Goal: Task Accomplishment & Management: Use online tool/utility

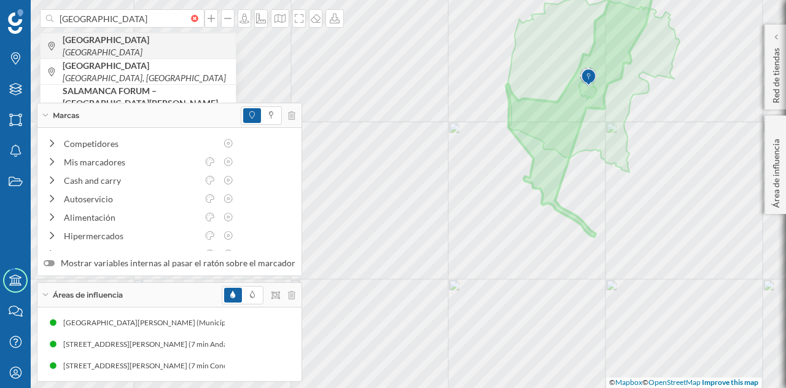
type input "[GEOGRAPHIC_DATA]"
click at [130, 47] on icon "[GEOGRAPHIC_DATA]" at bounding box center [103, 52] width 80 height 10
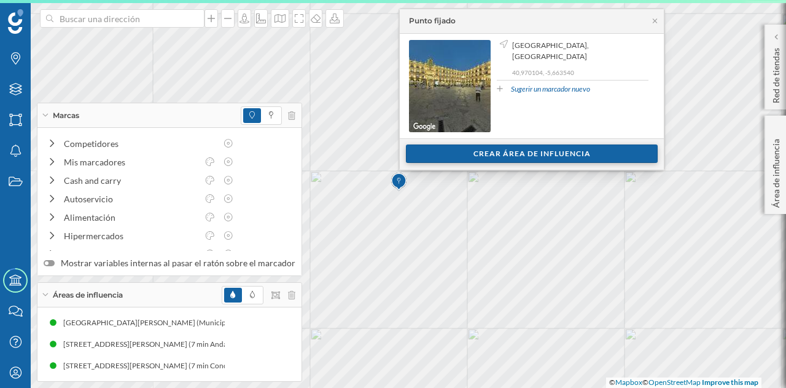
click at [464, 154] on div "Crear área de influencia" at bounding box center [532, 153] width 252 height 18
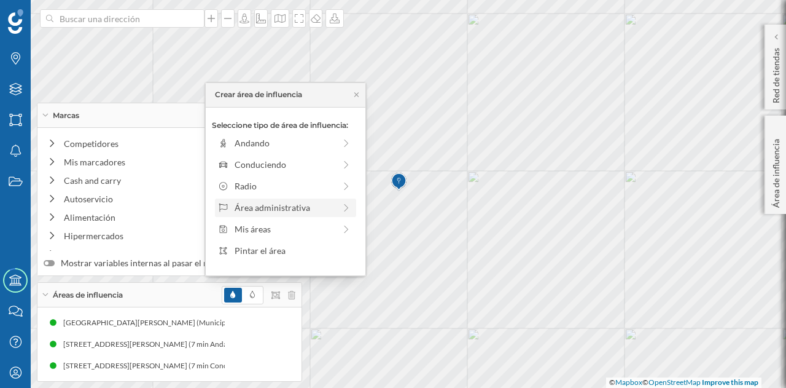
click at [289, 209] on div "Área administrativa" at bounding box center [285, 207] width 100 height 13
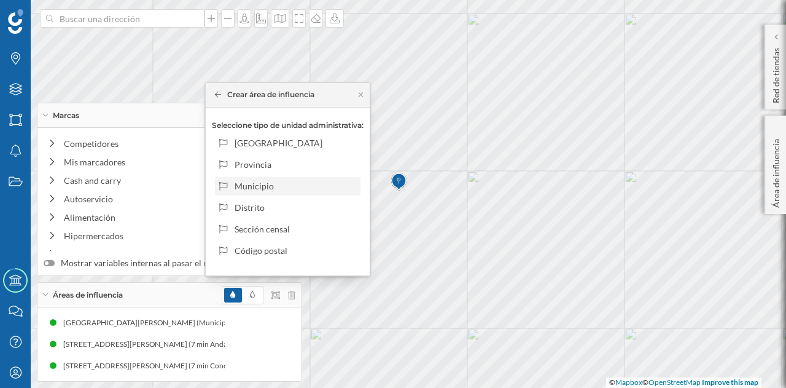
click at [285, 181] on div "Municipio" at bounding box center [295, 185] width 121 height 13
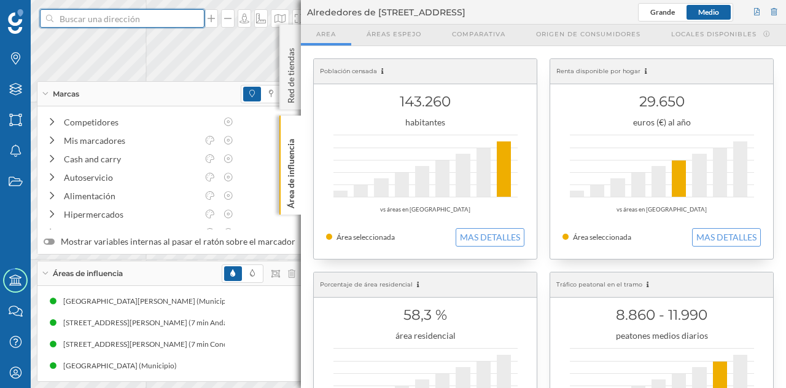
click at [98, 18] on input at bounding box center [122, 18] width 138 height 18
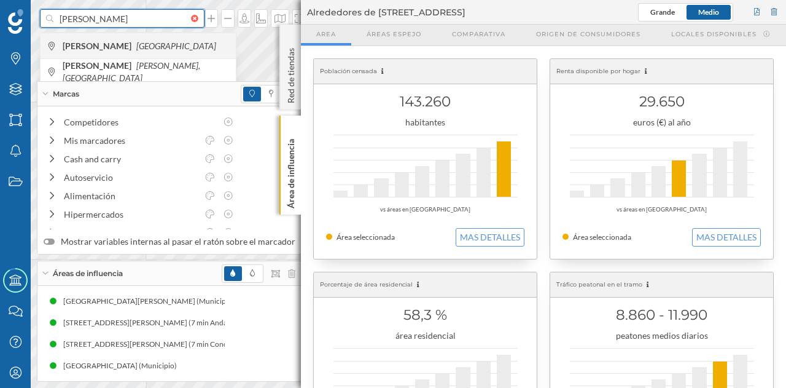
type input "[PERSON_NAME]"
click at [136, 42] on icon "[GEOGRAPHIC_DATA]" at bounding box center [176, 46] width 80 height 10
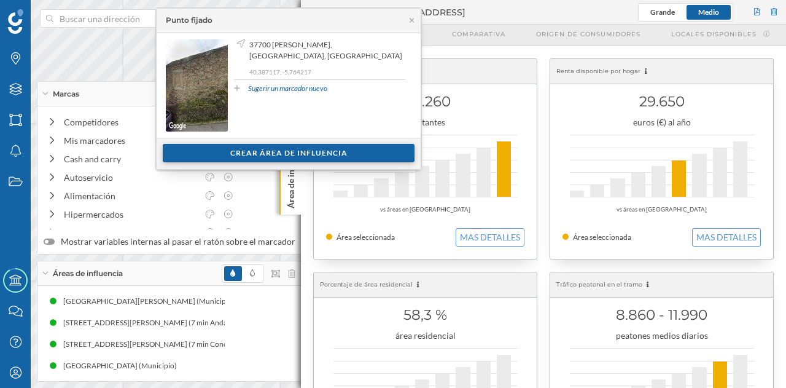
click at [227, 148] on div "Crear área de influencia" at bounding box center [289, 153] width 252 height 18
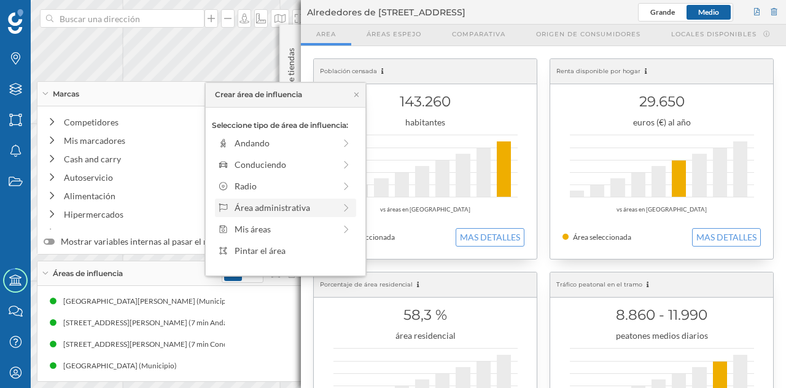
click at [258, 203] on div "Área administrativa" at bounding box center [285, 207] width 100 height 13
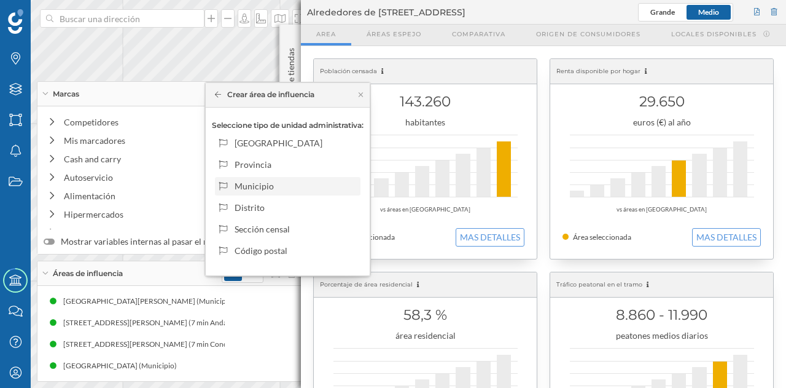
click at [249, 187] on div "Municipio" at bounding box center [295, 185] width 121 height 13
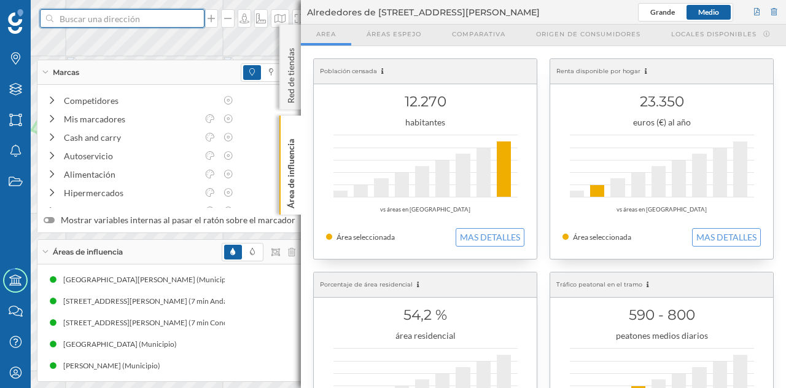
click at [125, 18] on input at bounding box center [122, 18] width 138 height 18
type input "[PERSON_NAME] de"
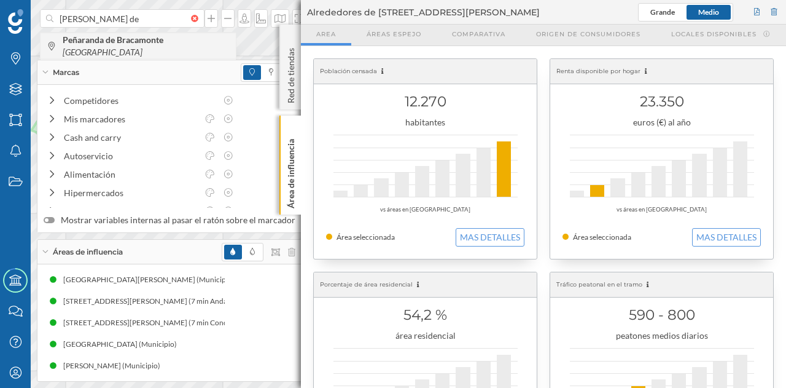
click at [139, 45] on b "Peñaranda de Bracamonte" at bounding box center [115, 39] width 104 height 10
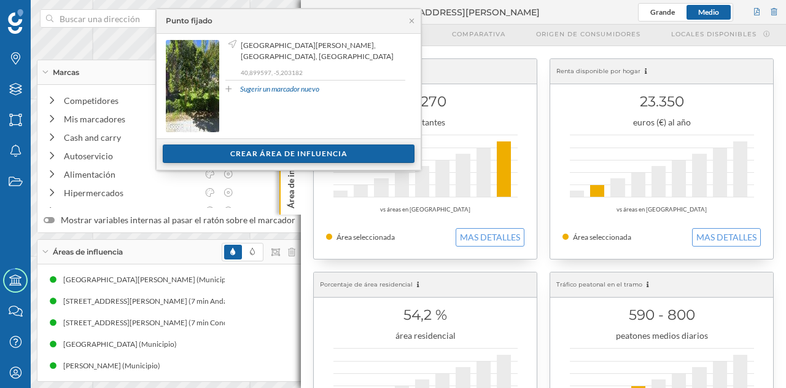
click at [305, 153] on div "Crear área de influencia" at bounding box center [289, 153] width 252 height 18
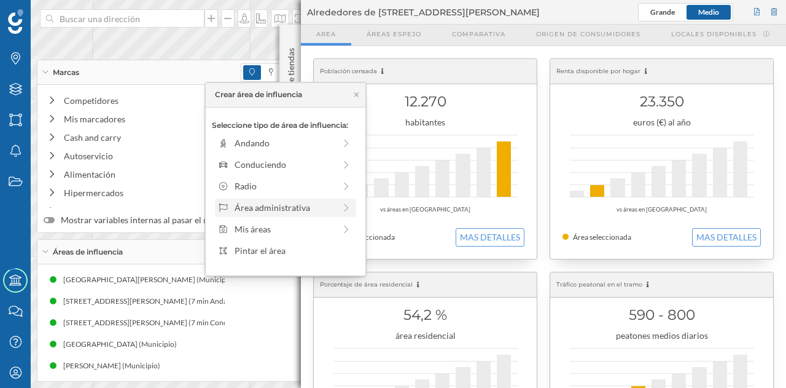
click at [269, 213] on div "Área administrativa" at bounding box center [285, 207] width 100 height 13
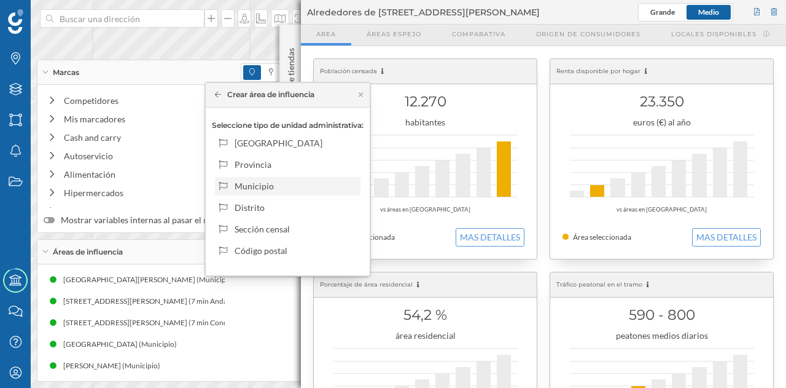
click at [266, 191] on div "Municipio" at bounding box center [295, 185] width 121 height 13
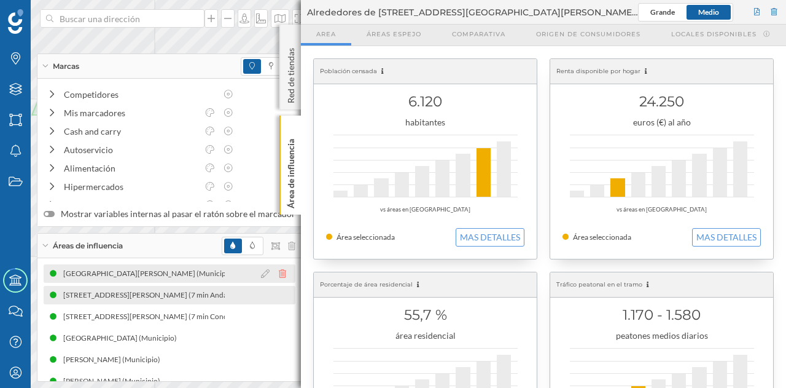
click at [279, 275] on icon at bounding box center [282, 273] width 7 height 9
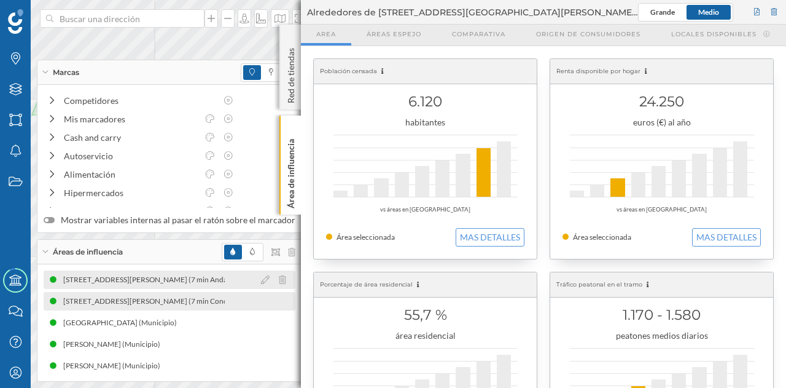
click at [279, 278] on icon at bounding box center [282, 279] width 7 height 9
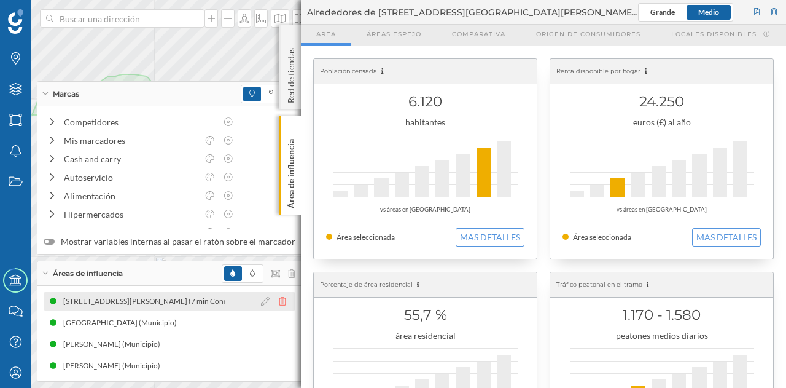
click at [279, 299] on icon at bounding box center [282, 301] width 7 height 9
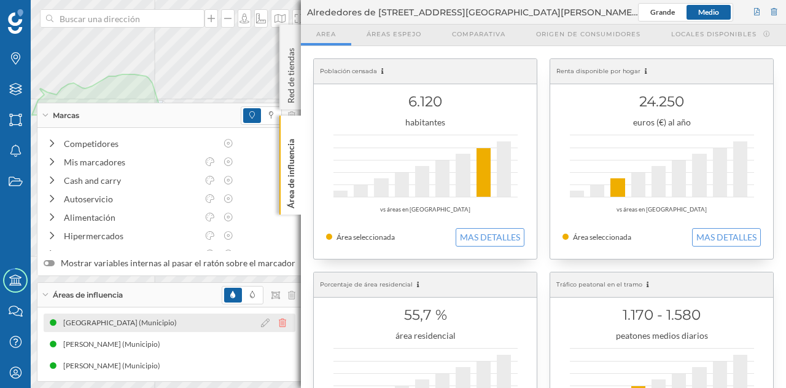
click at [279, 321] on icon at bounding box center [282, 322] width 7 height 9
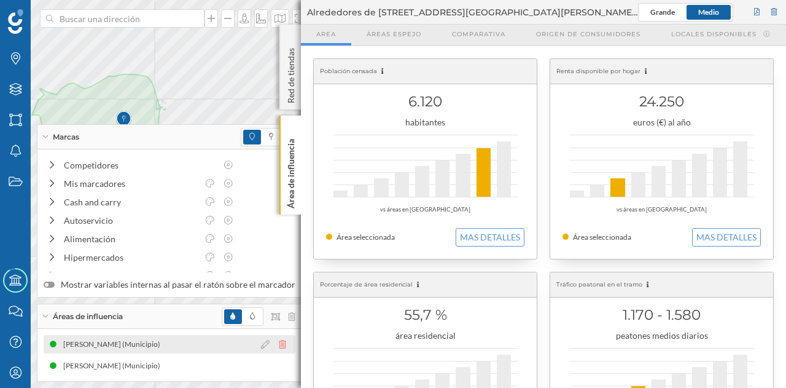
click at [279, 343] on icon at bounding box center [282, 344] width 7 height 9
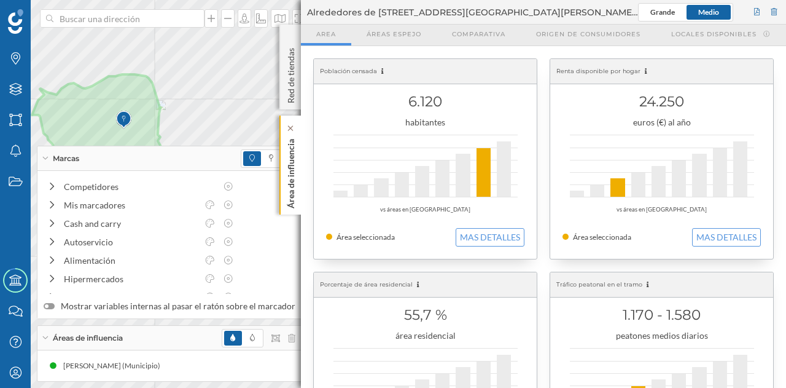
click at [292, 197] on p "Área de influencia" at bounding box center [291, 171] width 12 height 74
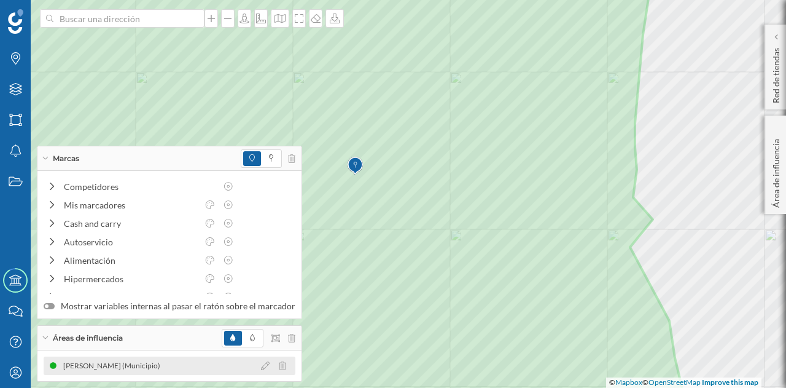
click at [166, 368] on div "[PERSON_NAME] (Municipio)" at bounding box center [114, 365] width 103 height 12
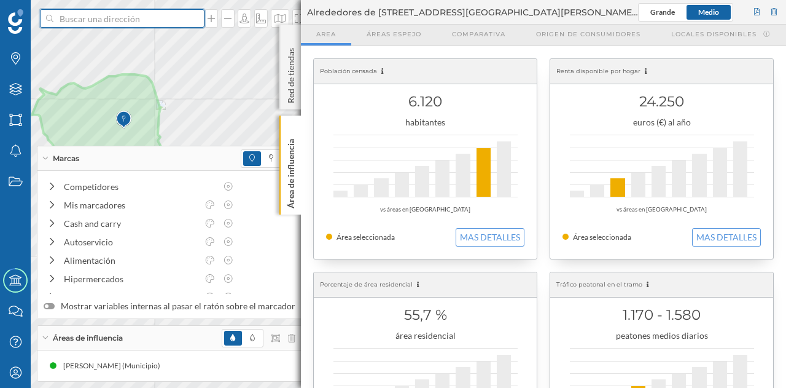
click at [127, 18] on input at bounding box center [122, 18] width 138 height 18
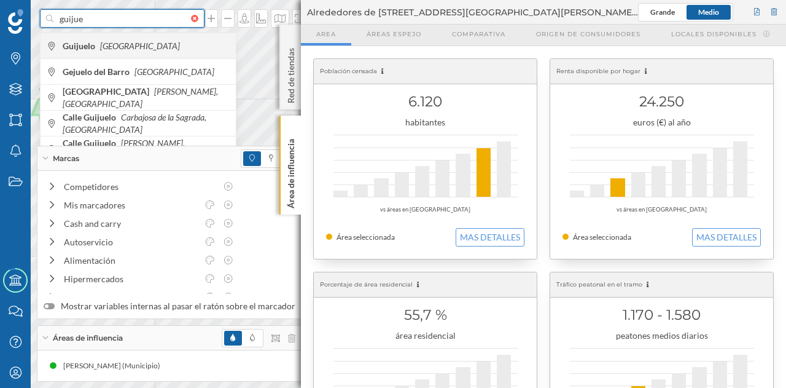
type input "guijue"
click at [121, 44] on icon "[GEOGRAPHIC_DATA]" at bounding box center [140, 46] width 80 height 10
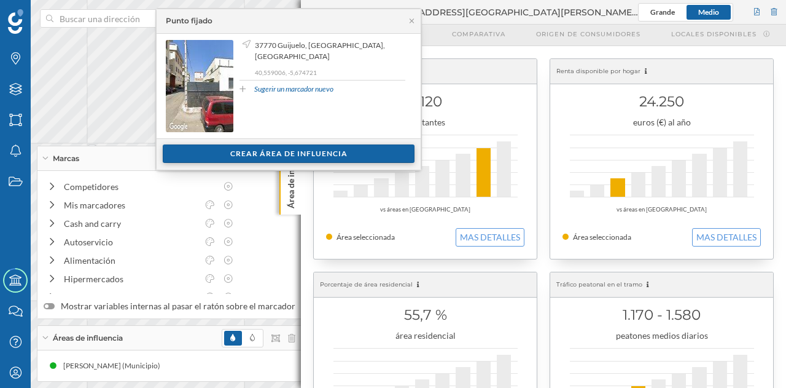
click at [218, 153] on div "Crear área de influencia" at bounding box center [289, 153] width 252 height 18
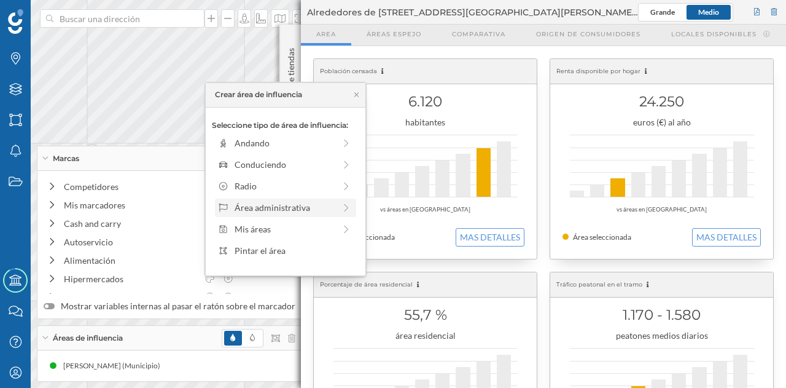
click at [260, 204] on div "Área administrativa" at bounding box center [285, 207] width 100 height 13
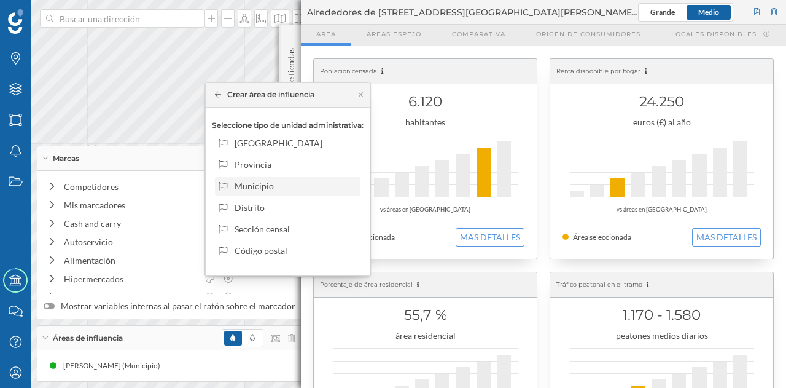
click at [253, 187] on div "Municipio" at bounding box center [295, 185] width 121 height 13
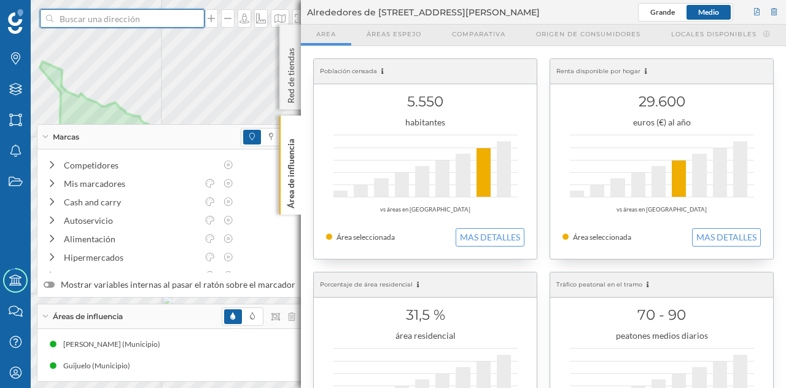
click at [119, 23] on input at bounding box center [122, 18] width 138 height 18
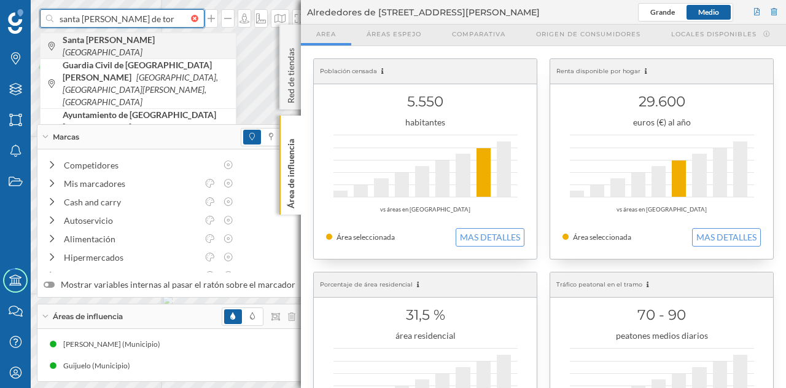
type input "santa [PERSON_NAME] de tor"
click at [145, 44] on b "Santa [PERSON_NAME]" at bounding box center [110, 39] width 95 height 10
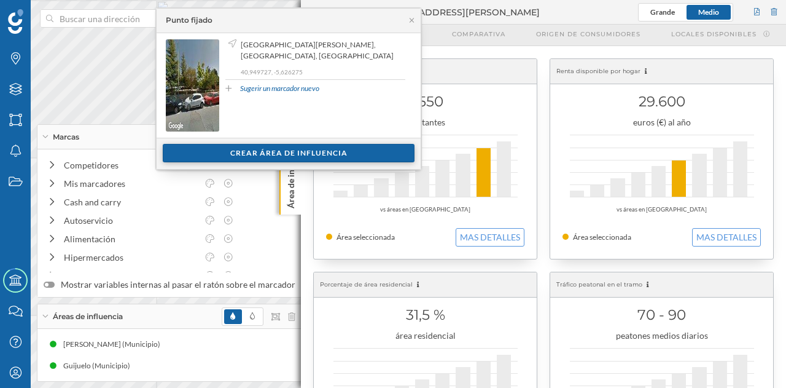
click at [303, 151] on div "Crear área de influencia" at bounding box center [289, 153] width 252 height 18
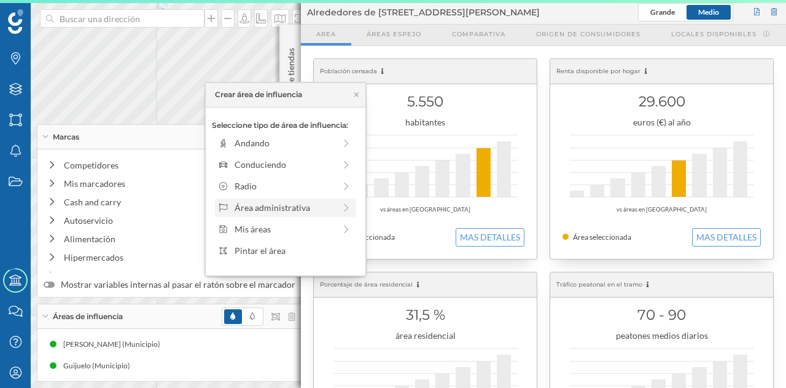
click at [259, 200] on div "Área administrativa" at bounding box center [285, 207] width 141 height 18
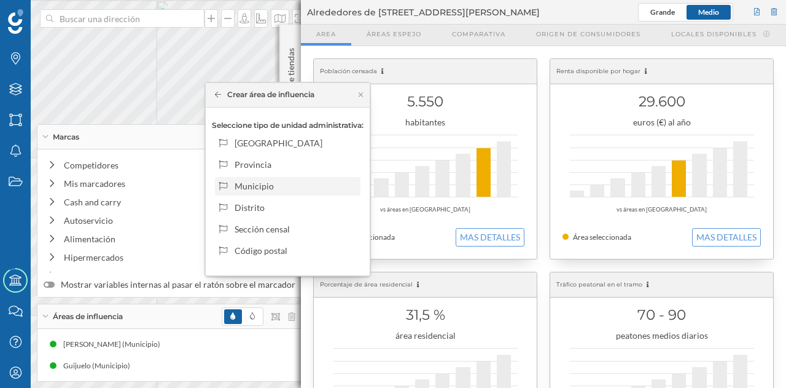
click at [265, 186] on div "Municipio" at bounding box center [295, 185] width 121 height 13
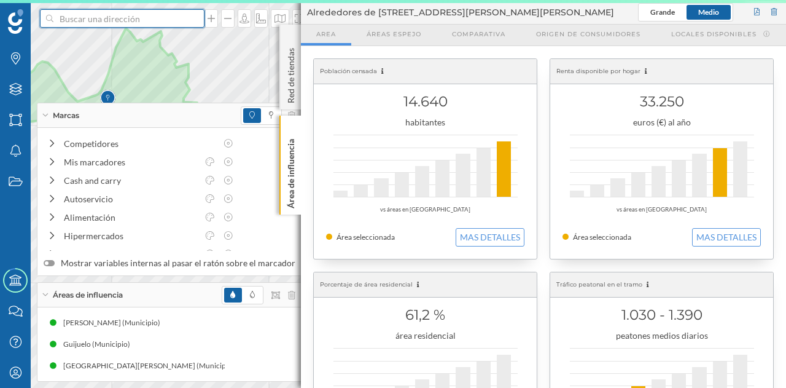
click at [167, 18] on input at bounding box center [122, 18] width 138 height 18
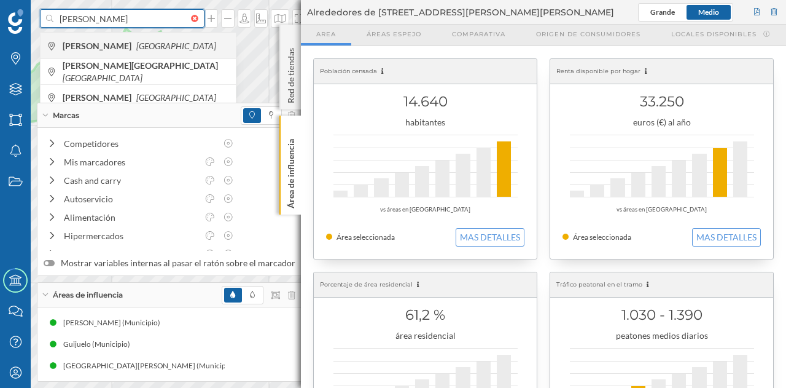
type input "[PERSON_NAME]"
click at [139, 41] on span "[PERSON_NAME] [GEOGRAPHIC_DATA]" at bounding box center [146, 46] width 167 height 12
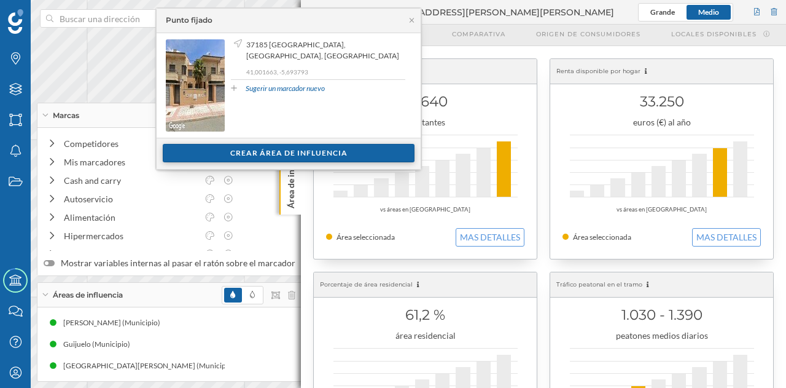
click at [291, 150] on div "Crear área de influencia" at bounding box center [289, 153] width 252 height 18
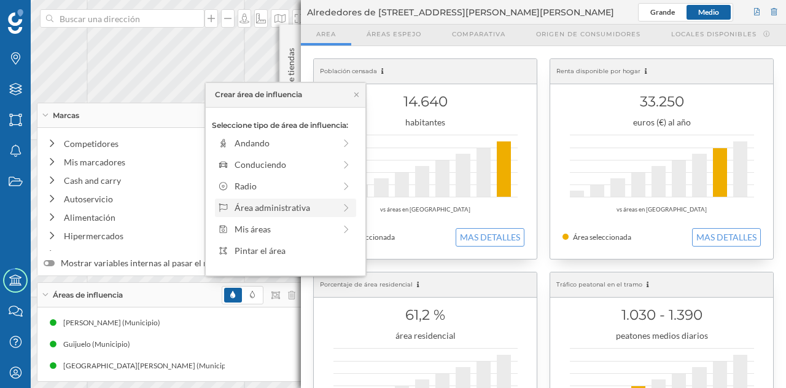
click at [269, 201] on div "Área administrativa" at bounding box center [285, 207] width 141 height 18
click at [268, 187] on div "Municipio" at bounding box center [295, 185] width 121 height 13
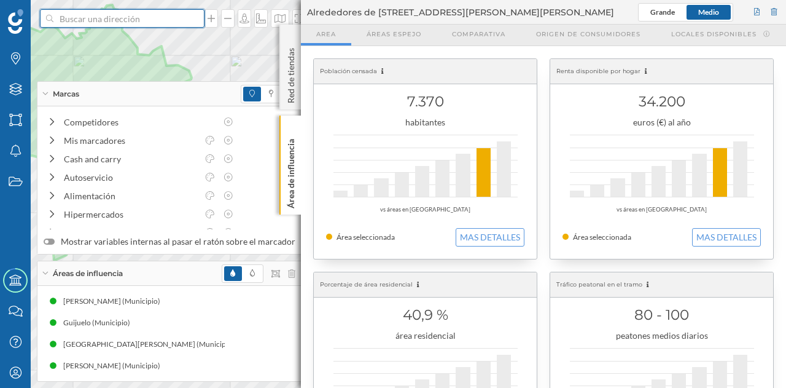
click at [120, 25] on input at bounding box center [122, 18] width 138 height 18
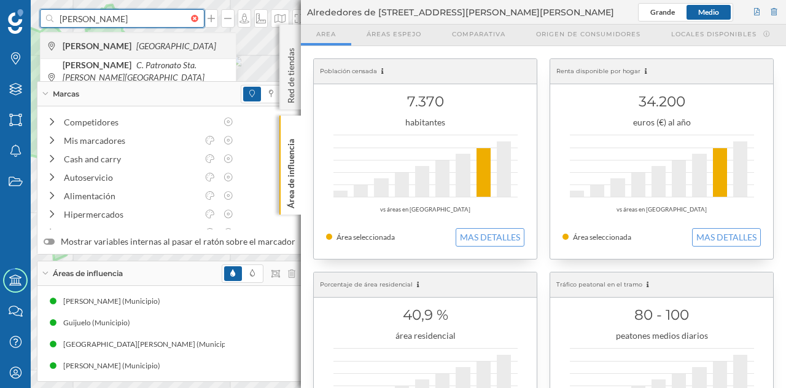
type input "[PERSON_NAME]"
click at [122, 36] on div "[PERSON_NAME] [GEOGRAPHIC_DATA]" at bounding box center [138, 46] width 195 height 26
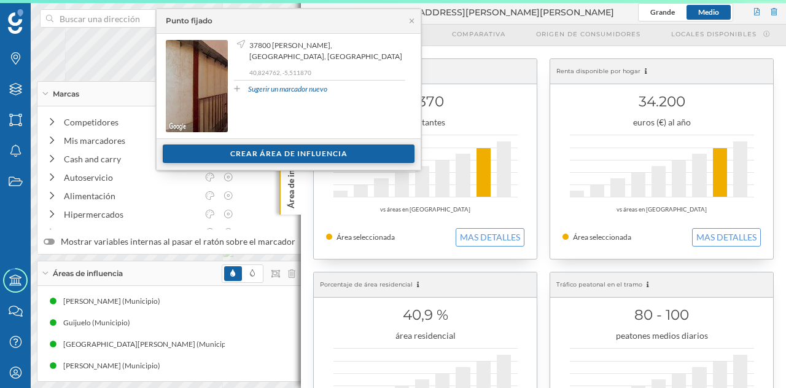
click at [300, 147] on div "Crear área de influencia" at bounding box center [289, 153] width 252 height 18
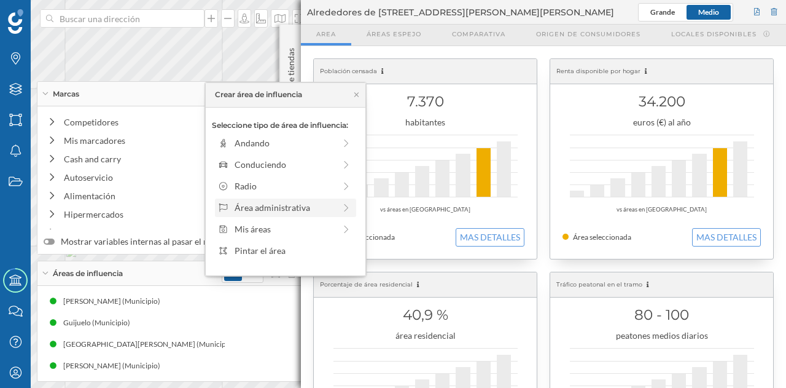
click at [274, 202] on div "Área administrativa" at bounding box center [285, 207] width 100 height 13
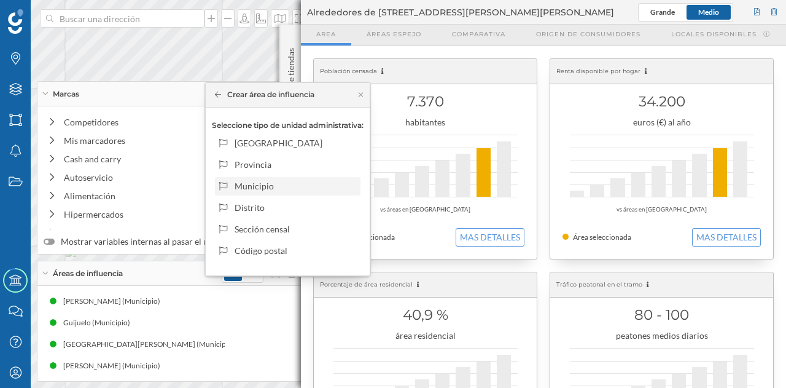
click at [287, 180] on div "Municipio" at bounding box center [295, 185] width 121 height 13
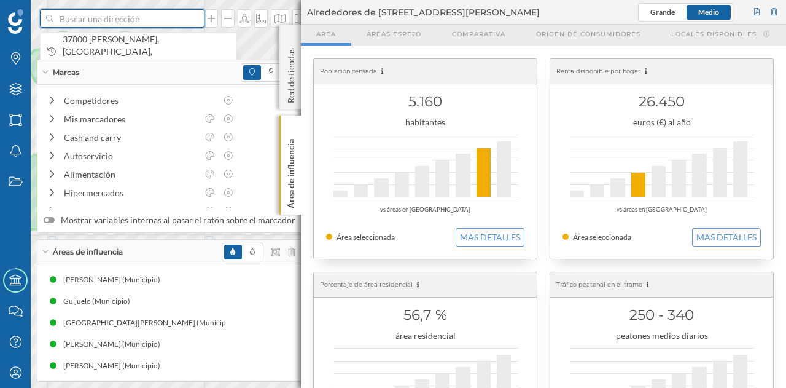
click at [103, 19] on input at bounding box center [122, 18] width 138 height 18
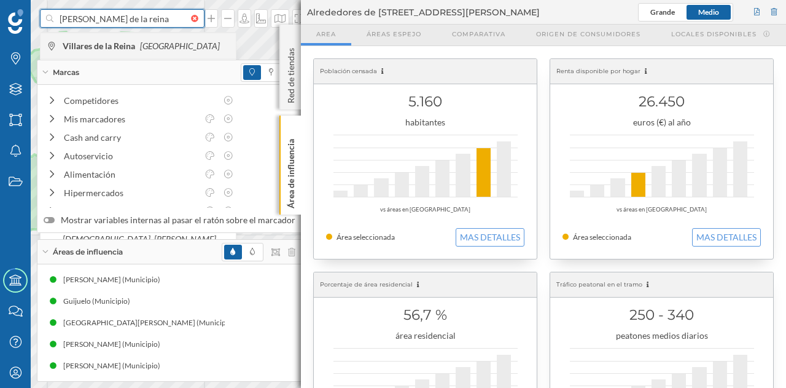
type input "[PERSON_NAME] de la reina"
click at [108, 41] on b "Villares de la Reina" at bounding box center [101, 46] width 76 height 10
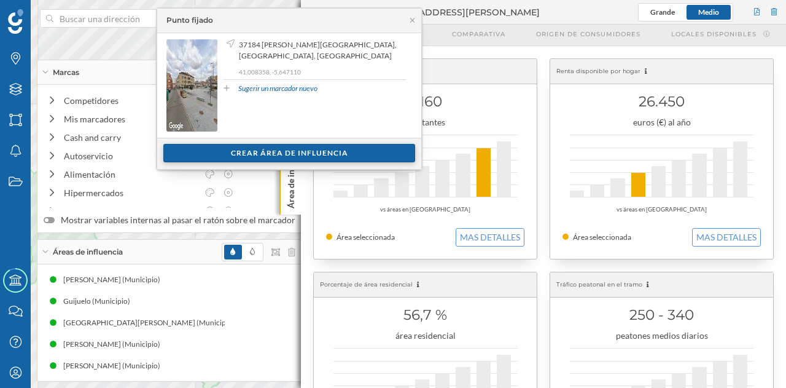
click at [277, 151] on div "Crear área de influencia" at bounding box center [289, 153] width 252 height 18
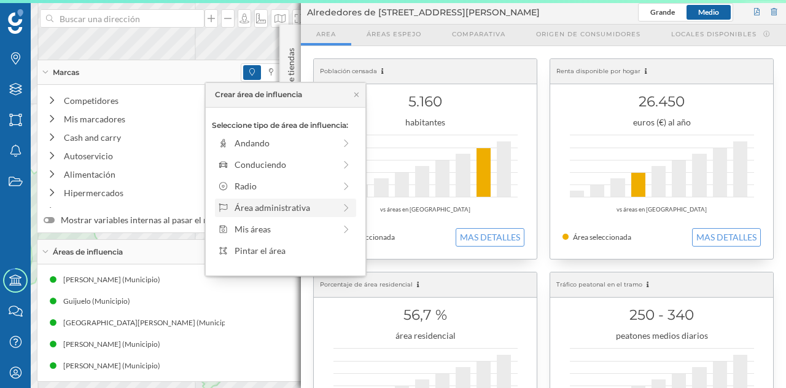
click at [255, 205] on div "Área administrativa" at bounding box center [285, 207] width 100 height 13
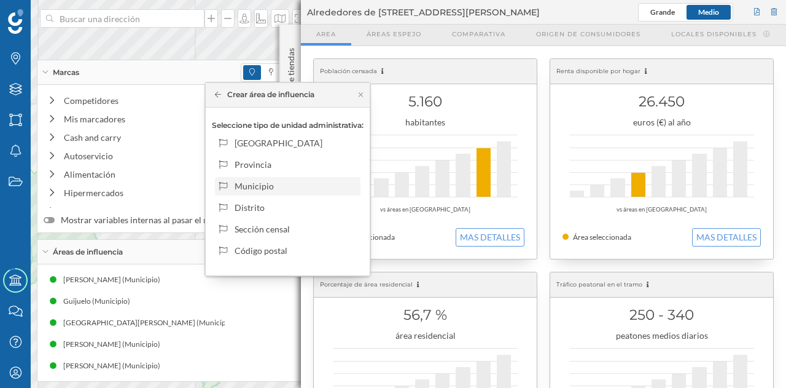
click at [257, 177] on div "Municipio" at bounding box center [288, 186] width 146 height 18
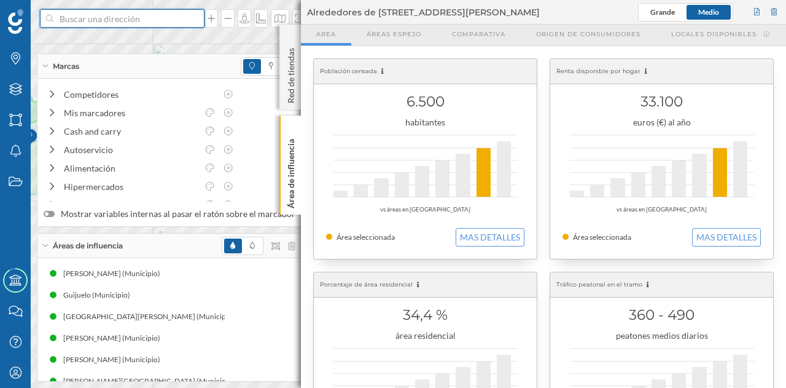
click at [145, 22] on input at bounding box center [122, 18] width 138 height 18
type input "carbajosa de la sagrada"
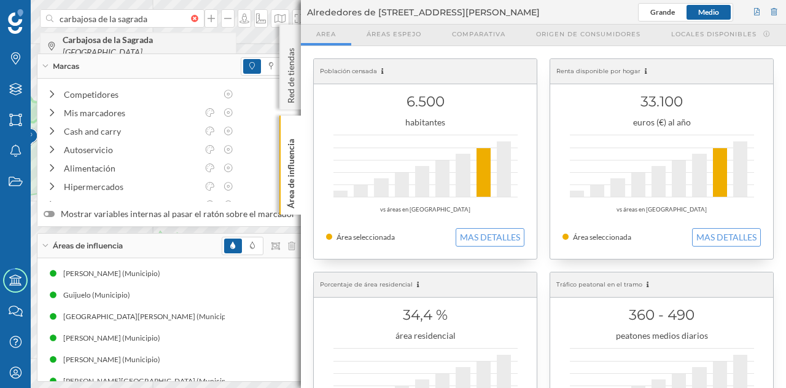
click at [141, 45] on b "Carbajosa de la Sagrada" at bounding box center [109, 39] width 93 height 10
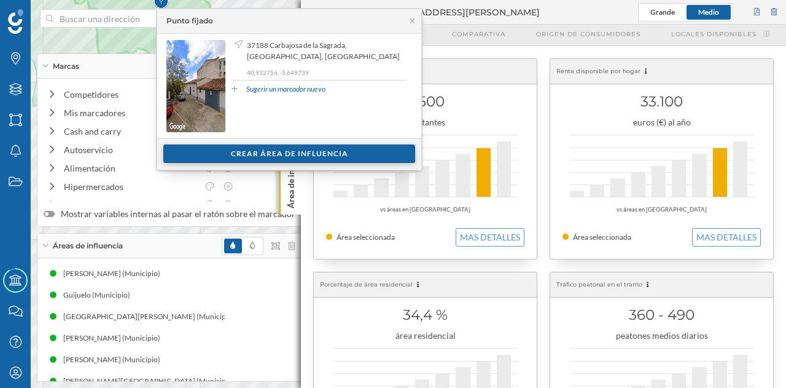
click at [280, 151] on div "Crear área de influencia" at bounding box center [289, 153] width 252 height 18
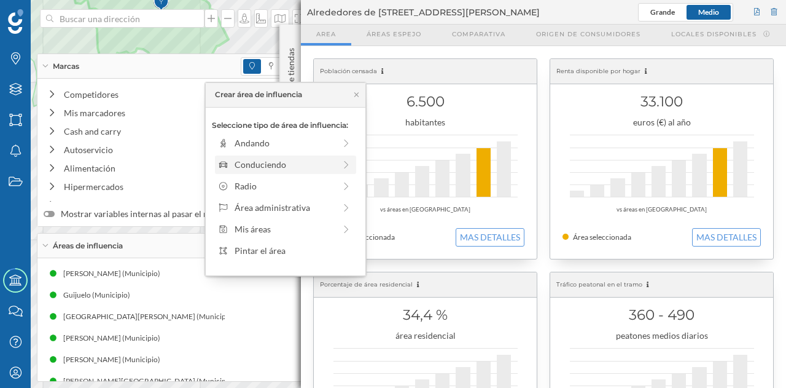
click at [262, 165] on div "Conduciendo" at bounding box center [285, 164] width 100 height 13
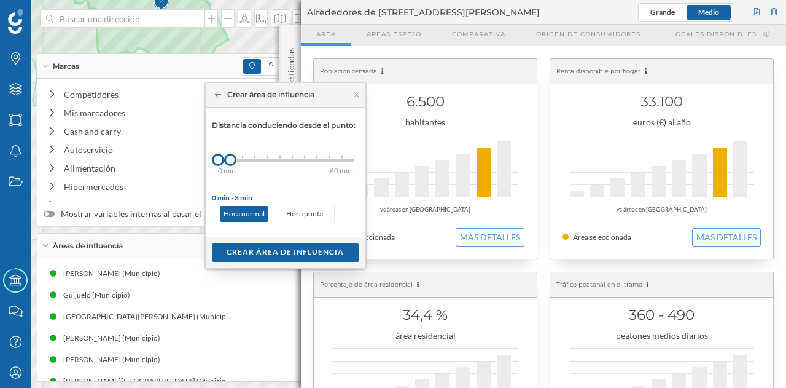
click at [213, 97] on div "Crear área de influencia" at bounding box center [262, 94] width 106 height 11
click at [216, 95] on icon at bounding box center [218, 94] width 7 height 6
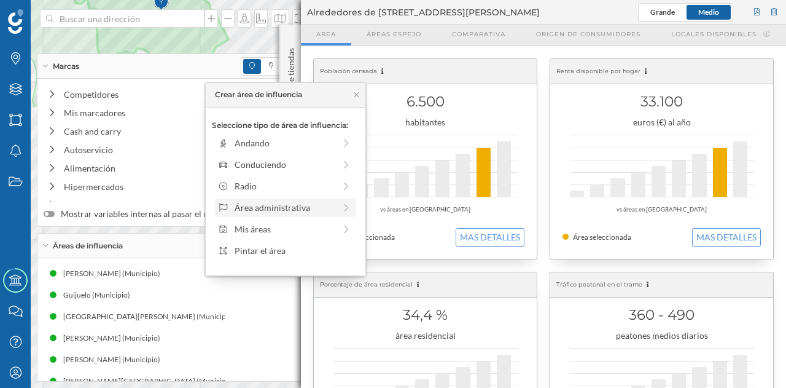
click at [235, 205] on div "Área administrativa" at bounding box center [285, 207] width 100 height 13
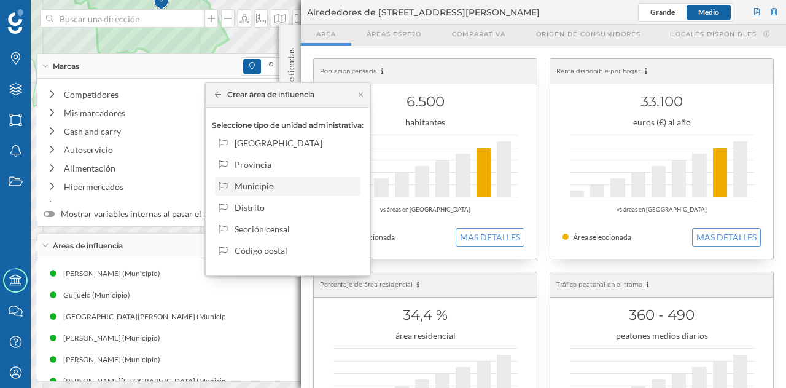
click at [268, 191] on div "Municipio" at bounding box center [295, 185] width 121 height 13
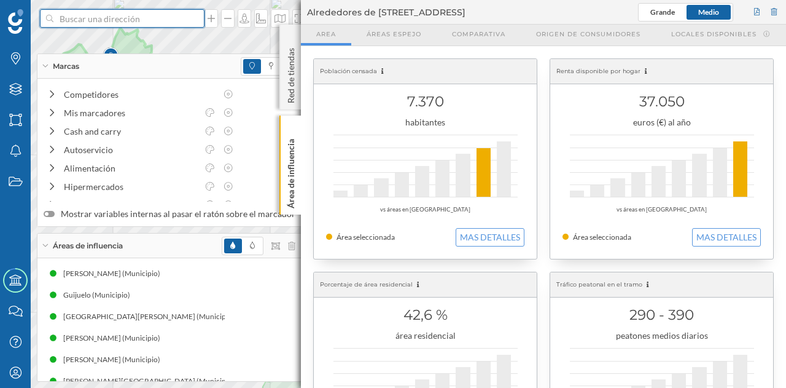
click at [127, 23] on input at bounding box center [122, 18] width 138 height 18
type input "vitigudi"
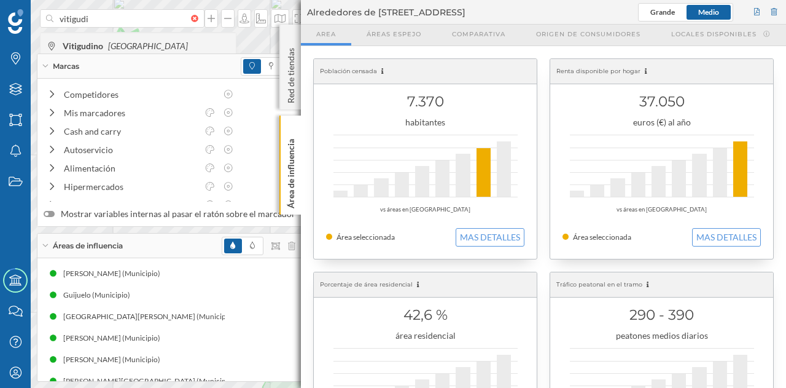
click at [111, 33] on div "Vitigudino [GEOGRAPHIC_DATA]" at bounding box center [138, 46] width 195 height 26
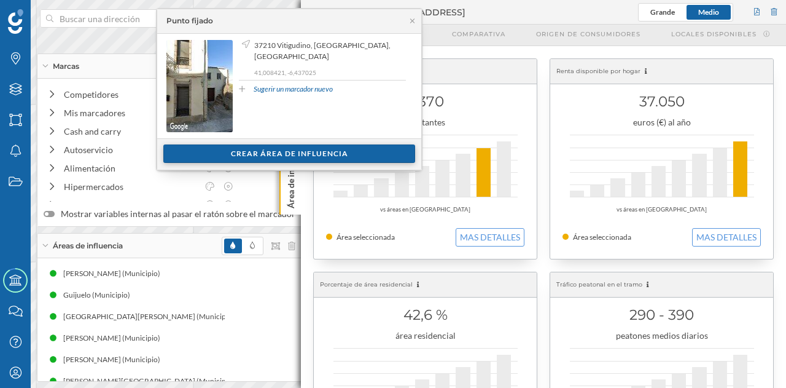
click at [235, 151] on div "Crear área de influencia" at bounding box center [289, 153] width 252 height 18
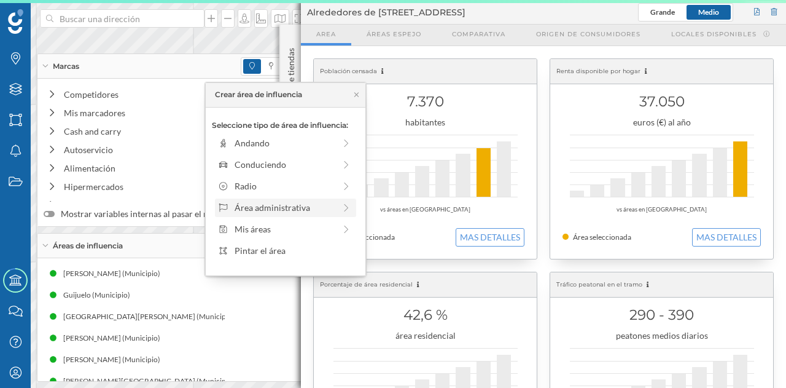
click at [252, 200] on div "Área administrativa" at bounding box center [285, 207] width 141 height 18
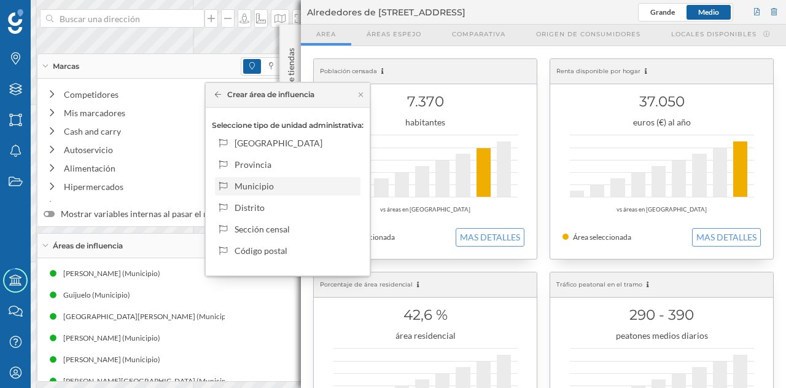
drag, startPoint x: 262, startPoint y: 181, endPoint x: 273, endPoint y: 172, distance: 14.0
click at [262, 180] on div "Municipio" at bounding box center [295, 185] width 121 height 13
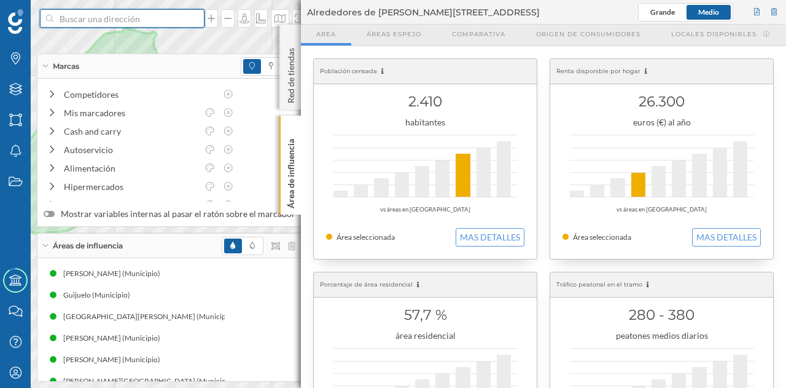
click at [185, 25] on input at bounding box center [122, 18] width 138 height 18
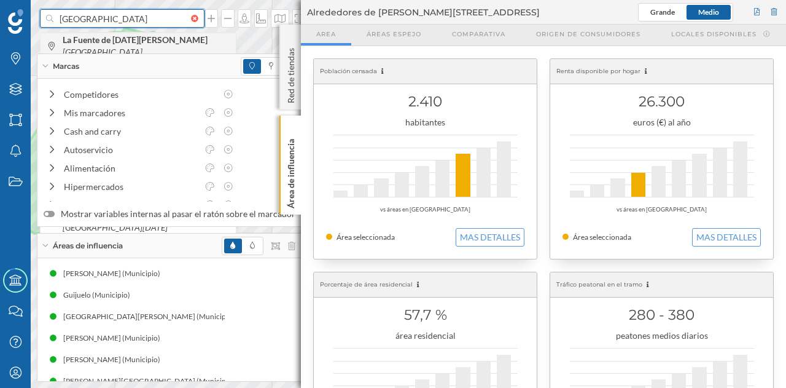
type input "[GEOGRAPHIC_DATA]"
click at [143, 40] on b "La Fuente de [DATE][PERSON_NAME]" at bounding box center [137, 39] width 148 height 10
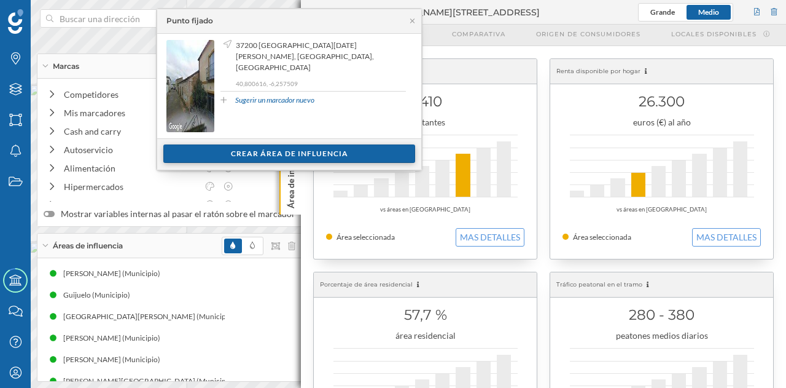
click at [264, 153] on div "Crear área de influencia" at bounding box center [289, 153] width 252 height 18
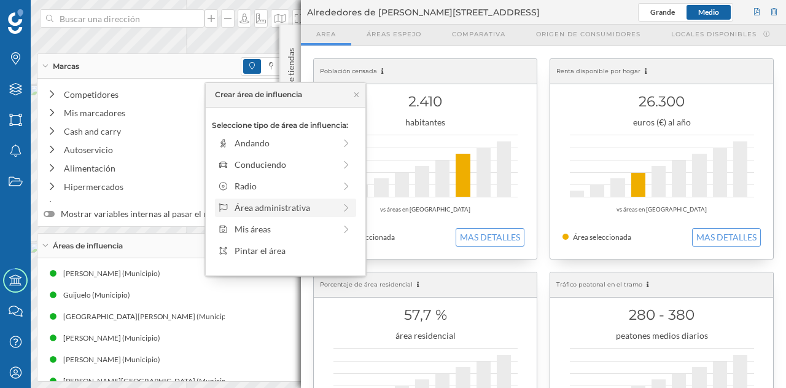
click at [259, 201] on div "Área administrativa" at bounding box center [285, 207] width 100 height 13
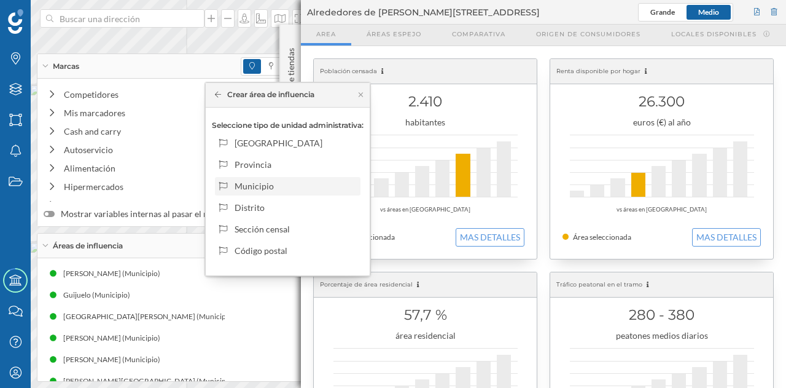
click at [255, 186] on div "Municipio" at bounding box center [295, 185] width 121 height 13
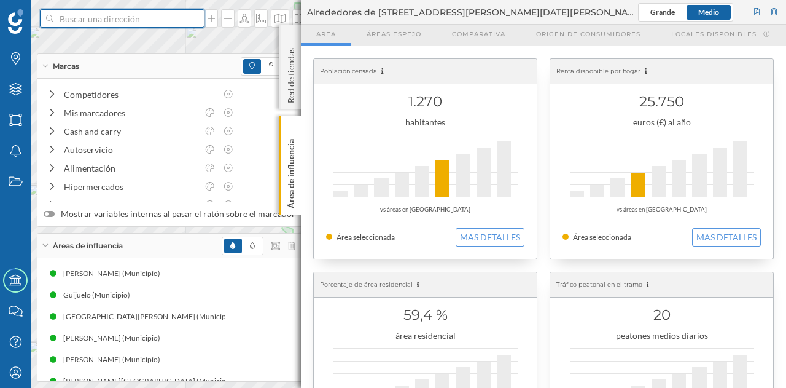
click at [127, 20] on input at bounding box center [122, 18] width 138 height 18
type input "[PERSON_NAME]"
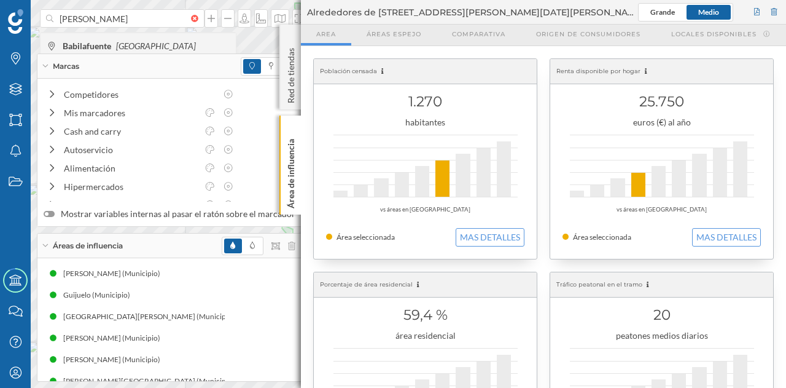
click at [125, 48] on icon "[GEOGRAPHIC_DATA]" at bounding box center [156, 46] width 80 height 10
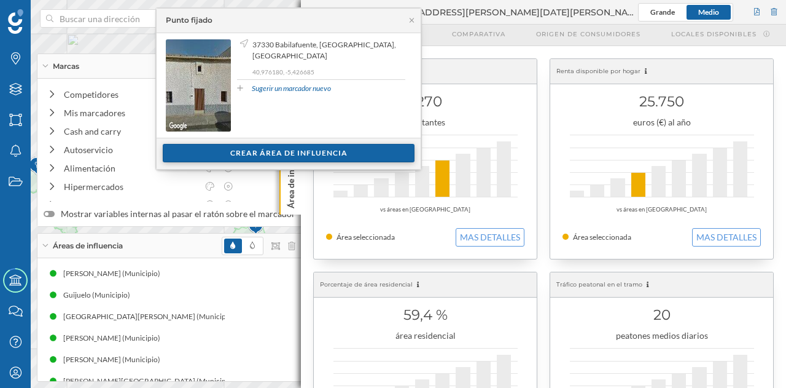
click at [288, 147] on div "Crear área de influencia" at bounding box center [289, 153] width 252 height 18
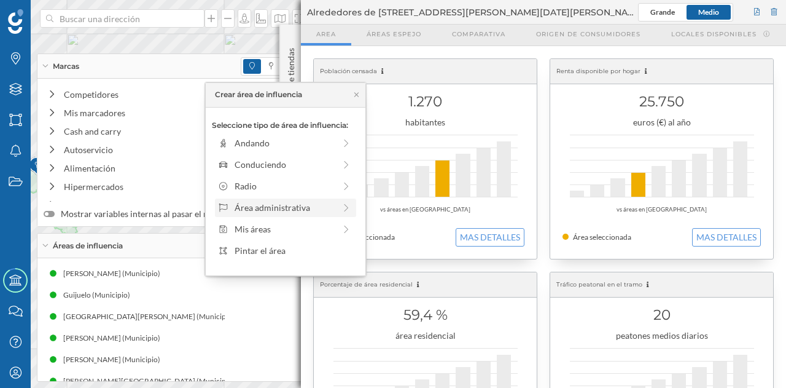
click at [276, 209] on div "Área administrativa" at bounding box center [285, 207] width 100 height 13
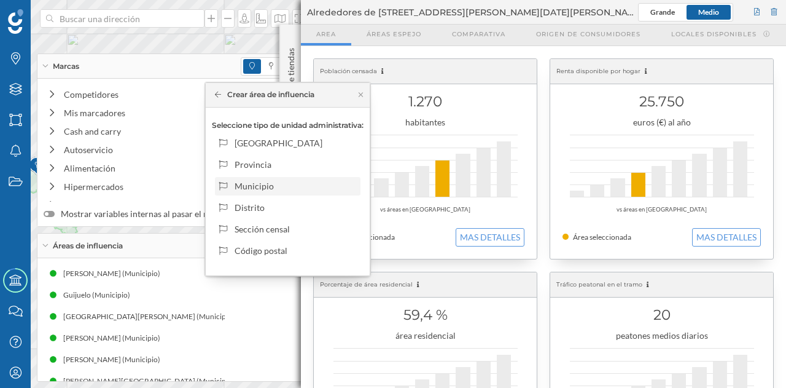
click at [270, 179] on div "Municipio" at bounding box center [295, 185] width 121 height 13
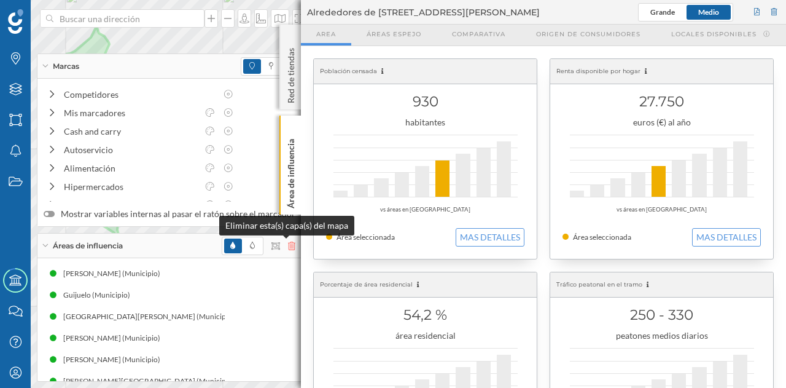
click at [288, 248] on icon at bounding box center [291, 245] width 7 height 9
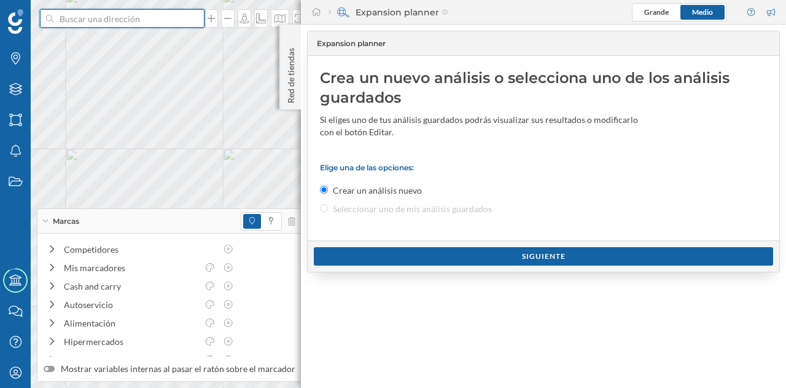
click at [130, 19] on input at bounding box center [122, 18] width 138 height 18
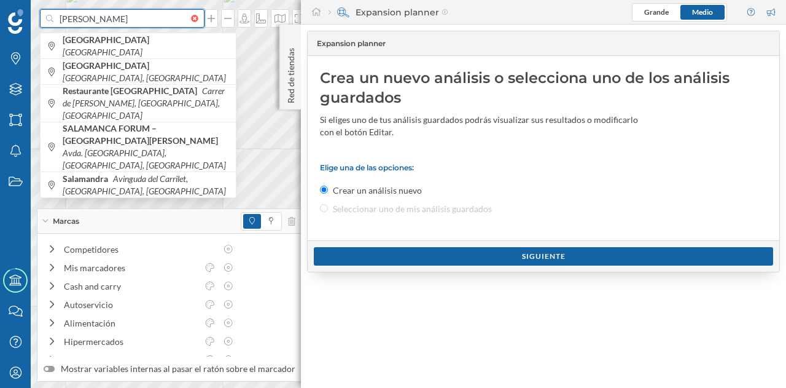
type input "[PERSON_NAME]"
click at [128, 32] on div "[GEOGRAPHIC_DATA] [GEOGRAPHIC_DATA] [GEOGRAPHIC_DATA] [GEOGRAPHIC_DATA], [GEOGR…" at bounding box center [138, 115] width 197 height 166
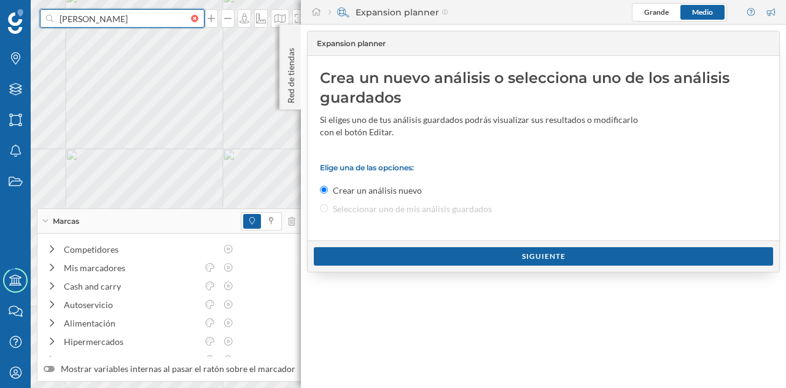
click at [137, 20] on input "[PERSON_NAME]" at bounding box center [122, 18] width 138 height 18
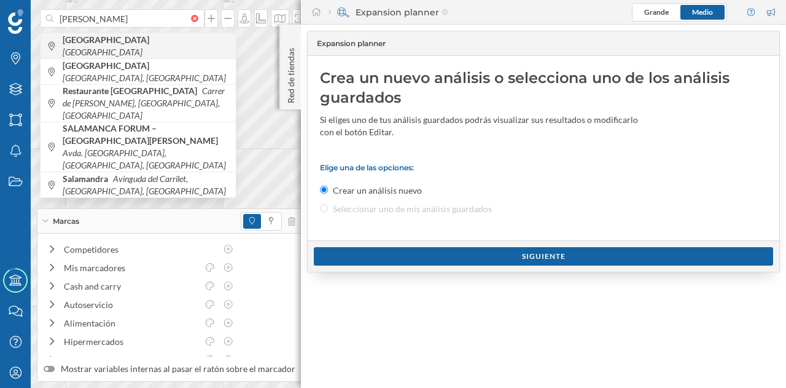
click at [127, 49] on icon "[GEOGRAPHIC_DATA]" at bounding box center [103, 52] width 80 height 10
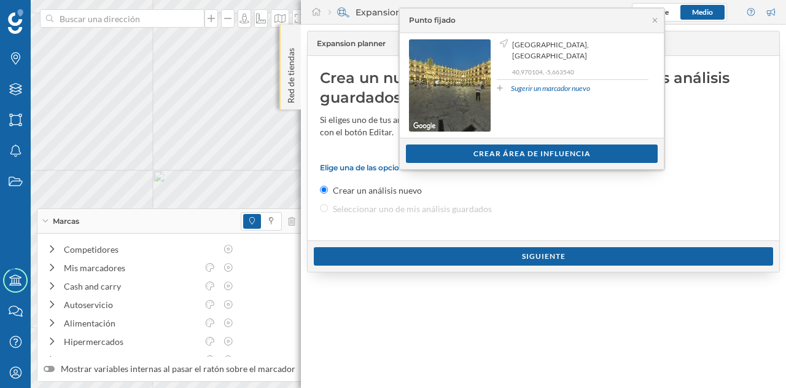
click at [284, 90] on div "Red de tiendas" at bounding box center [291, 67] width 22 height 85
click at [286, 94] on p "Red de tiendas" at bounding box center [291, 73] width 12 height 60
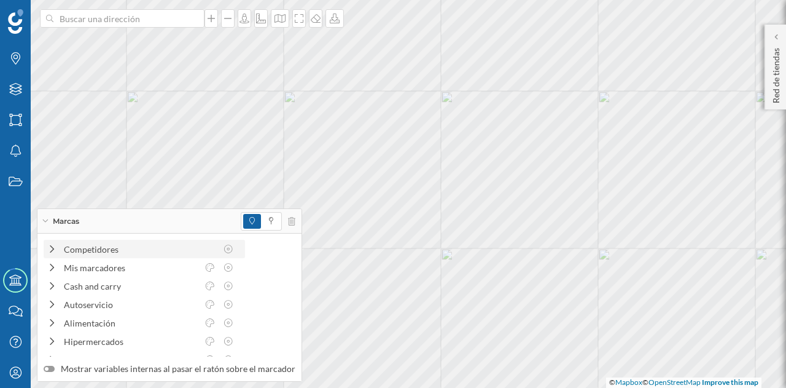
click at [60, 250] on div "Competidores" at bounding box center [132, 249] width 170 height 13
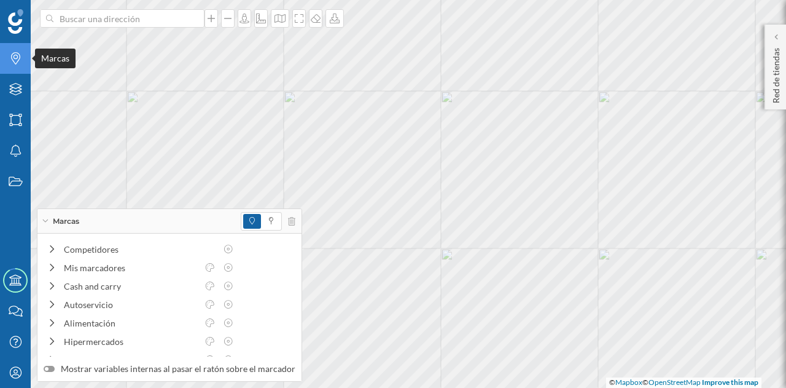
click at [15, 64] on icon at bounding box center [15, 58] width 9 height 12
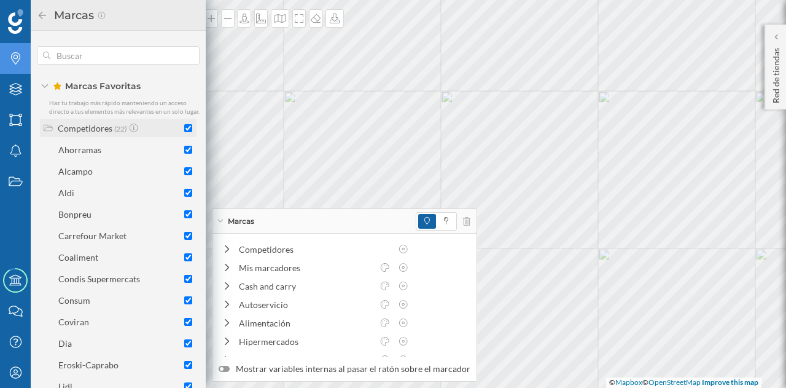
click at [184, 132] on input "checkbox" at bounding box center [188, 128] width 8 height 8
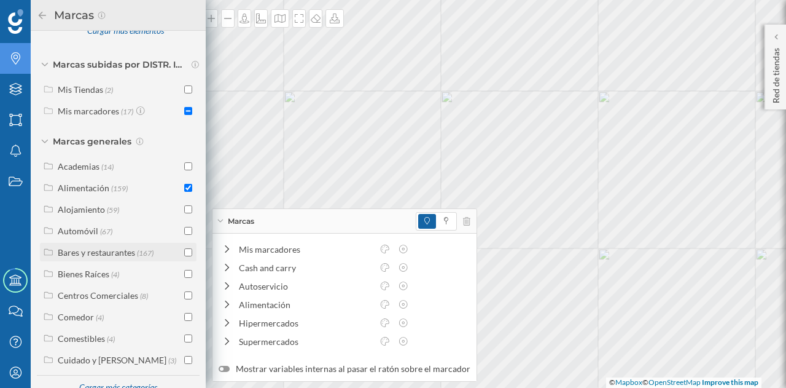
scroll to position [553, 0]
click at [184, 190] on input "checkbox" at bounding box center [188, 186] width 8 height 8
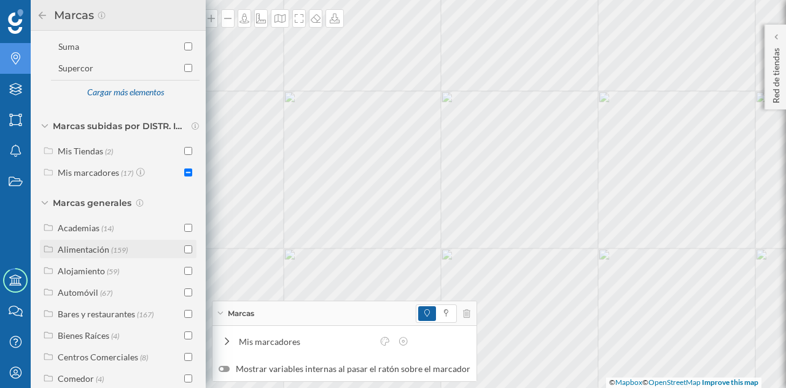
scroll to position [491, 0]
click at [184, 154] on input "checkbox" at bounding box center [188, 150] width 8 height 8
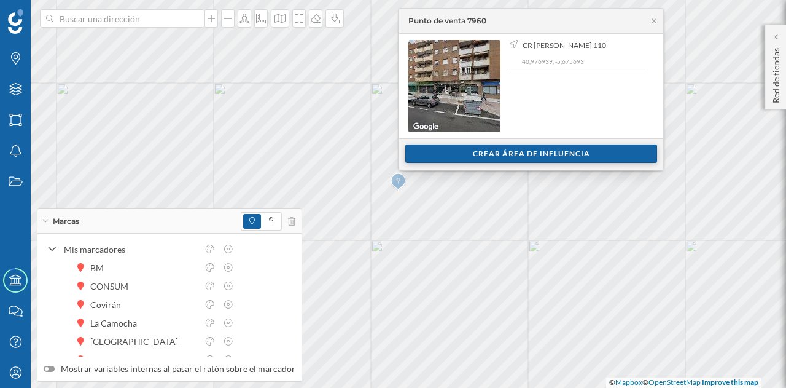
click at [424, 151] on div "Crear área de influencia" at bounding box center [531, 153] width 252 height 18
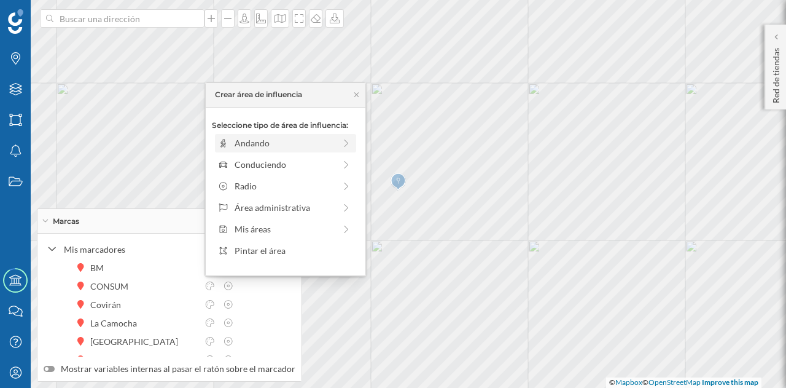
click at [303, 144] on div "Andando" at bounding box center [285, 142] width 100 height 13
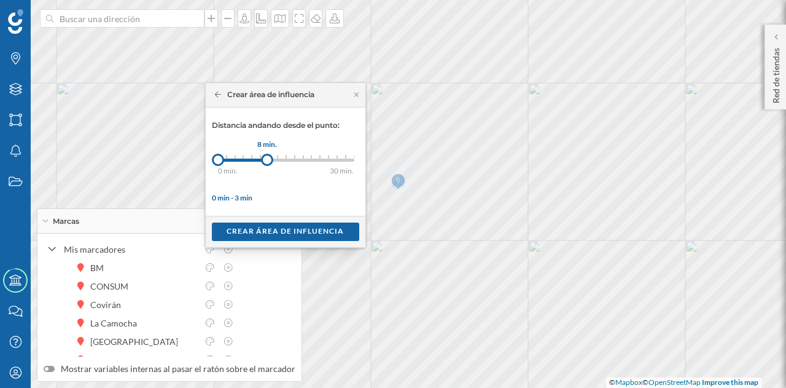
drag, startPoint x: 231, startPoint y: 160, endPoint x: 267, endPoint y: 159, distance: 35.6
click at [267, 159] on div at bounding box center [267, 160] width 12 height 12
click at [291, 227] on div "Crear área de influencia" at bounding box center [285, 231] width 147 height 18
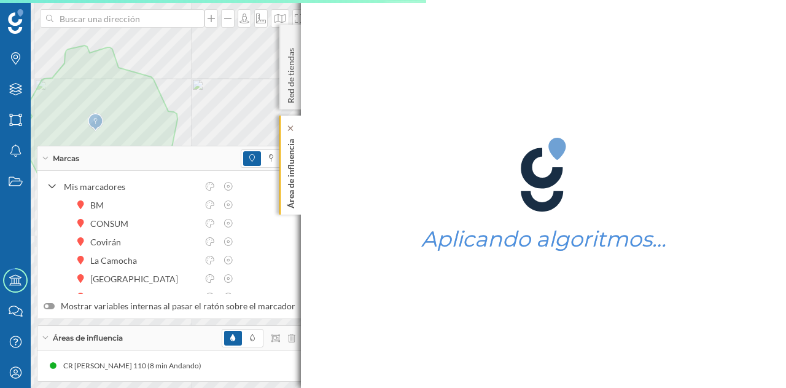
click at [290, 169] on p "Área de influencia" at bounding box center [291, 171] width 12 height 74
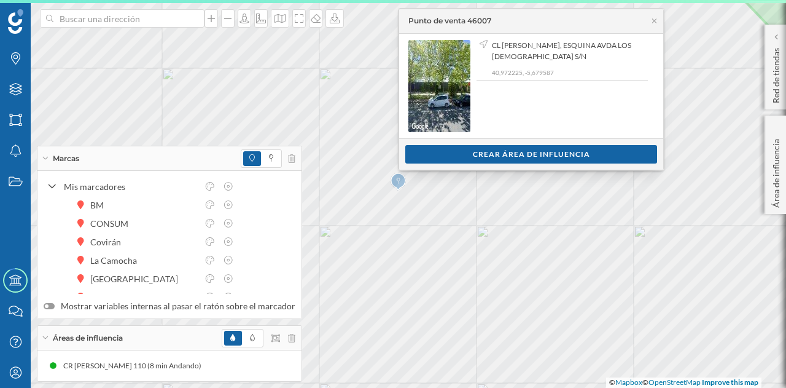
click at [437, 163] on div "Ver clientes Crear área de influencia" at bounding box center [531, 153] width 264 height 31
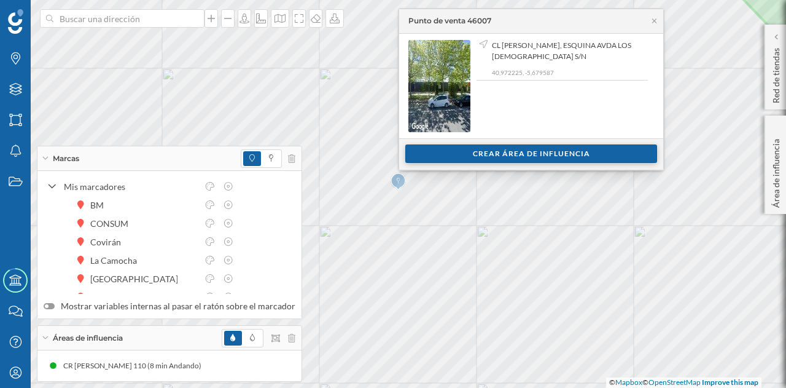
click at [439, 156] on div "Crear área de influencia" at bounding box center [531, 153] width 252 height 18
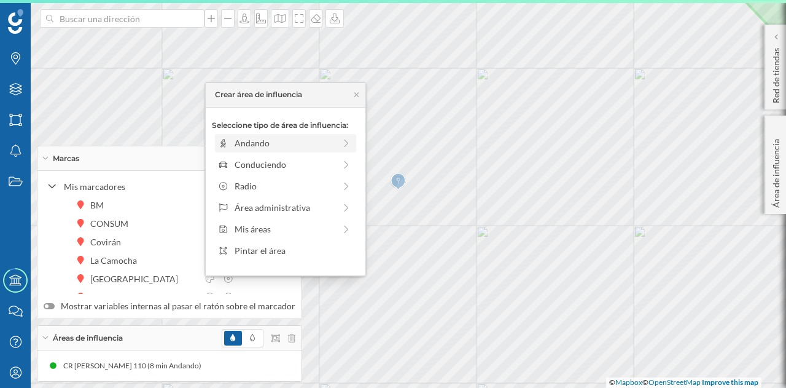
click at [305, 147] on div "Andando" at bounding box center [285, 142] width 100 height 13
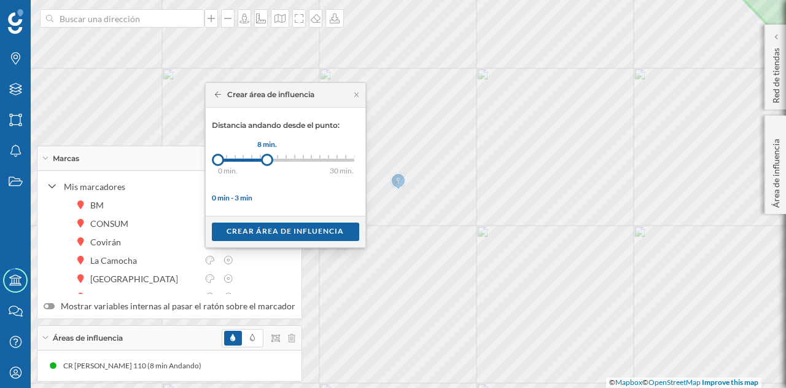
drag, startPoint x: 229, startPoint y: 162, endPoint x: 267, endPoint y: 163, distance: 38.1
click at [267, 163] on div at bounding box center [267, 160] width 12 height 12
click at [283, 225] on div "Crear área de influencia" at bounding box center [285, 231] width 147 height 18
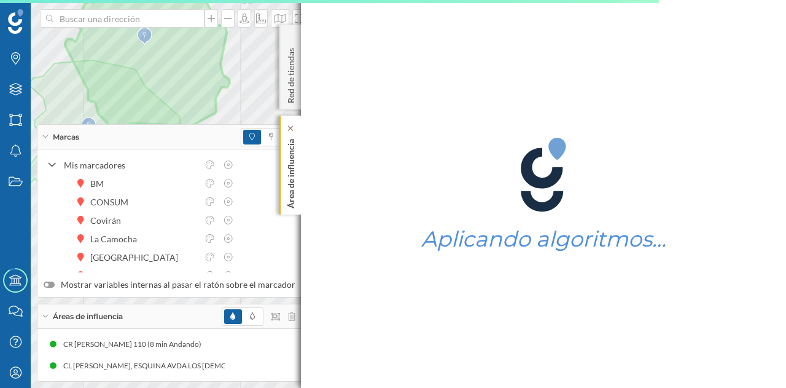
click at [291, 165] on p "Área de influencia" at bounding box center [291, 171] width 12 height 74
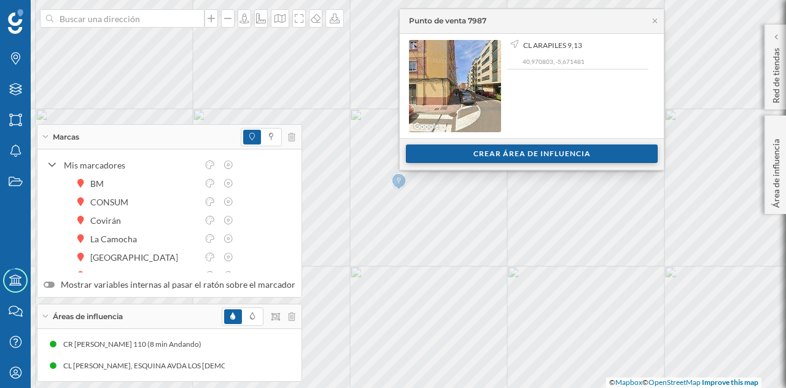
click at [421, 147] on div "Crear área de influencia" at bounding box center [532, 153] width 252 height 18
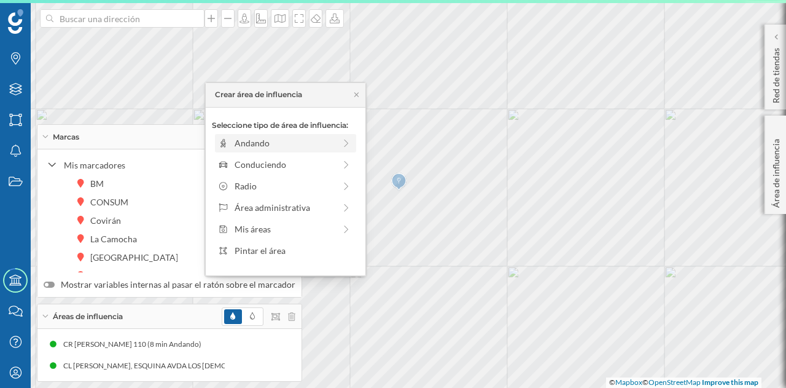
click at [292, 147] on div "Andando" at bounding box center [285, 142] width 100 height 13
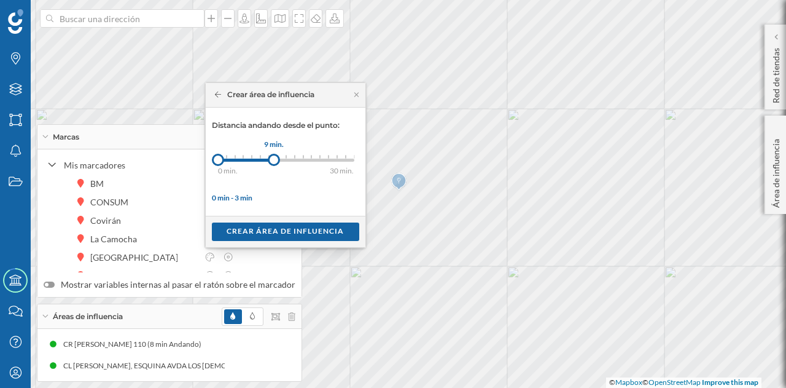
drag, startPoint x: 227, startPoint y: 159, endPoint x: 273, endPoint y: 159, distance: 46.1
click at [273, 159] on div at bounding box center [274, 160] width 12 height 12
click at [270, 160] on div at bounding box center [271, 160] width 12 height 12
click at [290, 230] on div "Crear área de influencia" at bounding box center [285, 231] width 147 height 18
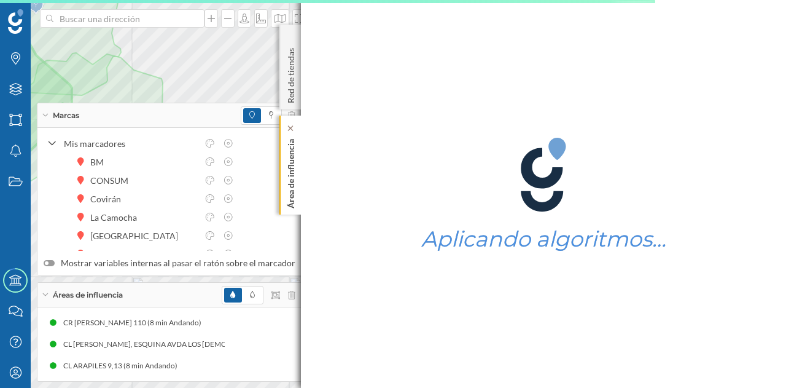
click at [296, 180] on p "Área de influencia" at bounding box center [291, 171] width 12 height 74
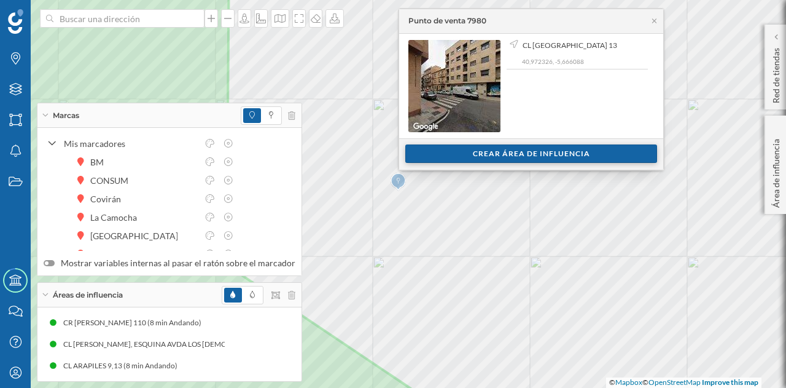
click at [440, 153] on div "Crear área de influencia" at bounding box center [531, 153] width 252 height 18
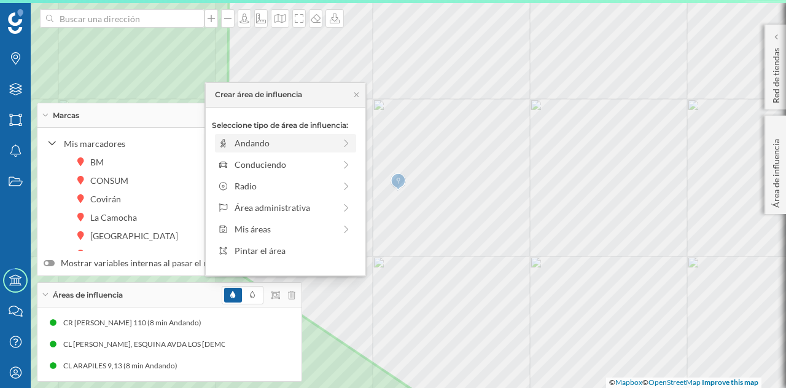
click at [295, 147] on div "Andando" at bounding box center [285, 142] width 100 height 13
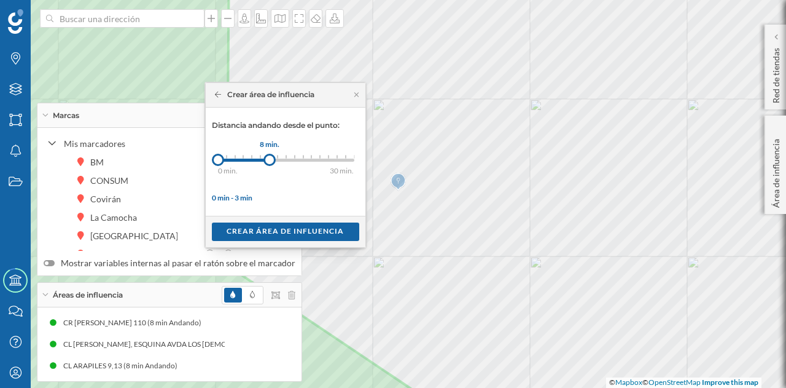
drag, startPoint x: 227, startPoint y: 162, endPoint x: 269, endPoint y: 165, distance: 41.9
click at [269, 165] on div at bounding box center [270, 160] width 12 height 12
click at [309, 229] on div "Crear área de influencia" at bounding box center [285, 231] width 147 height 18
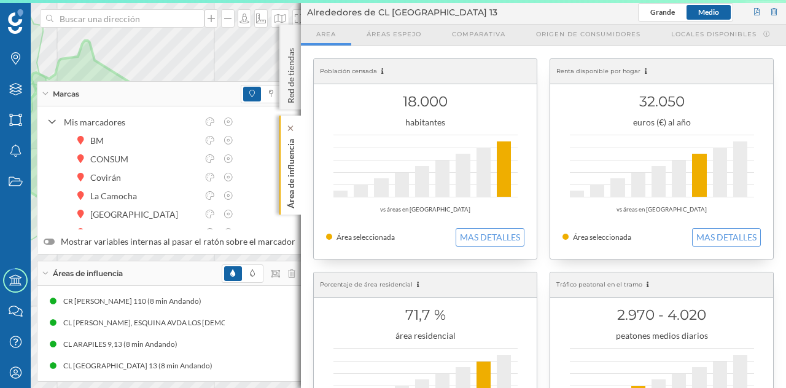
click at [296, 184] on p "Área de influencia" at bounding box center [291, 171] width 12 height 74
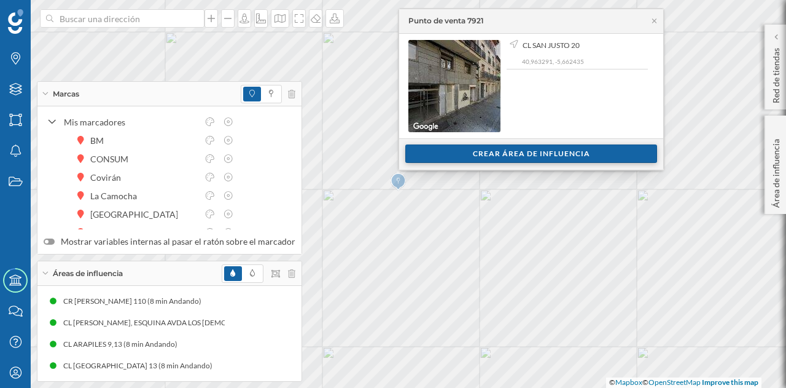
click at [479, 153] on div "Crear área de influencia" at bounding box center [531, 153] width 252 height 18
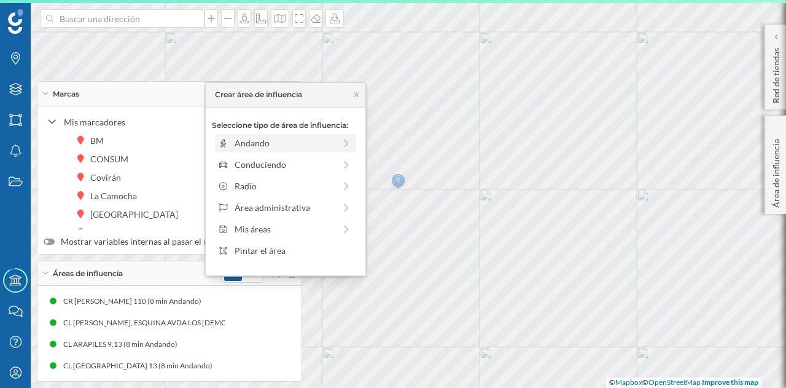
click at [267, 145] on div "Andando" at bounding box center [285, 142] width 100 height 13
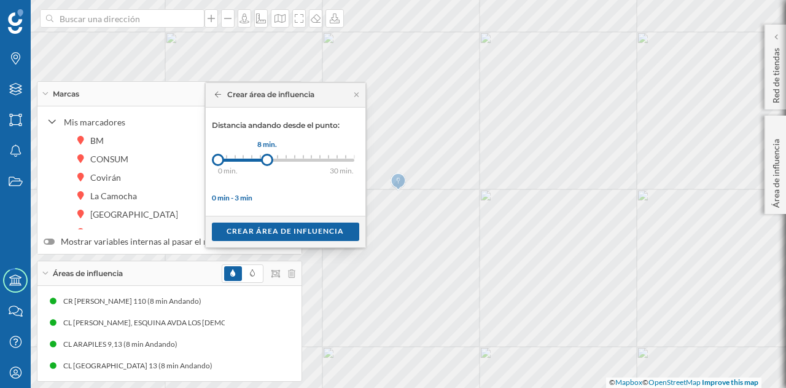
drag, startPoint x: 226, startPoint y: 158, endPoint x: 267, endPoint y: 165, distance: 41.7
click at [267, 165] on div at bounding box center [267, 160] width 12 height 12
click at [340, 232] on div "Crear área de influencia" at bounding box center [285, 231] width 147 height 18
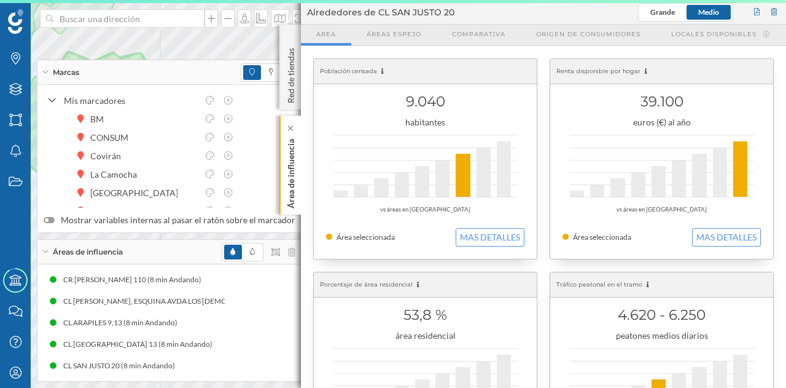
click at [290, 174] on p "Área de influencia" at bounding box center [291, 171] width 12 height 74
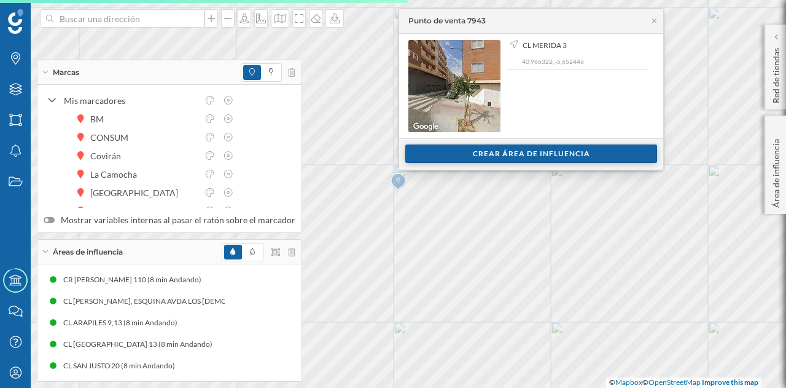
click at [428, 151] on div "Crear área de influencia" at bounding box center [531, 153] width 252 height 18
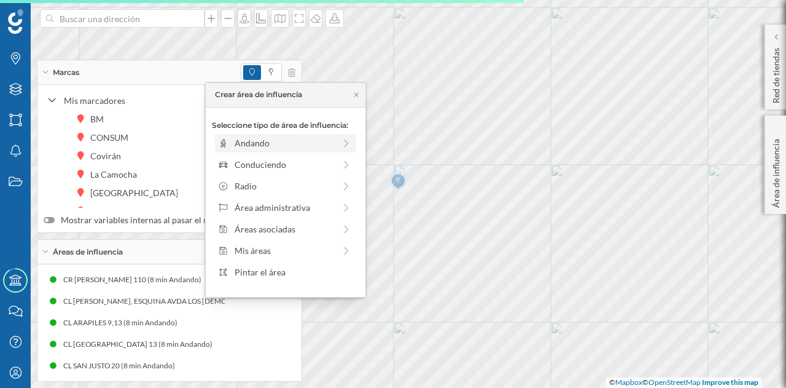
click at [287, 145] on div "Andando" at bounding box center [285, 142] width 100 height 13
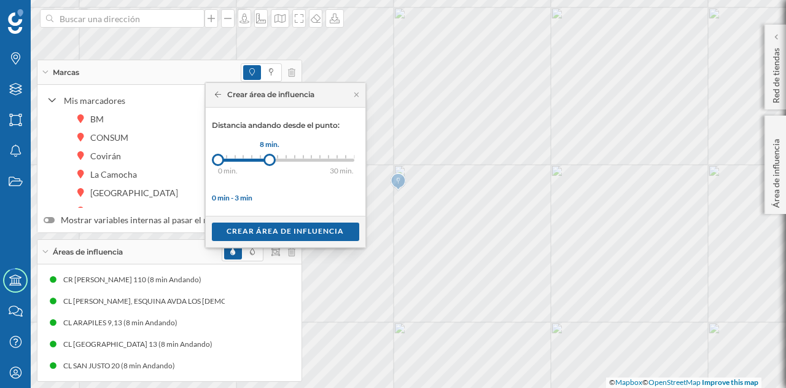
drag, startPoint x: 224, startPoint y: 157, endPoint x: 269, endPoint y: 161, distance: 45.0
click at [269, 161] on div at bounding box center [270, 160] width 12 height 12
click at [317, 227] on div "Crear área de influencia" at bounding box center [285, 231] width 147 height 18
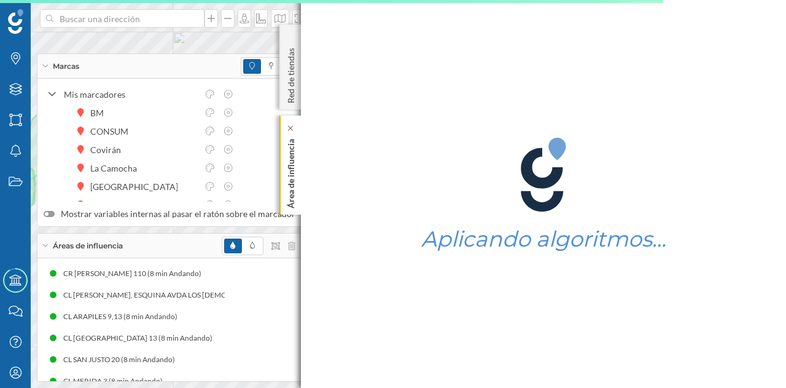
click at [292, 185] on p "Área de influencia" at bounding box center [291, 171] width 12 height 74
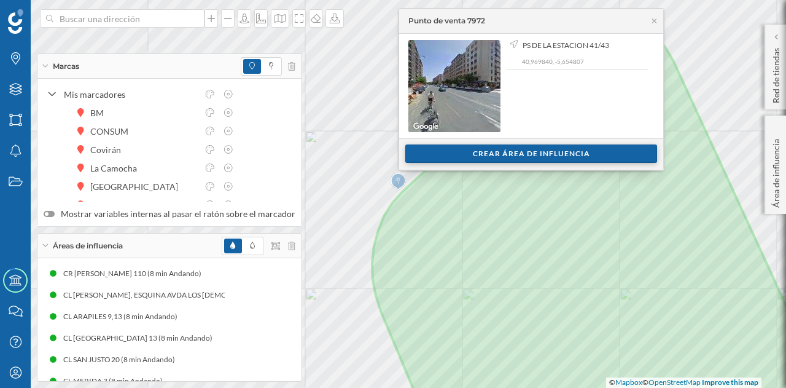
click at [431, 154] on div "Crear área de influencia" at bounding box center [531, 153] width 252 height 18
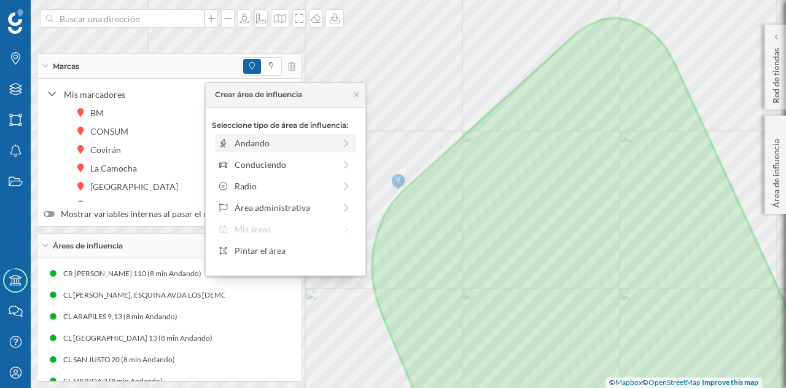
click at [299, 147] on div "Andando" at bounding box center [285, 142] width 100 height 13
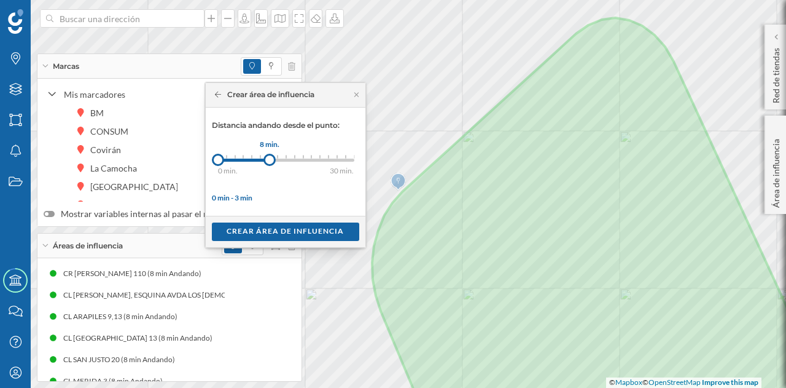
drag, startPoint x: 239, startPoint y: 162, endPoint x: 269, endPoint y: 164, distance: 30.2
click at [269, 164] on div at bounding box center [270, 160] width 12 height 12
click at [273, 235] on div "Crear área de influencia" at bounding box center [285, 231] width 147 height 18
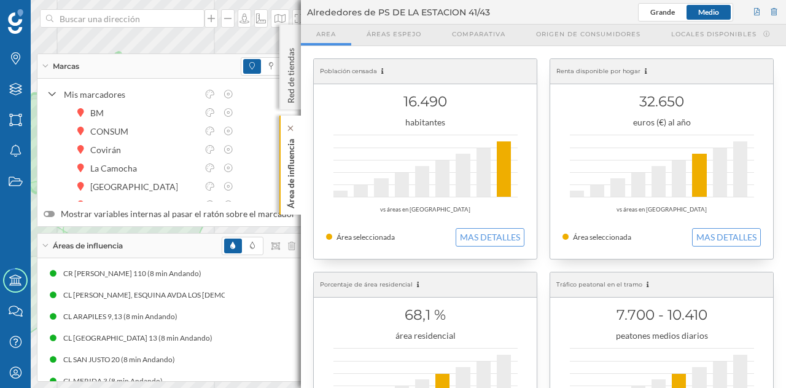
click at [294, 180] on p "Área de influencia" at bounding box center [291, 171] width 12 height 74
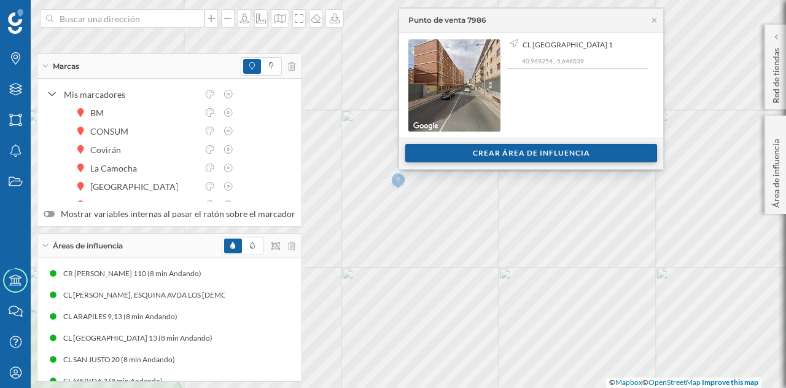
click at [452, 152] on div "Crear área de influencia" at bounding box center [531, 153] width 252 height 18
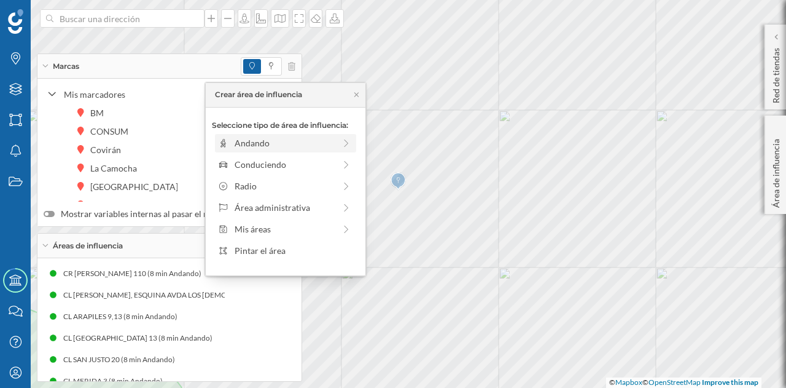
click at [289, 144] on div "Andando" at bounding box center [285, 142] width 100 height 13
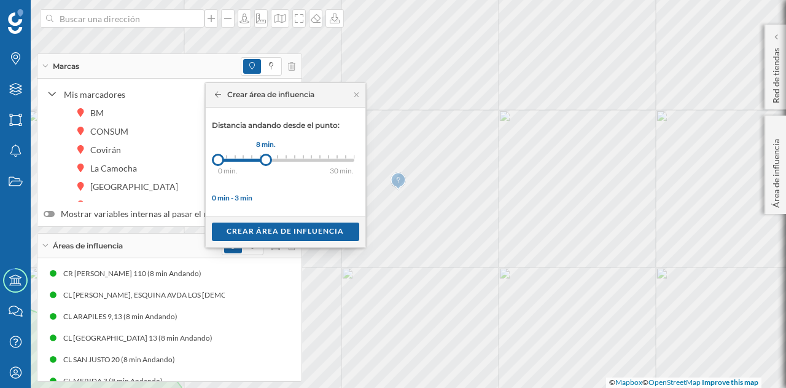
drag, startPoint x: 225, startPoint y: 157, endPoint x: 265, endPoint y: 158, distance: 39.9
click at [265, 158] on div at bounding box center [266, 160] width 12 height 12
click at [283, 228] on div "Crear área de influencia" at bounding box center [285, 231] width 147 height 18
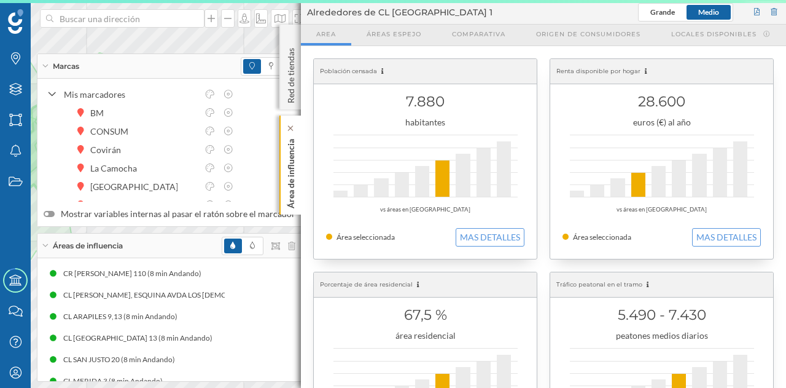
click at [291, 184] on p "Área de influencia" at bounding box center [291, 171] width 12 height 74
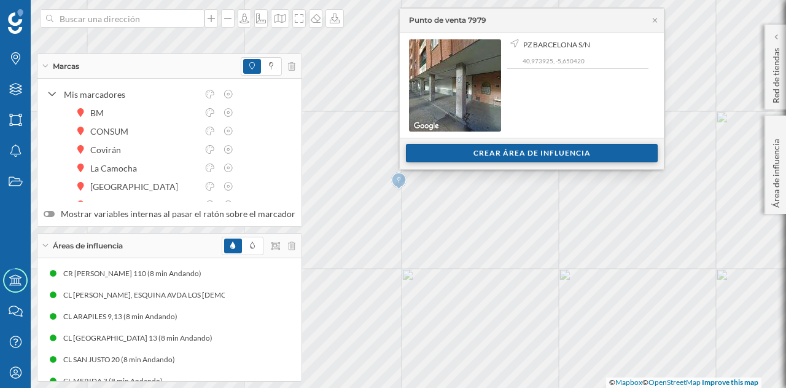
click at [509, 145] on div "Crear área de influencia" at bounding box center [532, 153] width 252 height 18
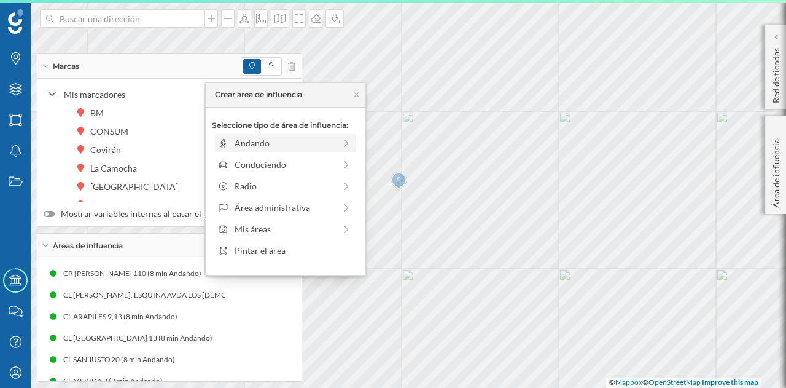
click at [279, 144] on div "Andando" at bounding box center [285, 142] width 100 height 13
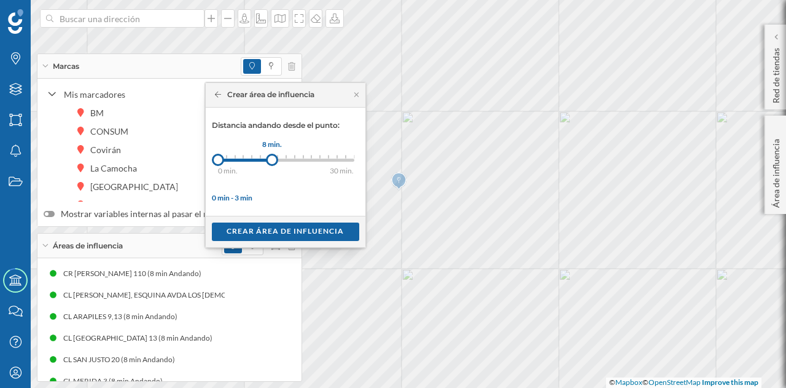
drag, startPoint x: 230, startPoint y: 159, endPoint x: 272, endPoint y: 162, distance: 41.2
click at [272, 162] on div at bounding box center [272, 160] width 12 height 12
click at [274, 230] on div "Crear área de influencia" at bounding box center [285, 231] width 147 height 18
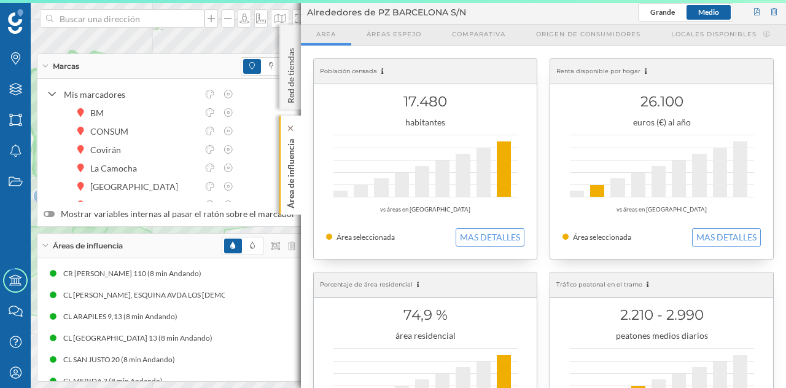
click at [291, 176] on p "Área de influencia" at bounding box center [291, 171] width 12 height 74
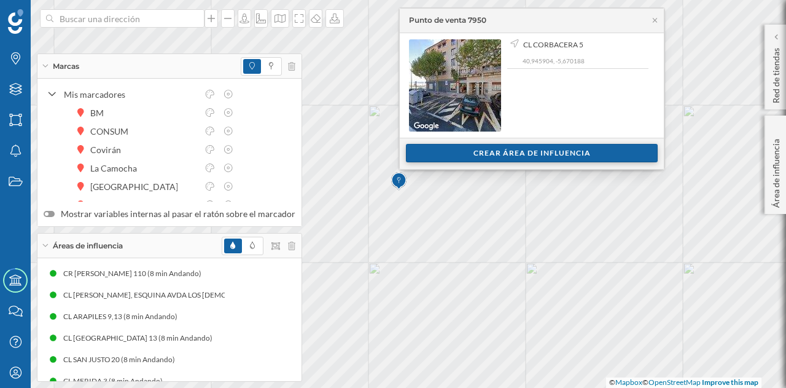
click at [460, 154] on div "Crear área de influencia" at bounding box center [532, 153] width 252 height 18
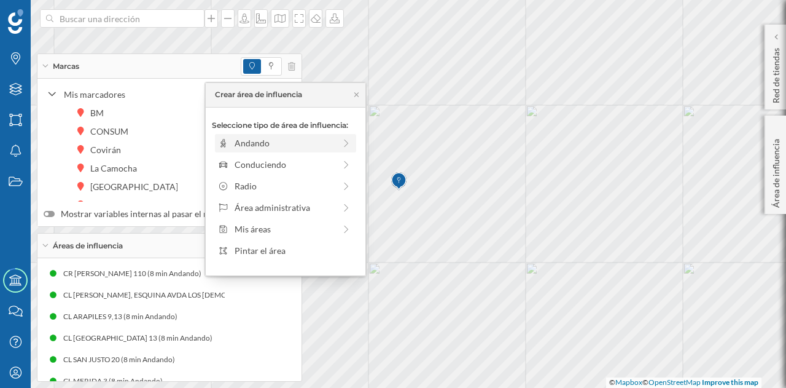
click at [292, 151] on div "Andando" at bounding box center [285, 143] width 141 height 18
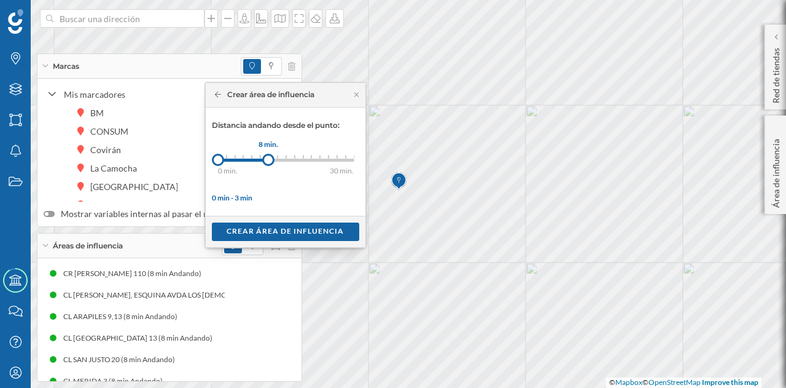
drag, startPoint x: 231, startPoint y: 161, endPoint x: 268, endPoint y: 162, distance: 36.9
click at [268, 162] on div at bounding box center [268, 160] width 12 height 12
click at [278, 230] on div "Crear área de influencia" at bounding box center [285, 231] width 147 height 18
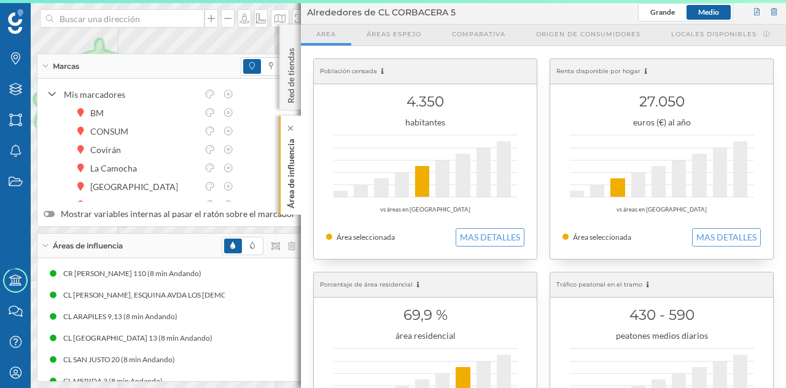
click at [295, 177] on p "Área de influencia" at bounding box center [291, 171] width 12 height 74
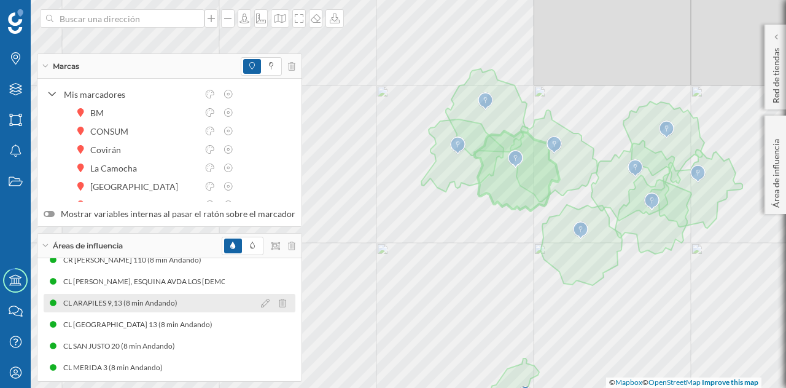
scroll to position [0, 0]
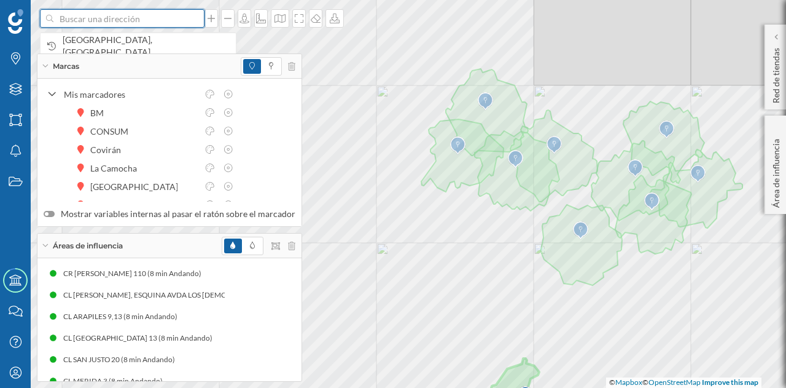
click at [139, 18] on input at bounding box center [122, 18] width 138 height 18
click at [87, 22] on input "[STREET_ADDRESS] sa" at bounding box center [122, 18] width 138 height 18
type input "[STREET_ADDRESS] sa"
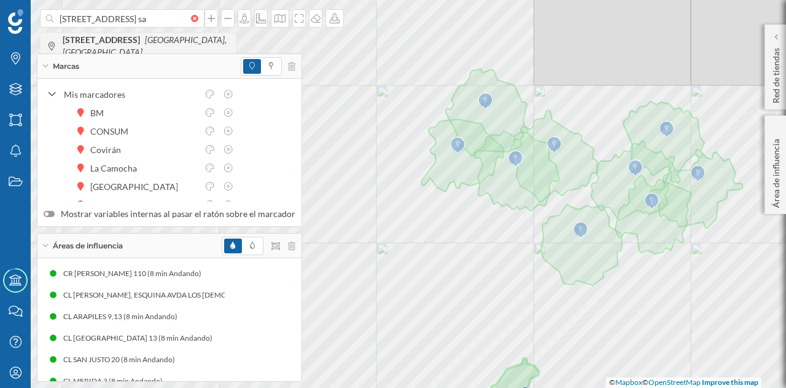
click at [131, 52] on div "[STREET_ADDRESS]" at bounding box center [138, 46] width 195 height 26
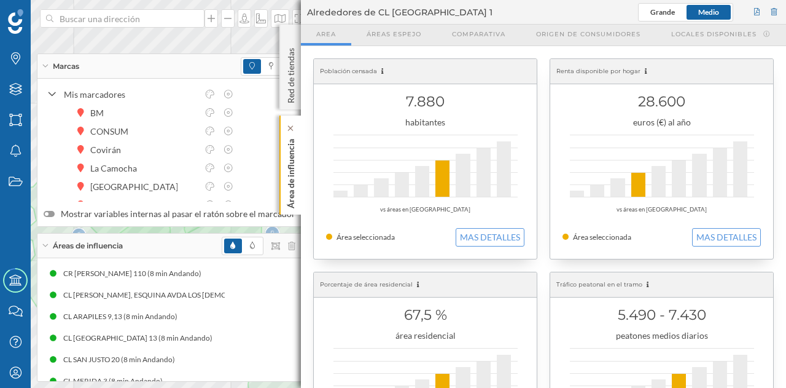
click at [284, 178] on div "Área de influencia" at bounding box center [291, 164] width 22 height 99
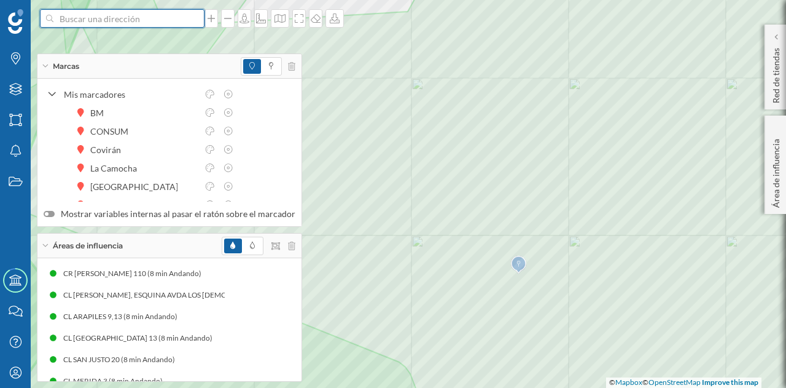
click at [81, 20] on input at bounding box center [122, 18] width 138 height 18
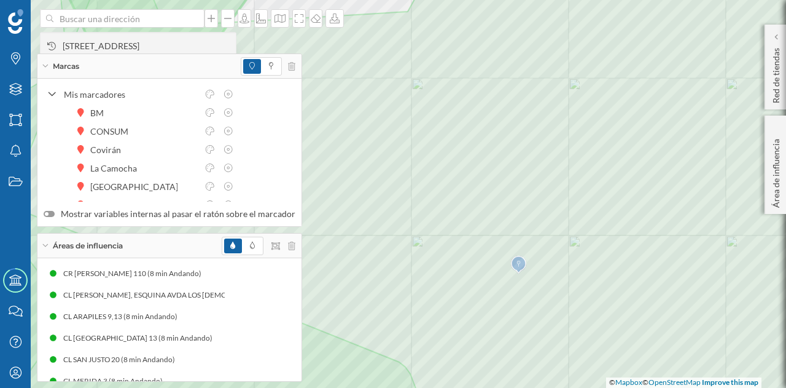
click at [117, 44] on span "[STREET_ADDRESS]" at bounding box center [146, 46] width 167 height 12
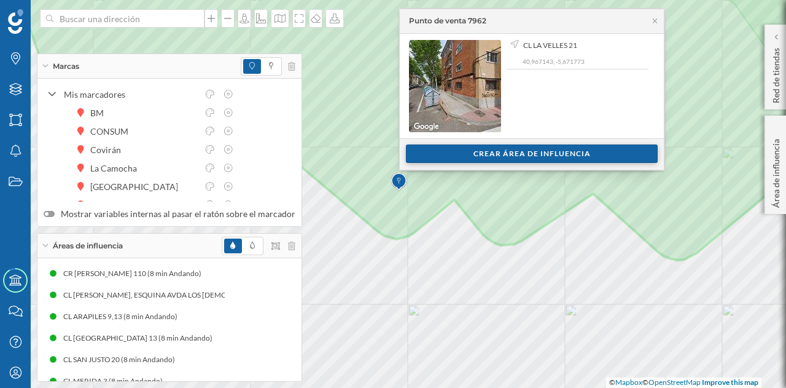
click at [473, 157] on div "Crear área de influencia" at bounding box center [532, 153] width 252 height 18
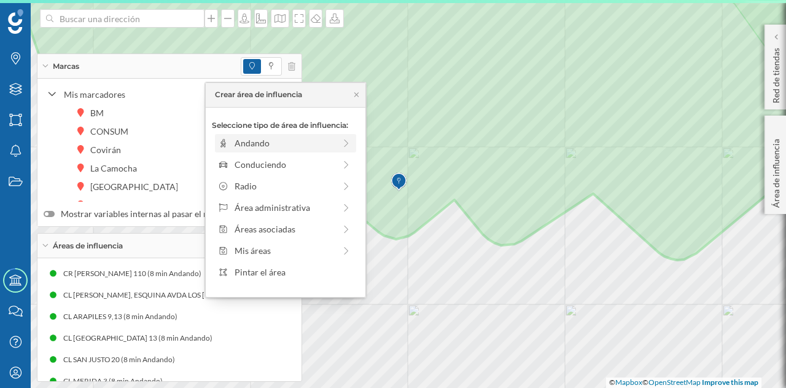
click at [276, 142] on div "Andando" at bounding box center [285, 142] width 100 height 13
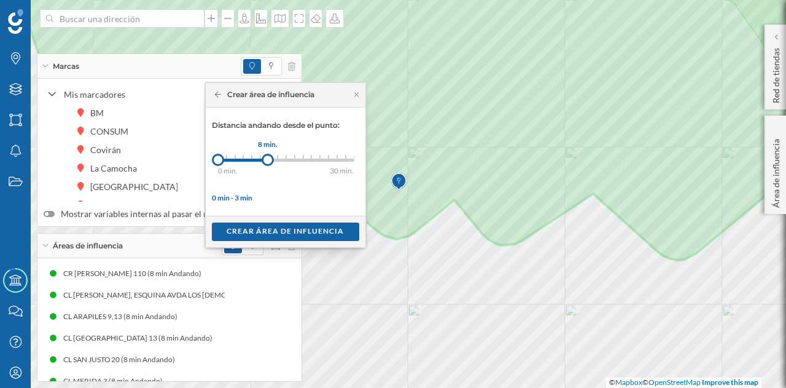
drag, startPoint x: 226, startPoint y: 160, endPoint x: 267, endPoint y: 163, distance: 41.3
click at [267, 163] on div at bounding box center [268, 160] width 12 height 12
click at [284, 229] on div "Crear área de influencia" at bounding box center [285, 231] width 147 height 18
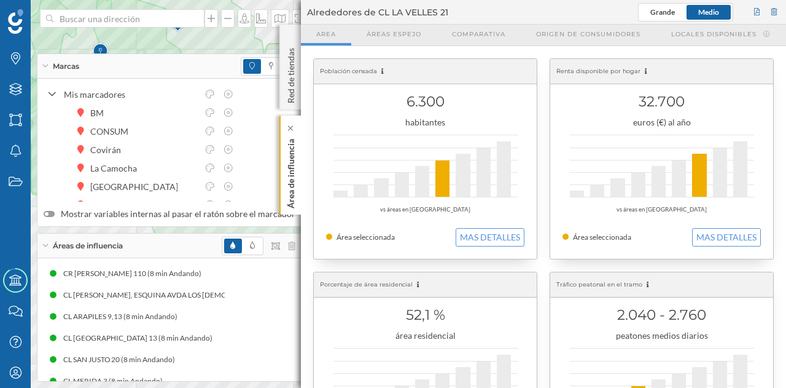
click at [293, 176] on p "Área de influencia" at bounding box center [291, 171] width 12 height 74
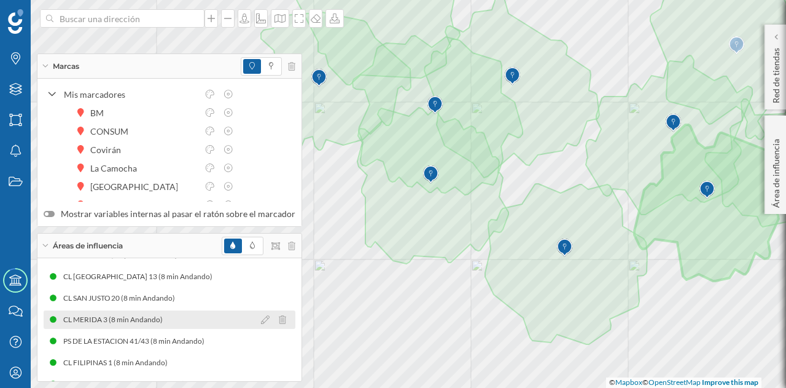
scroll to position [123, 0]
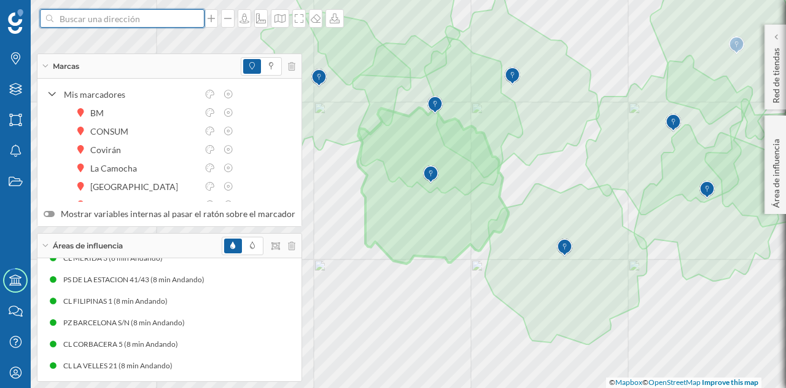
click at [84, 22] on input at bounding box center [122, 18] width 138 height 18
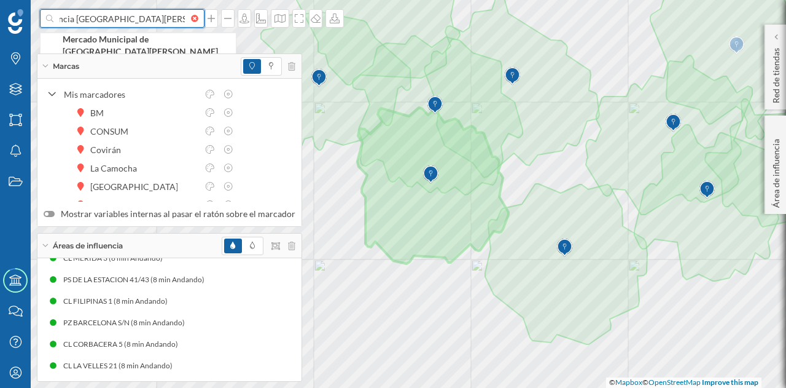
scroll to position [0, 41]
type input "calle valencia [GEOGRAPHIC_DATA][PERSON_NAME]"
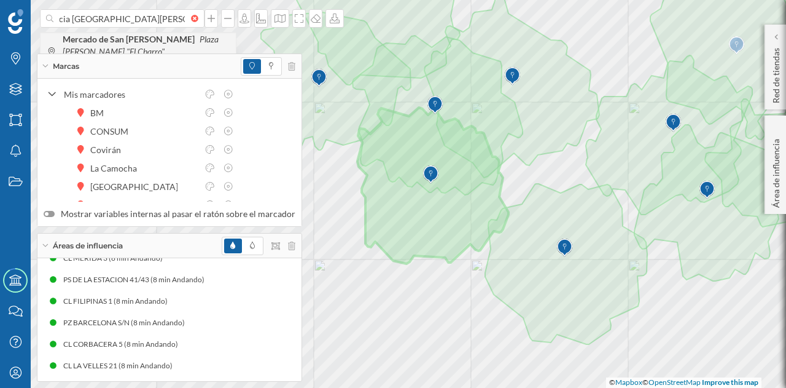
scroll to position [0, 0]
click at [160, 42] on icon "Plaza [PERSON_NAME] "El Charro", [GEOGRAPHIC_DATA], [GEOGRAPHIC_DATA]" at bounding box center [144, 51] width 163 height 35
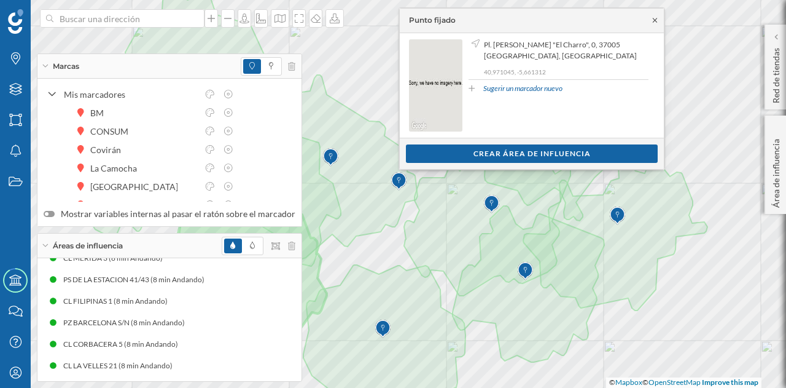
click at [655, 19] on icon at bounding box center [655, 20] width 4 height 4
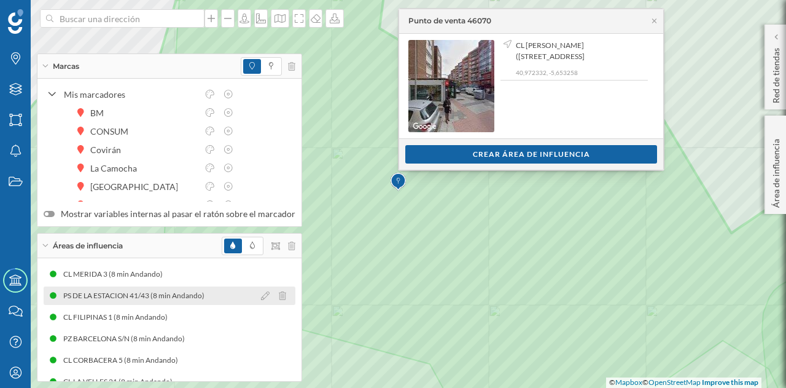
scroll to position [123, 0]
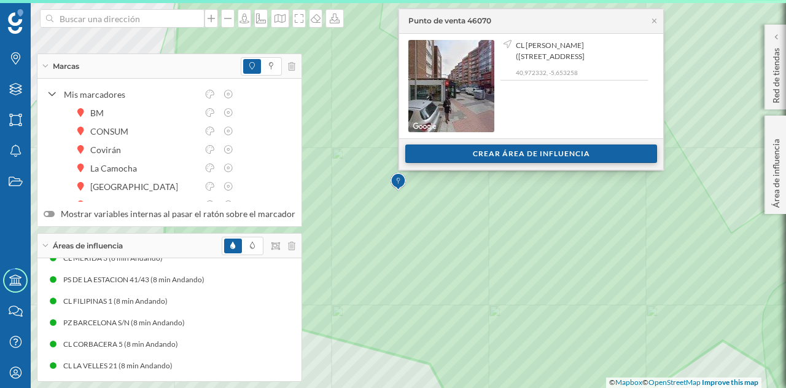
click at [473, 157] on div "Crear área de influencia" at bounding box center [531, 153] width 252 height 18
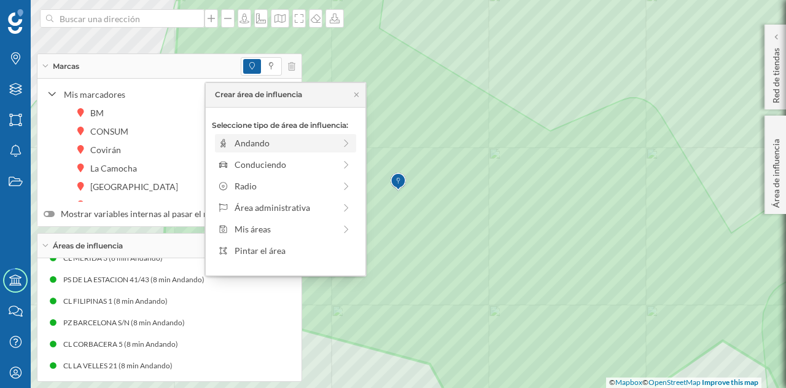
click at [279, 145] on div "Andando" at bounding box center [285, 142] width 100 height 13
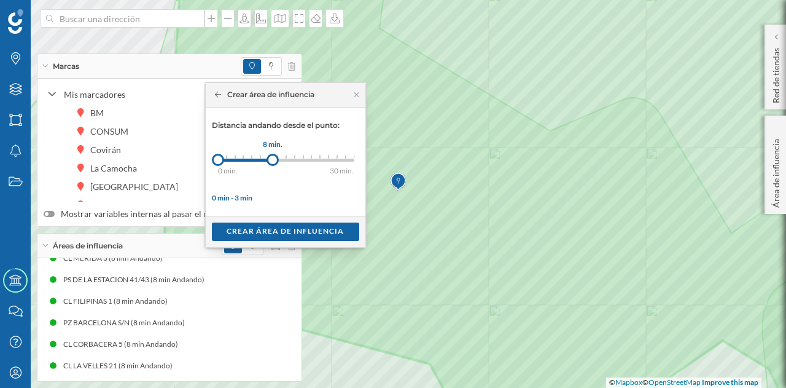
drag, startPoint x: 222, startPoint y: 158, endPoint x: 272, endPoint y: 164, distance: 50.1
click at [272, 164] on div at bounding box center [273, 160] width 12 height 12
click at [289, 232] on div "Crear área de influencia" at bounding box center [285, 231] width 147 height 18
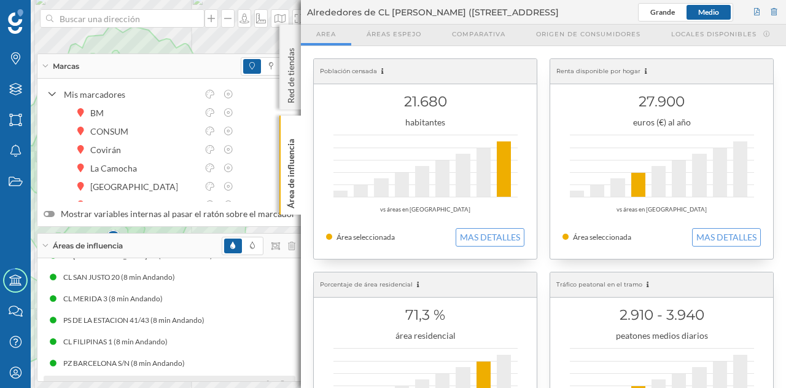
scroll to position [0, 0]
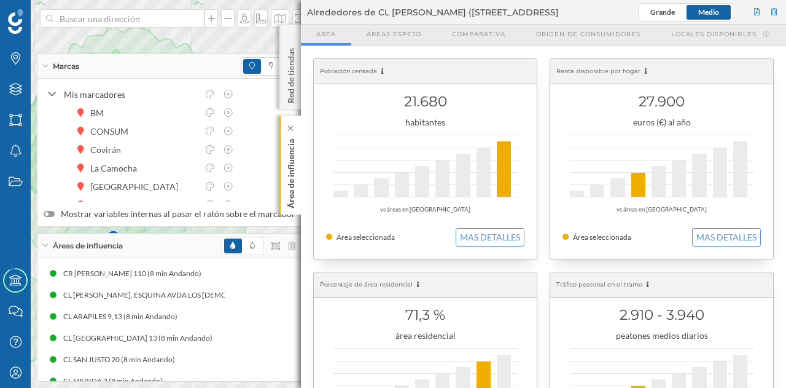
click at [283, 159] on div "Área de influencia" at bounding box center [291, 164] width 22 height 99
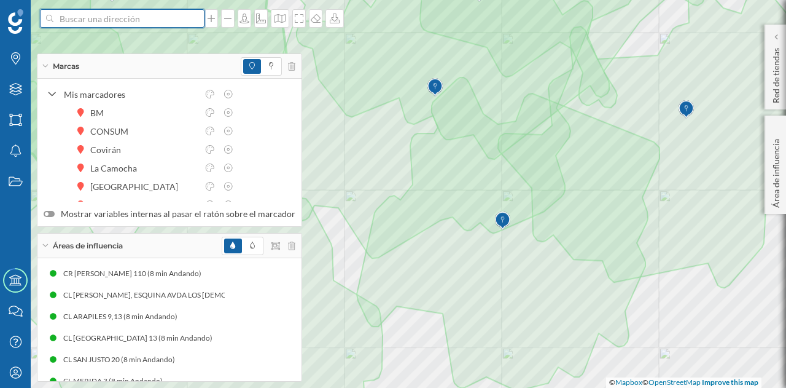
click at [109, 22] on input at bounding box center [122, 18] width 138 height 18
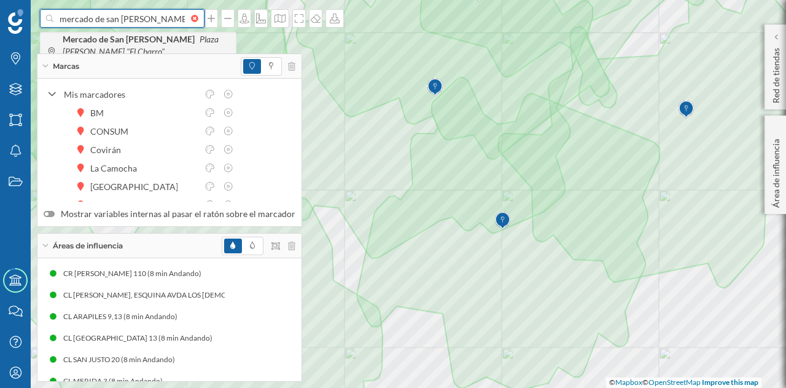
type input "mercado de san [PERSON_NAME] sa"
click at [184, 42] on icon "Plaza [PERSON_NAME] "El Charro", [GEOGRAPHIC_DATA], [GEOGRAPHIC_DATA]" at bounding box center [144, 51] width 163 height 35
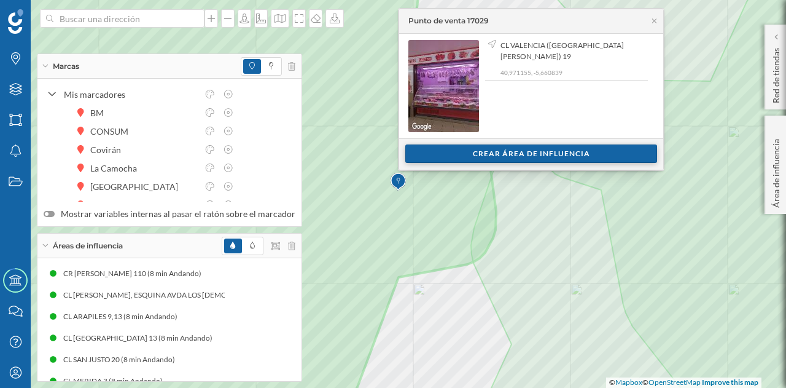
click at [455, 152] on div "Crear área de influencia" at bounding box center [531, 153] width 252 height 18
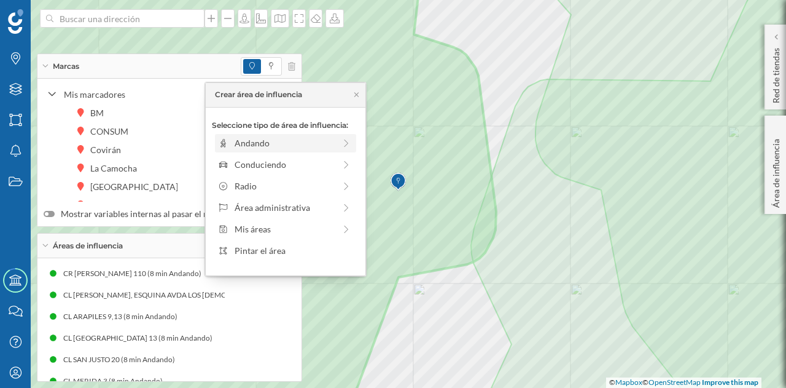
click at [268, 141] on div "Andando" at bounding box center [285, 142] width 100 height 13
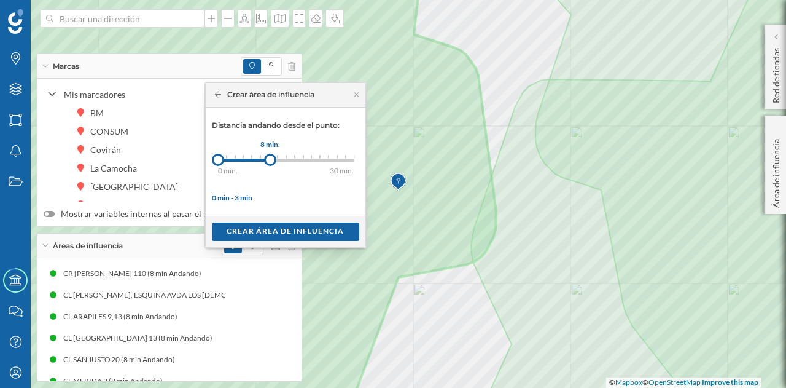
drag, startPoint x: 229, startPoint y: 157, endPoint x: 270, endPoint y: 159, distance: 40.6
click at [270, 159] on div at bounding box center [270, 160] width 12 height 12
click at [288, 227] on div "Crear área de influencia" at bounding box center [285, 231] width 147 height 18
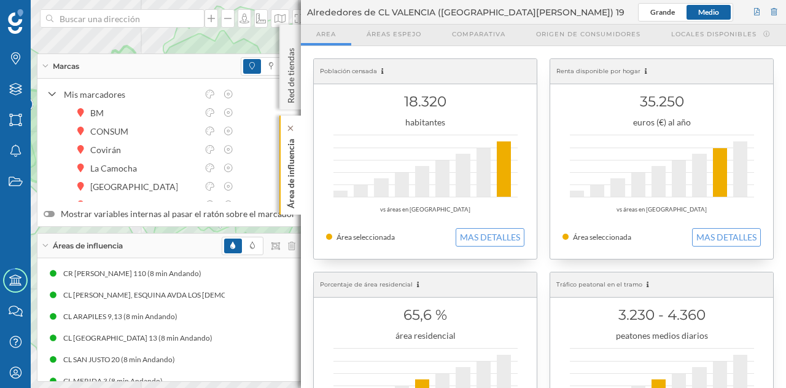
click at [290, 165] on p "Área de influencia" at bounding box center [291, 171] width 12 height 74
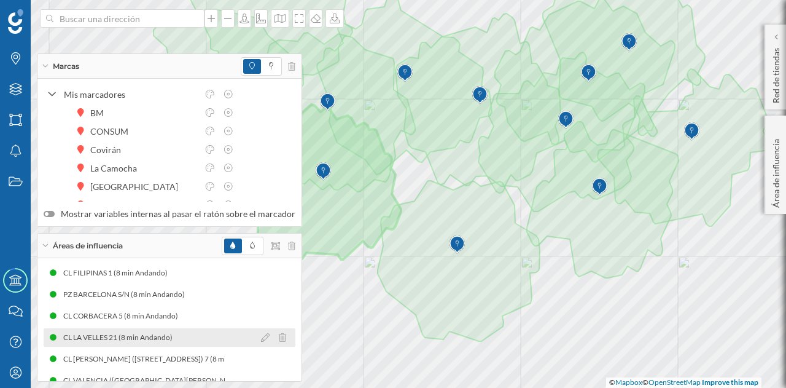
scroll to position [166, 0]
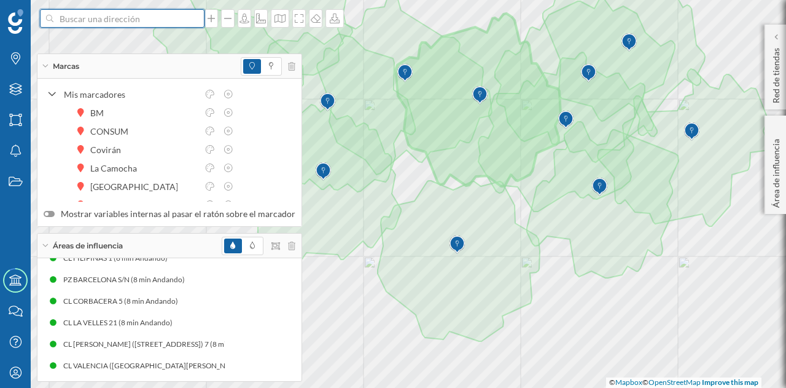
click at [126, 12] on input at bounding box center [122, 18] width 138 height 18
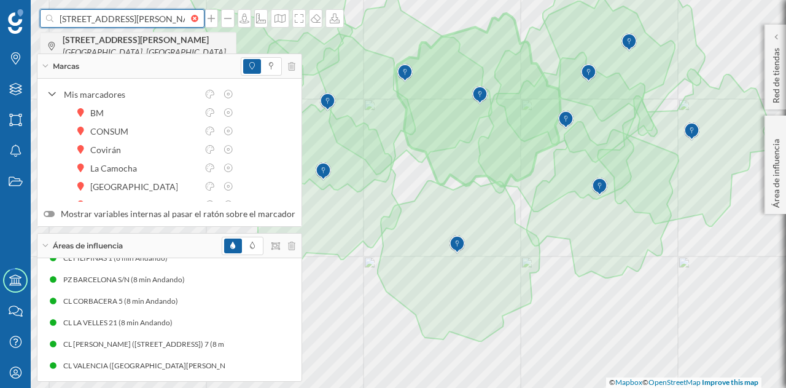
type input "[STREET_ADDRESS][PERSON_NAME]"
click at [150, 47] on span "[STREET_ADDRESS][PERSON_NAME]" at bounding box center [146, 46] width 167 height 25
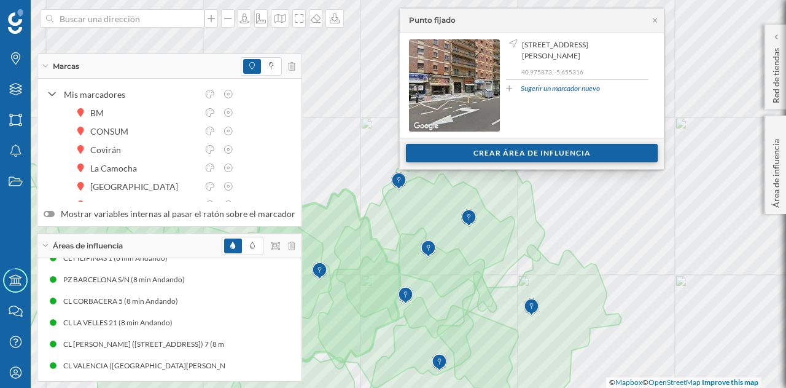
click at [447, 149] on div "Crear área de influencia" at bounding box center [532, 153] width 252 height 18
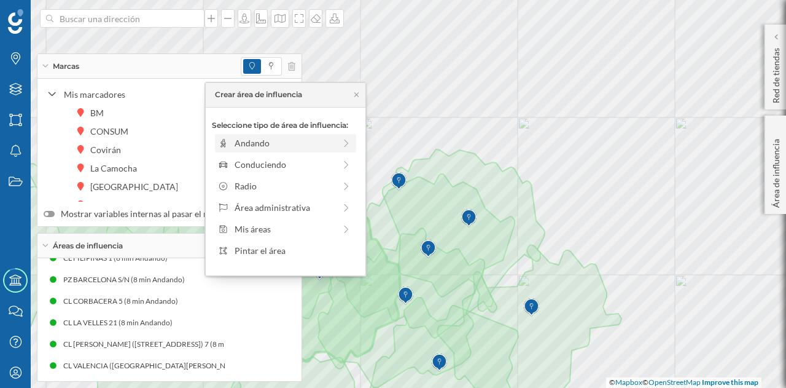
click at [302, 146] on div "Andando" at bounding box center [285, 142] width 100 height 13
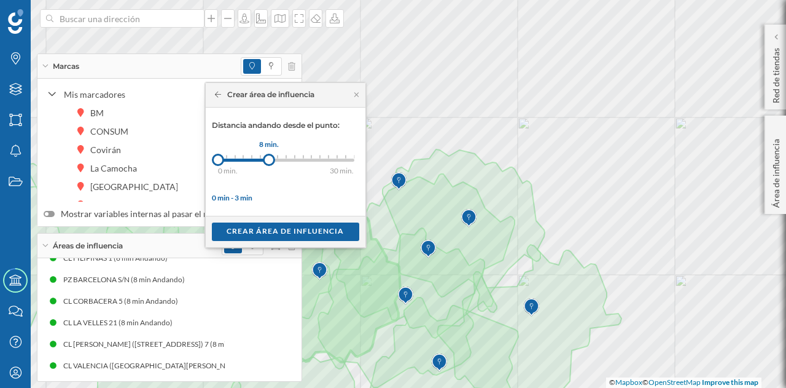
drag, startPoint x: 225, startPoint y: 157, endPoint x: 270, endPoint y: 162, distance: 45.2
click at [270, 162] on div at bounding box center [269, 160] width 12 height 12
click at [273, 229] on div "Crear área de influencia" at bounding box center [285, 231] width 147 height 18
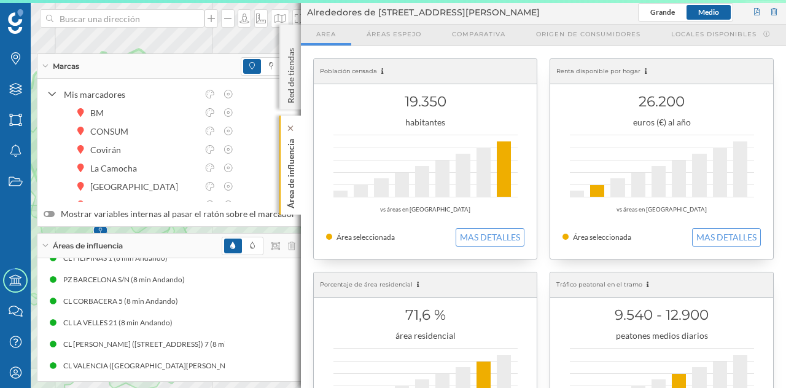
click at [287, 175] on p "Área de influencia" at bounding box center [291, 171] width 12 height 74
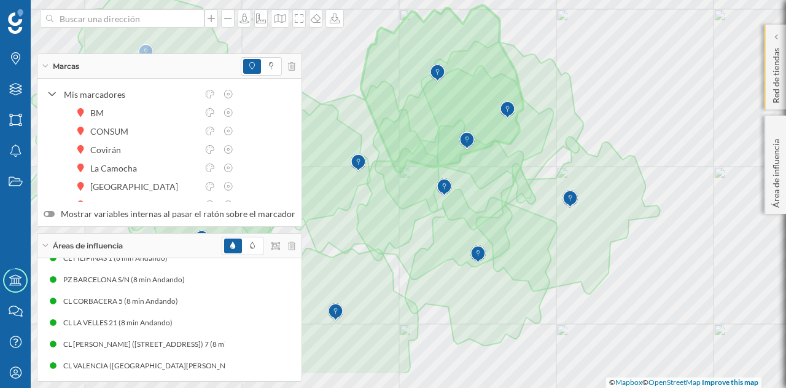
click at [764, 44] on div "Marcas Capas Áreas Notificaciones Estados Academy Contacta con nosotros Centro …" at bounding box center [393, 194] width 786 height 388
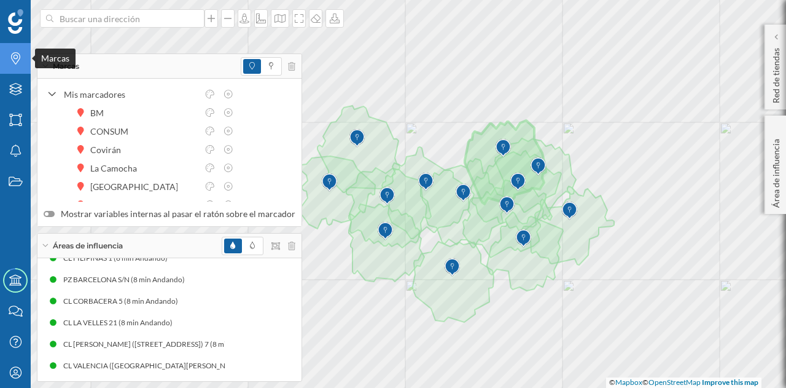
click at [11, 60] on icon "Marcas" at bounding box center [15, 58] width 15 height 12
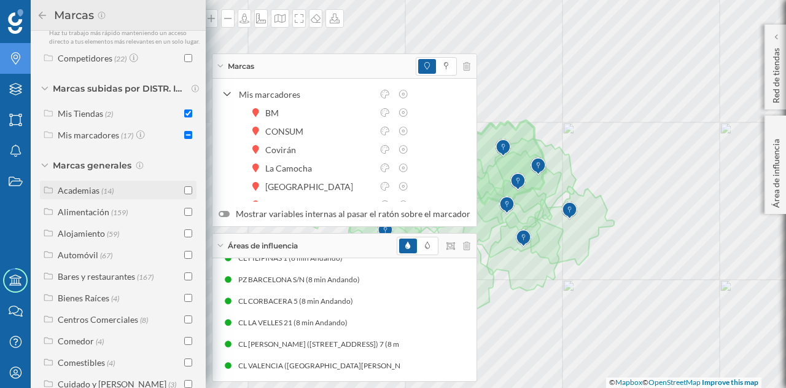
scroll to position [0, 0]
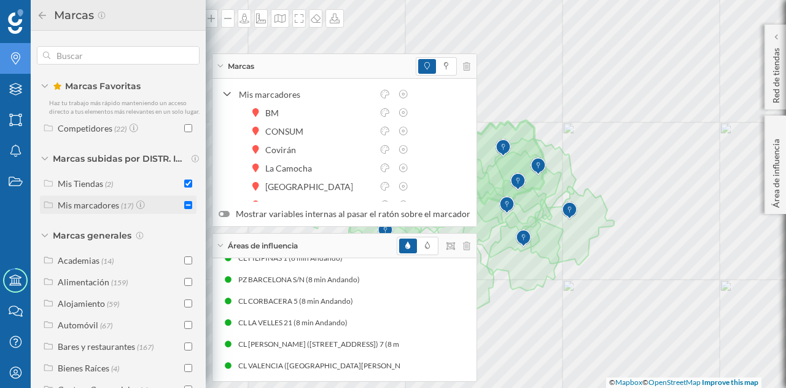
click at [147, 211] on div "Mis marcadores (17)" at bounding box center [119, 204] width 123 height 13
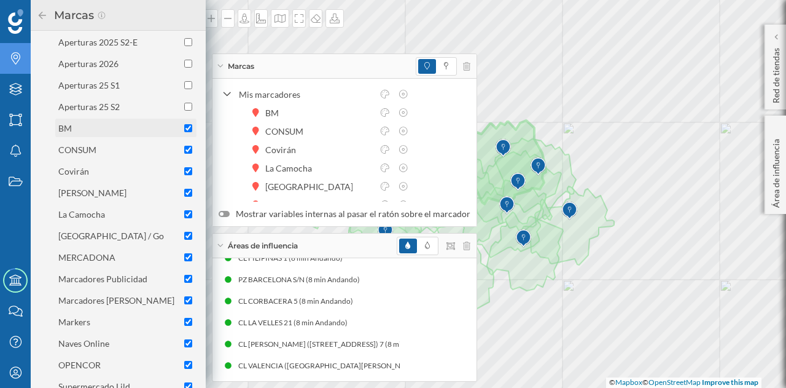
scroll to position [123, 0]
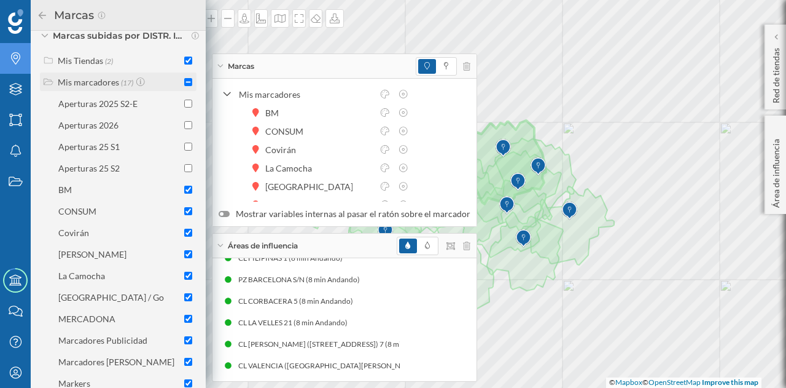
click at [184, 86] on input "checkbox" at bounding box center [188, 82] width 8 height 8
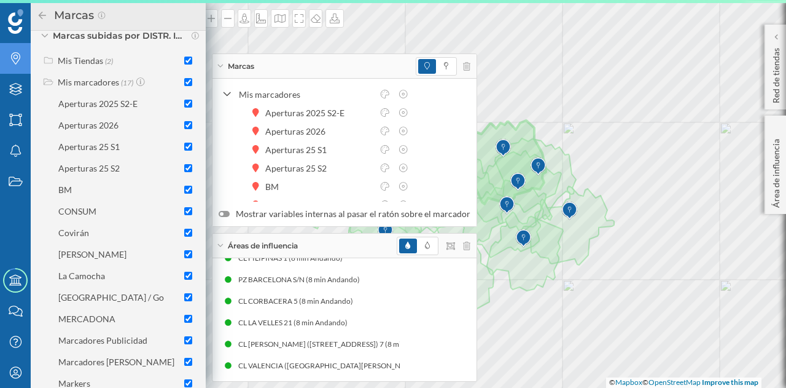
click at [184, 86] on input "checkbox" at bounding box center [188, 82] width 8 height 8
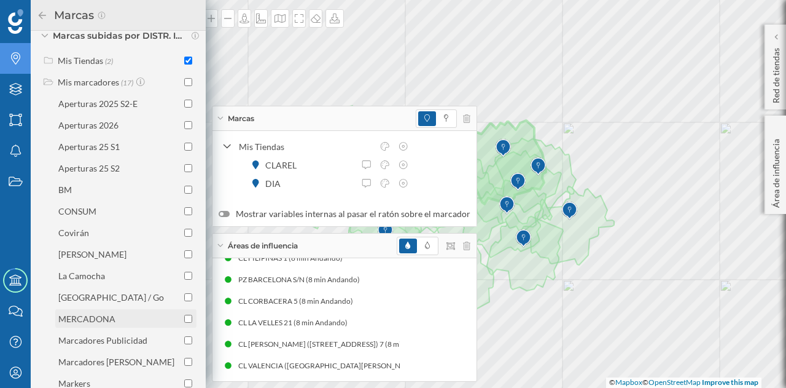
click at [184, 323] on input "checkbox" at bounding box center [188, 319] width 8 height 8
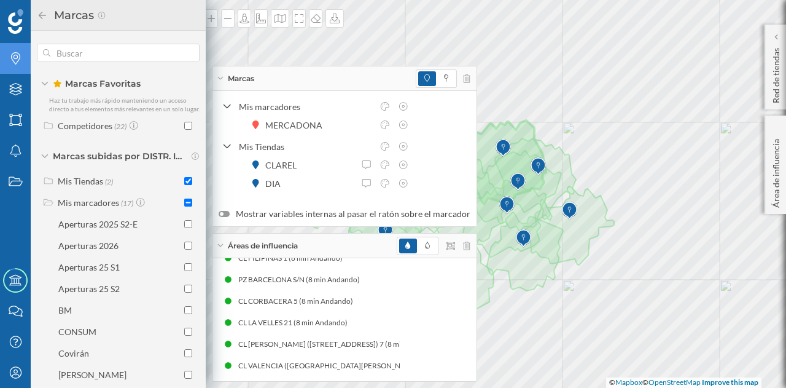
scroll to position [0, 0]
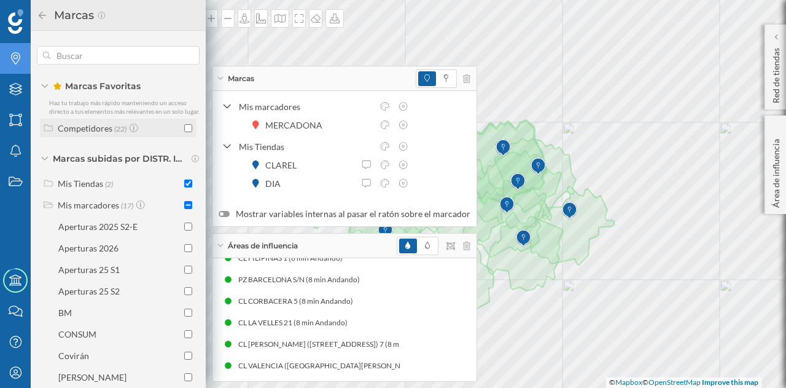
click at [92, 133] on div "Competidores" at bounding box center [85, 128] width 55 height 10
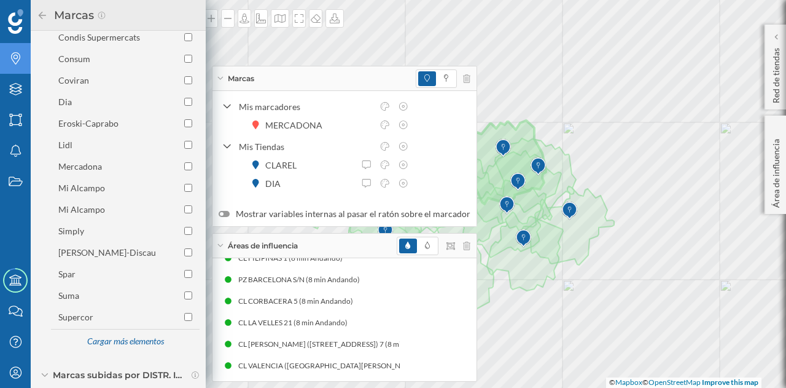
scroll to position [246, 0]
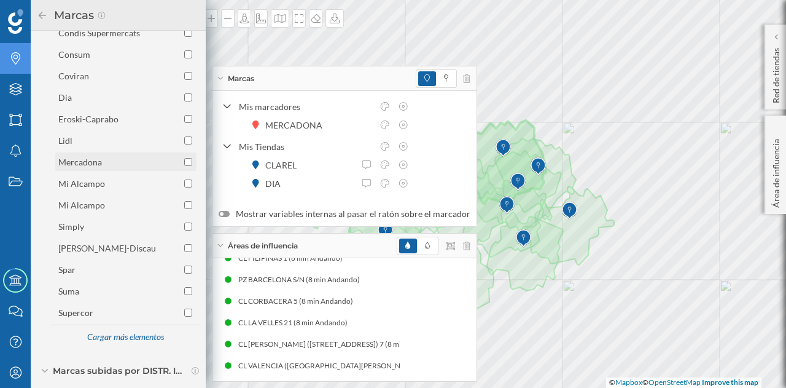
click at [186, 166] on input "checkbox" at bounding box center [188, 162] width 8 height 8
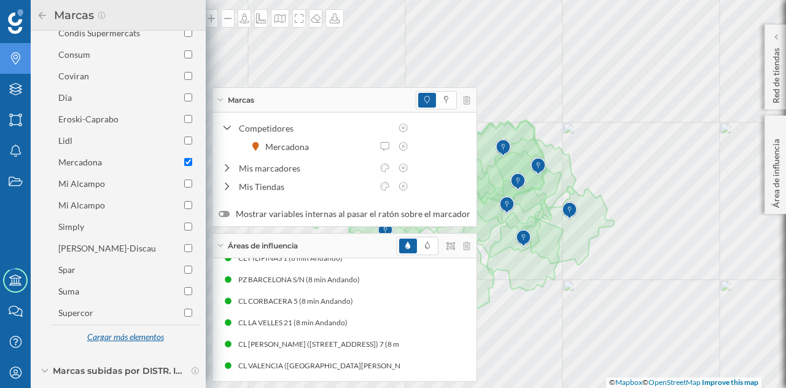
click at [132, 346] on div "Cargar más elementos" at bounding box center [125, 337] width 92 height 18
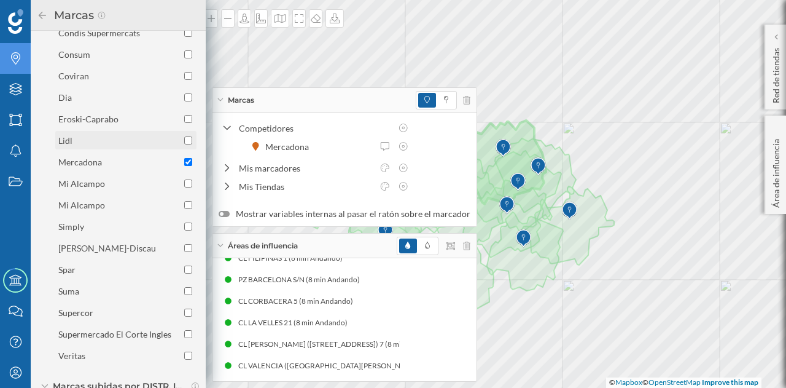
click at [185, 144] on input "checkbox" at bounding box center [188, 140] width 8 height 8
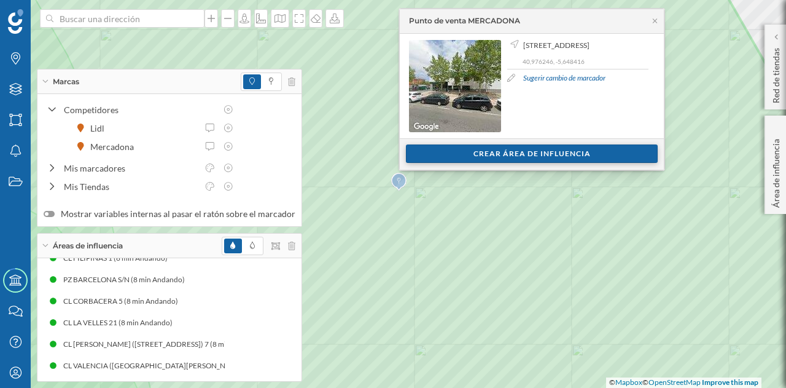
click at [451, 158] on div "Crear área de influencia" at bounding box center [532, 153] width 252 height 18
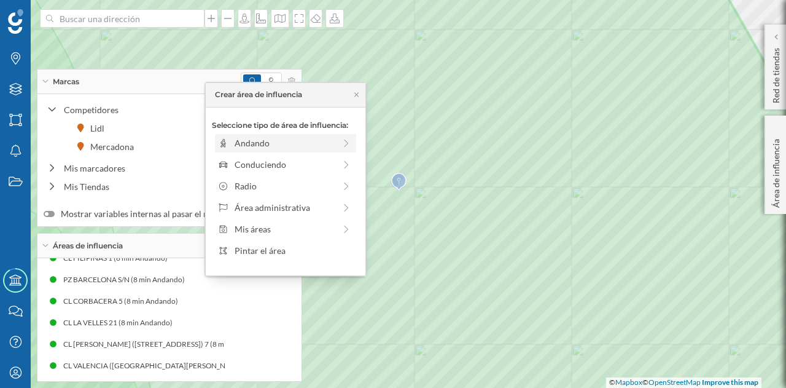
click at [292, 147] on div "Andando" at bounding box center [285, 142] width 100 height 13
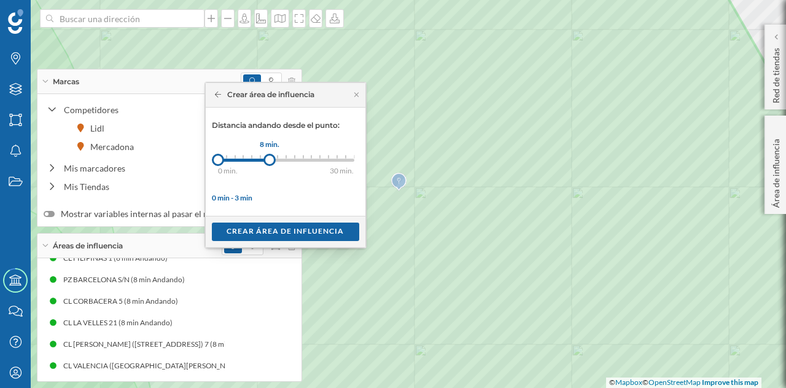
drag, startPoint x: 224, startPoint y: 159, endPoint x: 269, endPoint y: 162, distance: 44.9
click at [269, 162] on div at bounding box center [270, 160] width 12 height 12
click at [263, 224] on div "Crear área de influencia" at bounding box center [285, 231] width 147 height 18
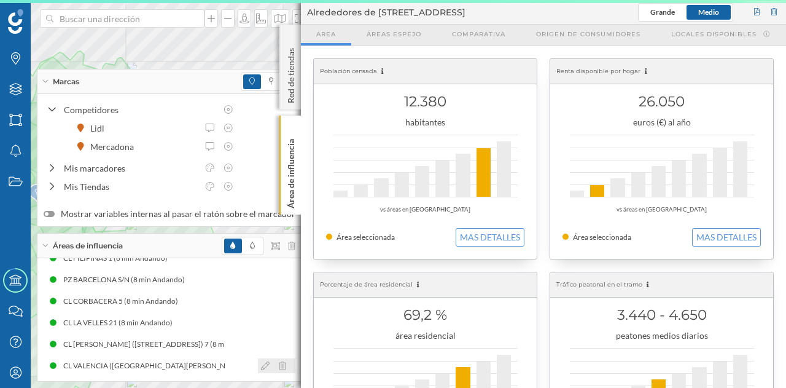
scroll to position [209, 0]
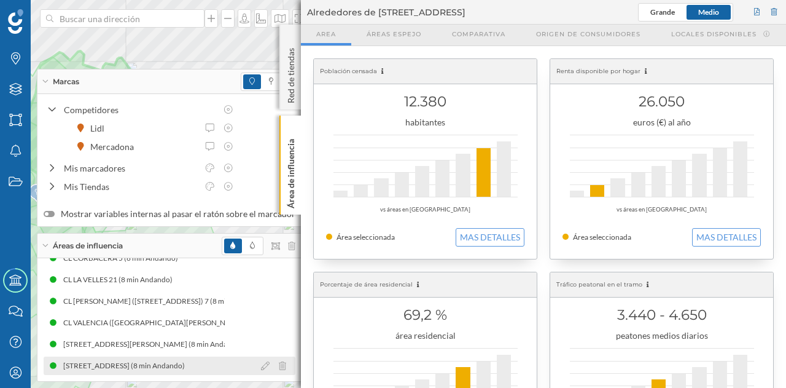
click at [261, 367] on icon at bounding box center [265, 365] width 9 height 9
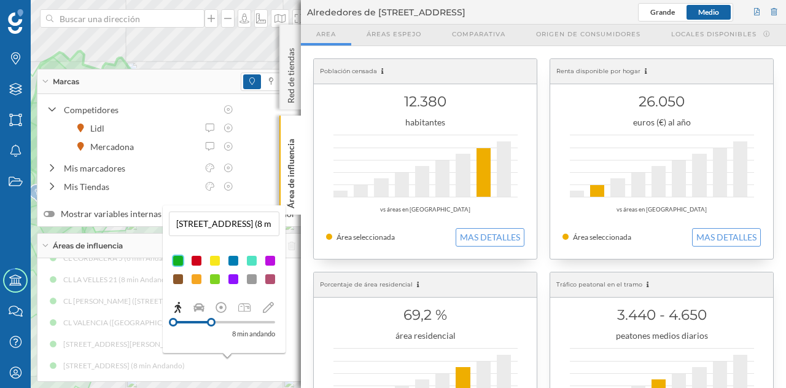
click at [198, 257] on div at bounding box center [196, 260] width 12 height 12
click at [293, 185] on p "Área de influencia" at bounding box center [291, 171] width 12 height 74
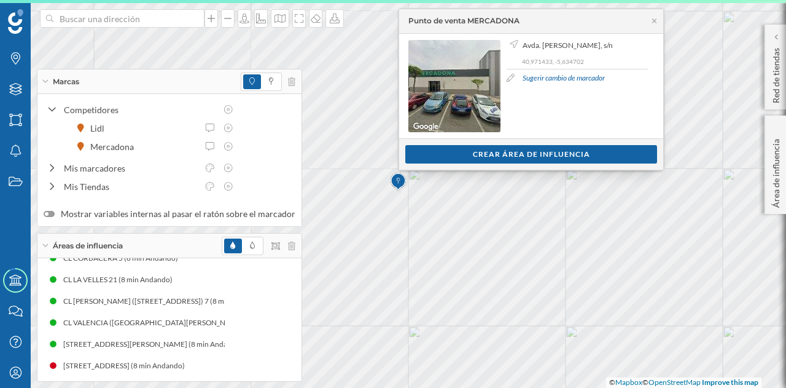
click at [448, 164] on div "Ver clientes Crear área de influencia" at bounding box center [531, 153] width 264 height 31
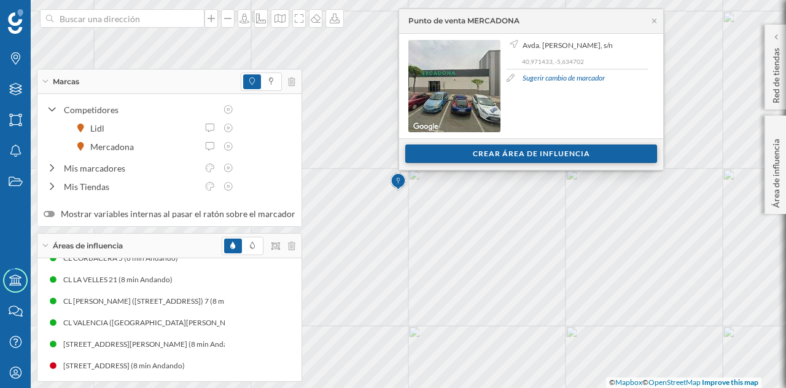
click at [453, 157] on div "Crear área de influencia" at bounding box center [531, 153] width 252 height 18
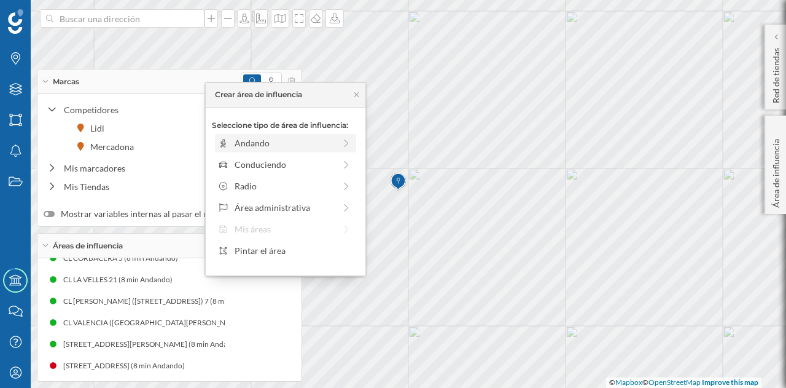
click at [284, 146] on div "Andando" at bounding box center [285, 142] width 100 height 13
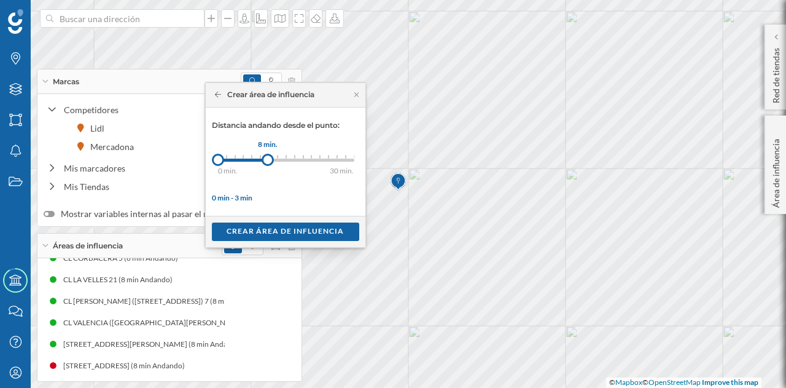
drag, startPoint x: 227, startPoint y: 163, endPoint x: 267, endPoint y: 160, distance: 40.6
click at [267, 160] on div at bounding box center [268, 160] width 12 height 12
click at [265, 234] on div "Crear área de influencia" at bounding box center [285, 231] width 147 height 18
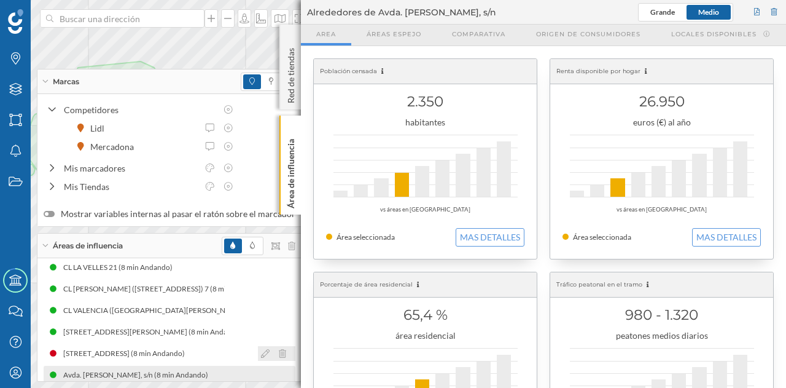
scroll to position [230, 0]
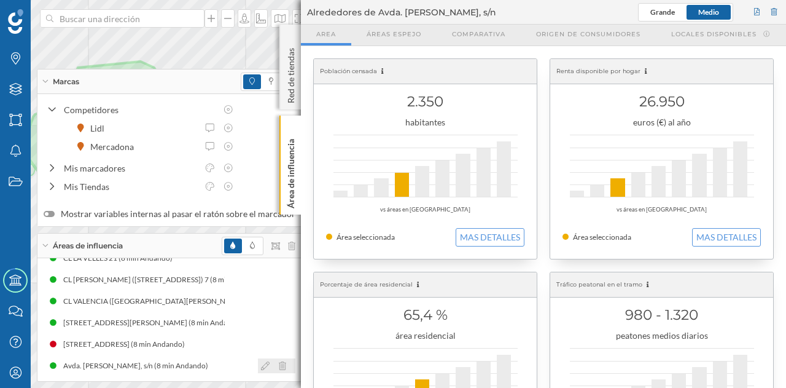
drag, startPoint x: 251, startPoint y: 373, endPoint x: 258, endPoint y: 362, distance: 12.8
click at [261, 363] on icon at bounding box center [265, 365] width 9 height 9
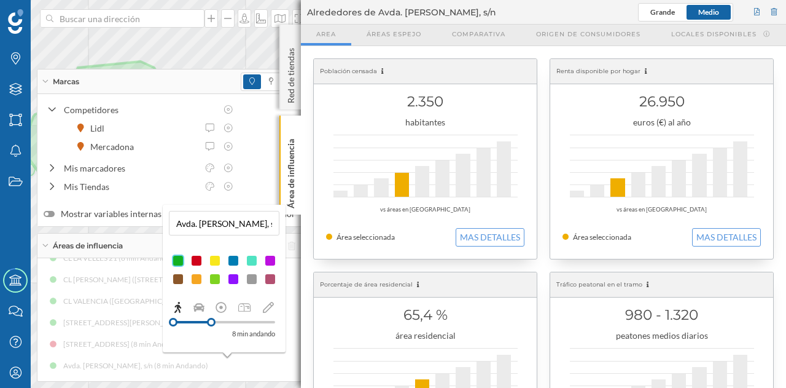
click at [200, 261] on div at bounding box center [196, 260] width 12 height 12
click at [291, 193] on p "Área de influencia" at bounding box center [291, 171] width 12 height 74
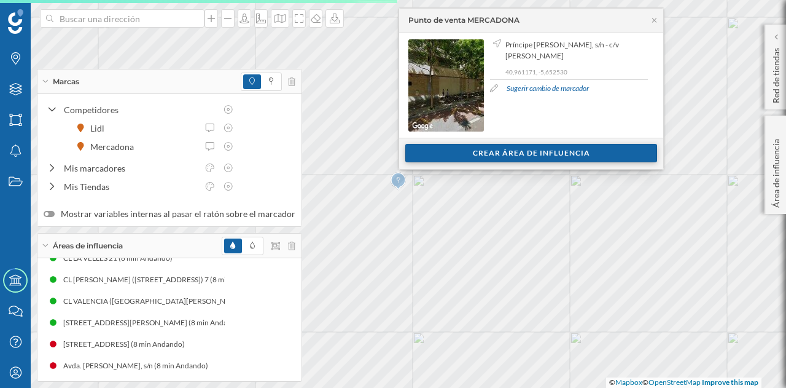
click at [453, 148] on div "Crear área de influencia" at bounding box center [531, 153] width 252 height 18
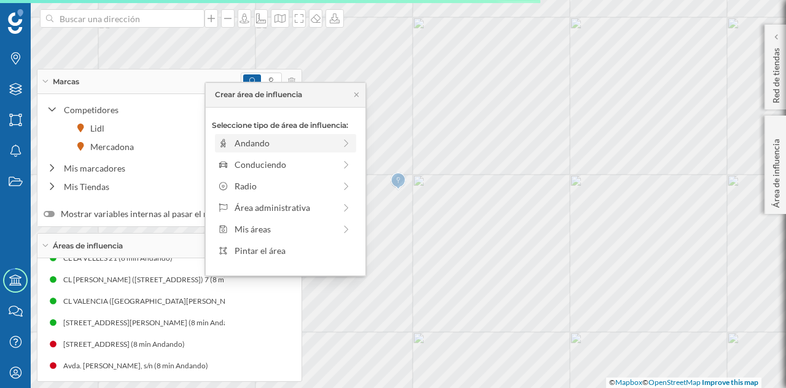
click at [284, 144] on div "Andando" at bounding box center [285, 142] width 100 height 13
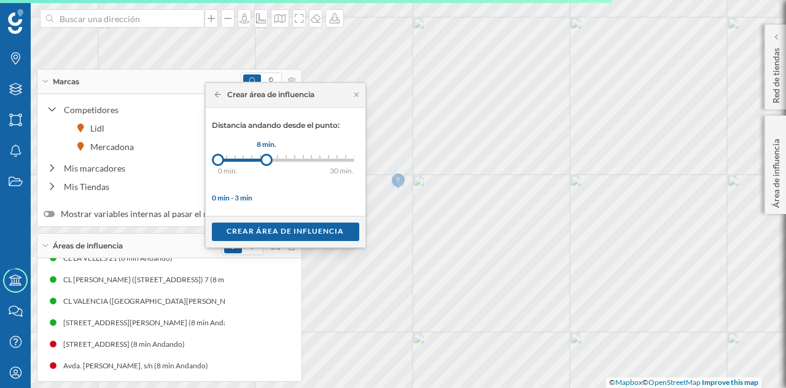
drag, startPoint x: 227, startPoint y: 160, endPoint x: 267, endPoint y: 162, distance: 40.0
click at [267, 162] on div at bounding box center [266, 160] width 12 height 12
click at [256, 227] on div "Crear área de influencia" at bounding box center [285, 231] width 147 height 18
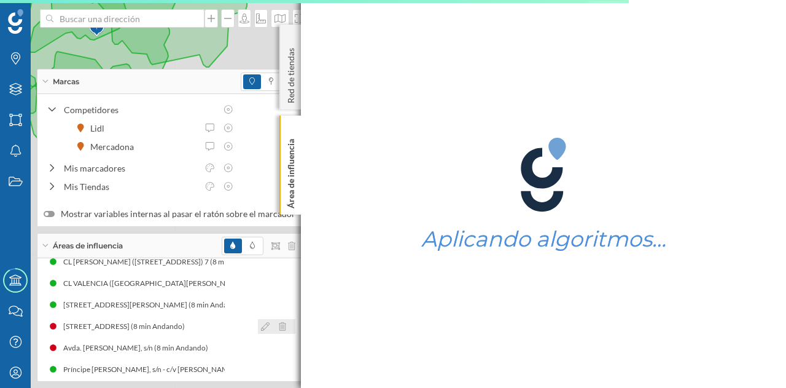
scroll to position [252, 0]
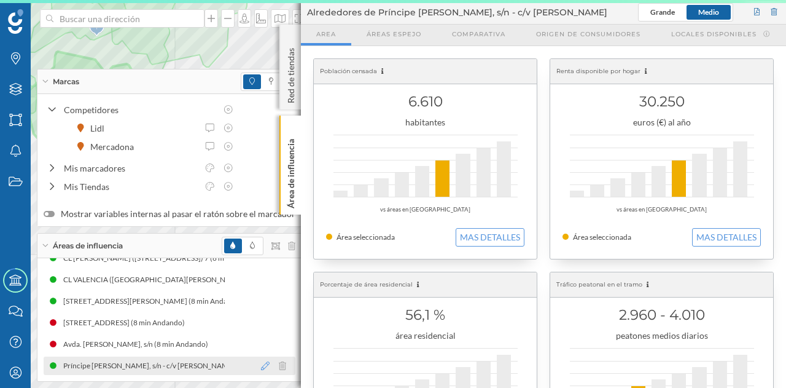
click at [261, 366] on icon at bounding box center [265, 365] width 9 height 9
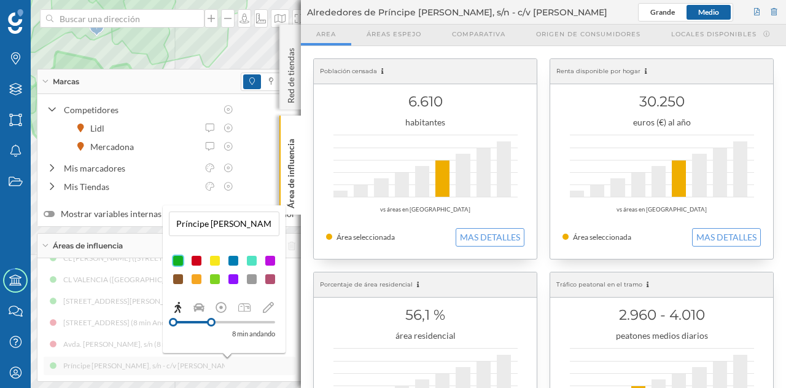
click at [195, 259] on div at bounding box center [196, 260] width 12 height 12
click at [291, 190] on p "Área de influencia" at bounding box center [291, 171] width 12 height 74
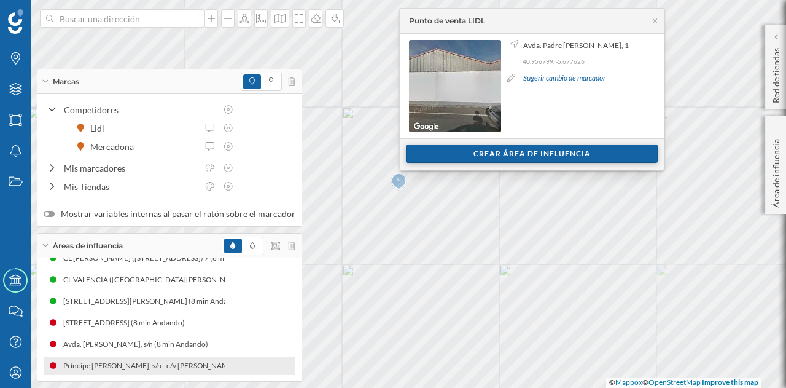
click at [432, 153] on div "Crear área de influencia" at bounding box center [532, 153] width 252 height 18
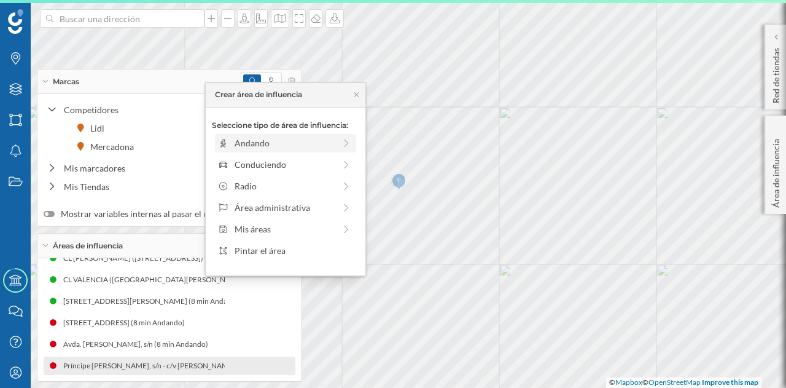
click at [277, 141] on div "Andando" at bounding box center [285, 142] width 100 height 13
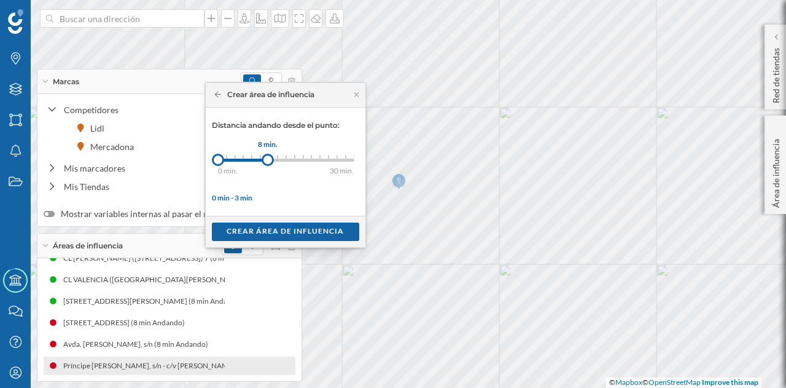
drag, startPoint x: 224, startPoint y: 160, endPoint x: 267, endPoint y: 161, distance: 43.6
click at [267, 161] on div at bounding box center [268, 160] width 12 height 12
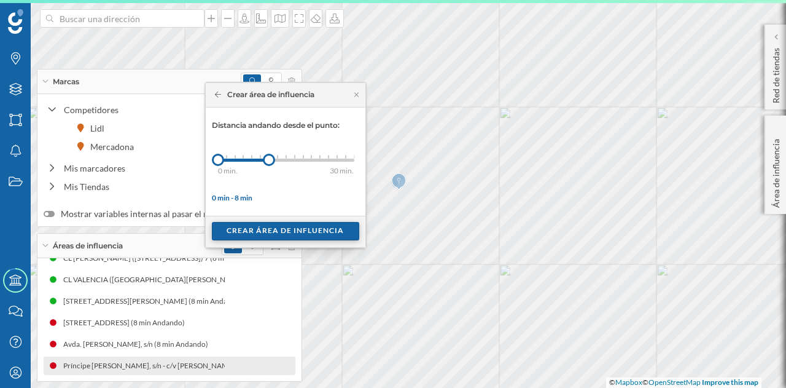
click at [253, 227] on div "Crear área de influencia" at bounding box center [285, 231] width 147 height 18
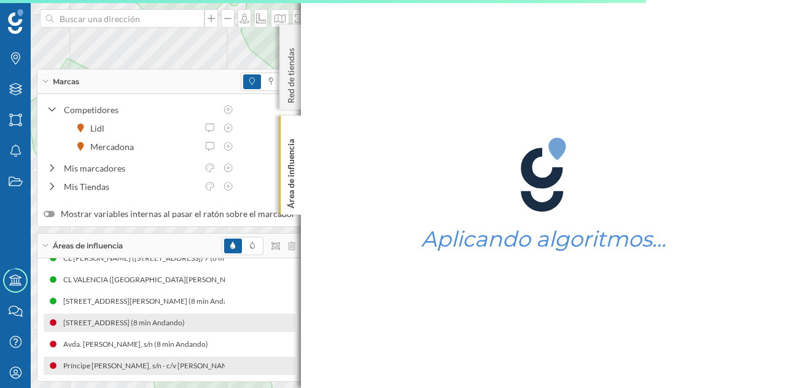
scroll to position [273, 0]
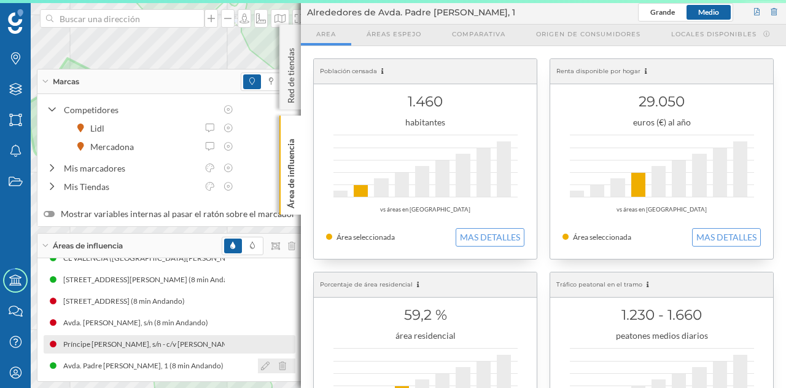
click at [261, 366] on icon at bounding box center [265, 365] width 9 height 9
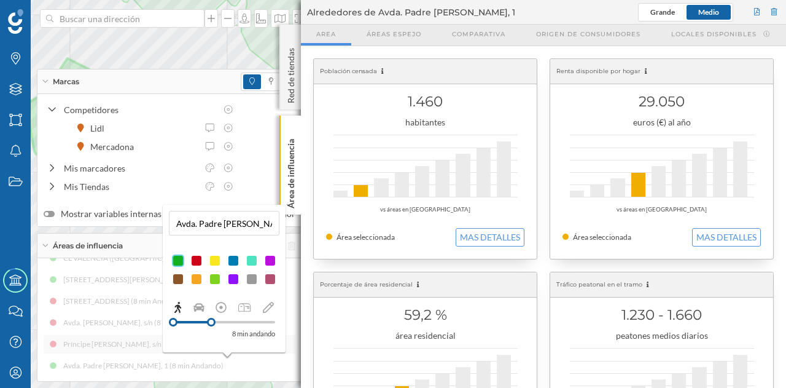
click at [195, 259] on div at bounding box center [196, 260] width 12 height 12
click at [294, 181] on p "Área de influencia" at bounding box center [291, 171] width 12 height 74
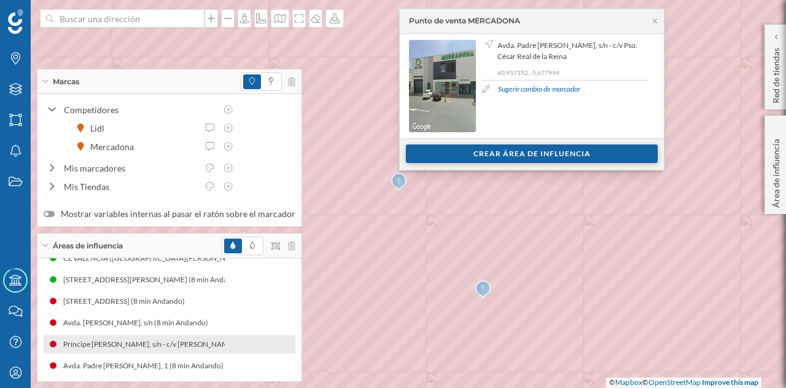
click at [452, 155] on div "Crear área de influencia" at bounding box center [532, 153] width 252 height 18
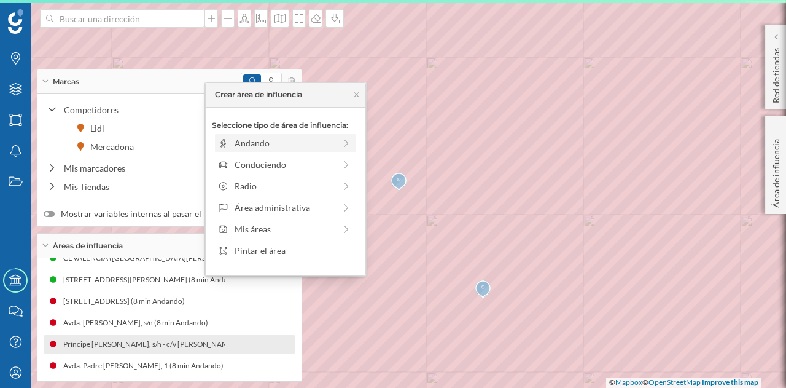
click at [303, 148] on div "Andando" at bounding box center [285, 142] width 100 height 13
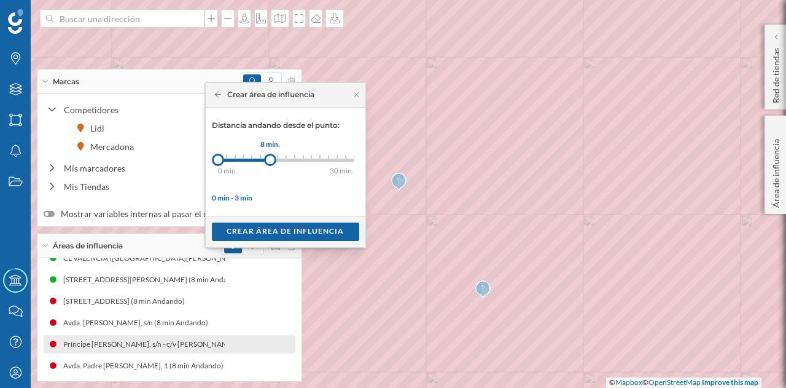
drag, startPoint x: 234, startPoint y: 163, endPoint x: 270, endPoint y: 162, distance: 35.7
click at [270, 162] on div at bounding box center [270, 160] width 12 height 12
click at [296, 229] on div "Crear área de influencia" at bounding box center [285, 231] width 147 height 18
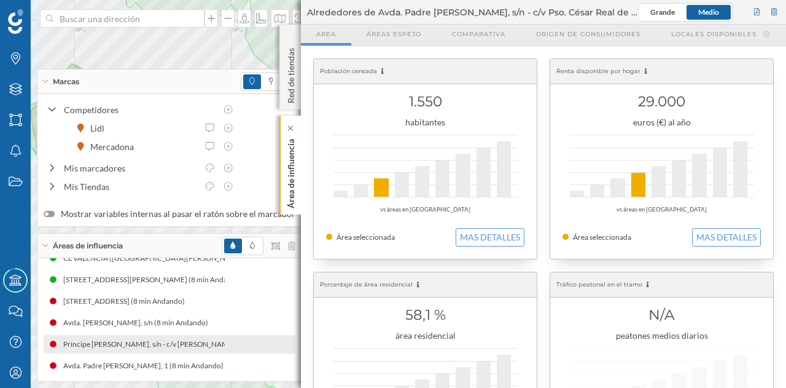
click at [291, 188] on p "Área de influencia" at bounding box center [291, 171] width 12 height 74
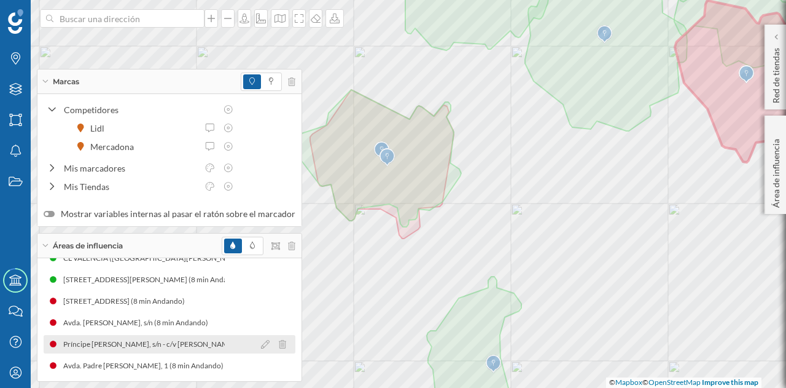
scroll to position [295, 0]
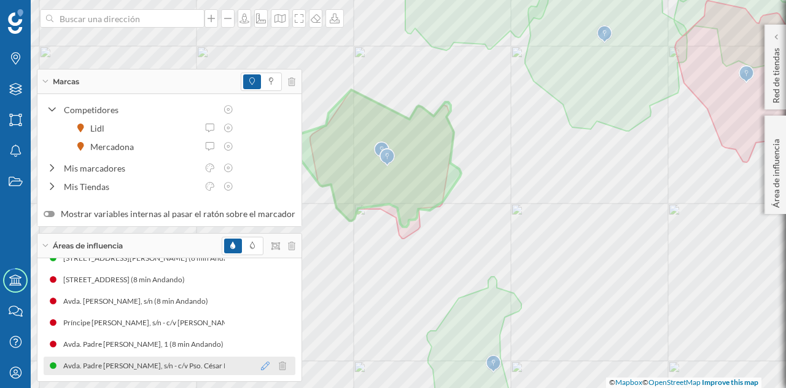
click at [261, 363] on icon at bounding box center [265, 365] width 9 height 9
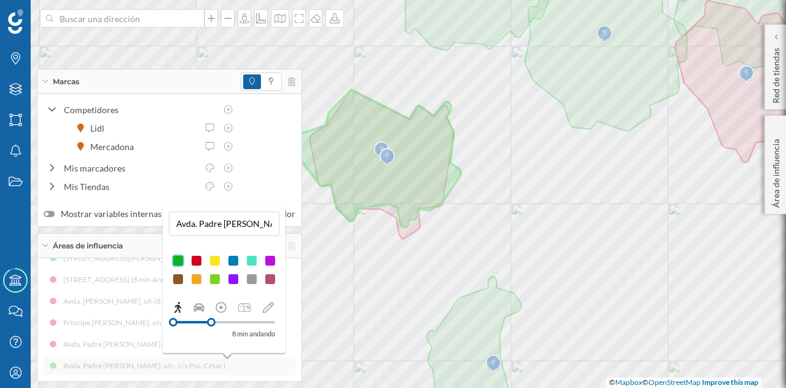
click at [197, 260] on div at bounding box center [196, 260] width 12 height 12
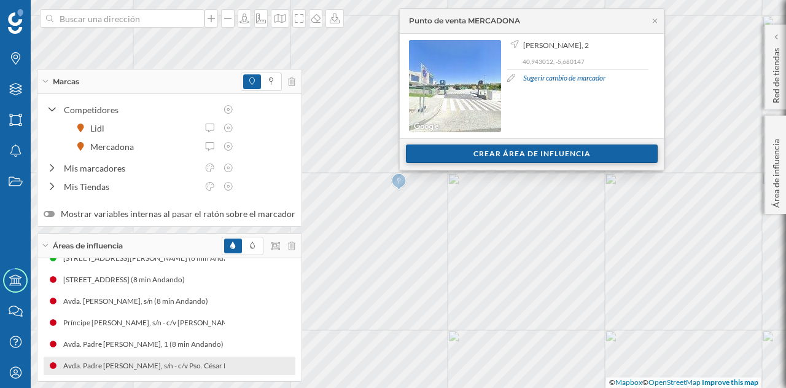
click at [437, 159] on div "Crear área de influencia" at bounding box center [532, 153] width 252 height 18
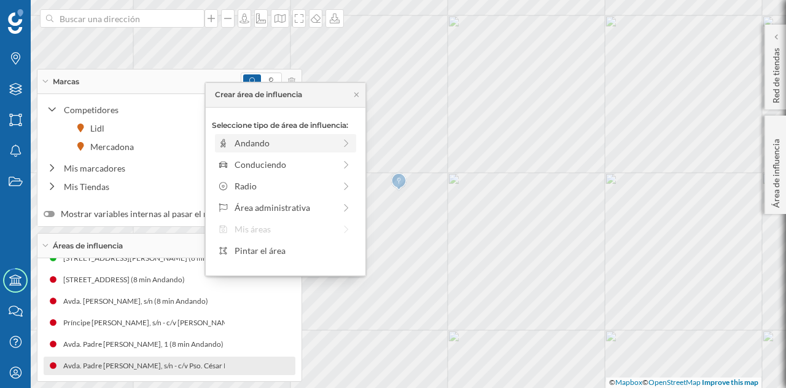
click at [286, 146] on div "Andando" at bounding box center [285, 142] width 100 height 13
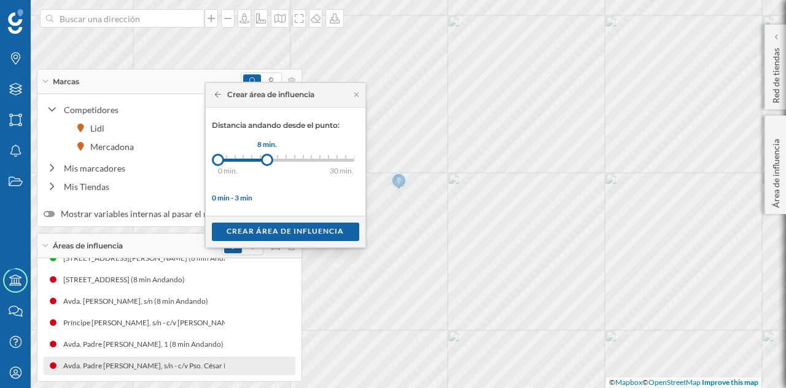
drag, startPoint x: 224, startPoint y: 159, endPoint x: 267, endPoint y: 162, distance: 43.1
click at [267, 162] on div at bounding box center [267, 160] width 12 height 12
click at [280, 230] on div "Crear área de influencia" at bounding box center [285, 231] width 147 height 18
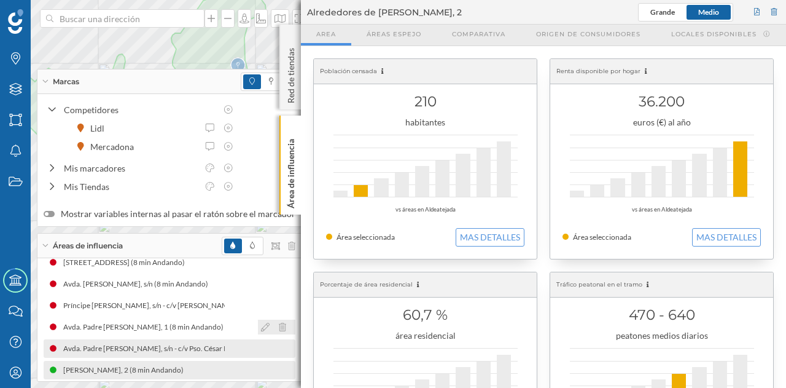
scroll to position [316, 0]
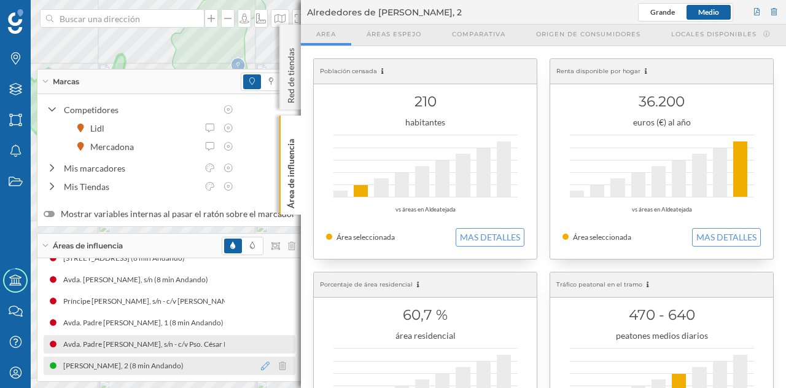
click at [261, 366] on icon at bounding box center [265, 365] width 9 height 9
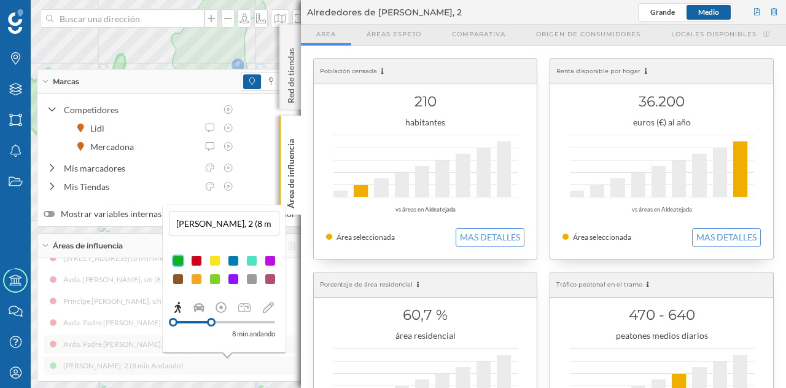
click at [198, 257] on div at bounding box center [196, 260] width 12 height 12
click at [283, 172] on div "Área de influencia" at bounding box center [291, 164] width 22 height 99
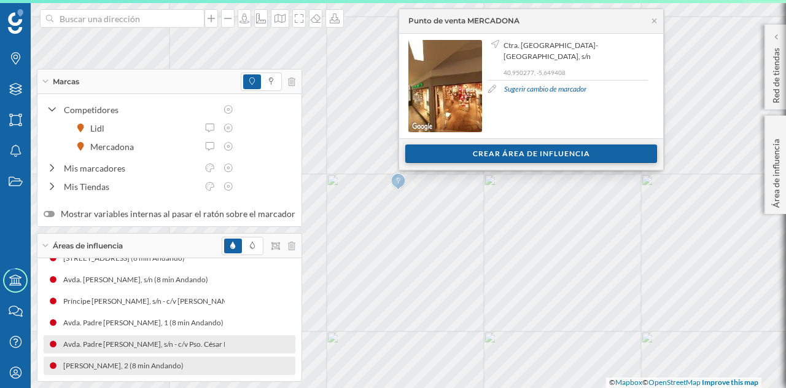
click at [434, 149] on div "Crear área de influencia" at bounding box center [531, 153] width 252 height 18
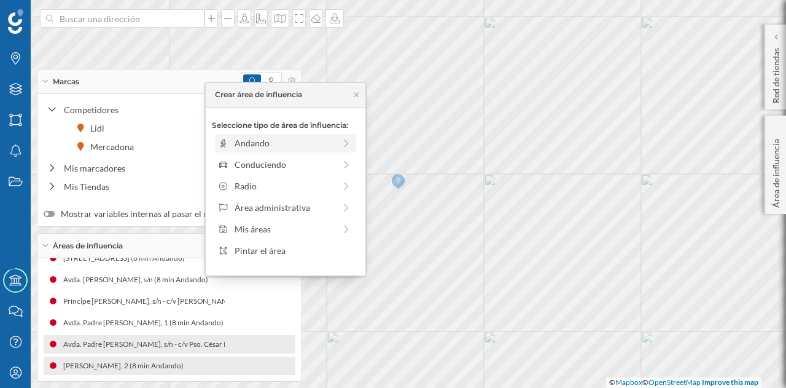
click at [294, 144] on div "Andando" at bounding box center [285, 142] width 100 height 13
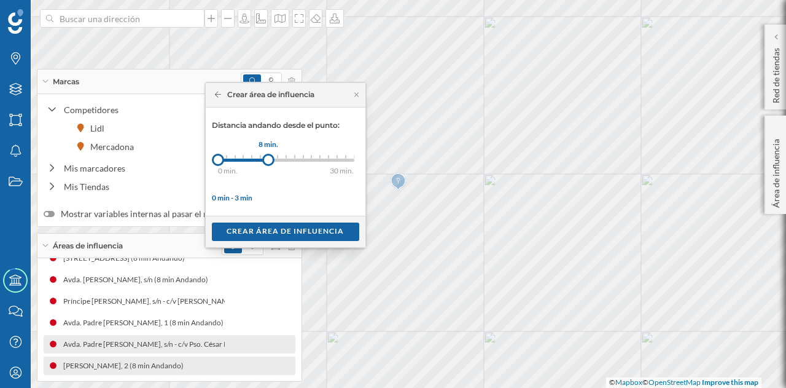
drag, startPoint x: 225, startPoint y: 161, endPoint x: 268, endPoint y: 163, distance: 43.0
click at [268, 163] on div at bounding box center [268, 160] width 12 height 12
click at [279, 231] on div "Crear área de influencia" at bounding box center [285, 231] width 147 height 18
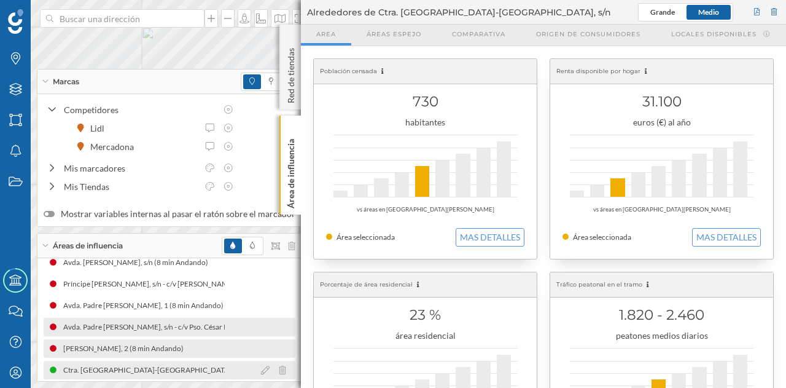
scroll to position [338, 0]
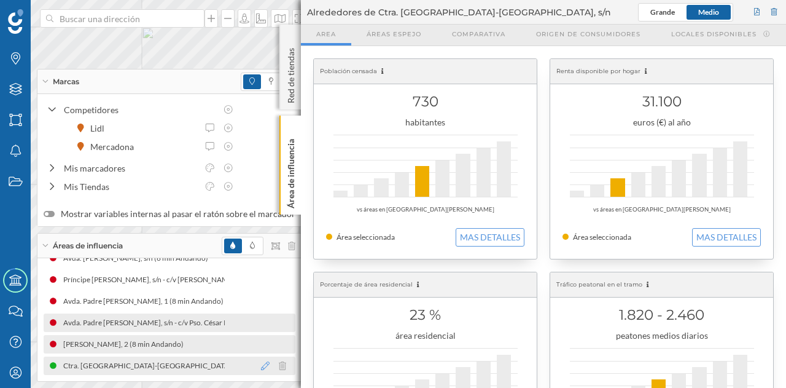
click at [261, 364] on icon at bounding box center [265, 365] width 9 height 9
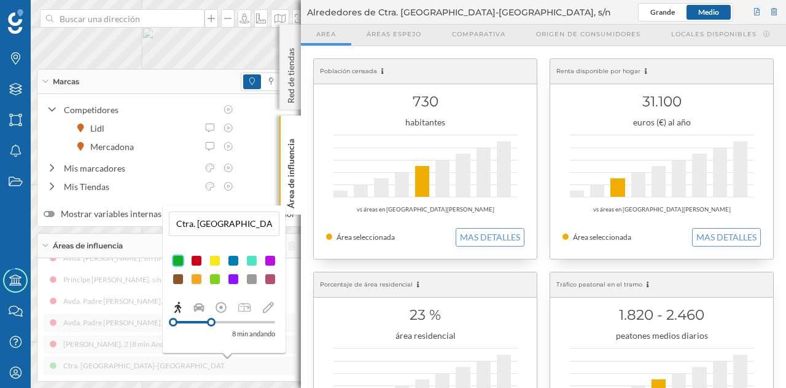
click at [196, 261] on div at bounding box center [196, 260] width 12 height 12
click at [294, 189] on p "Área de influencia" at bounding box center [291, 171] width 12 height 74
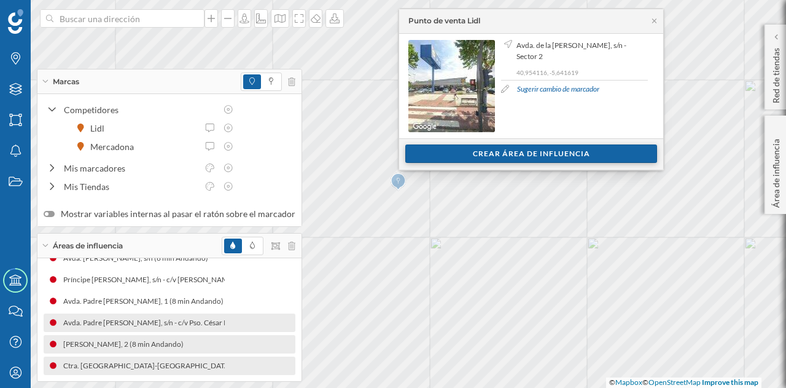
click at [416, 154] on div "Crear área de influencia" at bounding box center [531, 153] width 252 height 18
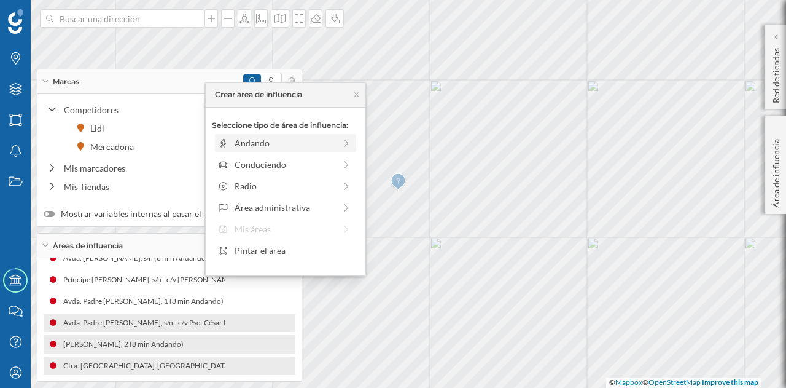
click at [287, 139] on div "Andando" at bounding box center [285, 142] width 100 height 13
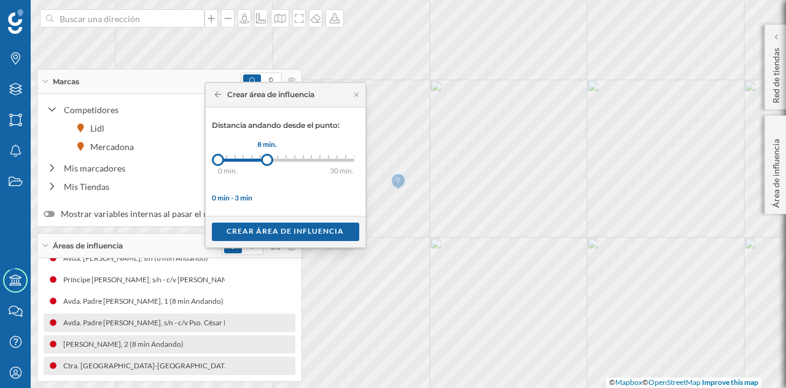
drag, startPoint x: 225, startPoint y: 158, endPoint x: 267, endPoint y: 160, distance: 41.8
click at [267, 160] on div at bounding box center [267, 160] width 12 height 12
click at [265, 227] on div "Crear área de influencia" at bounding box center [285, 231] width 147 height 18
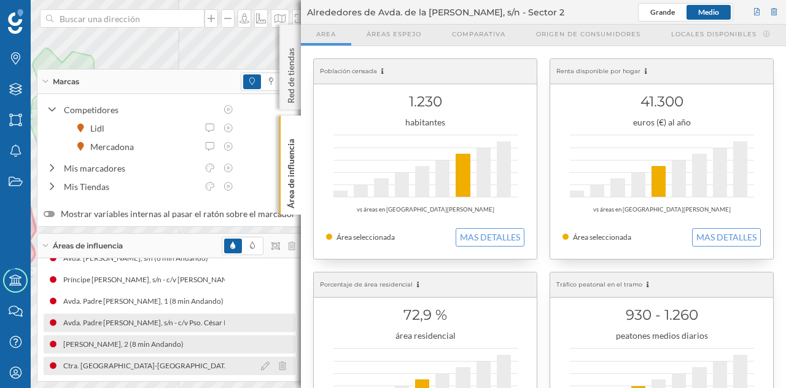
scroll to position [359, 0]
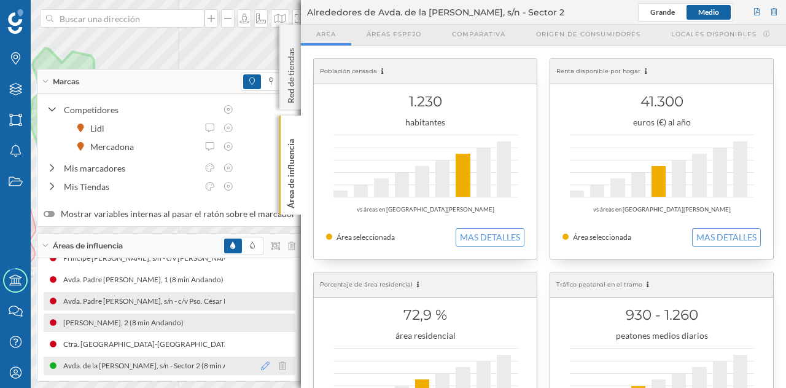
drag, startPoint x: 256, startPoint y: 368, endPoint x: 256, endPoint y: 361, distance: 7.4
click at [261, 367] on icon at bounding box center [265, 365] width 9 height 9
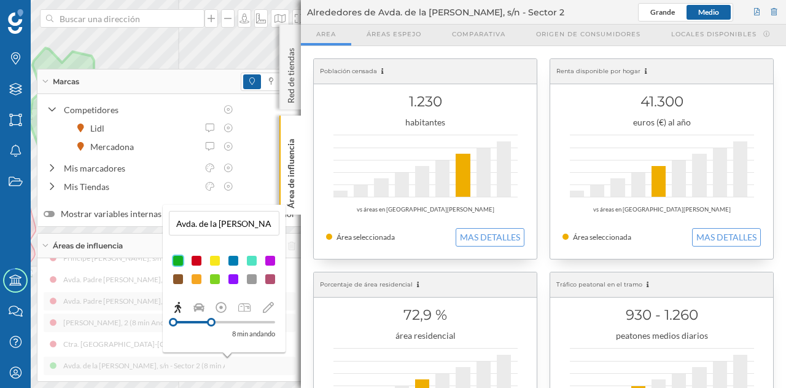
click at [198, 259] on div at bounding box center [196, 260] width 12 height 12
click at [294, 193] on p "Área de influencia" at bounding box center [291, 171] width 12 height 74
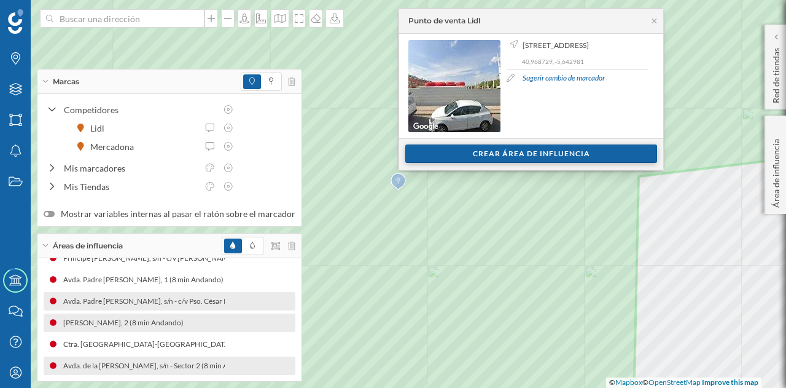
click at [468, 146] on div "Crear área de influencia" at bounding box center [531, 153] width 252 height 18
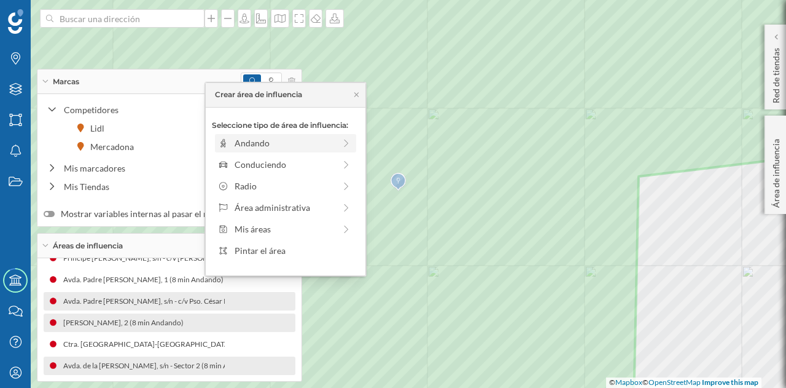
click at [299, 139] on div "Andando" at bounding box center [285, 142] width 100 height 13
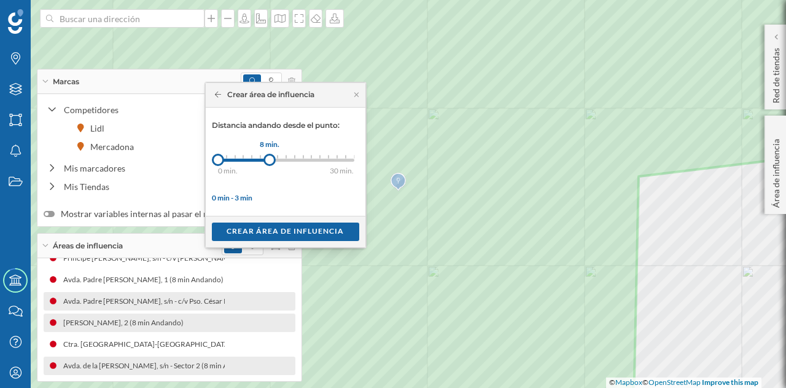
drag, startPoint x: 227, startPoint y: 156, endPoint x: 269, endPoint y: 160, distance: 42.0
click at [269, 160] on div at bounding box center [270, 160] width 12 height 12
click at [258, 229] on div "Crear área de influencia" at bounding box center [285, 231] width 147 height 18
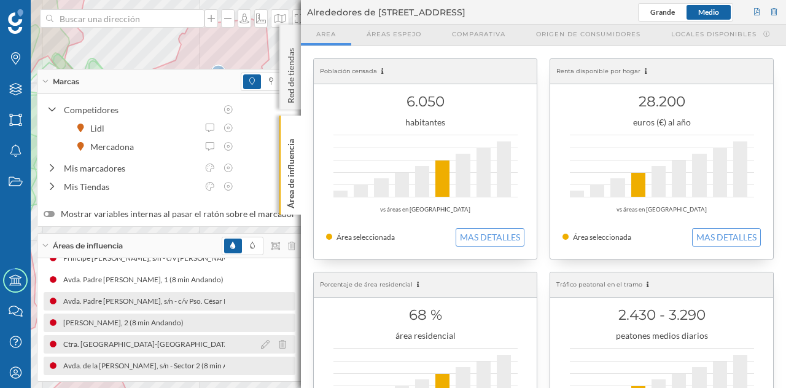
scroll to position [381, 0]
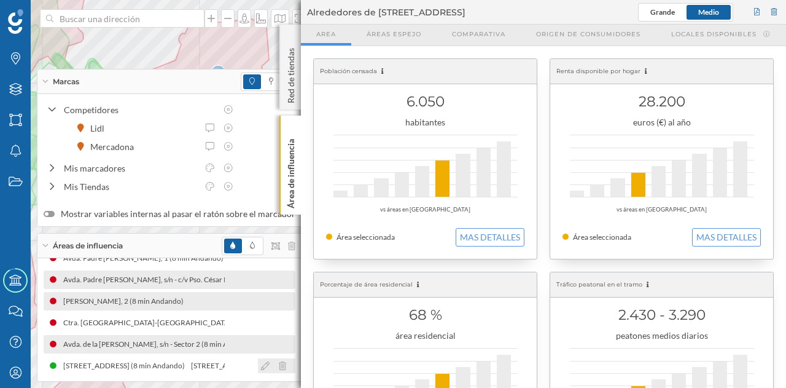
click at [261, 366] on icon at bounding box center [265, 365] width 9 height 9
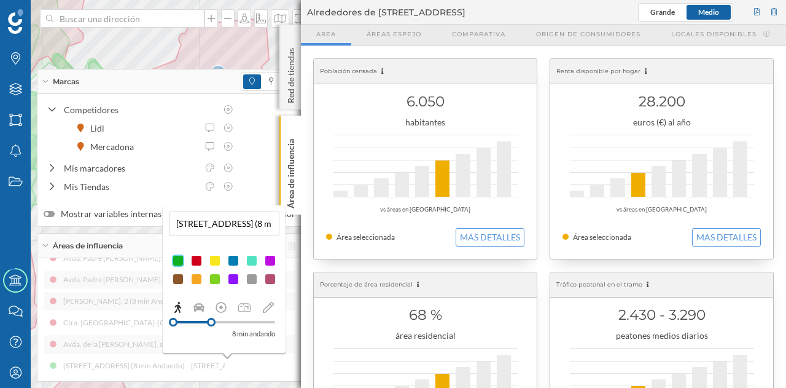
click at [198, 261] on div at bounding box center [196, 260] width 12 height 12
click at [290, 197] on p "Área de influencia" at bounding box center [291, 171] width 12 height 74
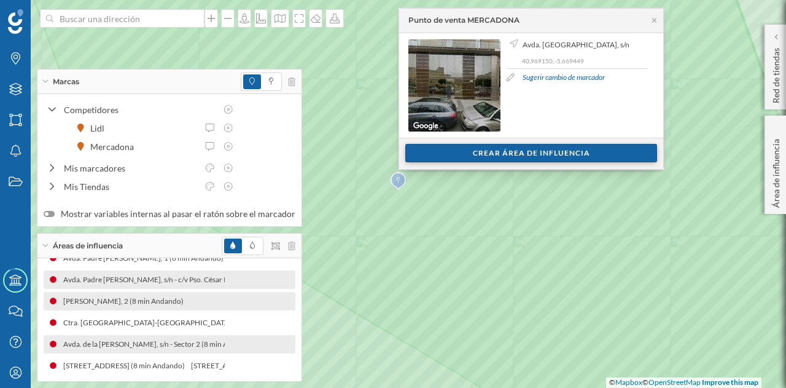
click at [480, 154] on div "Crear área de influencia" at bounding box center [531, 153] width 252 height 18
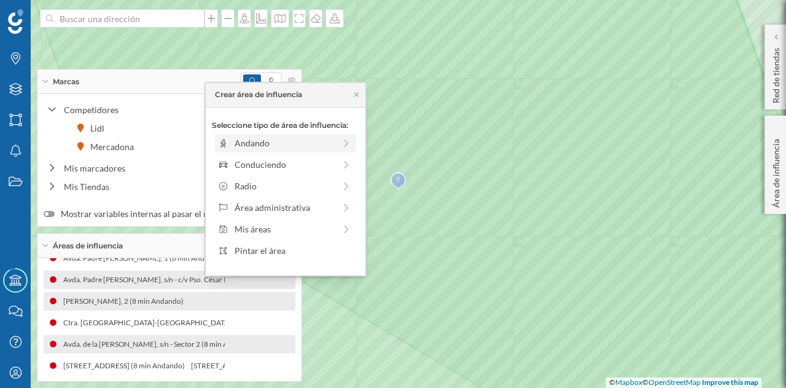
click at [276, 144] on div "Andando" at bounding box center [285, 142] width 100 height 13
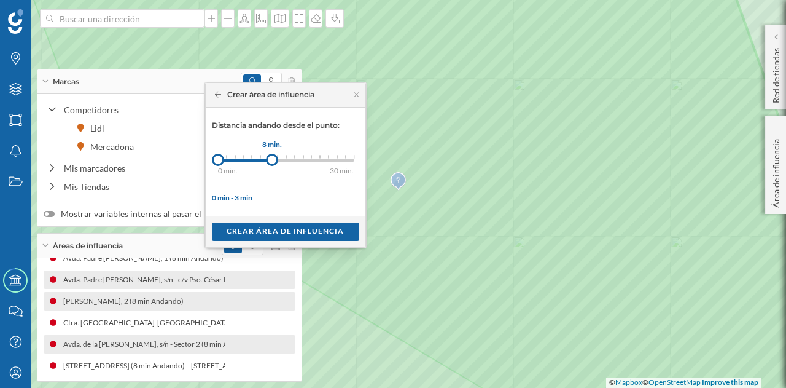
drag, startPoint x: 227, startPoint y: 157, endPoint x: 272, endPoint y: 157, distance: 44.8
click at [272, 157] on div at bounding box center [272, 160] width 12 height 12
click at [291, 232] on div "Crear área de influencia" at bounding box center [285, 231] width 147 height 18
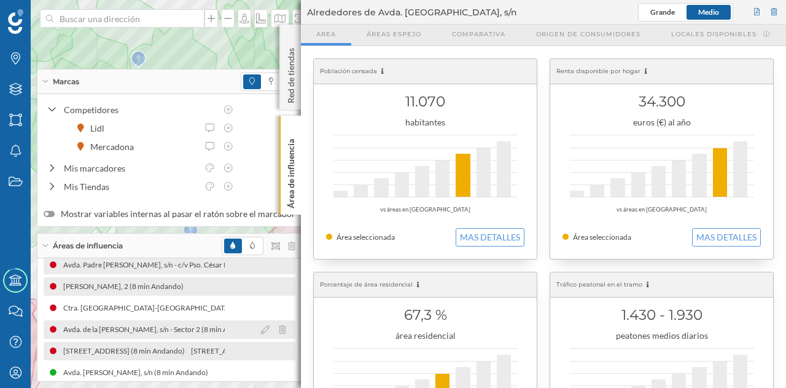
scroll to position [402, 0]
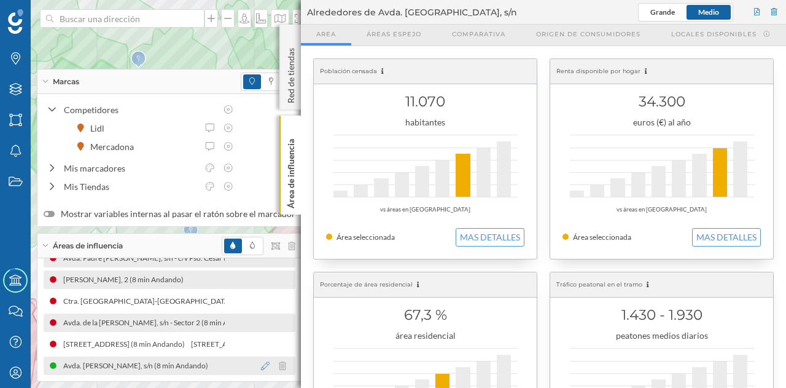
click at [261, 367] on icon at bounding box center [265, 365] width 9 height 9
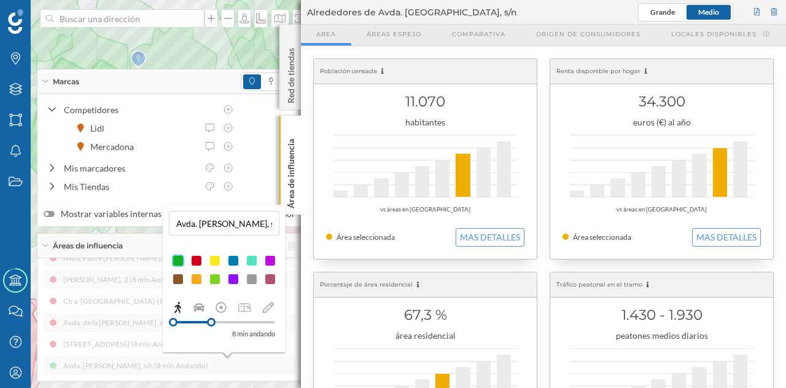
click at [195, 262] on div at bounding box center [196, 260] width 12 height 12
click at [292, 180] on p "Área de influencia" at bounding box center [291, 171] width 12 height 74
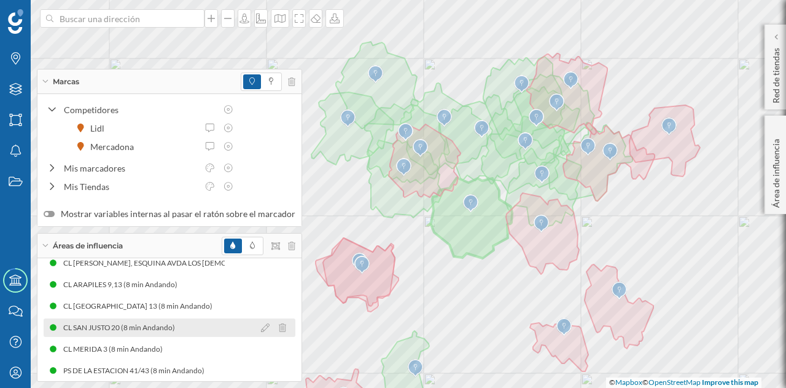
scroll to position [0, 0]
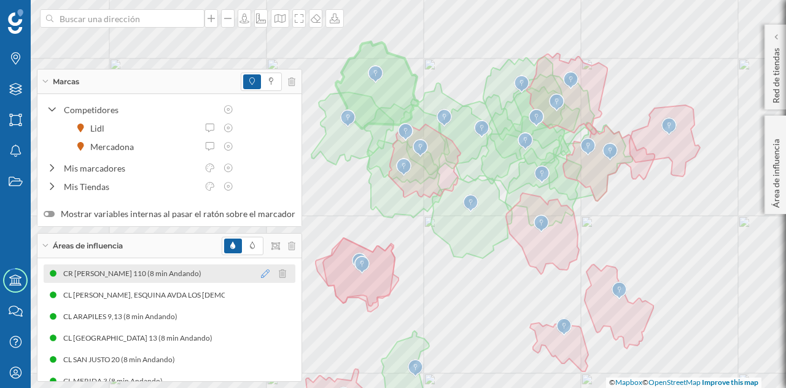
click at [261, 272] on icon at bounding box center [265, 273] width 9 height 9
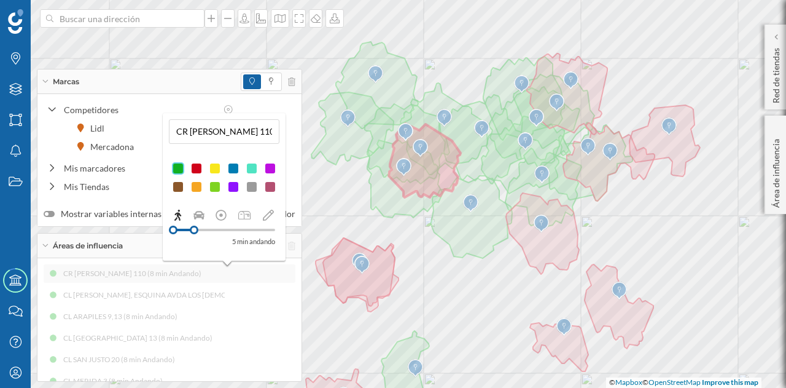
drag, startPoint x: 213, startPoint y: 228, endPoint x: 194, endPoint y: 229, distance: 19.1
click at [194, 229] on div at bounding box center [194, 229] width 9 height 9
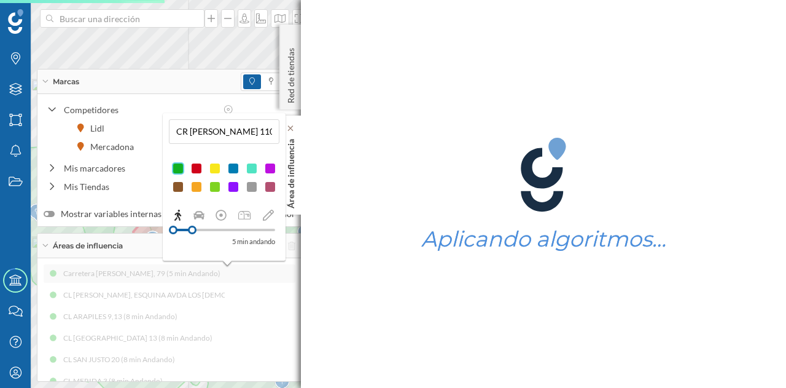
click at [295, 194] on p "Área de influencia" at bounding box center [291, 171] width 12 height 74
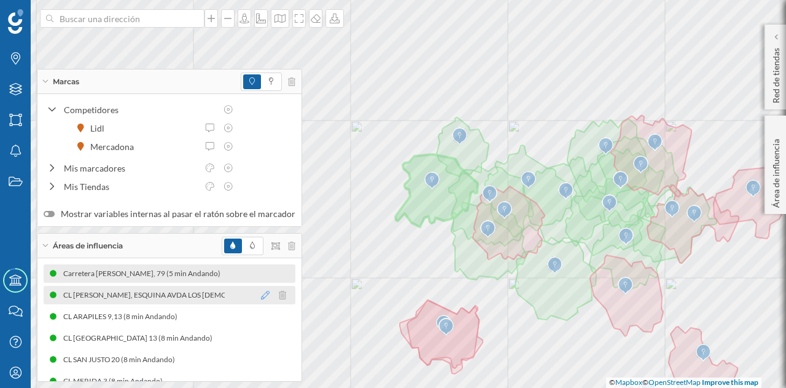
click at [261, 293] on icon at bounding box center [265, 295] width 9 height 9
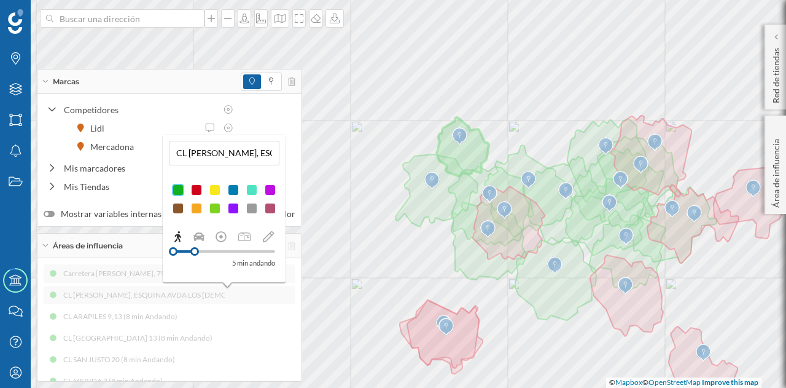
drag, startPoint x: 208, startPoint y: 249, endPoint x: 195, endPoint y: 249, distance: 13.5
click at [195, 249] on div at bounding box center [194, 251] width 9 height 9
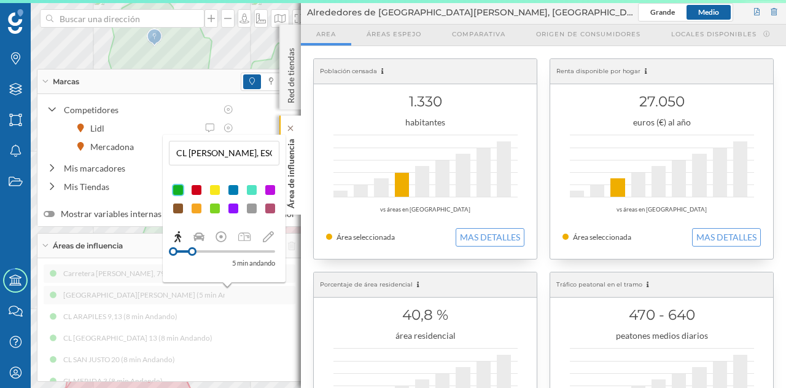
click at [294, 192] on p "Área de influencia" at bounding box center [291, 171] width 12 height 74
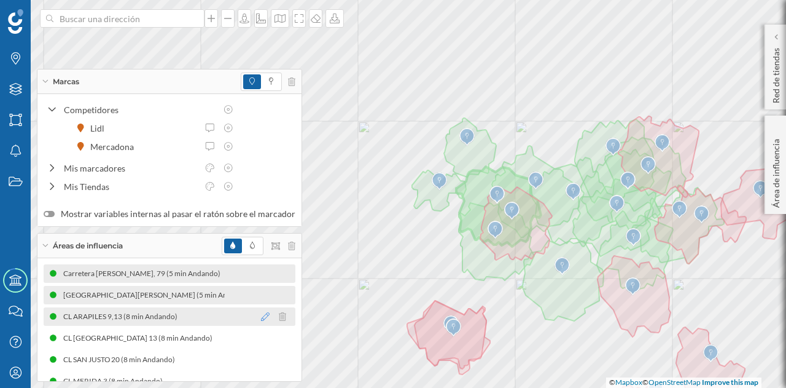
click at [261, 317] on icon at bounding box center [265, 316] width 9 height 9
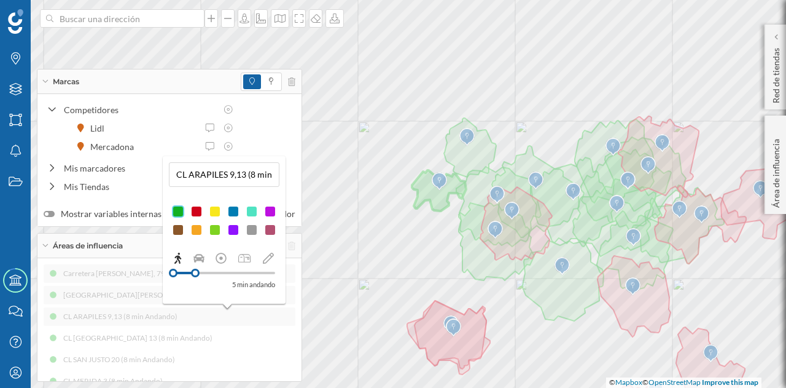
drag, startPoint x: 210, startPoint y: 273, endPoint x: 195, endPoint y: 271, distance: 14.9
click at [195, 271] on div at bounding box center [195, 272] width 9 height 9
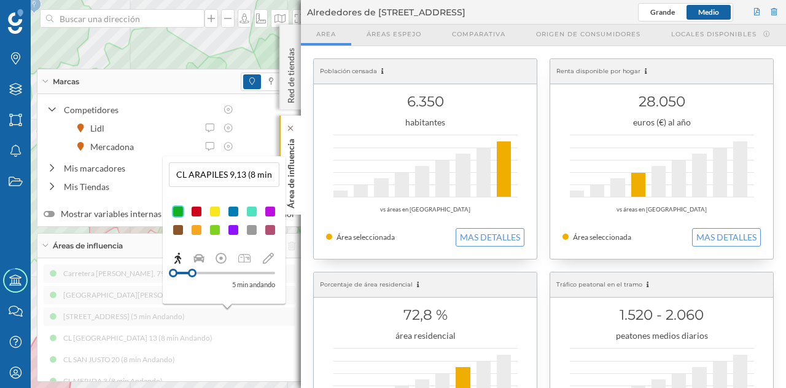
click at [297, 196] on div "Área de influencia" at bounding box center [291, 164] width 22 height 99
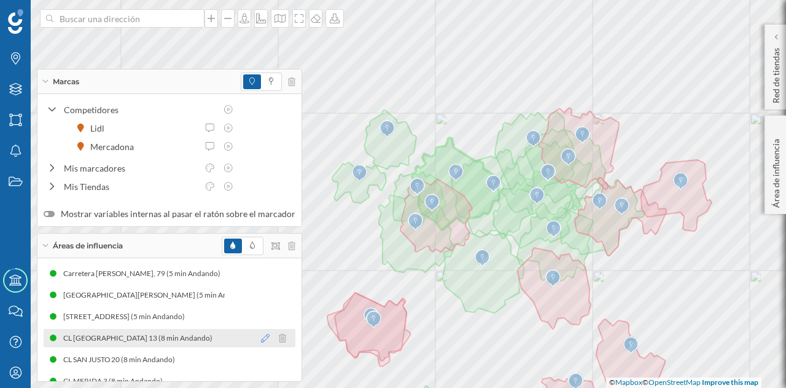
click at [261, 338] on icon at bounding box center [265, 338] width 9 height 9
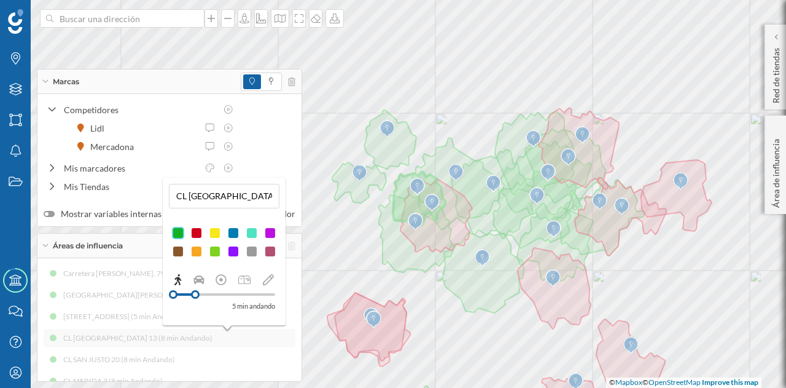
drag, startPoint x: 209, startPoint y: 292, endPoint x: 195, endPoint y: 291, distance: 13.6
click at [195, 291] on div at bounding box center [195, 294] width 9 height 9
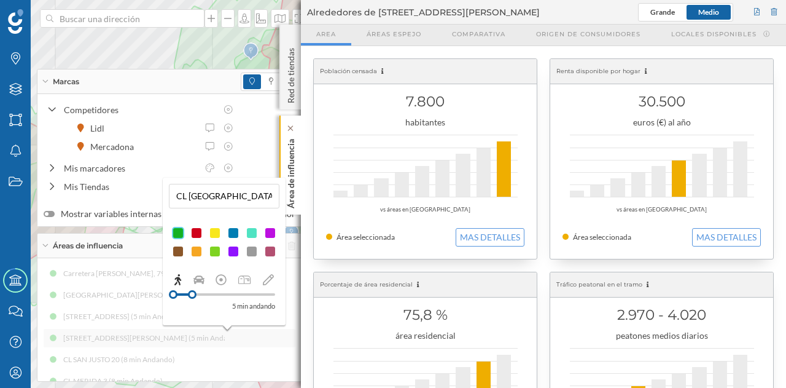
click at [296, 196] on p "Área de influencia" at bounding box center [291, 171] width 12 height 74
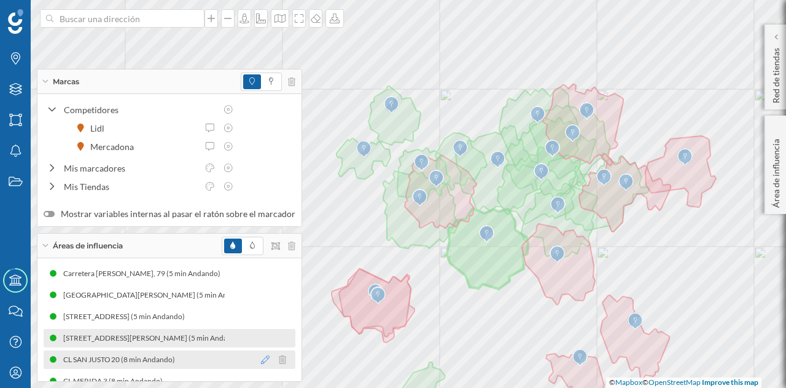
click at [261, 359] on icon at bounding box center [265, 359] width 9 height 9
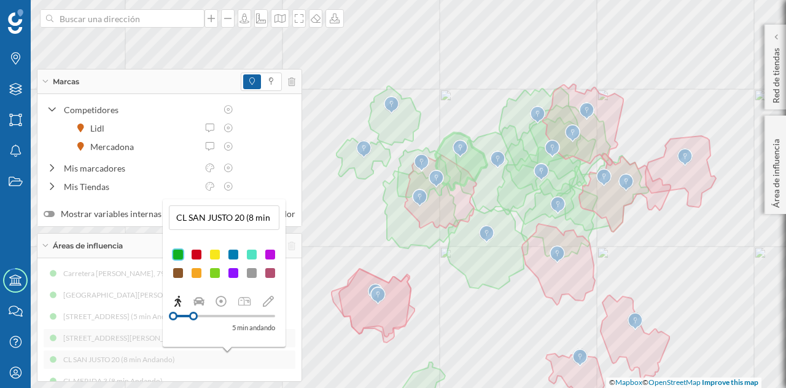
drag, startPoint x: 211, startPoint y: 312, endPoint x: 194, endPoint y: 314, distance: 17.9
click at [194, 314] on div at bounding box center [193, 315] width 9 height 9
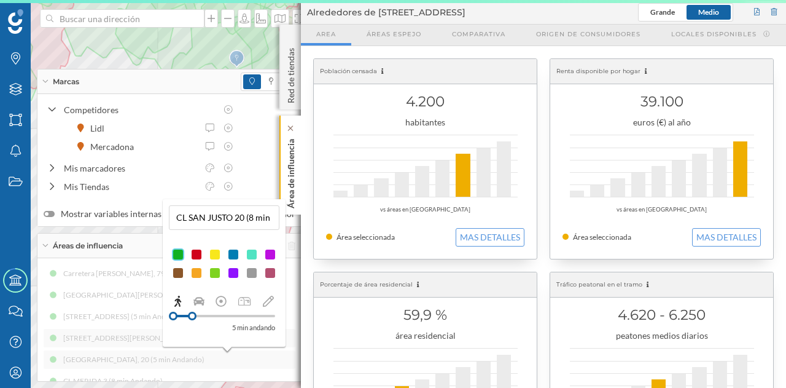
click at [297, 192] on div "Área de influencia" at bounding box center [291, 164] width 22 height 99
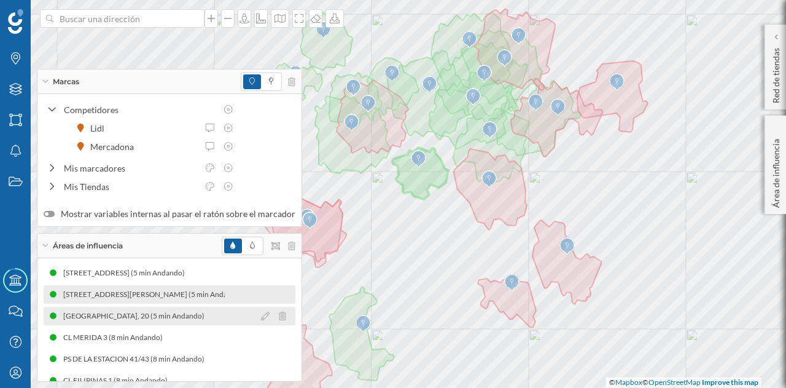
scroll to position [61, 0]
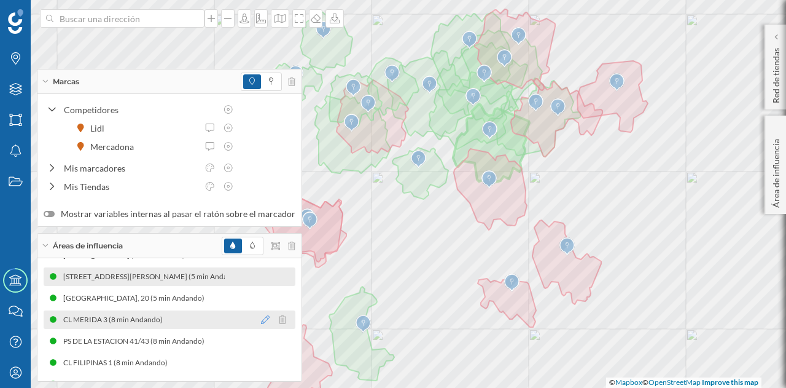
click at [261, 320] on icon at bounding box center [265, 319] width 9 height 9
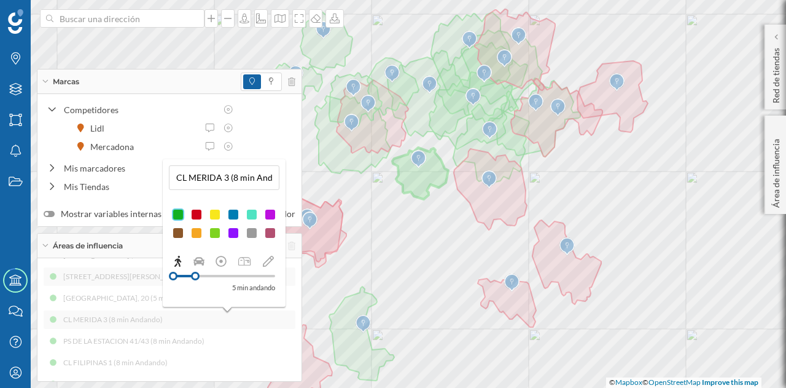
drag, startPoint x: 210, startPoint y: 273, endPoint x: 195, endPoint y: 273, distance: 14.7
click at [195, 273] on div at bounding box center [195, 276] width 9 height 9
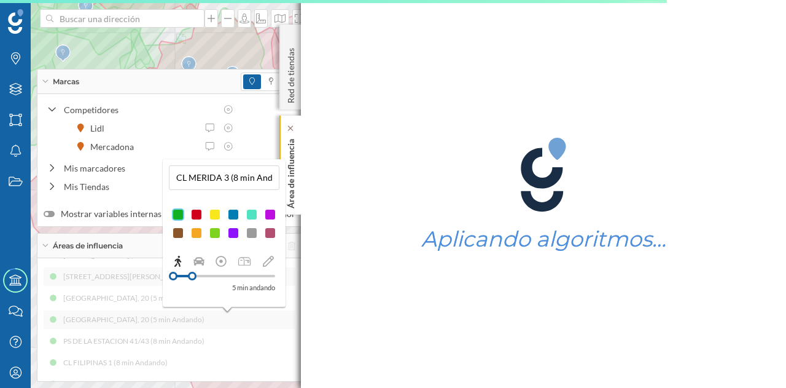
click at [293, 157] on p "Área de influencia" at bounding box center [291, 171] width 12 height 74
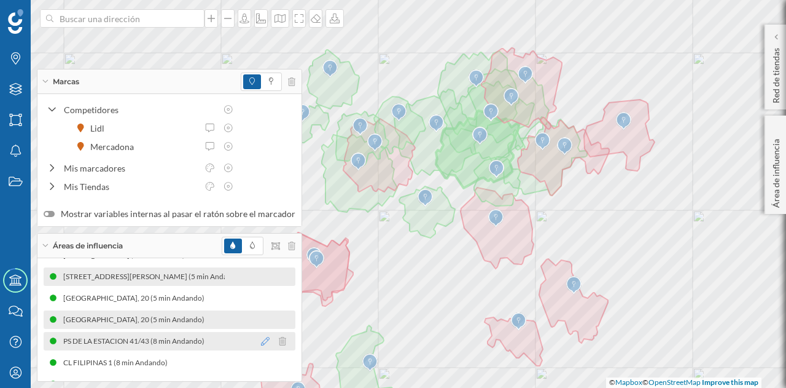
click at [261, 342] on icon at bounding box center [265, 341] width 9 height 9
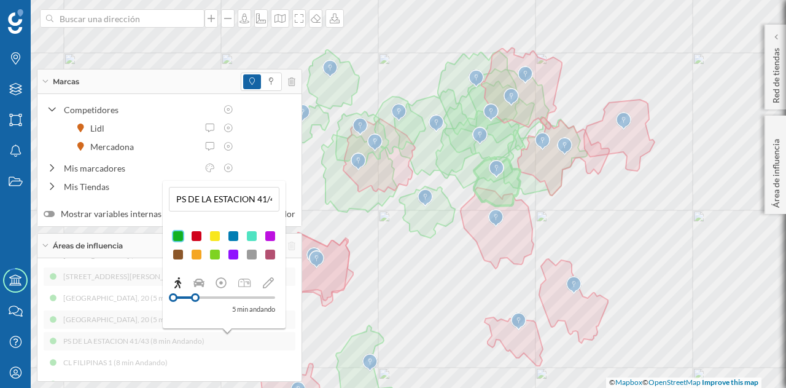
drag, startPoint x: 209, startPoint y: 297, endPoint x: 195, endPoint y: 298, distance: 14.2
click at [195, 298] on div at bounding box center [195, 297] width 9 height 9
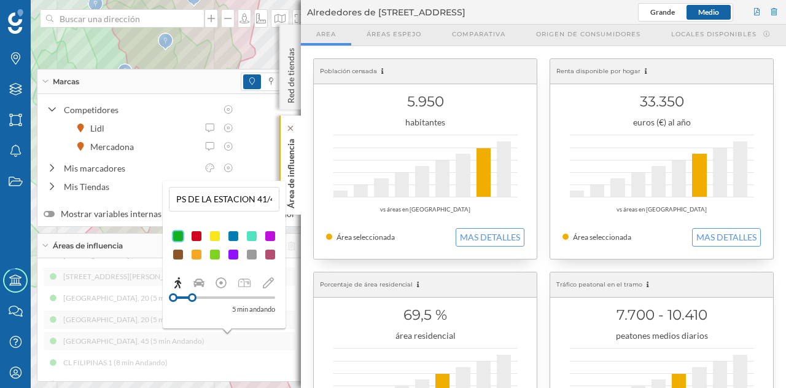
click at [300, 192] on div "Área de influencia" at bounding box center [291, 164] width 22 height 99
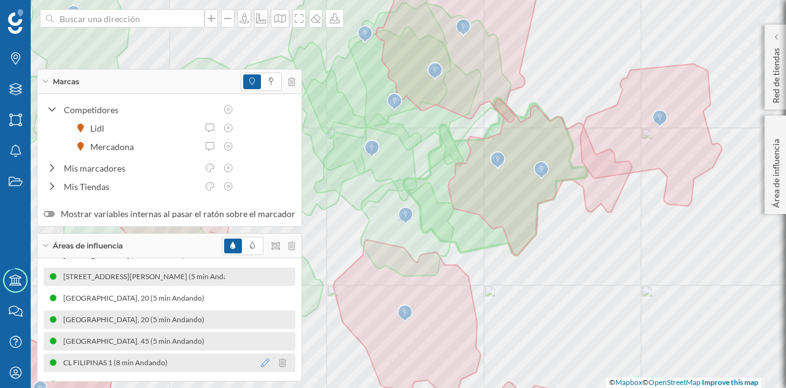
click at [261, 363] on icon at bounding box center [265, 362] width 9 height 9
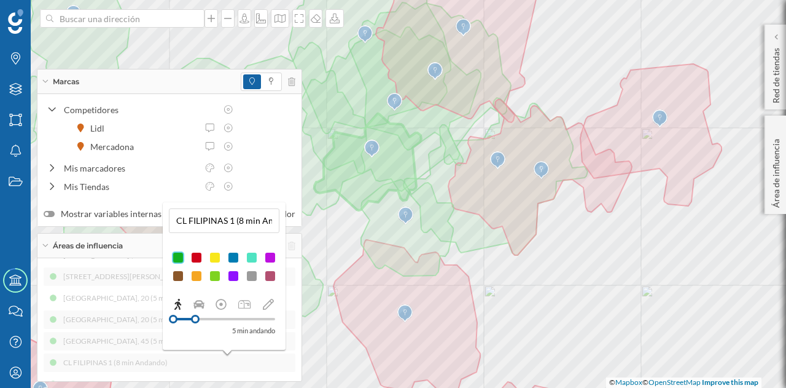
drag, startPoint x: 215, startPoint y: 318, endPoint x: 195, endPoint y: 318, distance: 19.7
click at [195, 318] on div at bounding box center [195, 319] width 9 height 9
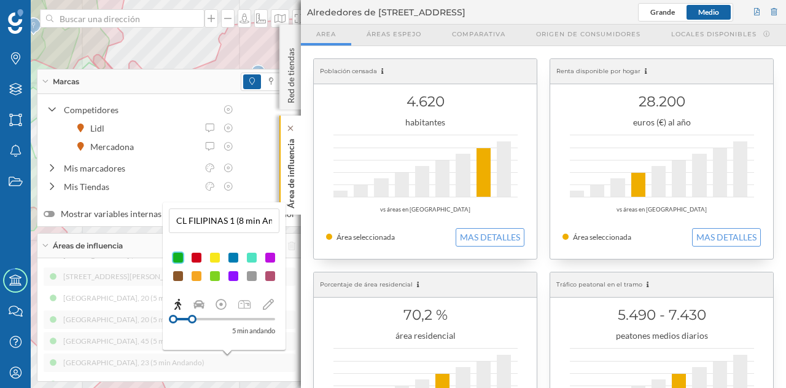
click at [299, 160] on div "Área de influencia" at bounding box center [291, 164] width 22 height 99
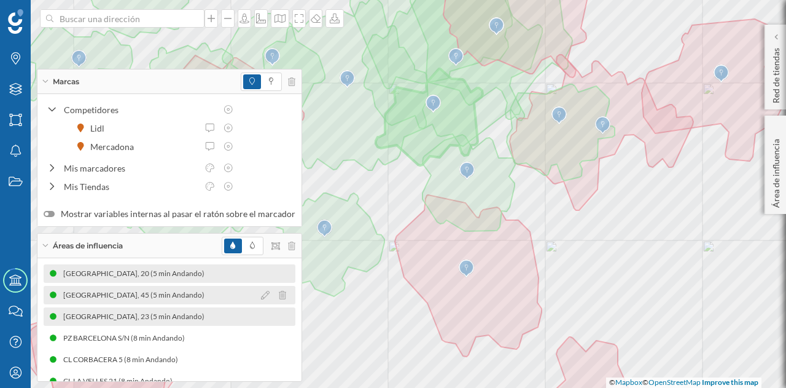
scroll to position [123, 0]
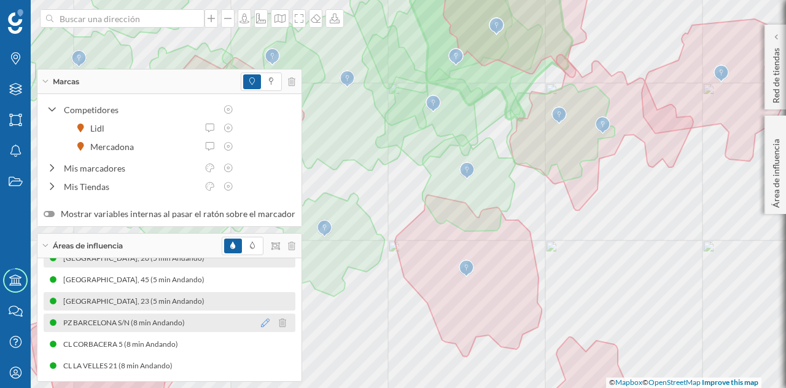
click at [261, 321] on icon at bounding box center [265, 322] width 9 height 9
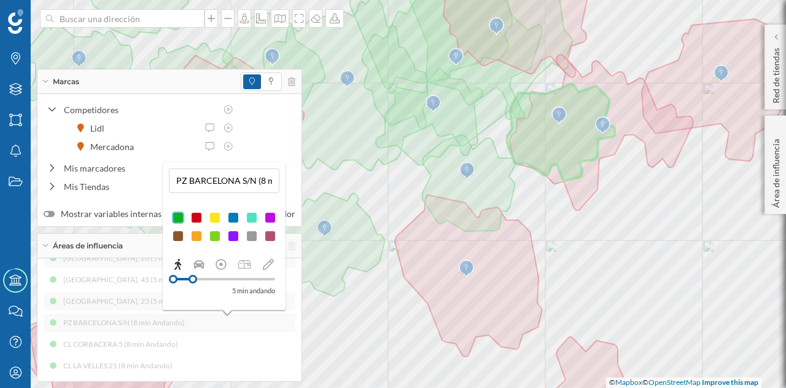
drag, startPoint x: 214, startPoint y: 275, endPoint x: 193, endPoint y: 273, distance: 21.0
click at [193, 273] on div "5 min andando" at bounding box center [224, 277] width 111 height 39
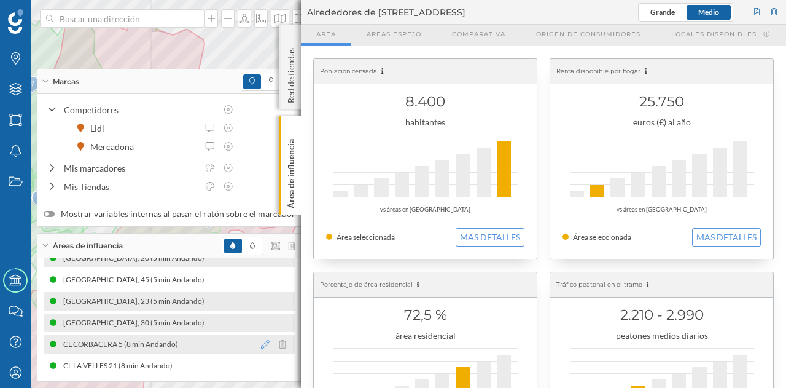
click at [261, 342] on icon at bounding box center [265, 344] width 9 height 9
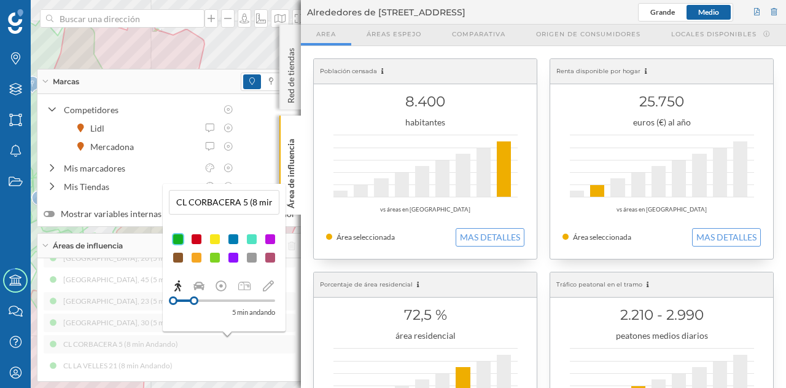
drag, startPoint x: 213, startPoint y: 298, endPoint x: 194, endPoint y: 298, distance: 18.4
click at [194, 298] on div at bounding box center [194, 300] width 9 height 9
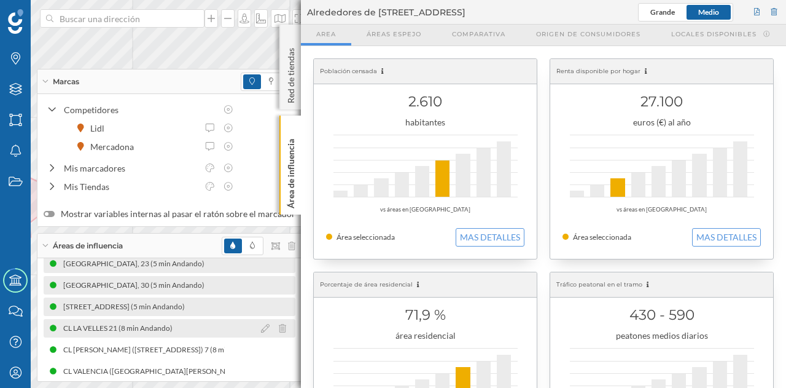
scroll to position [184, 0]
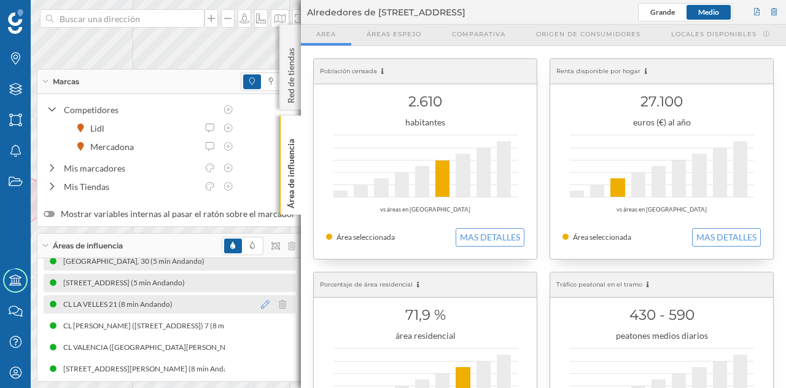
click at [261, 305] on icon at bounding box center [265, 304] width 9 height 9
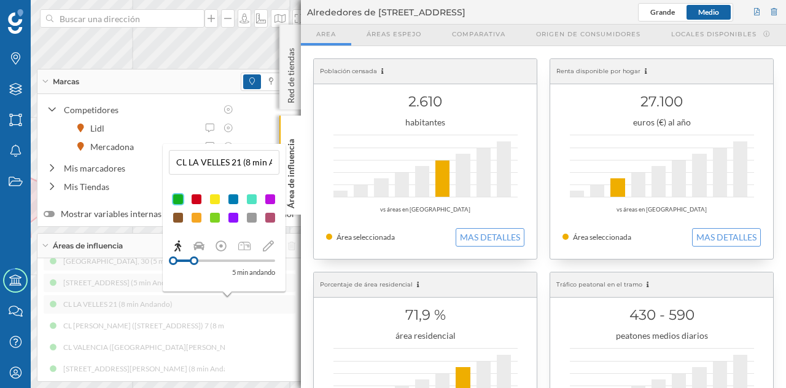
drag, startPoint x: 210, startPoint y: 256, endPoint x: 194, endPoint y: 259, distance: 16.2
click at [194, 259] on div at bounding box center [194, 260] width 9 height 9
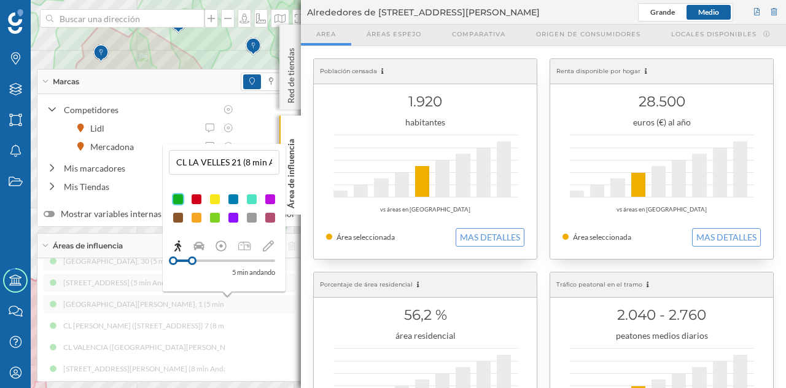
click at [176, 323] on div "Carretera De Ledesma, 79 (5 min Andando) Avenida Alfonso Xi (5 min Andando) Cal…" at bounding box center [170, 336] width 252 height 513
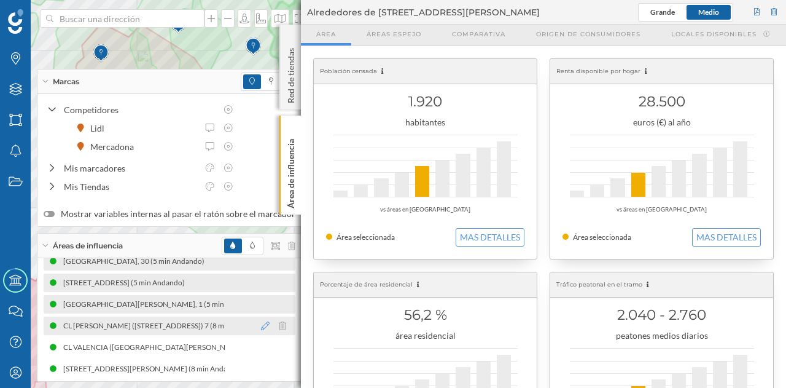
click at [261, 323] on icon at bounding box center [265, 325] width 9 height 9
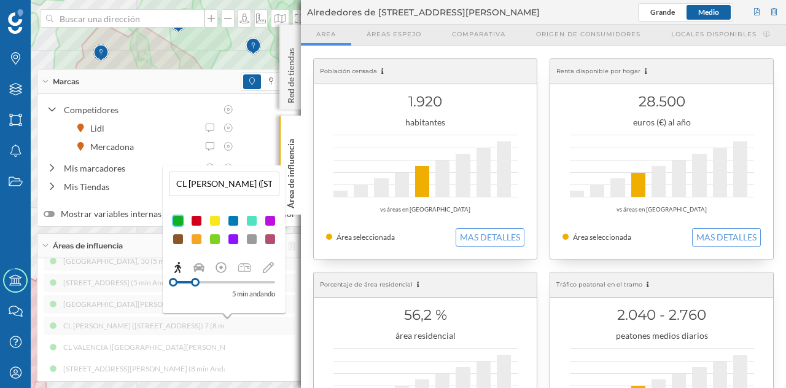
drag, startPoint x: 211, startPoint y: 281, endPoint x: 195, endPoint y: 282, distance: 15.4
click at [195, 282] on div at bounding box center [195, 282] width 9 height 9
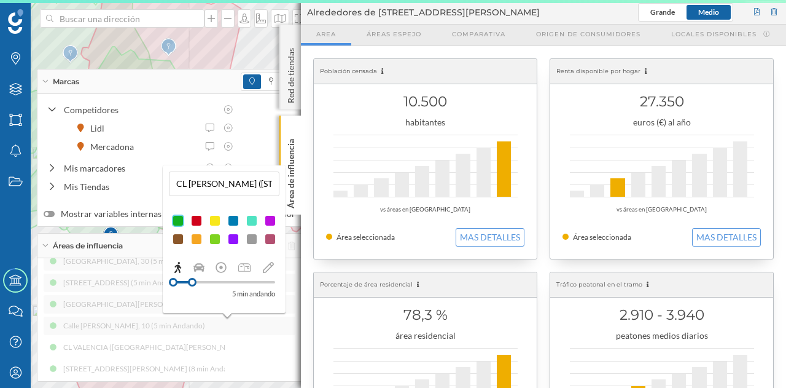
click at [198, 348] on div "Carretera De Ledesma, 79 (5 min Andando) Avenida Alfonso Xi (5 min Andando) Cal…" at bounding box center [170, 336] width 252 height 513
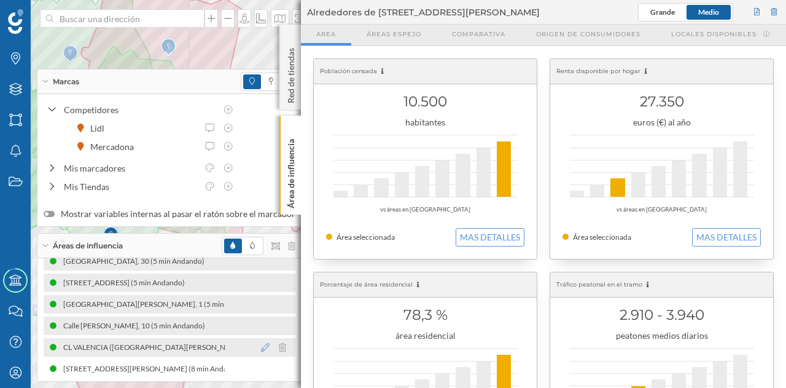
click at [261, 346] on icon at bounding box center [265, 347] width 9 height 9
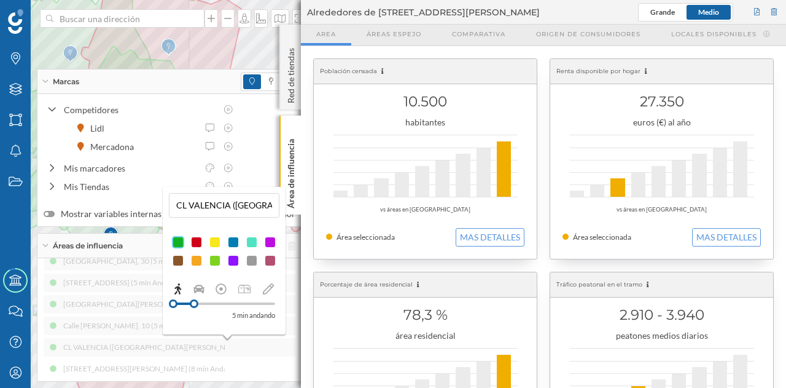
drag, startPoint x: 213, startPoint y: 304, endPoint x: 194, endPoint y: 310, distance: 19.4
click at [194, 310] on div "5 min andando" at bounding box center [224, 309] width 102 height 23
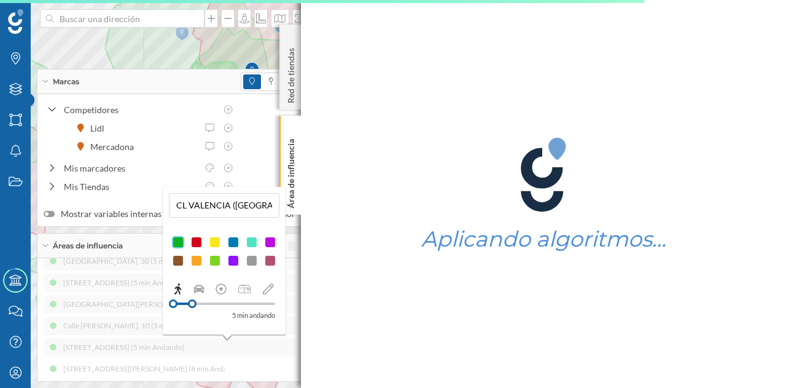
click at [154, 347] on div "Carretera De Ledesma, 79 (5 min Andando) Avenida Alfonso Xi (5 min Andando) Cal…" at bounding box center [170, 336] width 252 height 513
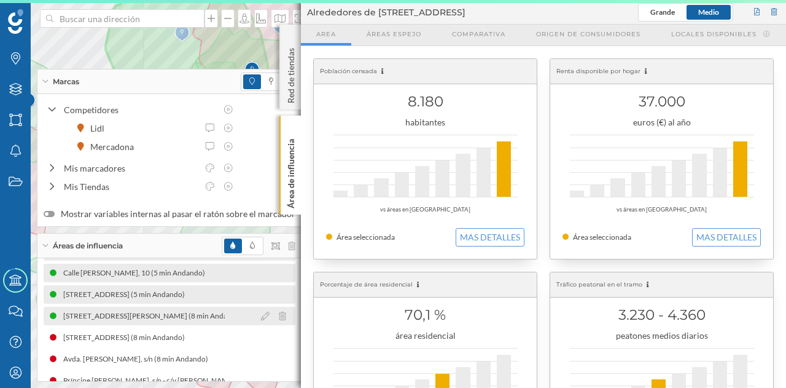
scroll to position [246, 0]
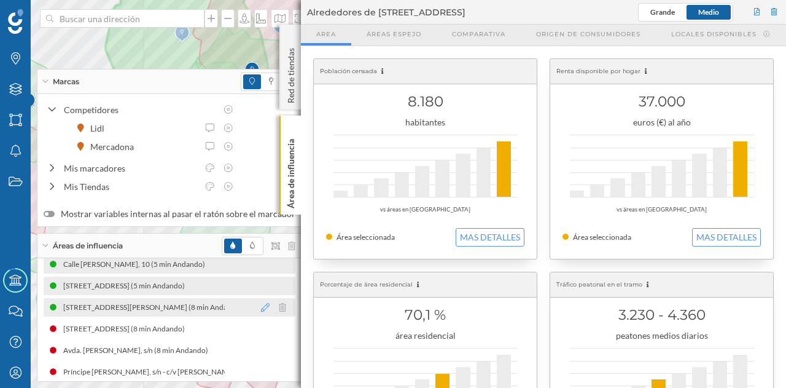
click at [261, 306] on icon at bounding box center [265, 307] width 9 height 9
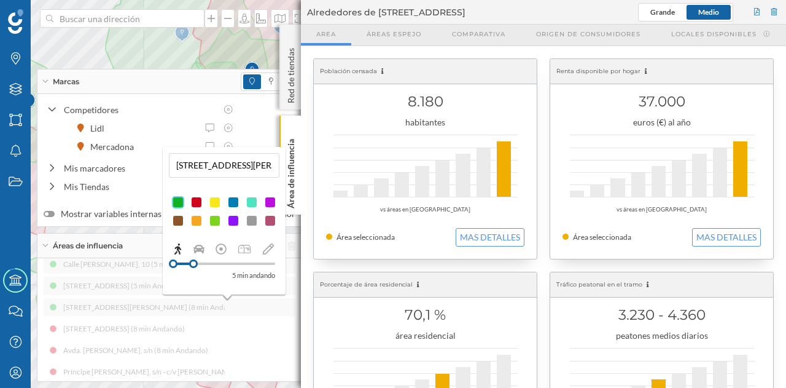
drag, startPoint x: 210, startPoint y: 265, endPoint x: 194, endPoint y: 266, distance: 16.6
click at [194, 266] on div at bounding box center [193, 263] width 9 height 9
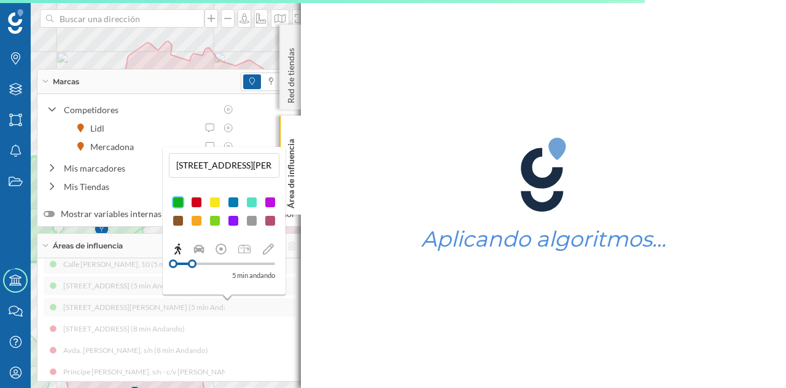
click at [176, 326] on div "Carretera De Ledesma, 79 (5 min Andando) Avenida Alfonso Xi (5 min Andando) Cal…" at bounding box center [170, 274] width 252 height 513
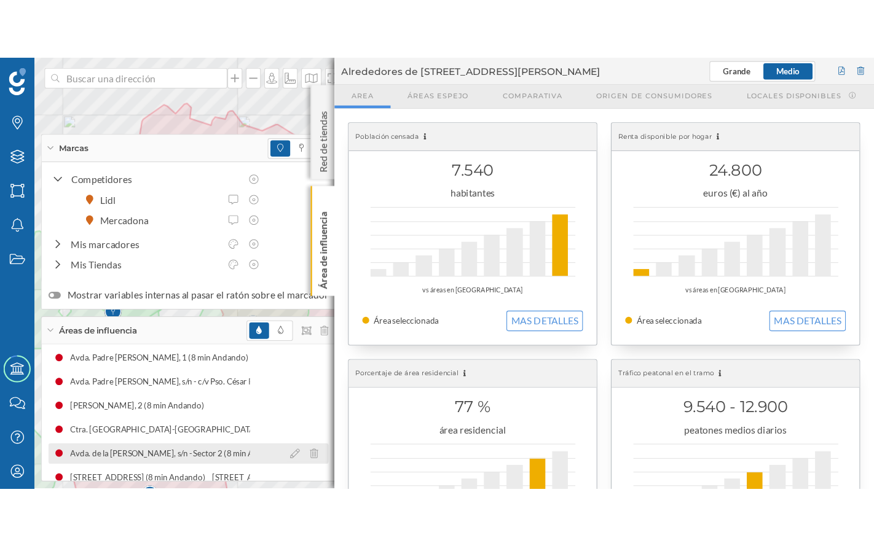
scroll to position [402, 0]
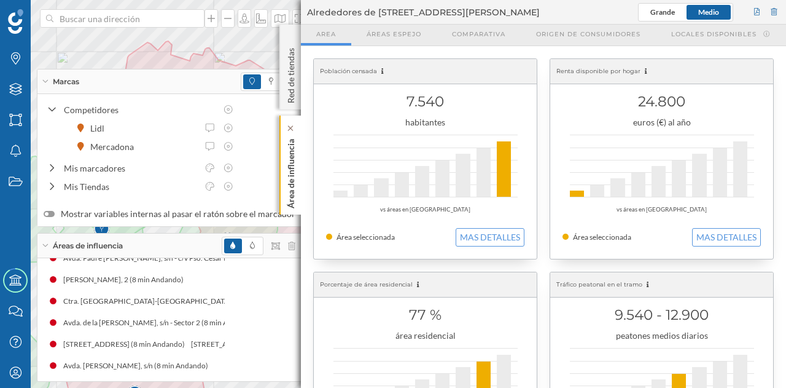
click at [291, 153] on p "Área de influencia" at bounding box center [291, 171] width 12 height 74
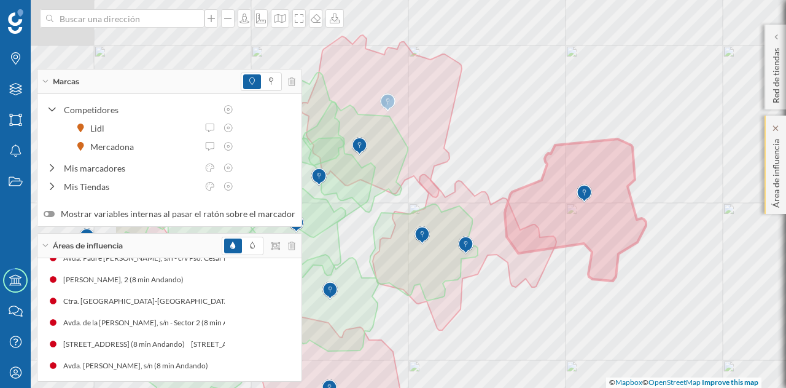
click at [781, 174] on div "Marcas Capas Áreas Notificaciones Estados Academy Contacta con nosotros Centro …" at bounding box center [393, 194] width 786 height 388
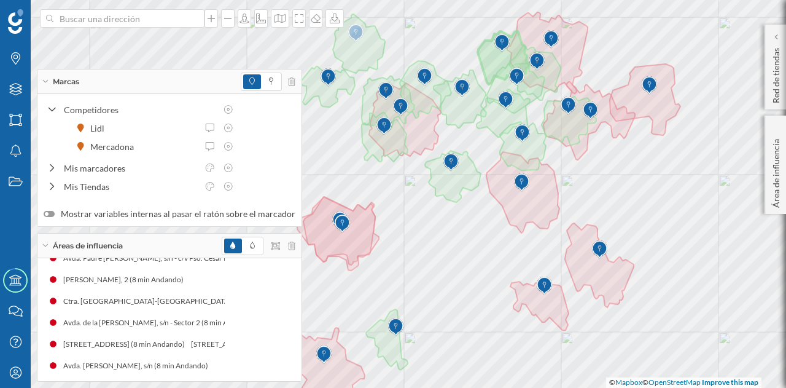
click at [160, 80] on div "Marcas" at bounding box center [169, 81] width 264 height 25
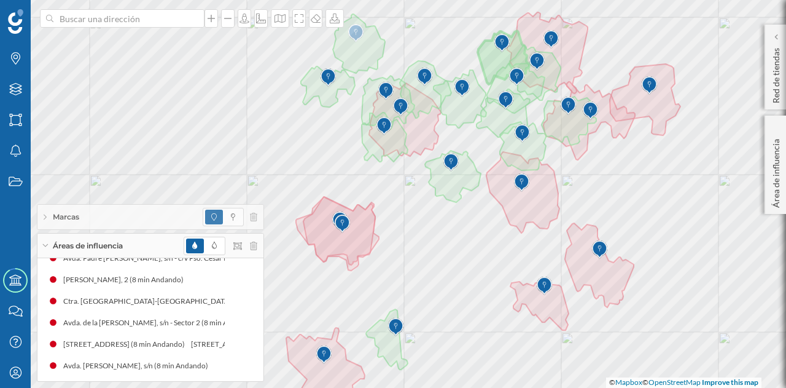
click at [139, 248] on div "Áreas de influencia" at bounding box center [150, 245] width 226 height 25
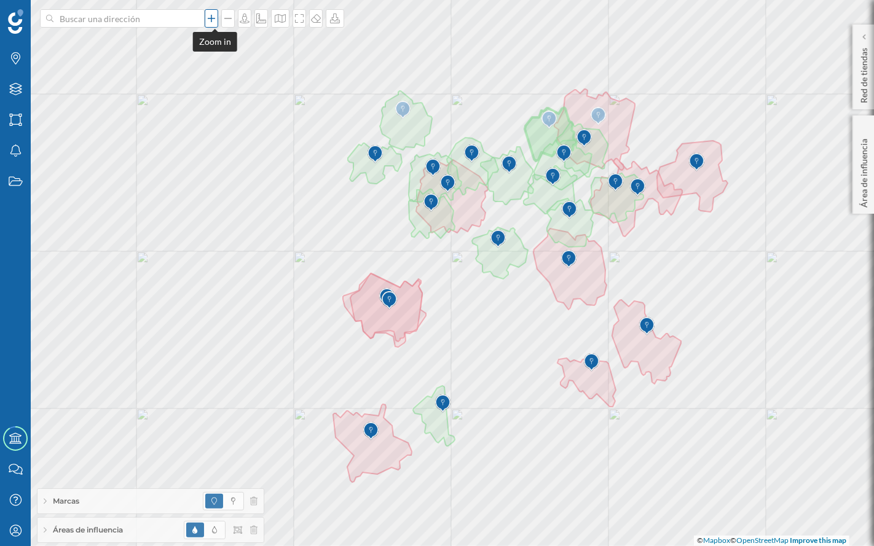
click at [217, 25] on div at bounding box center [212, 18] width 14 height 18
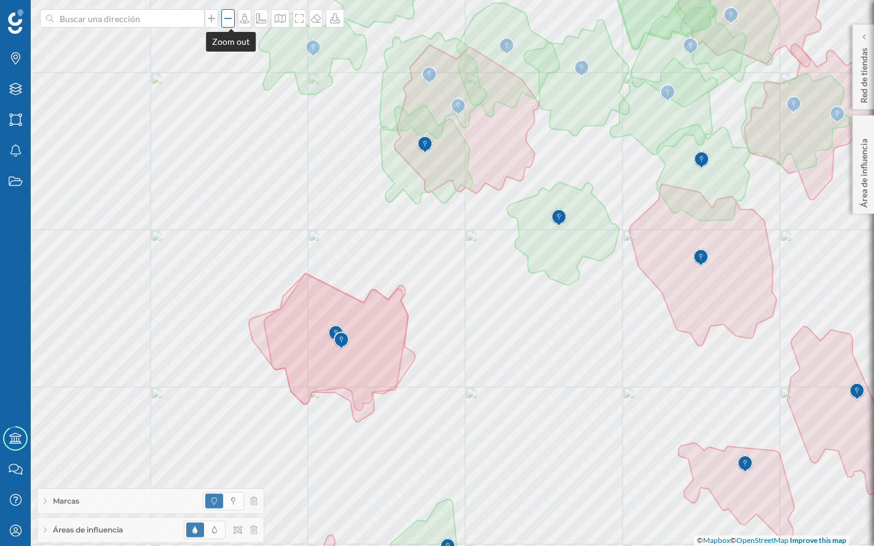
click at [226, 23] on icon at bounding box center [228, 19] width 12 height 10
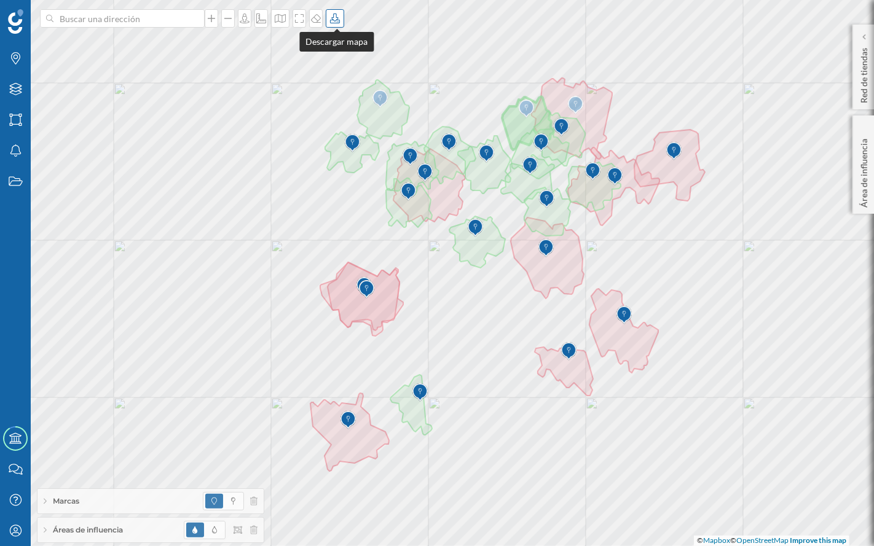
click at [337, 26] on div at bounding box center [335, 18] width 18 height 18
click at [363, 64] on div "Descargar con leyenda" at bounding box center [377, 68] width 87 height 13
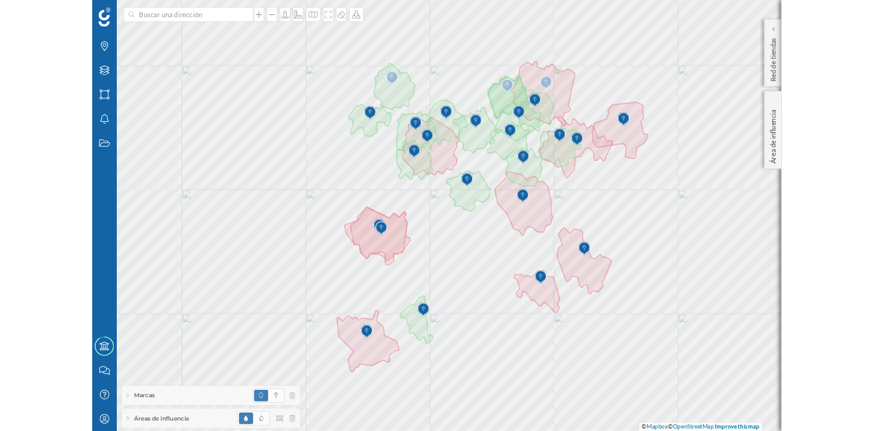
scroll to position [0, 0]
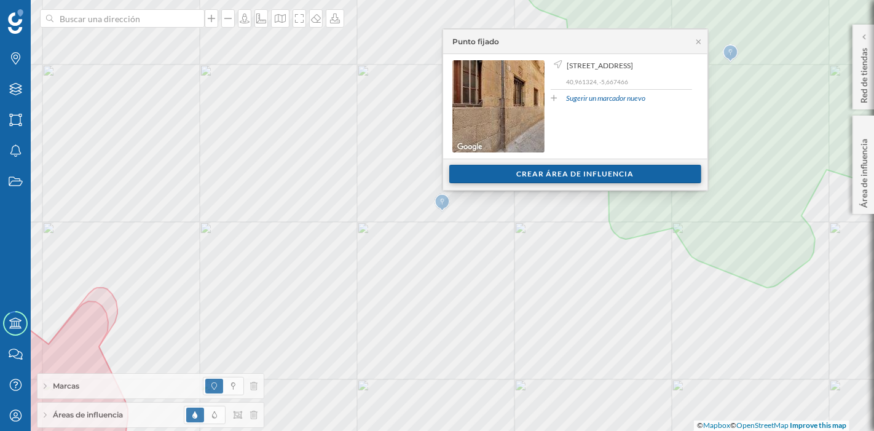
click at [480, 178] on div "Crear área de influencia" at bounding box center [575, 174] width 252 height 18
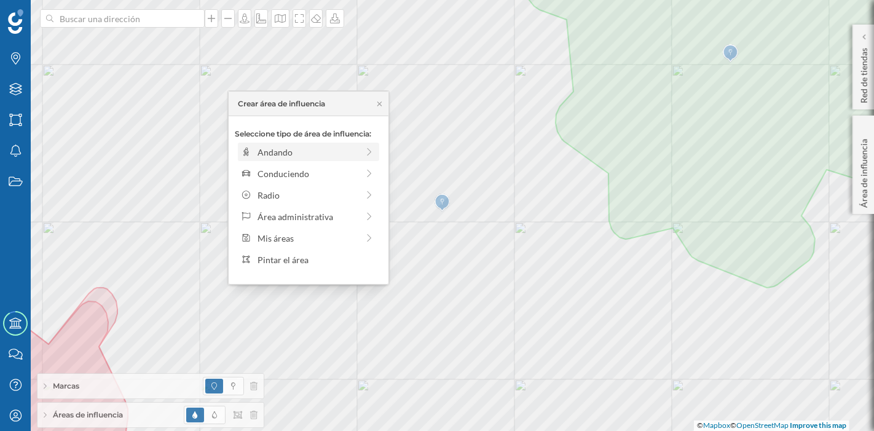
click at [325, 157] on div "Andando" at bounding box center [307, 152] width 100 height 13
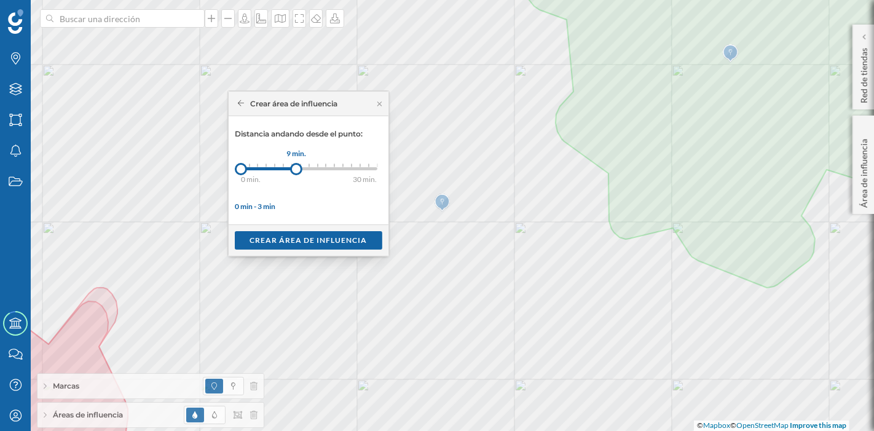
drag, startPoint x: 247, startPoint y: 165, endPoint x: 296, endPoint y: 168, distance: 49.2
click at [296, 168] on div at bounding box center [296, 169] width 12 height 12
click at [292, 166] on div at bounding box center [292, 169] width 12 height 12
click at [318, 236] on div "Crear área de influencia" at bounding box center [308, 239] width 147 height 18
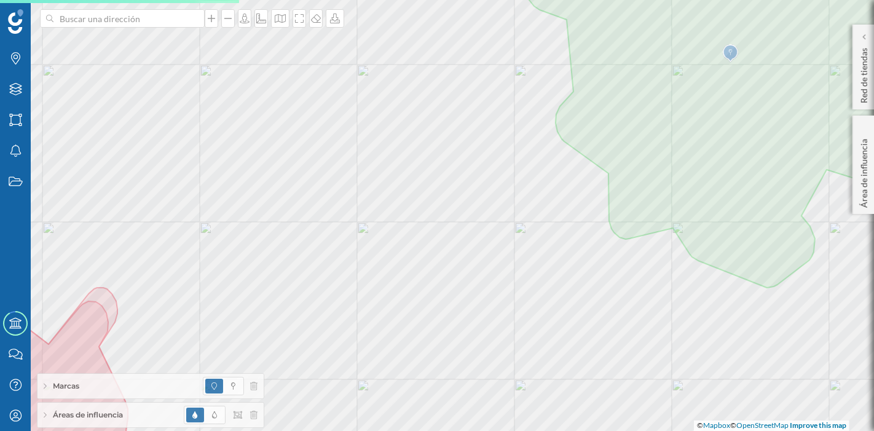
click at [114, 387] on div "Áreas de influencia" at bounding box center [150, 414] width 226 height 25
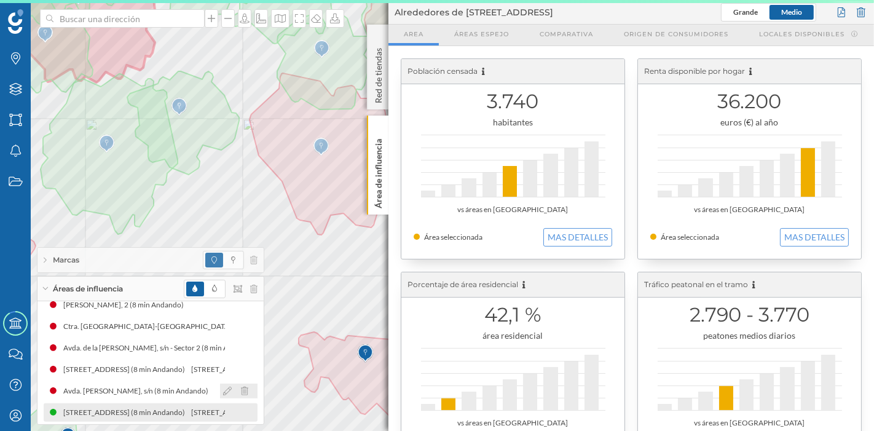
scroll to position [423, 0]
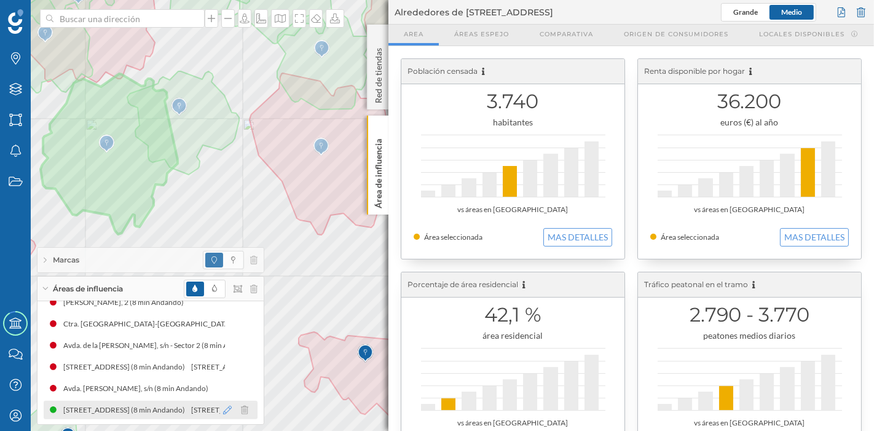
click at [225, 387] on icon at bounding box center [227, 409] width 9 height 9
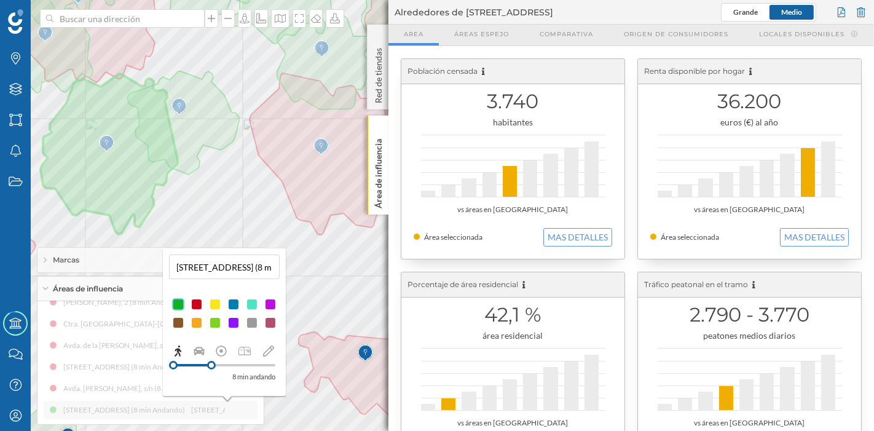
click at [215, 306] on div at bounding box center [215, 304] width 12 height 12
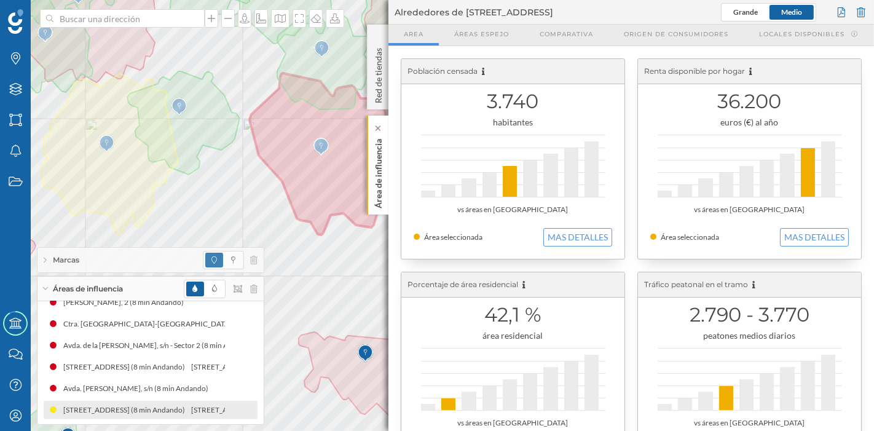
click at [379, 187] on p "Área de influencia" at bounding box center [378, 171] width 12 height 74
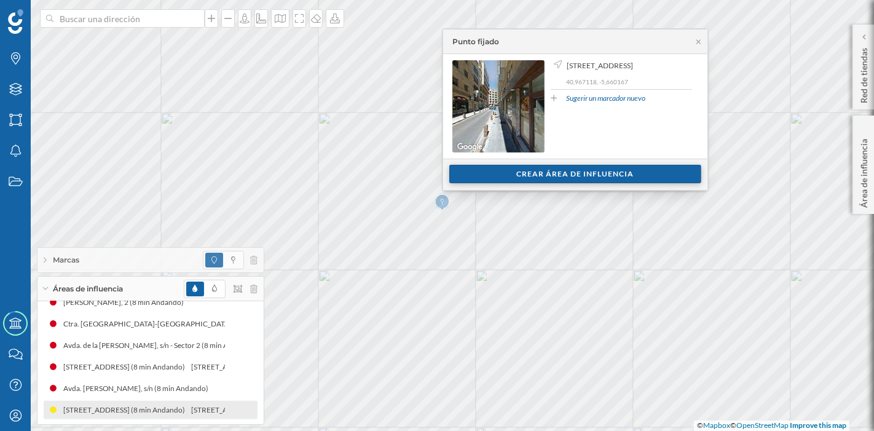
click at [466, 178] on div "Crear área de influencia" at bounding box center [575, 174] width 252 height 18
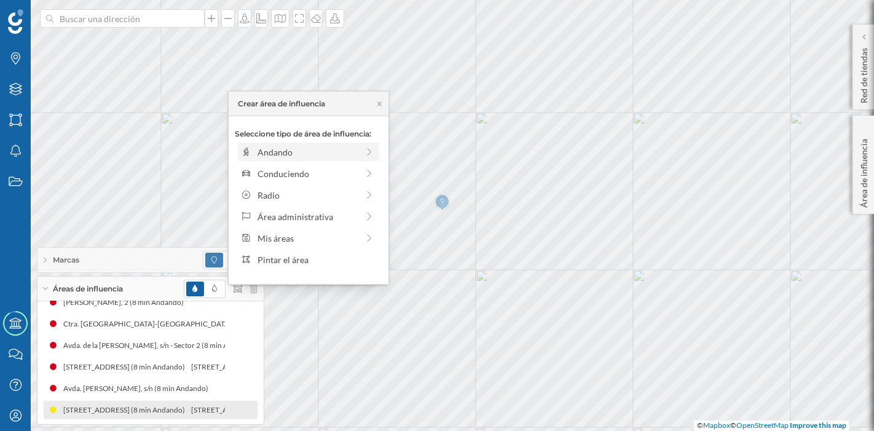
click at [292, 152] on div "Andando" at bounding box center [307, 152] width 100 height 13
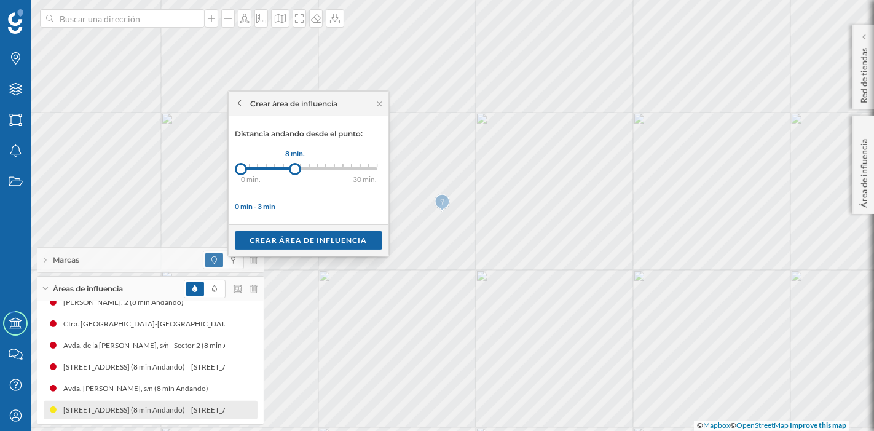
drag, startPoint x: 251, startPoint y: 167, endPoint x: 295, endPoint y: 173, distance: 44.7
click at [295, 173] on div at bounding box center [295, 169] width 12 height 12
click at [296, 237] on div "Crear área de influencia" at bounding box center [308, 239] width 147 height 18
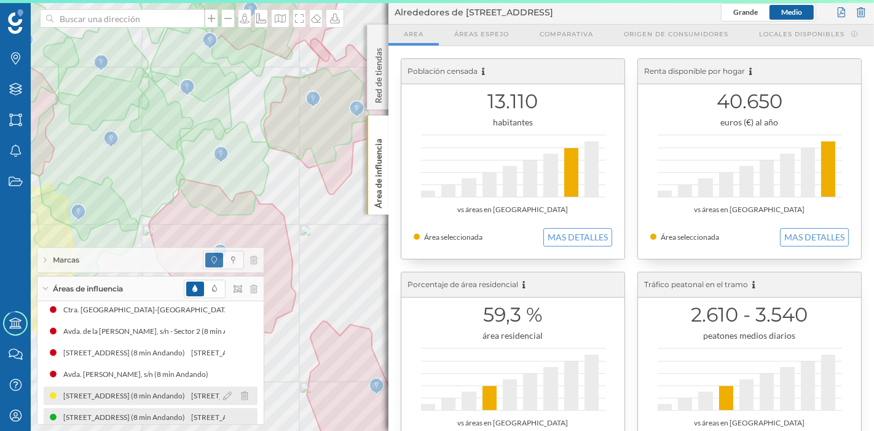
scroll to position [444, 0]
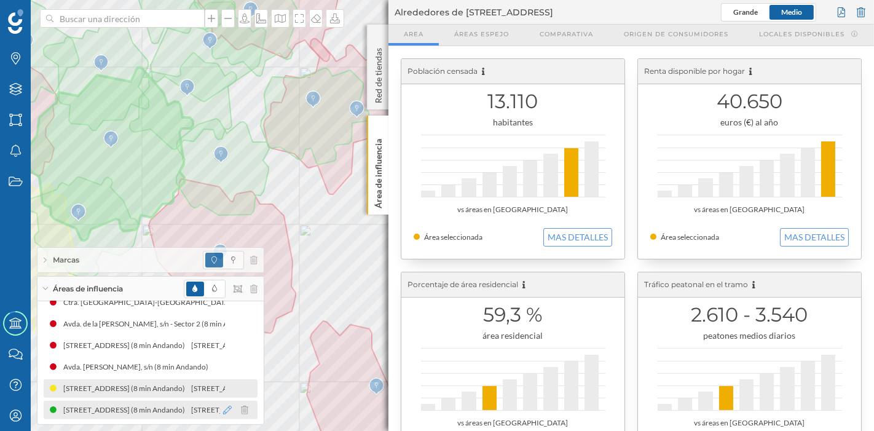
click at [223, 387] on icon at bounding box center [227, 409] width 9 height 9
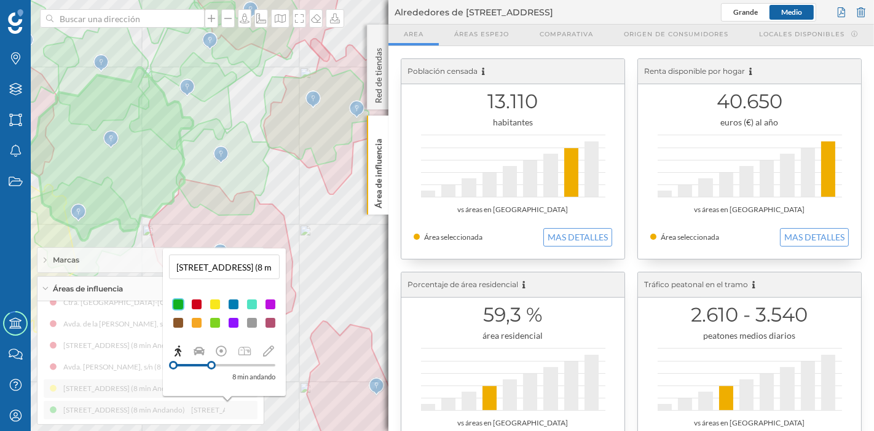
click at [215, 307] on div at bounding box center [215, 304] width 12 height 12
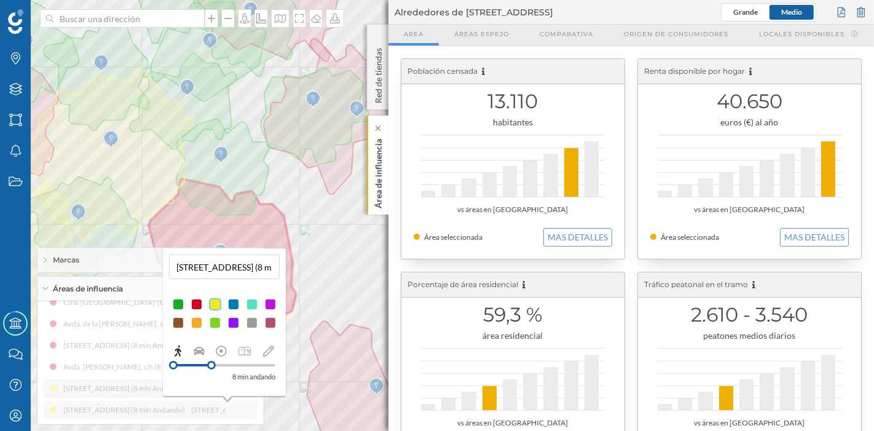
click at [378, 186] on p "Área de influencia" at bounding box center [378, 171] width 12 height 74
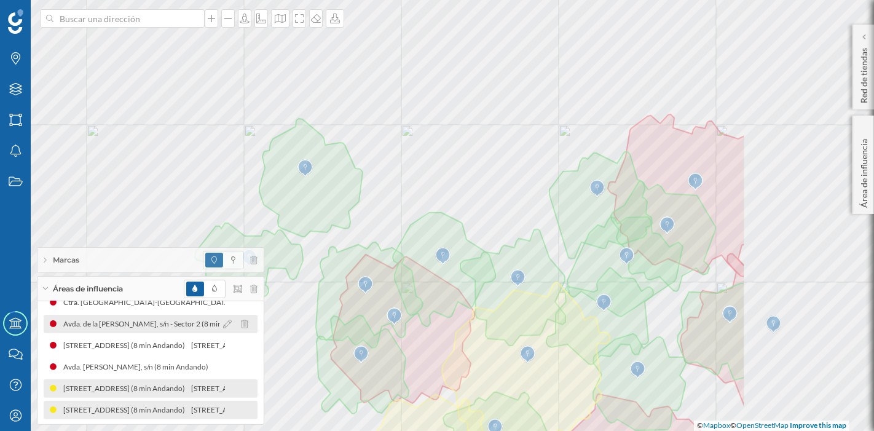
click at [251, 321] on div "Marcas Capas Áreas Notificaciones Estados Academy Contacta con nosotros Centro …" at bounding box center [437, 215] width 874 height 431
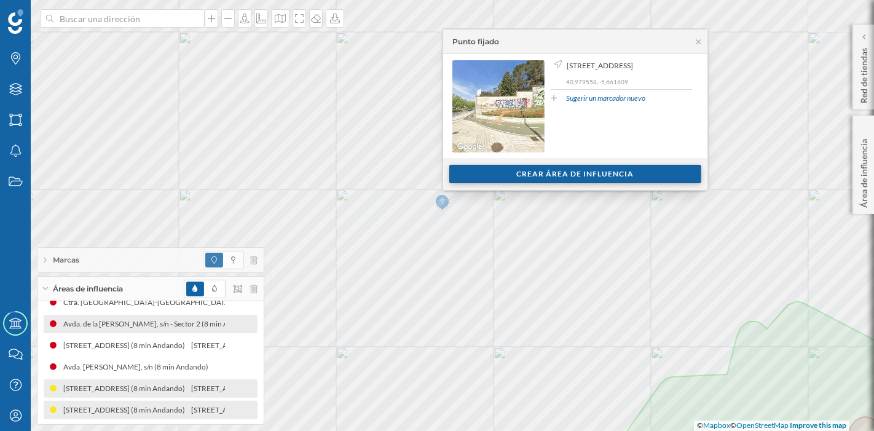
click at [506, 176] on div "Crear área de influencia" at bounding box center [575, 174] width 252 height 18
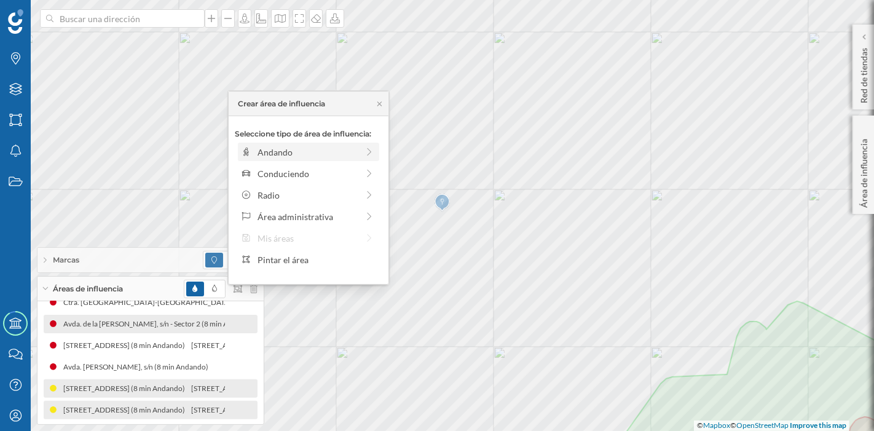
click at [332, 147] on div "Andando" at bounding box center [307, 152] width 100 height 13
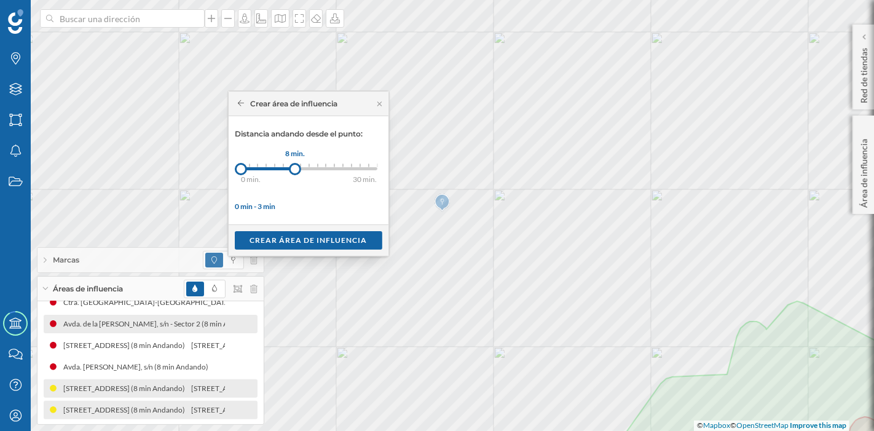
drag, startPoint x: 252, startPoint y: 165, endPoint x: 295, endPoint y: 170, distance: 42.6
click at [295, 170] on div at bounding box center [295, 169] width 12 height 12
click at [300, 235] on div "Crear área de influencia" at bounding box center [308, 239] width 147 height 18
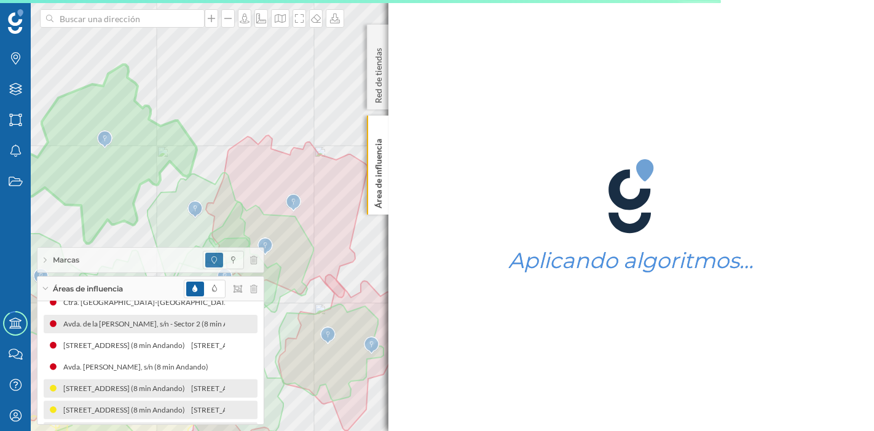
scroll to position [466, 0]
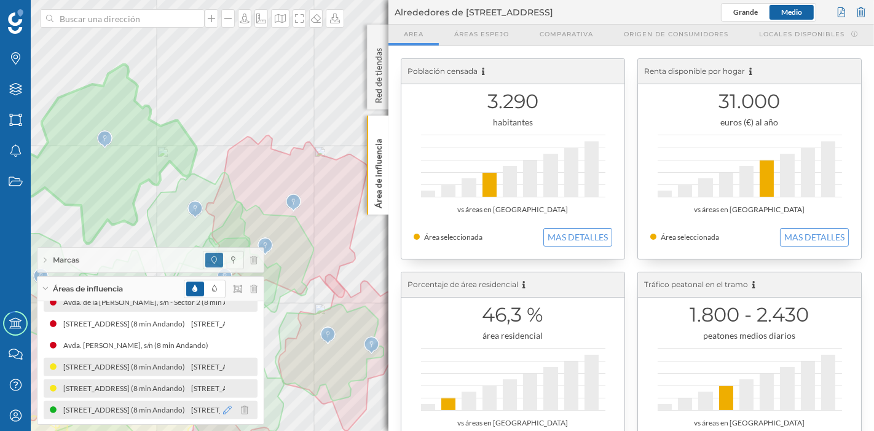
click at [227, 387] on icon at bounding box center [227, 409] width 9 height 9
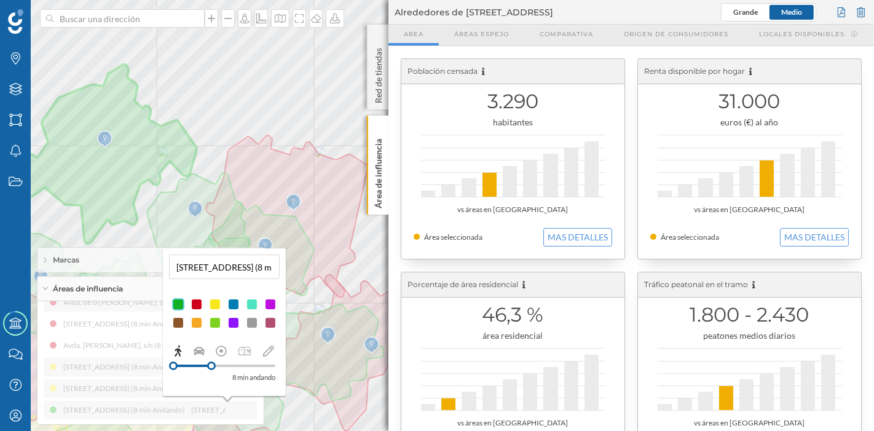
click at [214, 305] on div at bounding box center [215, 304] width 12 height 12
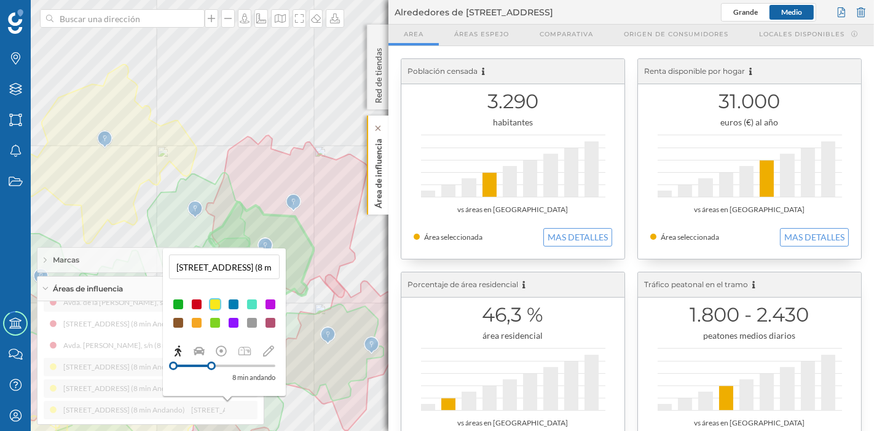
click at [375, 197] on p "Área de influencia" at bounding box center [378, 171] width 12 height 74
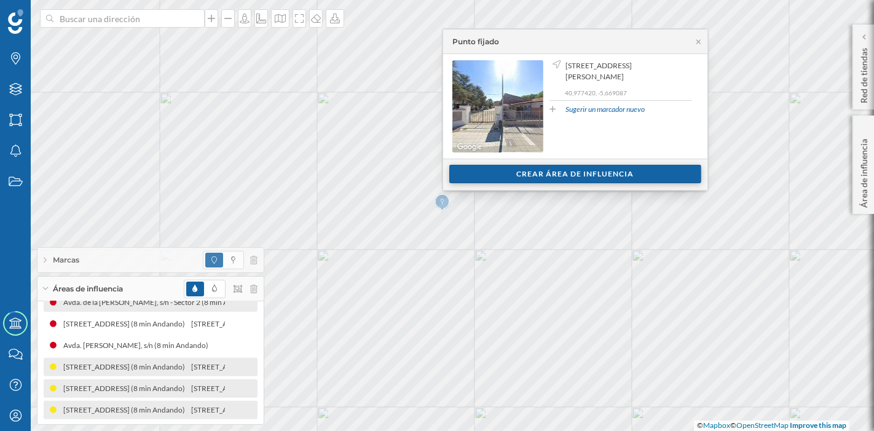
click at [469, 174] on div "Crear área de influencia" at bounding box center [575, 174] width 252 height 18
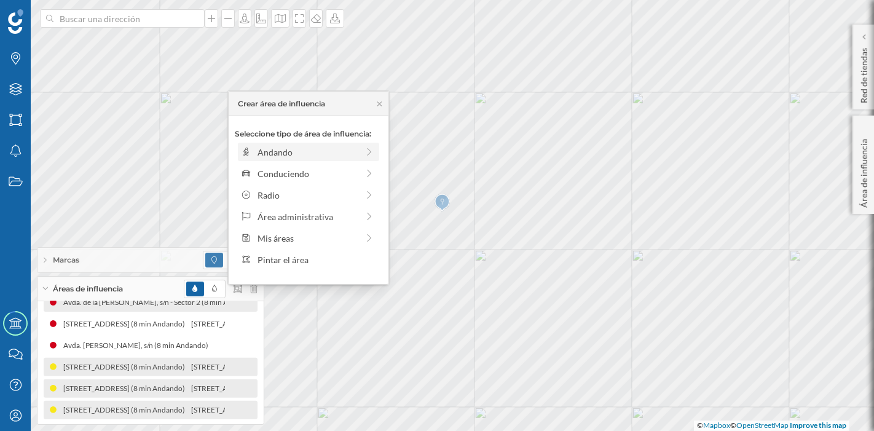
click at [323, 152] on div "Andando" at bounding box center [307, 152] width 100 height 13
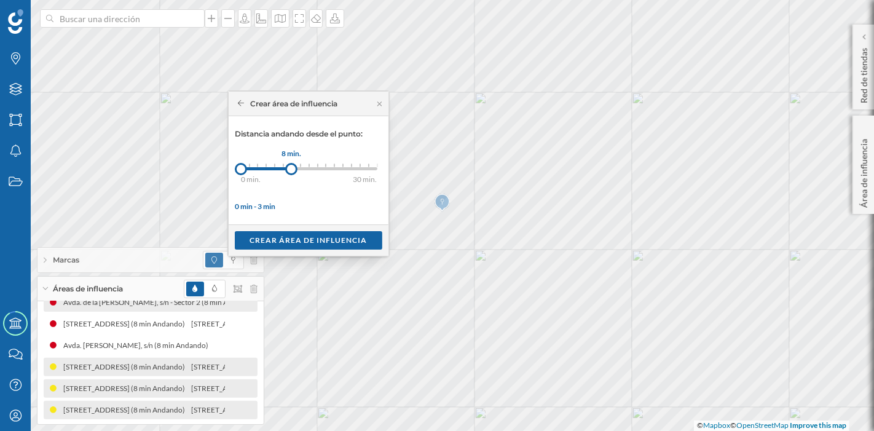
drag, startPoint x: 252, startPoint y: 165, endPoint x: 291, endPoint y: 169, distance: 39.5
click at [291, 169] on div at bounding box center [291, 169] width 12 height 12
click at [308, 237] on div "Crear área de influencia" at bounding box center [308, 239] width 147 height 18
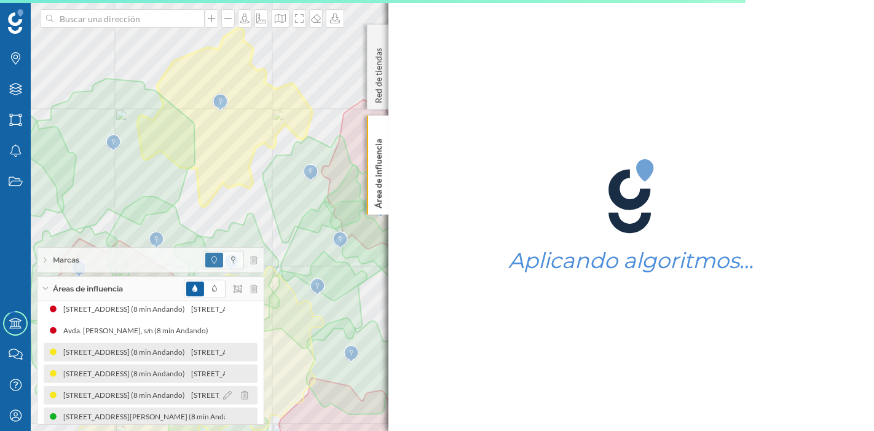
scroll to position [487, 0]
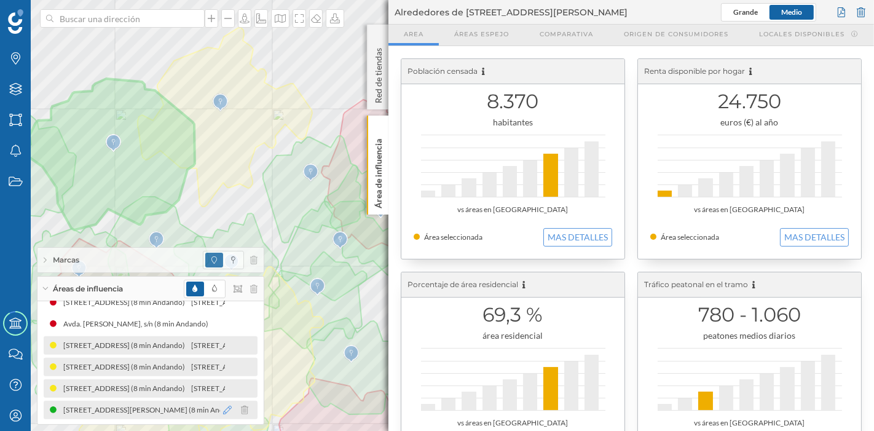
click at [227, 387] on icon at bounding box center [227, 409] width 9 height 9
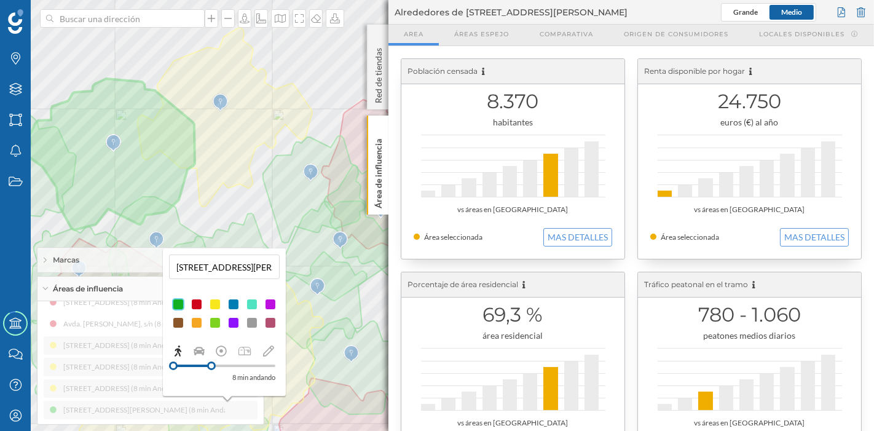
click at [214, 308] on div at bounding box center [215, 304] width 12 height 12
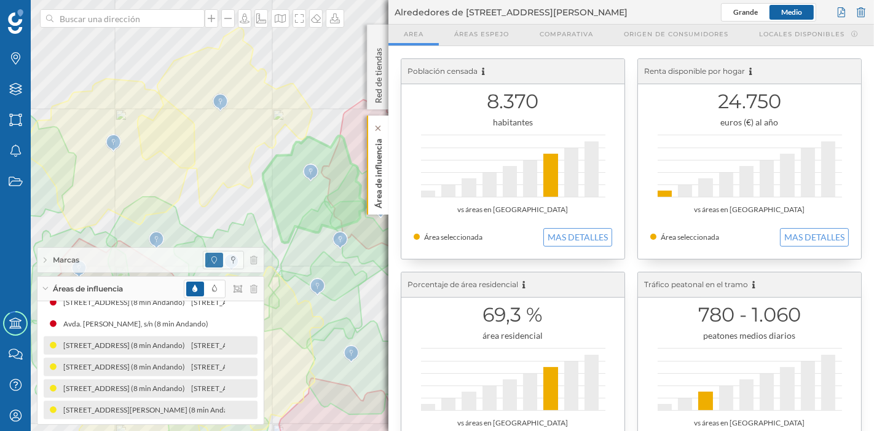
click at [375, 171] on p "Área de influencia" at bounding box center [378, 171] width 12 height 74
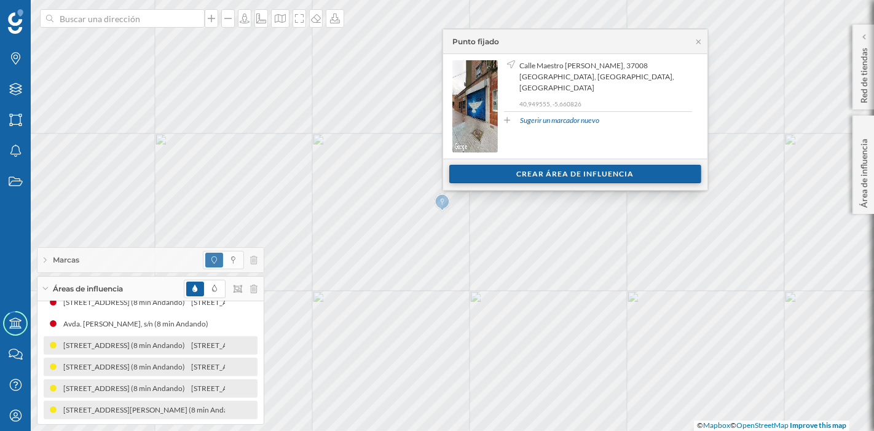
click at [479, 172] on div "Crear área de influencia" at bounding box center [575, 174] width 252 height 18
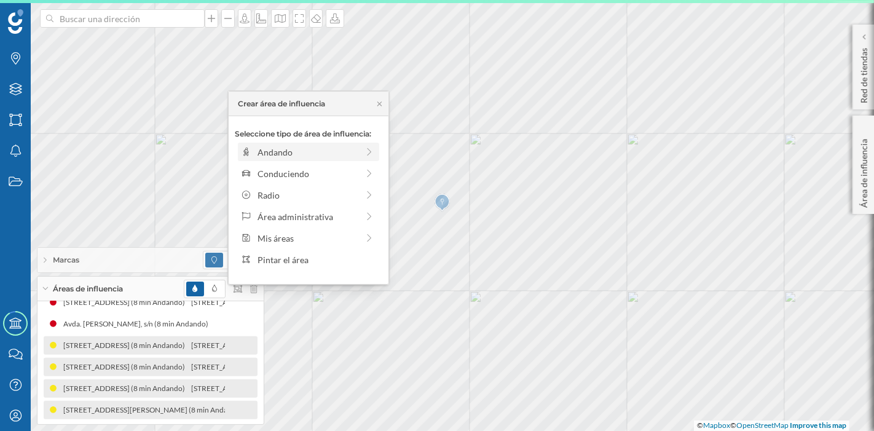
click at [336, 154] on div "Andando" at bounding box center [307, 152] width 100 height 13
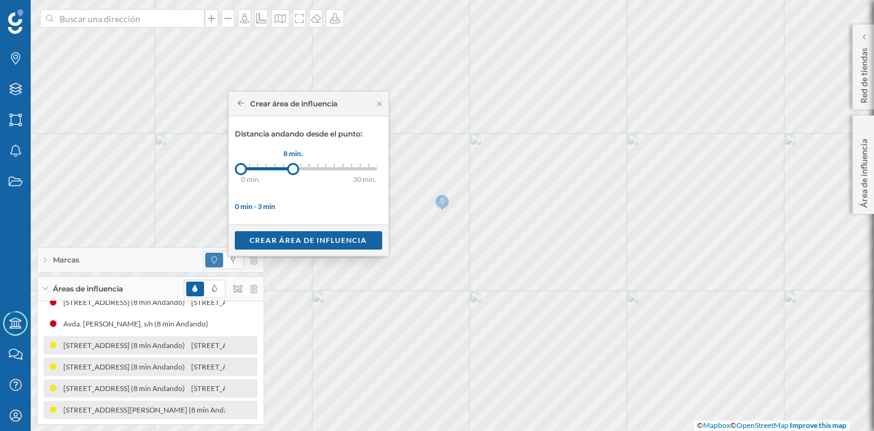
drag, startPoint x: 249, startPoint y: 170, endPoint x: 293, endPoint y: 169, distance: 44.2
click at [293, 169] on div at bounding box center [293, 169] width 12 height 12
click at [286, 233] on div "Crear área de influencia" at bounding box center [308, 239] width 147 height 18
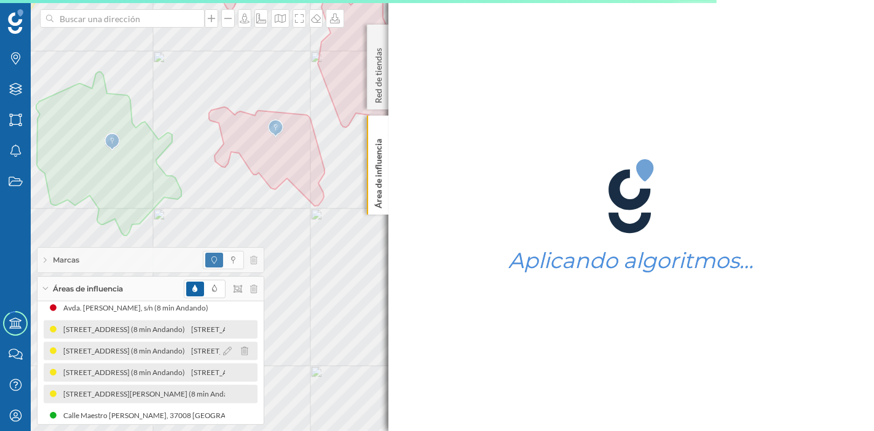
scroll to position [509, 0]
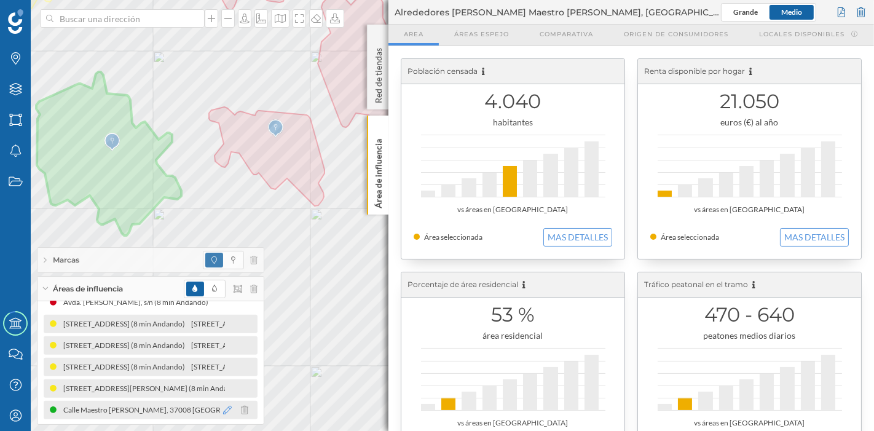
click at [223, 387] on icon at bounding box center [227, 409] width 9 height 9
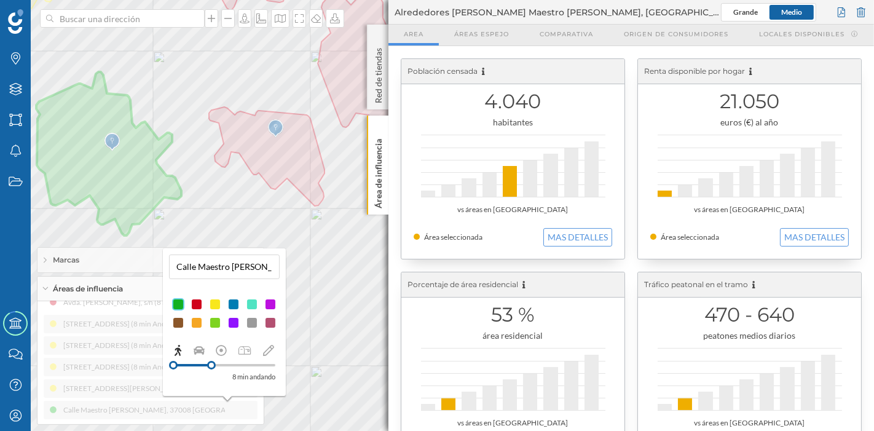
click at [212, 303] on div at bounding box center [215, 304] width 12 height 12
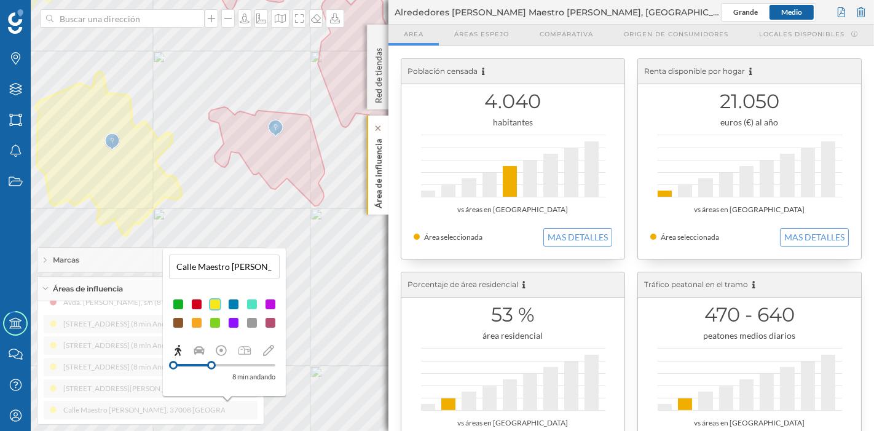
click at [379, 192] on p "Área de influencia" at bounding box center [378, 171] width 12 height 74
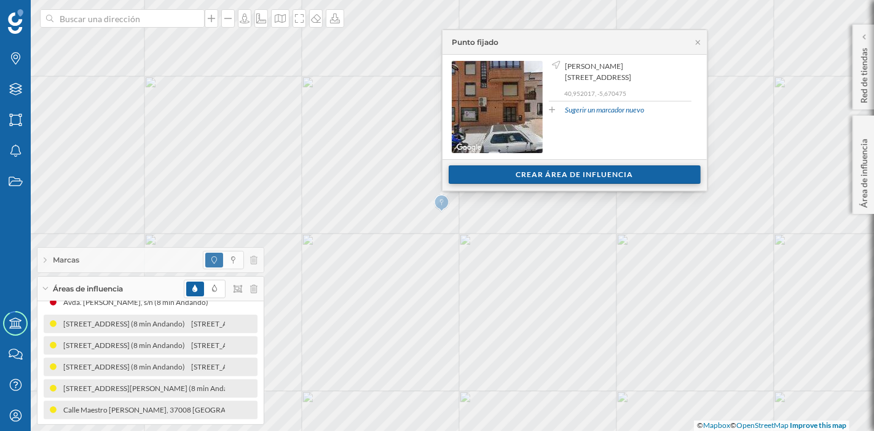
click at [464, 176] on div "Crear área de influencia" at bounding box center [574, 174] width 252 height 18
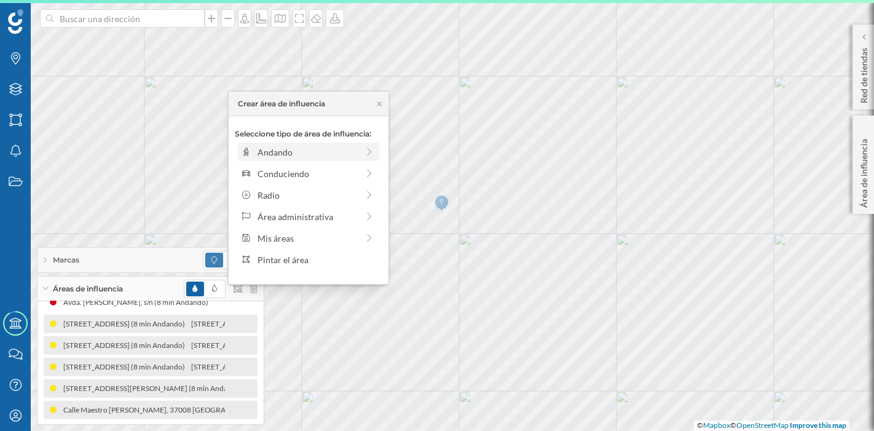
click at [312, 155] on div "Andando" at bounding box center [307, 152] width 100 height 13
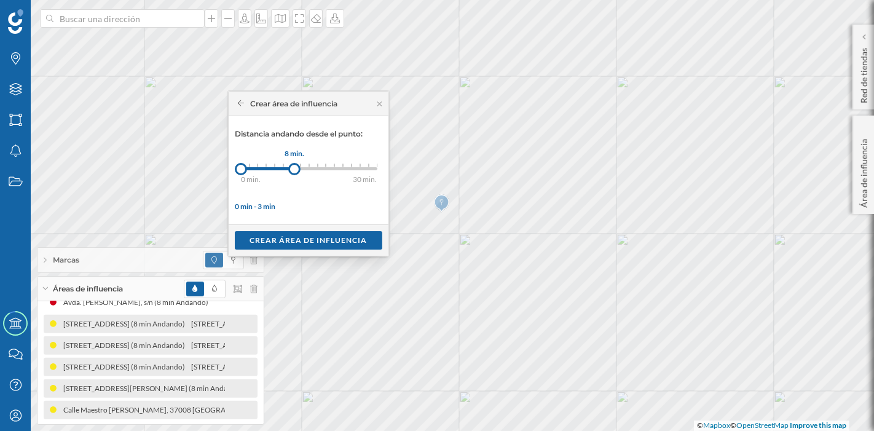
drag, startPoint x: 256, startPoint y: 173, endPoint x: 294, endPoint y: 174, distance: 38.7
click at [294, 174] on div at bounding box center [294, 169] width 12 height 12
click at [304, 238] on div "Crear área de influencia" at bounding box center [308, 239] width 147 height 18
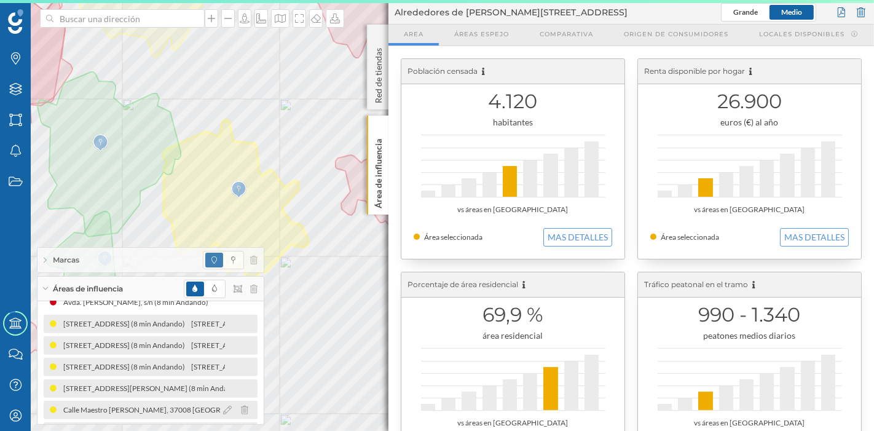
scroll to position [530, 0]
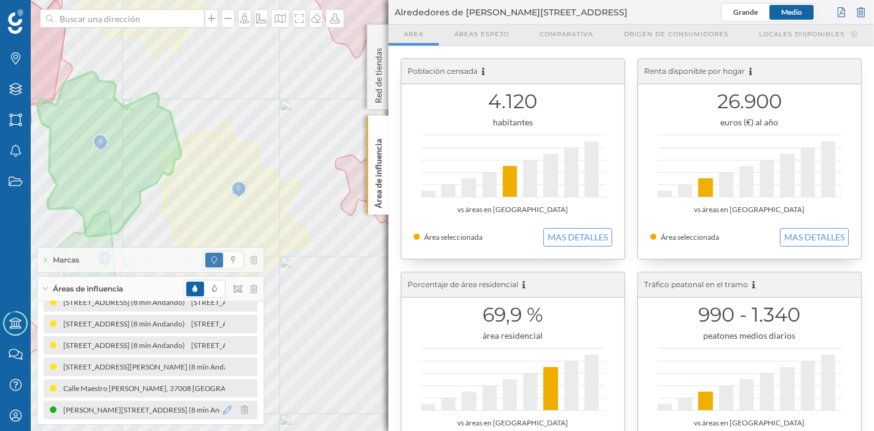
click at [224, 387] on icon at bounding box center [227, 409] width 9 height 9
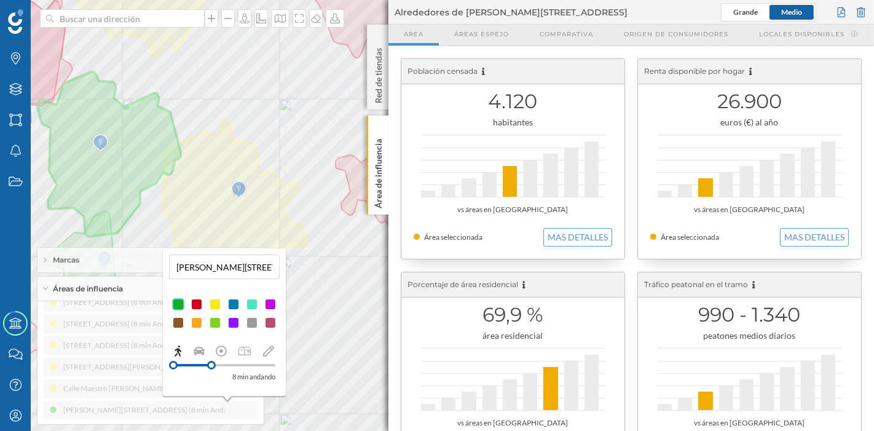
click at [214, 304] on div at bounding box center [215, 304] width 12 height 12
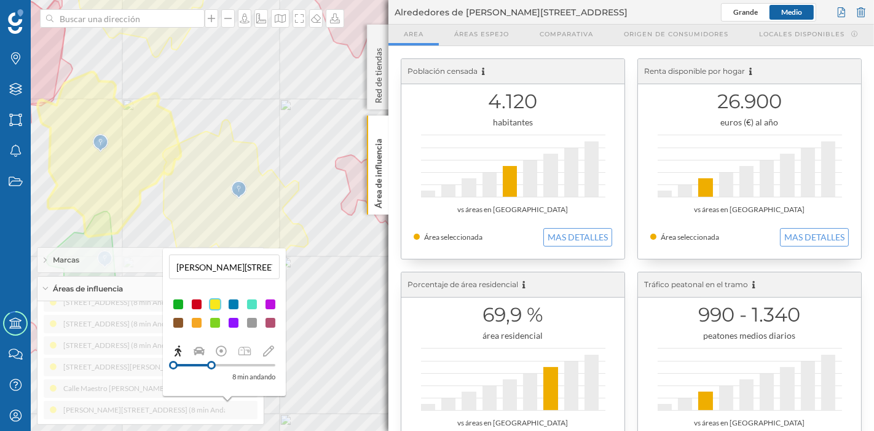
click at [236, 387] on div "Carretera De Ledesma, 79 (5 min Andando) Avenida Alfonso Xi (5 min Andando) Cal…" at bounding box center [150, 362] width 226 height 123
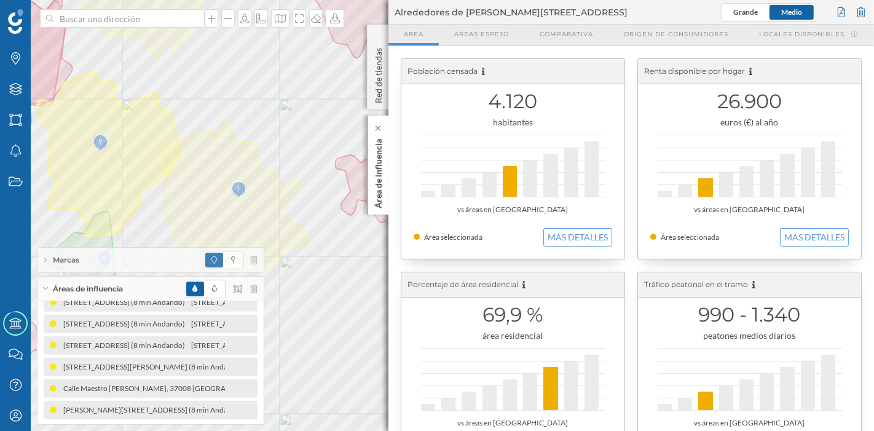
click at [375, 198] on p "Área de influencia" at bounding box center [378, 171] width 12 height 74
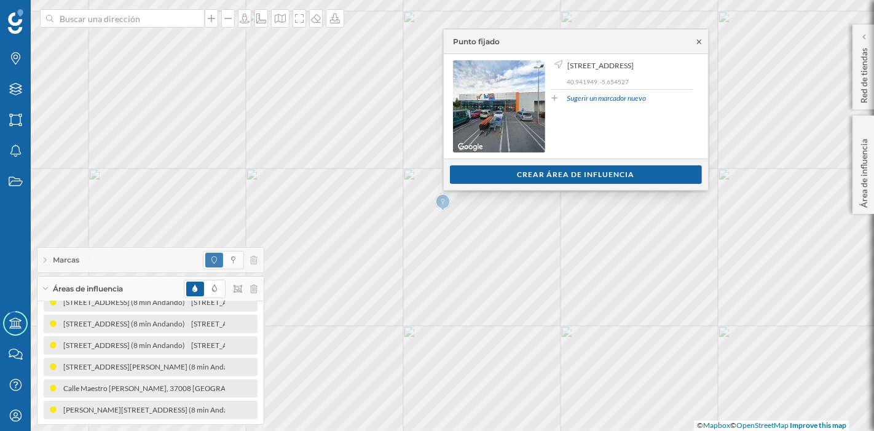
click at [695, 42] on icon at bounding box center [698, 41] width 9 height 7
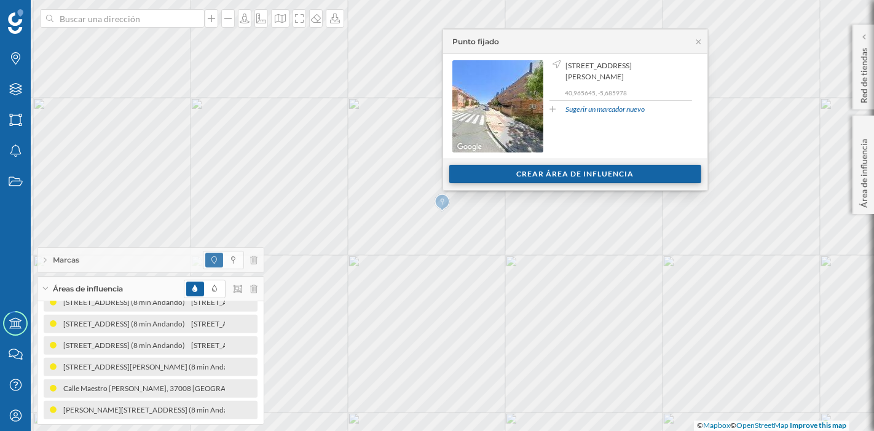
click at [477, 173] on div "Crear área de influencia" at bounding box center [575, 174] width 252 height 18
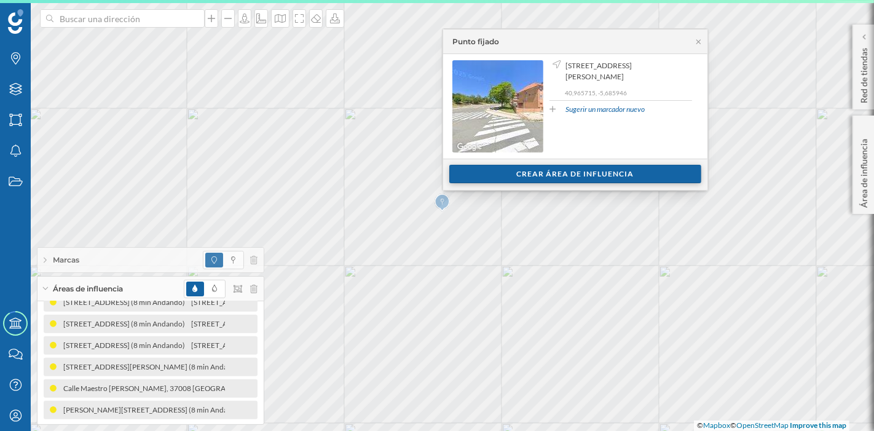
click at [488, 176] on div "Crear área de influencia" at bounding box center [575, 174] width 252 height 18
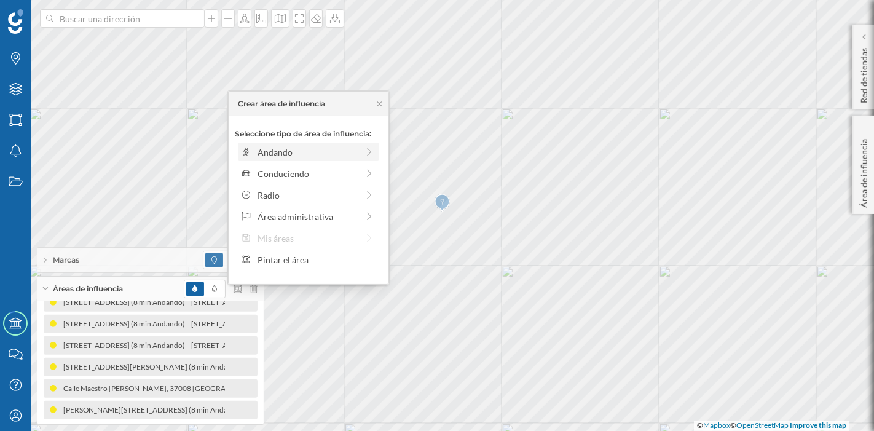
click at [342, 153] on div "Andando" at bounding box center [307, 152] width 100 height 13
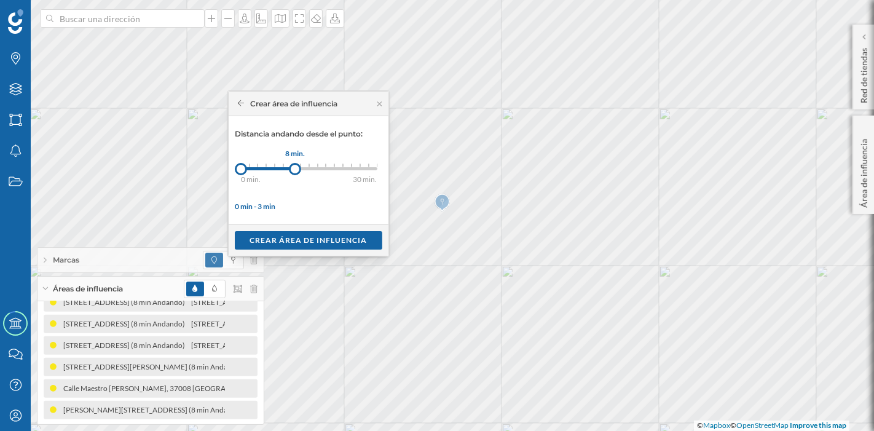
drag, startPoint x: 249, startPoint y: 166, endPoint x: 295, endPoint y: 171, distance: 46.3
click at [295, 171] on div at bounding box center [295, 169] width 12 height 12
click at [305, 237] on div "Crear área de influencia" at bounding box center [308, 239] width 147 height 18
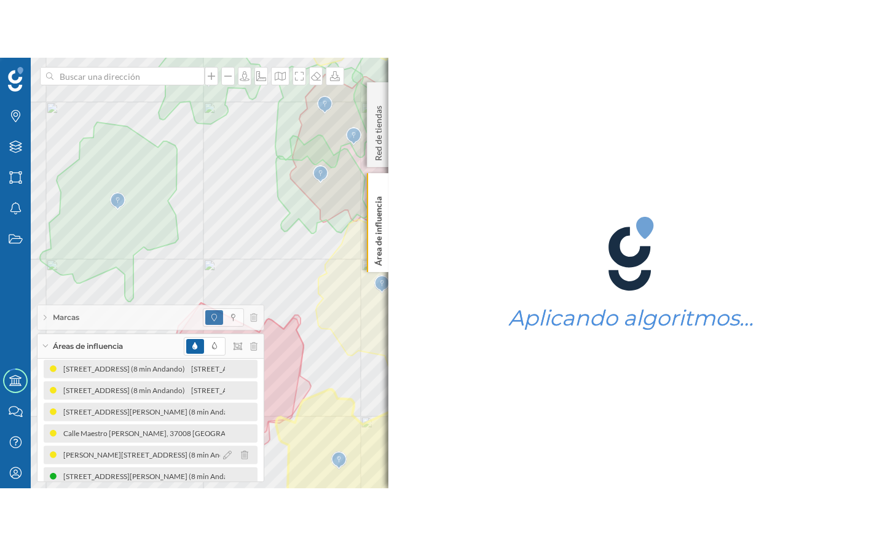
scroll to position [552, 0]
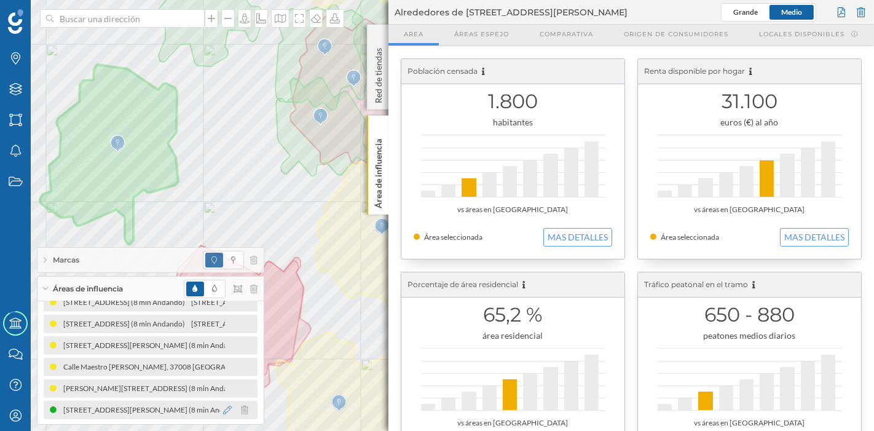
click at [227, 387] on icon at bounding box center [227, 409] width 9 height 9
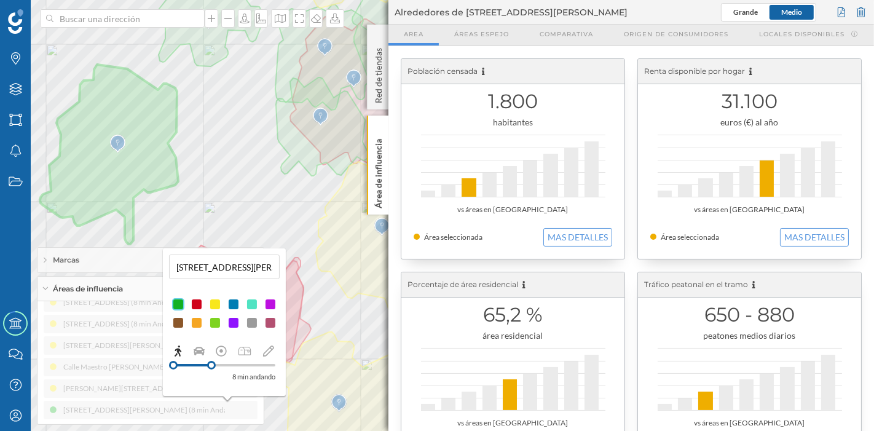
click at [213, 302] on div at bounding box center [215, 304] width 12 height 12
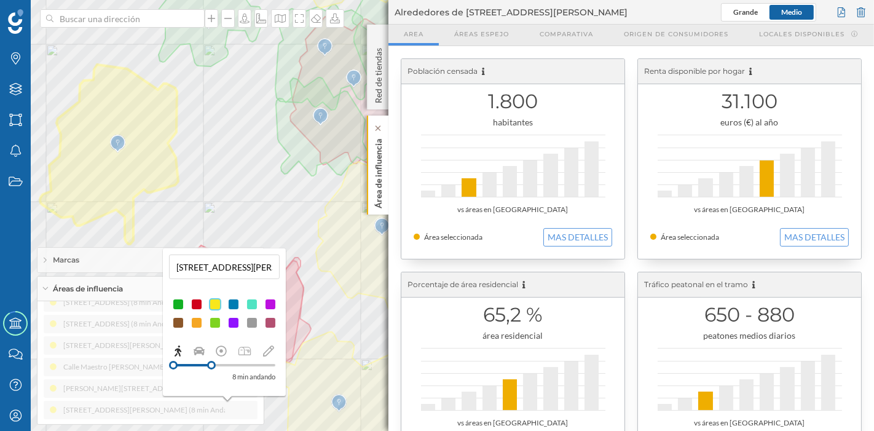
click at [376, 180] on p "Área de influencia" at bounding box center [378, 171] width 12 height 74
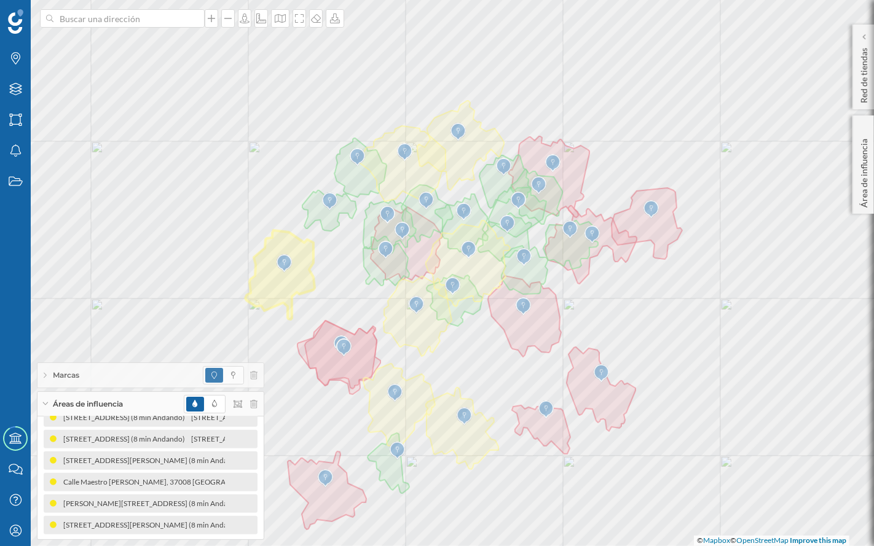
click at [130, 387] on div "Áreas de influencia" at bounding box center [150, 404] width 226 height 25
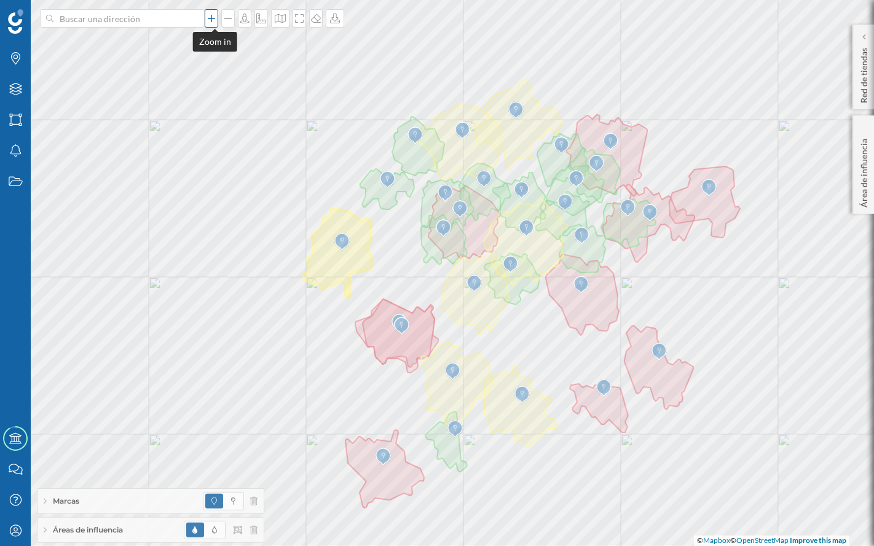
click at [212, 21] on icon at bounding box center [211, 19] width 12 height 10
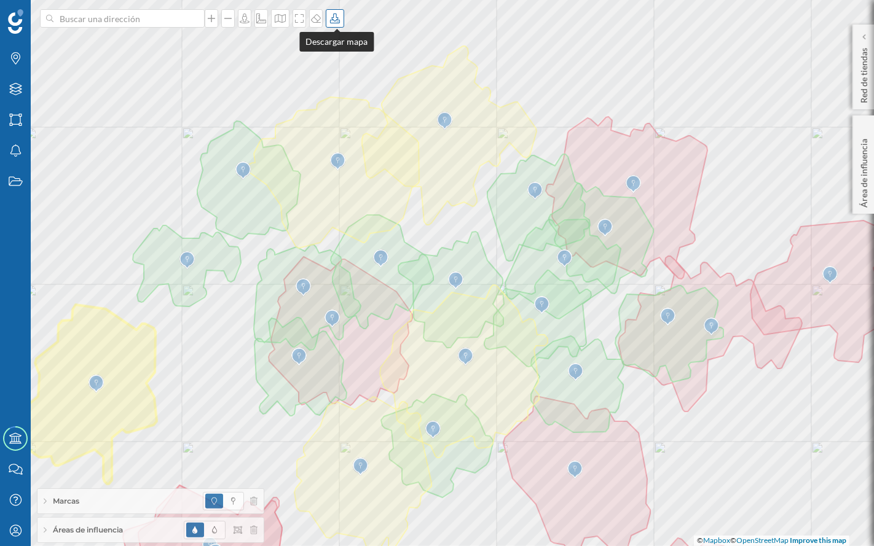
click at [335, 22] on icon at bounding box center [335, 19] width 12 height 10
click at [360, 72] on div "Descargar con leyenda" at bounding box center [377, 68] width 87 height 13
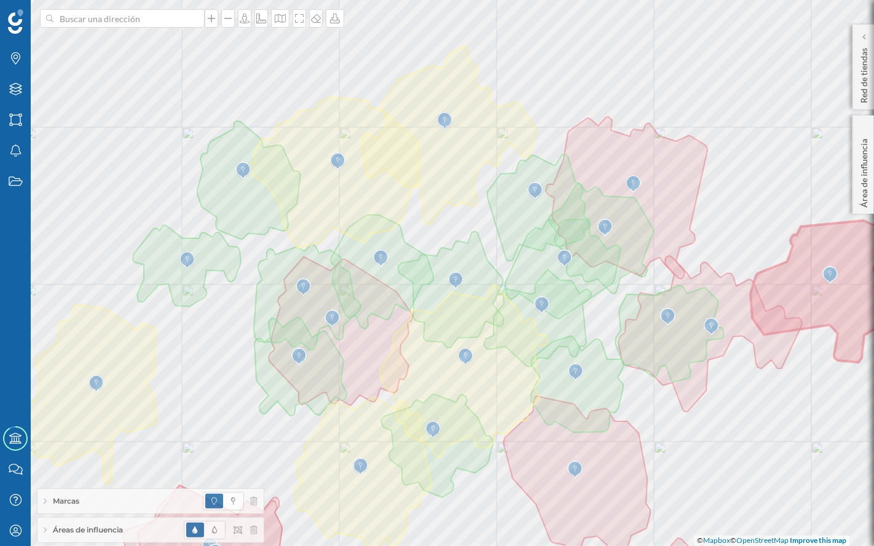
scroll to position [0, 0]
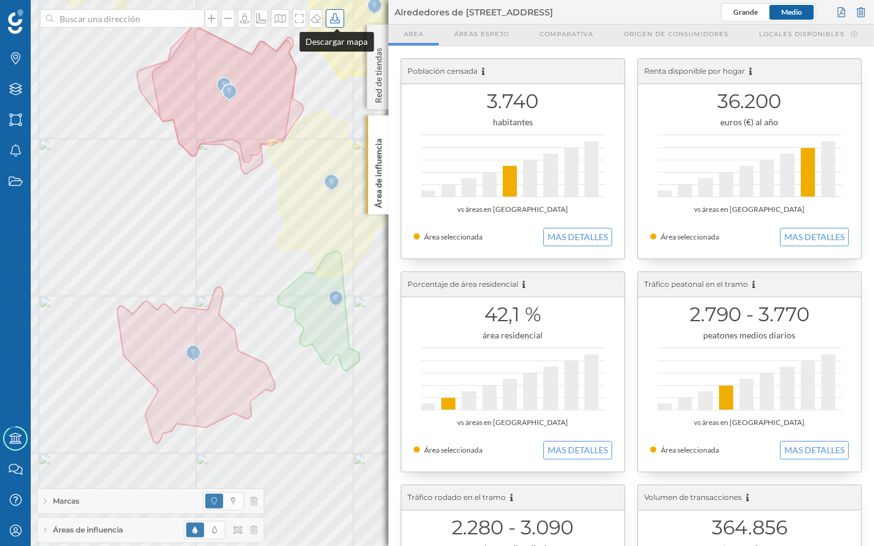
click at [336, 23] on icon at bounding box center [335, 19] width 10 height 10
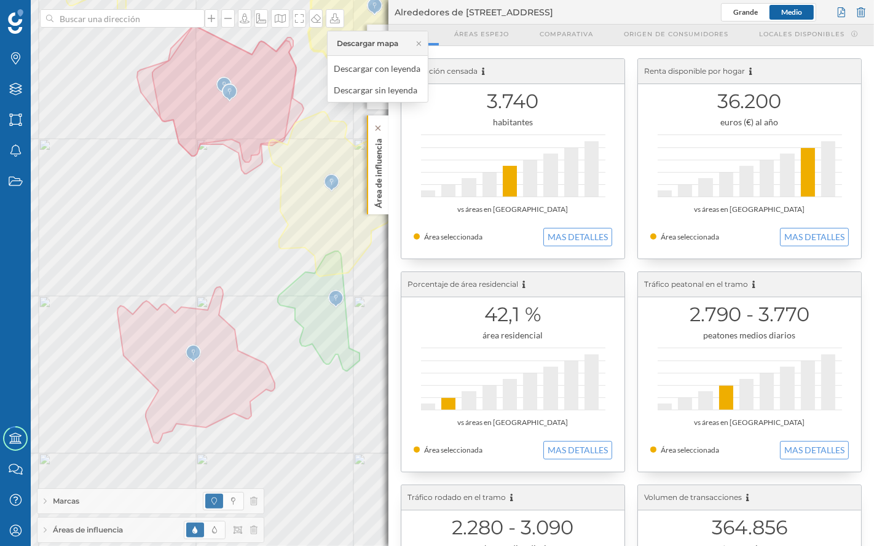
click at [382, 179] on p "Área de influencia" at bounding box center [378, 171] width 12 height 74
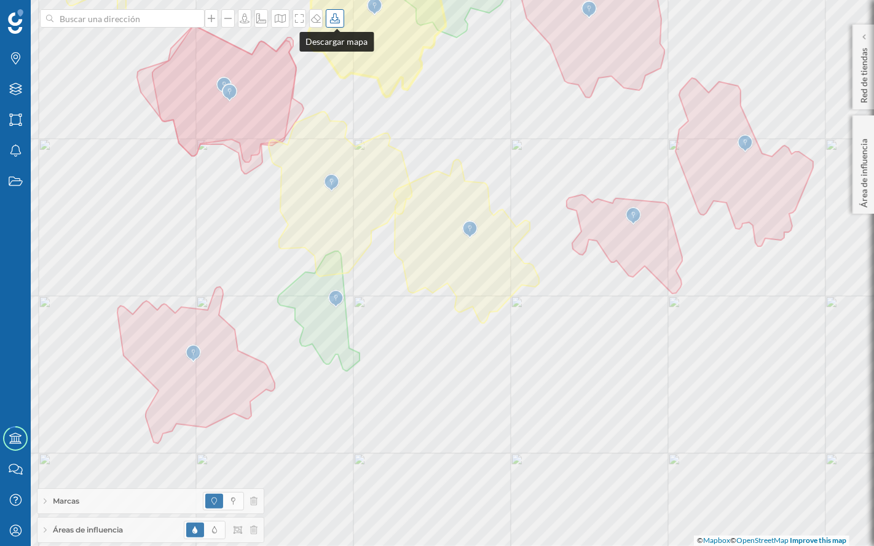
click at [334, 19] on icon at bounding box center [335, 19] width 10 height 10
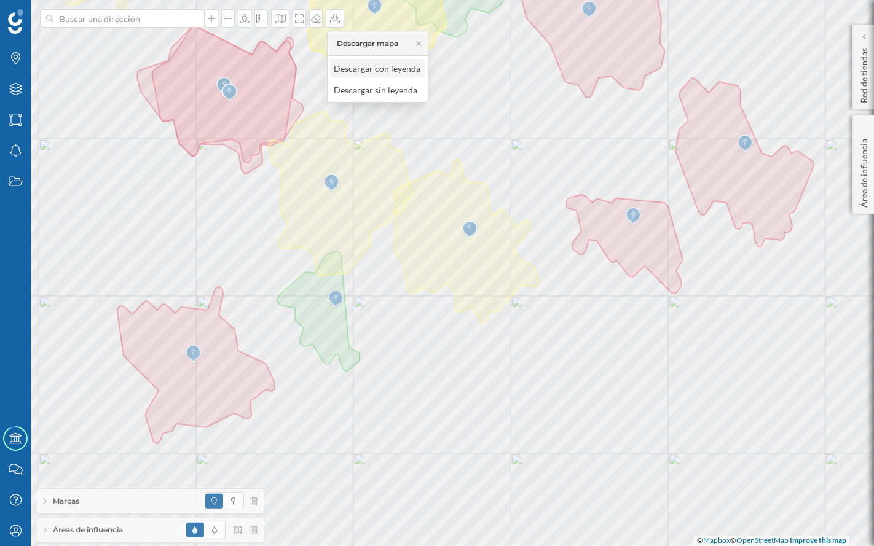
click at [358, 68] on div "Descargar con leyenda" at bounding box center [377, 68] width 87 height 13
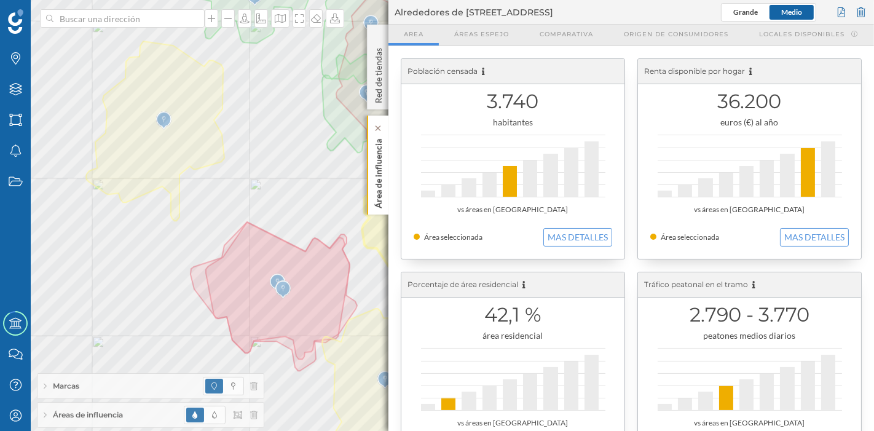
click at [386, 166] on div "Área de influencia" at bounding box center [378, 164] width 22 height 99
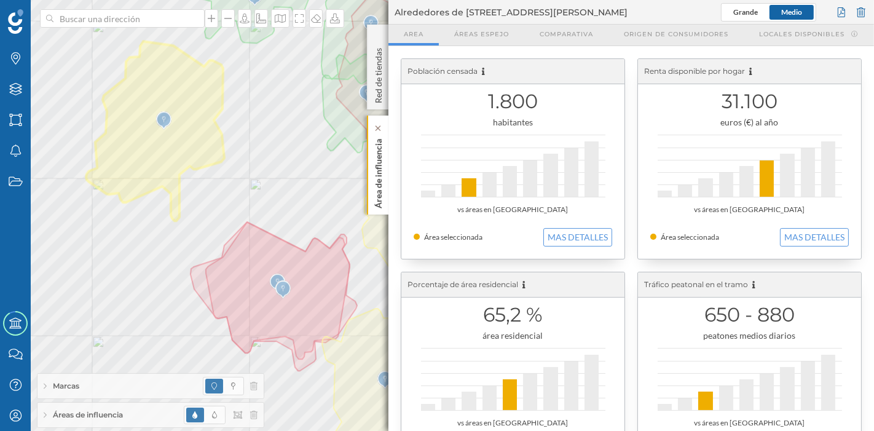
click at [385, 164] on div "Área de influencia" at bounding box center [378, 164] width 22 height 99
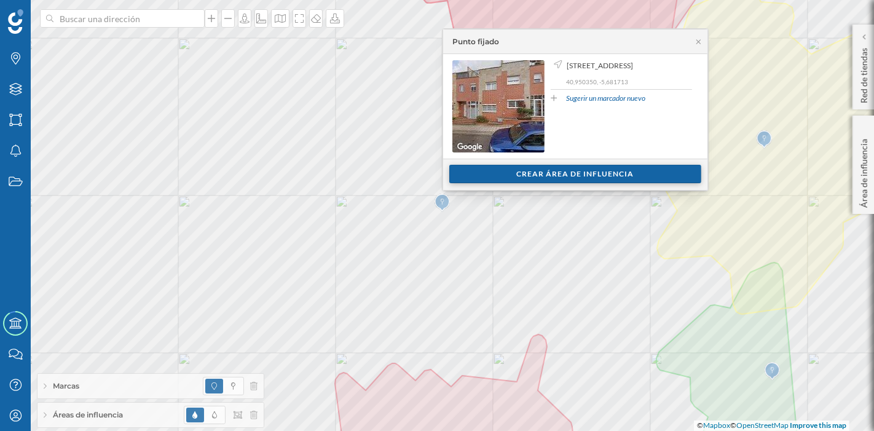
click at [469, 180] on div "Crear área de influencia" at bounding box center [575, 174] width 252 height 18
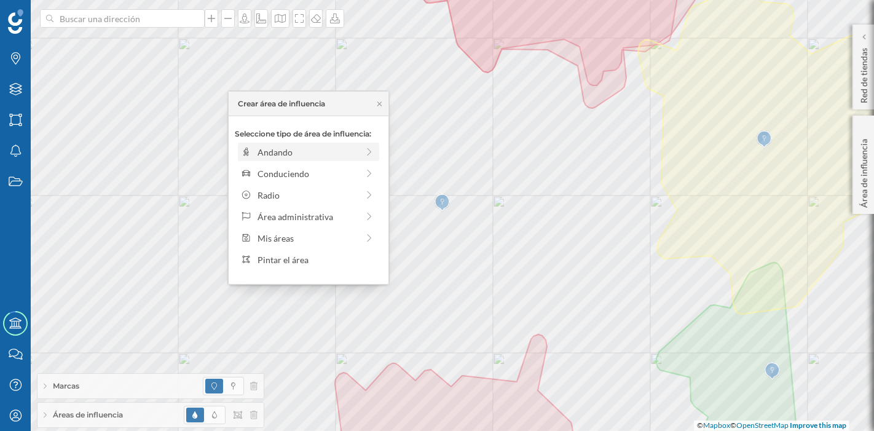
click at [316, 154] on div "Andando" at bounding box center [307, 152] width 100 height 13
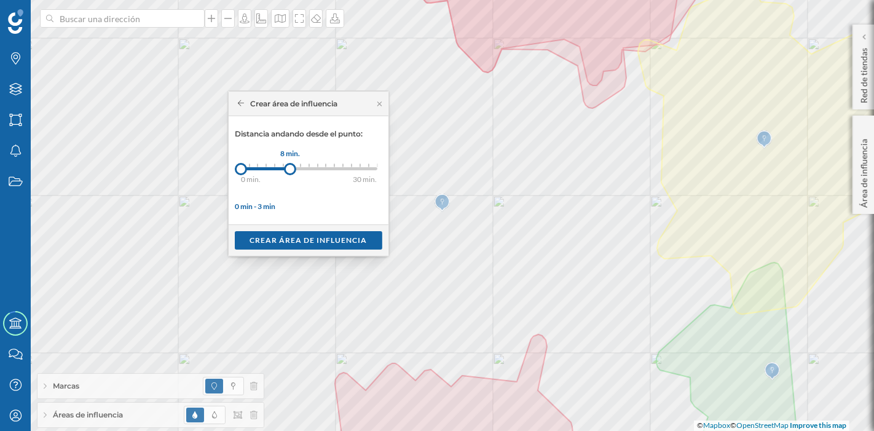
drag, startPoint x: 249, startPoint y: 166, endPoint x: 290, endPoint y: 166, distance: 41.2
click at [290, 166] on div at bounding box center [290, 169] width 12 height 12
click at [303, 243] on div "Crear área de influencia" at bounding box center [308, 239] width 147 height 18
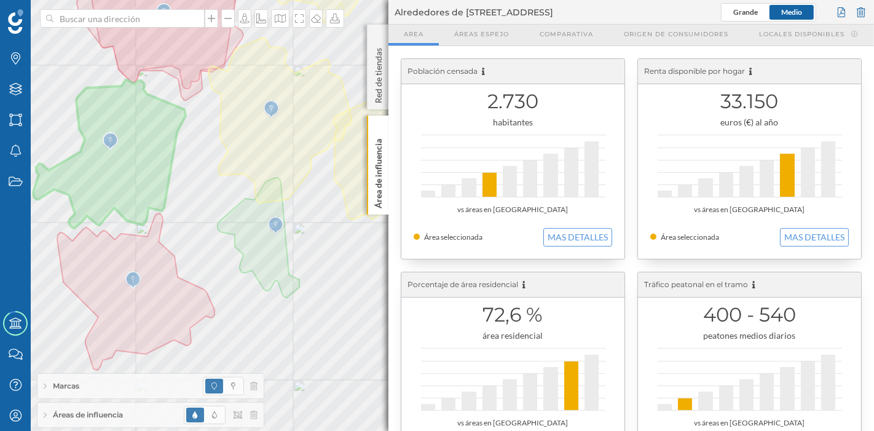
click at [146, 416] on div "Áreas de influencia" at bounding box center [150, 414] width 226 height 25
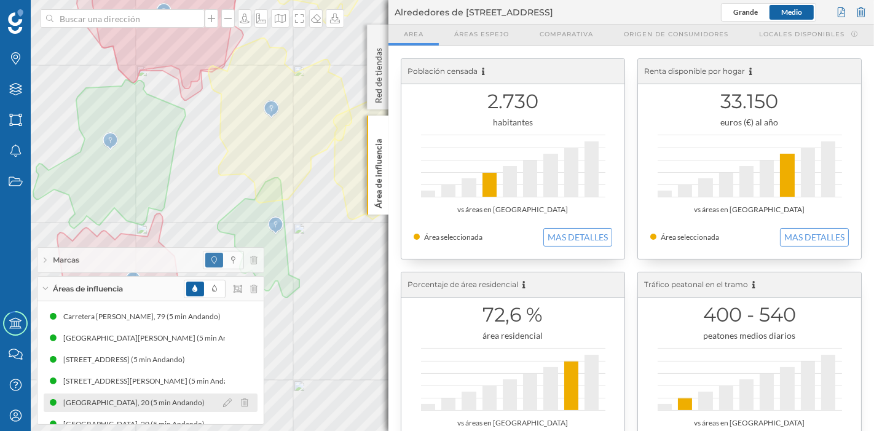
scroll to position [205, 0]
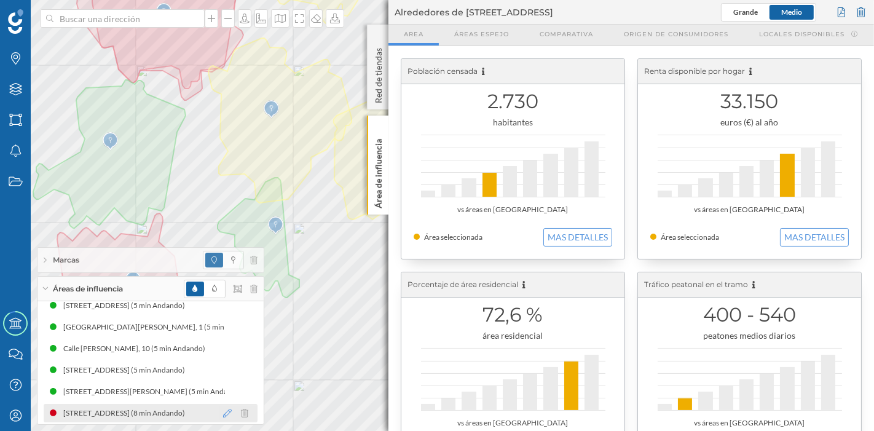
click at [223, 412] on icon at bounding box center [227, 413] width 9 height 9
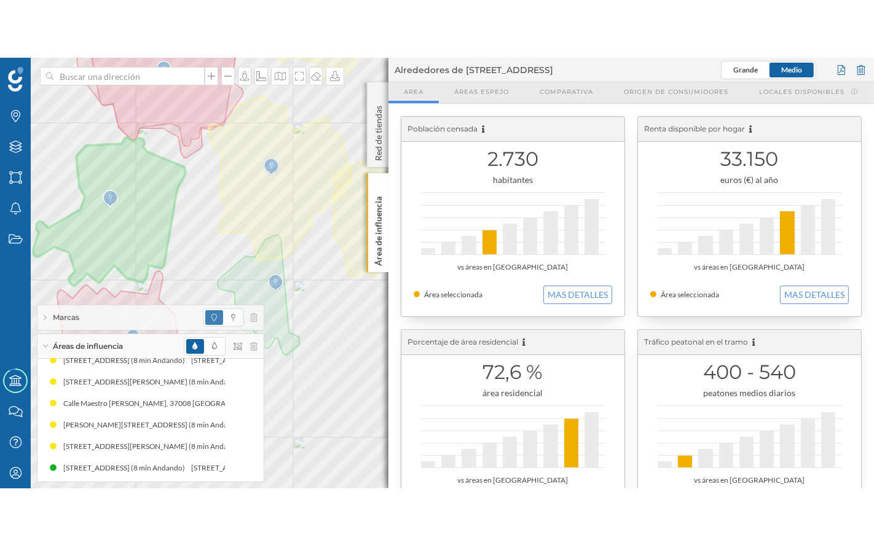
scroll to position [573, 0]
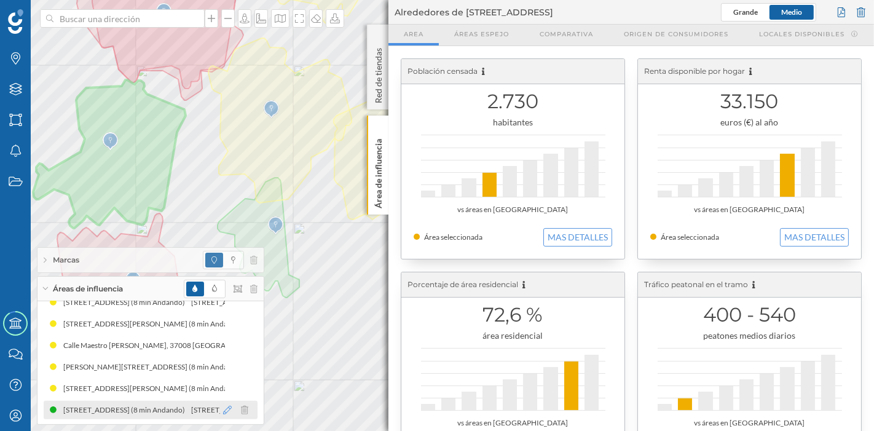
click at [224, 407] on icon at bounding box center [227, 409] width 9 height 9
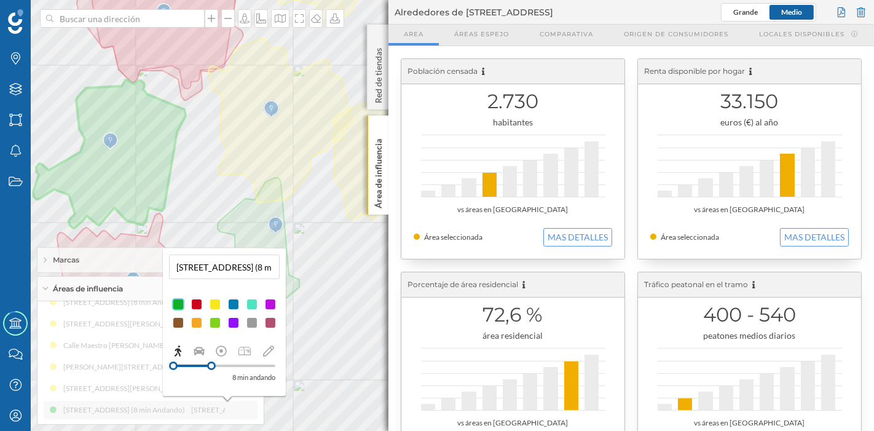
click at [217, 305] on div at bounding box center [215, 304] width 12 height 12
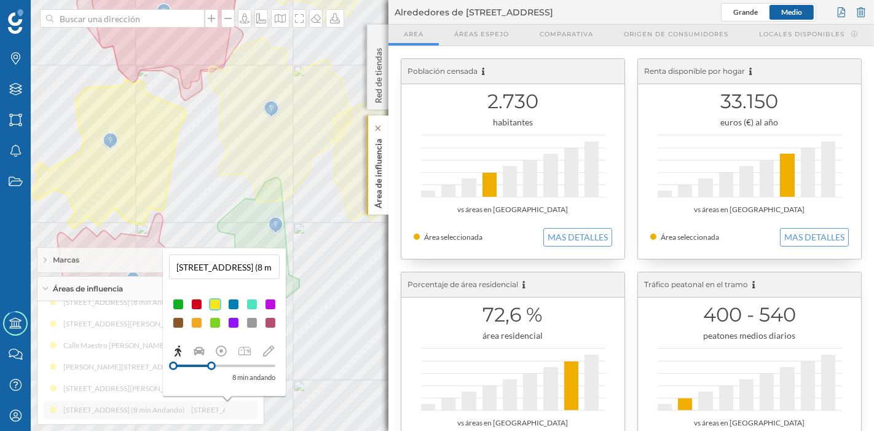
click at [381, 183] on p "Área de influencia" at bounding box center [378, 171] width 12 height 74
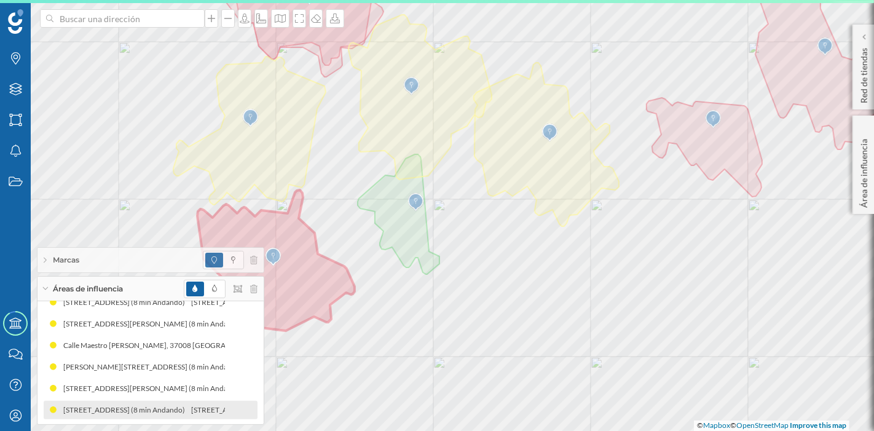
click at [152, 264] on div "Marcas" at bounding box center [150, 260] width 226 height 25
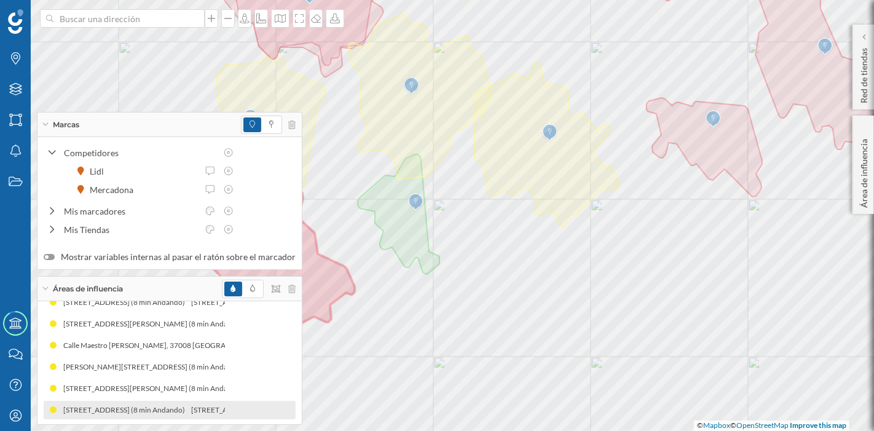
click at [155, 281] on div "Áreas de influencia" at bounding box center [169, 288] width 264 height 25
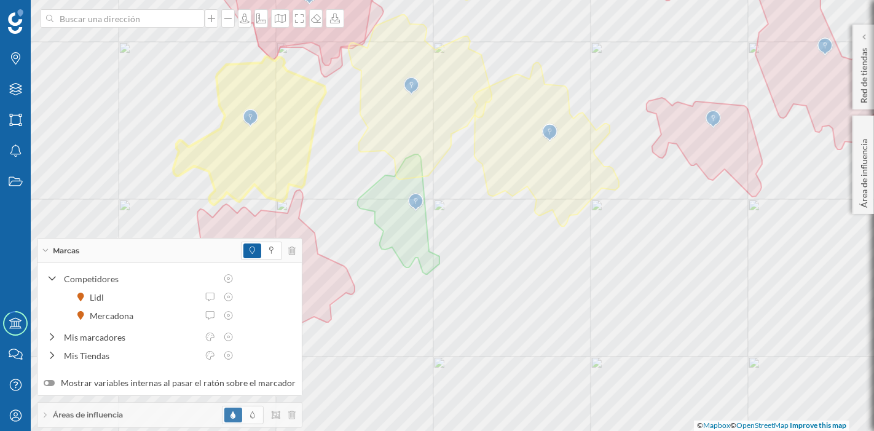
click at [108, 252] on div "Marcas" at bounding box center [169, 250] width 264 height 25
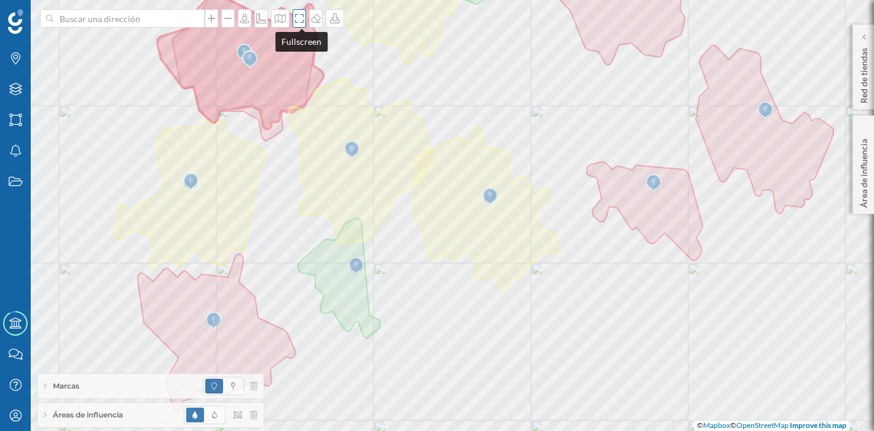
click at [305, 22] on icon at bounding box center [299, 19] width 12 height 10
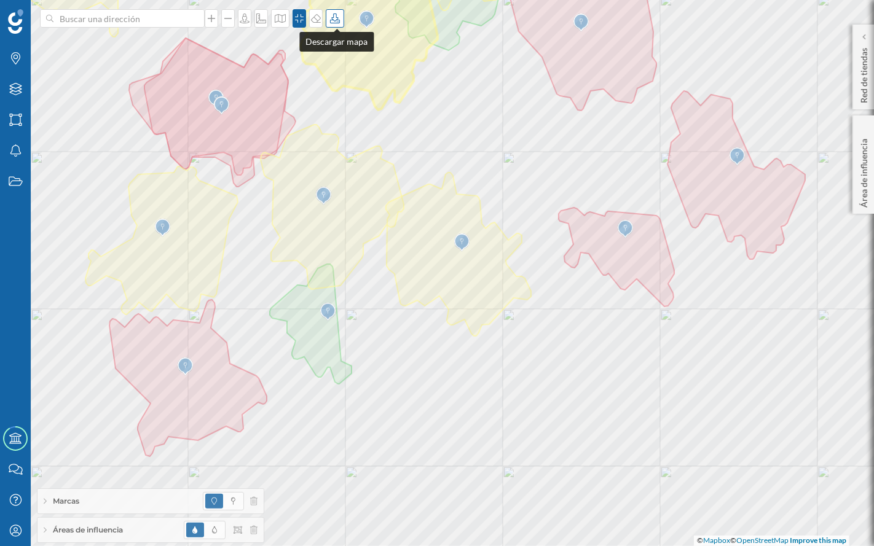
click at [335, 18] on icon at bounding box center [335, 19] width 12 height 10
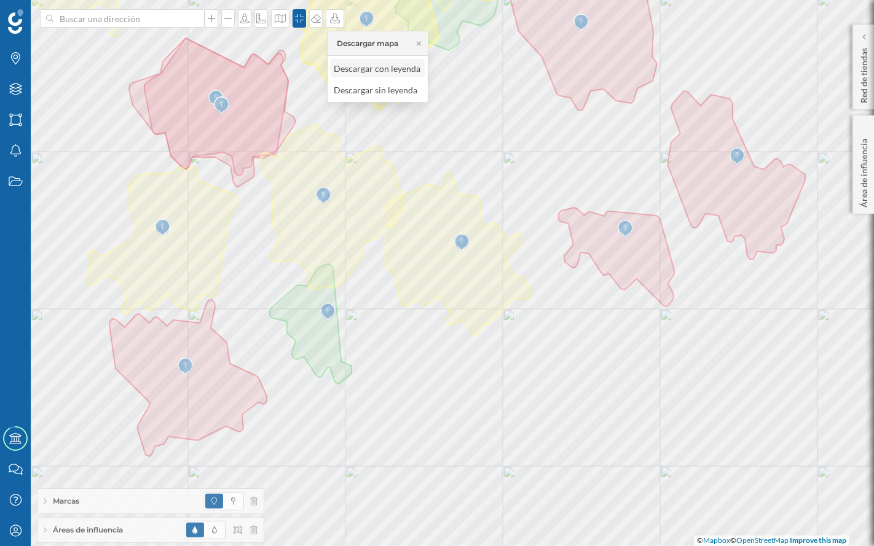
click at [351, 72] on div "Descargar con leyenda" at bounding box center [377, 68] width 87 height 13
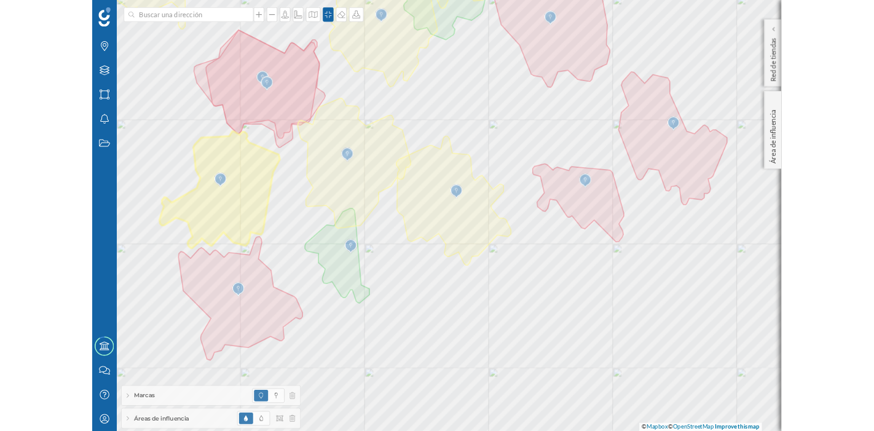
scroll to position [0, 0]
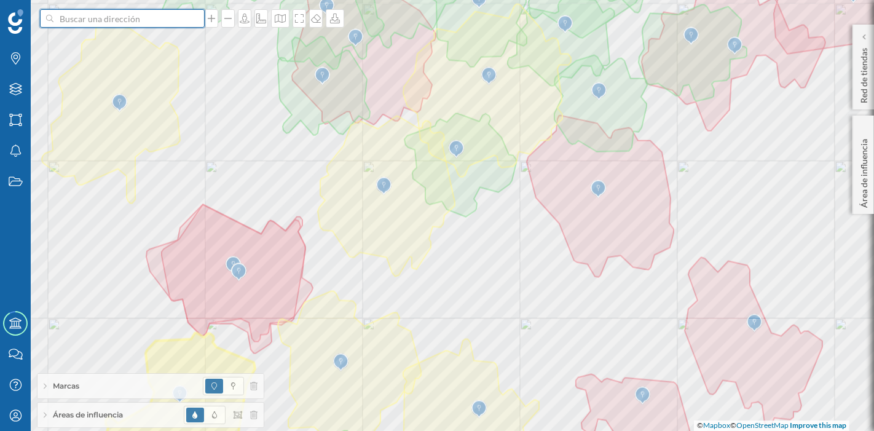
click at [147, 15] on input at bounding box center [122, 18] width 138 height 18
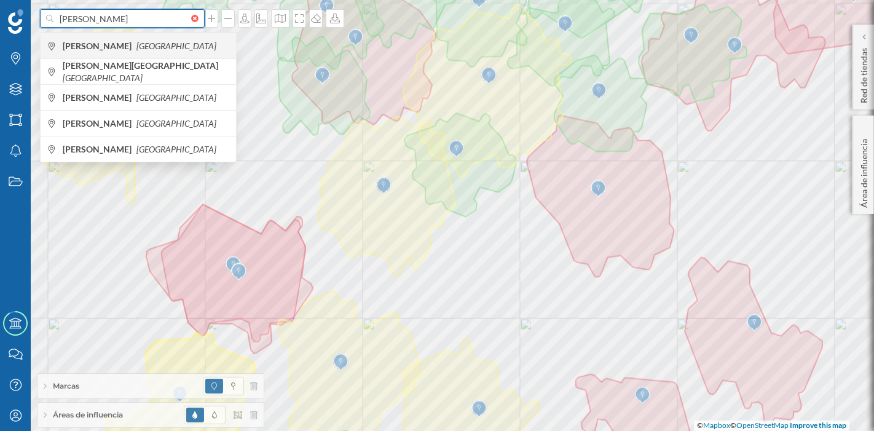
type input "[PERSON_NAME]"
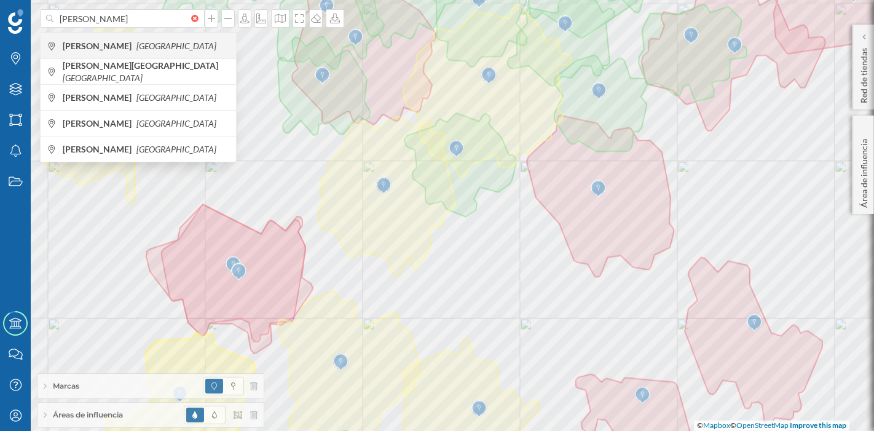
click at [149, 44] on span "[PERSON_NAME] [GEOGRAPHIC_DATA]" at bounding box center [146, 46] width 167 height 12
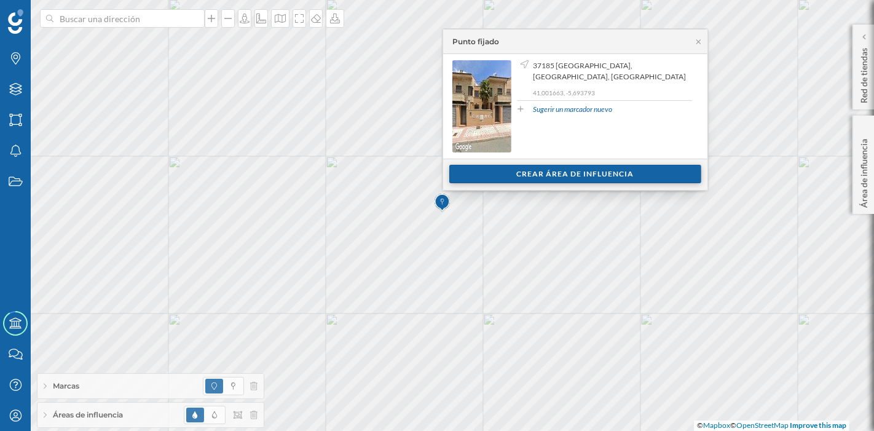
click at [549, 177] on div "Crear área de influencia" at bounding box center [575, 174] width 252 height 18
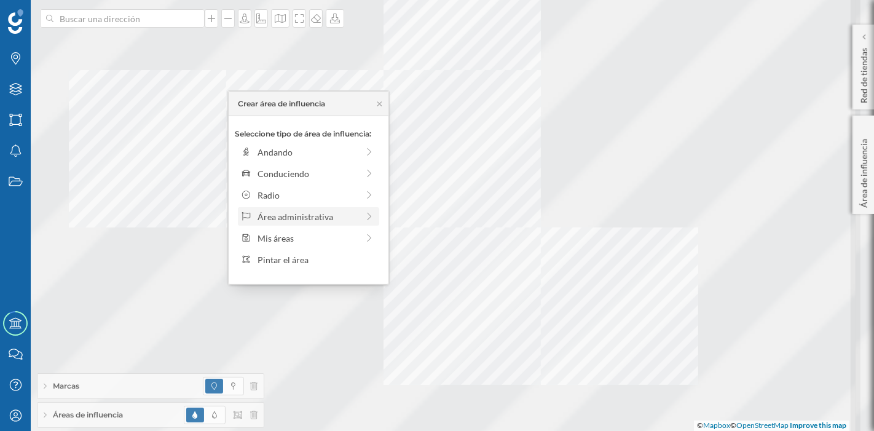
click at [0, 0] on div at bounding box center [0, 0] width 0 height 0
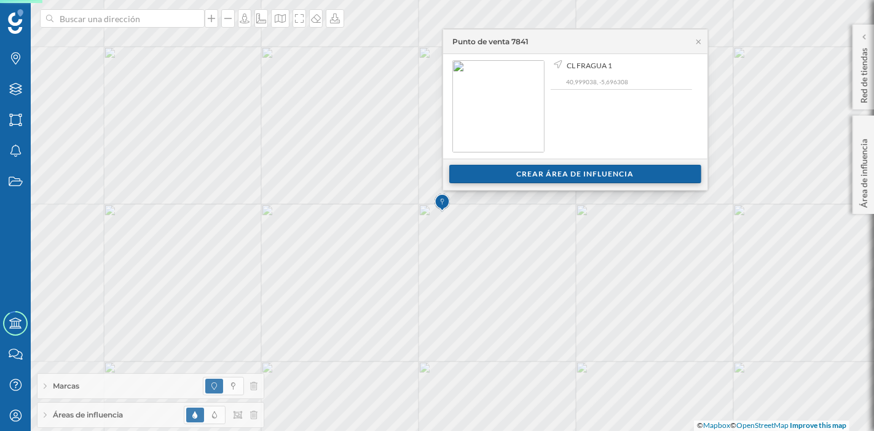
click at [466, 183] on div "Crear área de influencia" at bounding box center [575, 174] width 252 height 18
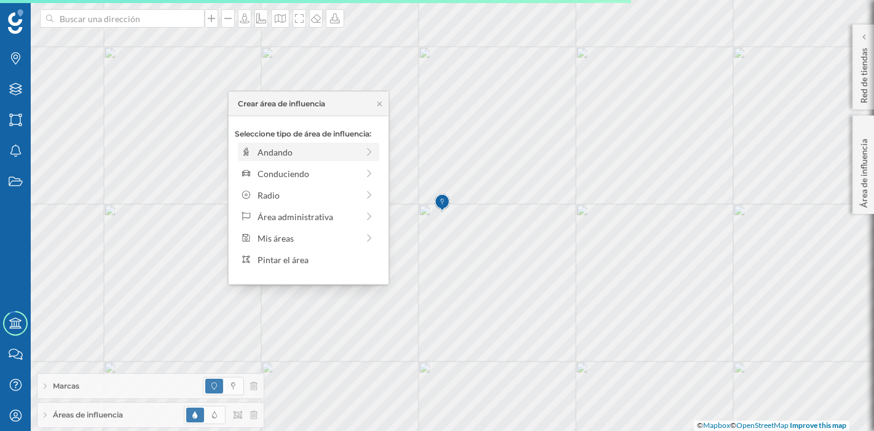
click at [310, 146] on div "Andando" at bounding box center [307, 152] width 100 height 13
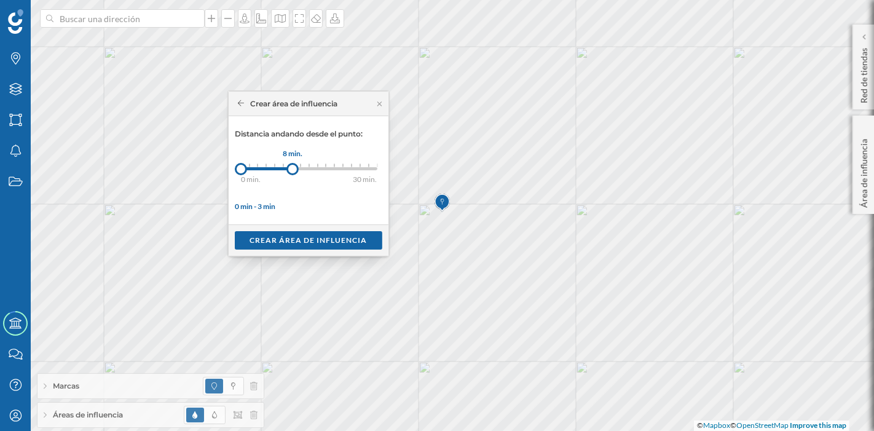
drag, startPoint x: 250, startPoint y: 167, endPoint x: 292, endPoint y: 167, distance: 42.4
click at [292, 167] on div at bounding box center [292, 169] width 12 height 12
click at [297, 240] on div "Crear área de influencia" at bounding box center [308, 239] width 147 height 18
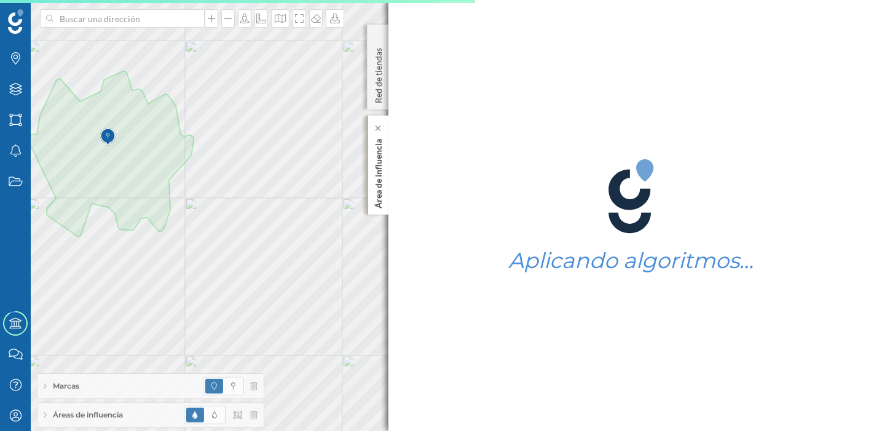
click at [375, 186] on p "Área de influencia" at bounding box center [378, 171] width 12 height 74
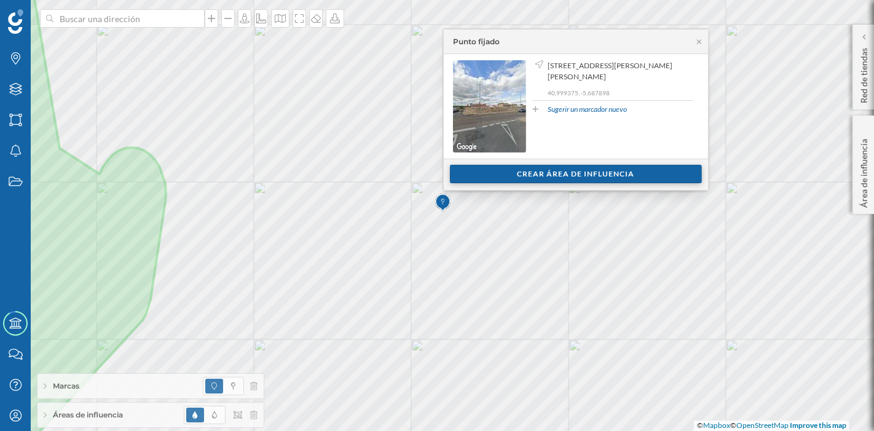
click at [500, 166] on div "Crear área de influencia" at bounding box center [576, 174] width 252 height 18
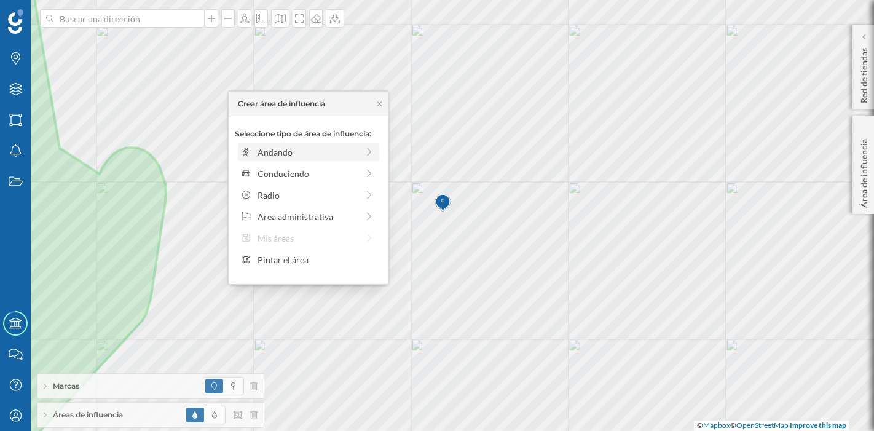
click at [327, 152] on div "Andando" at bounding box center [307, 152] width 100 height 13
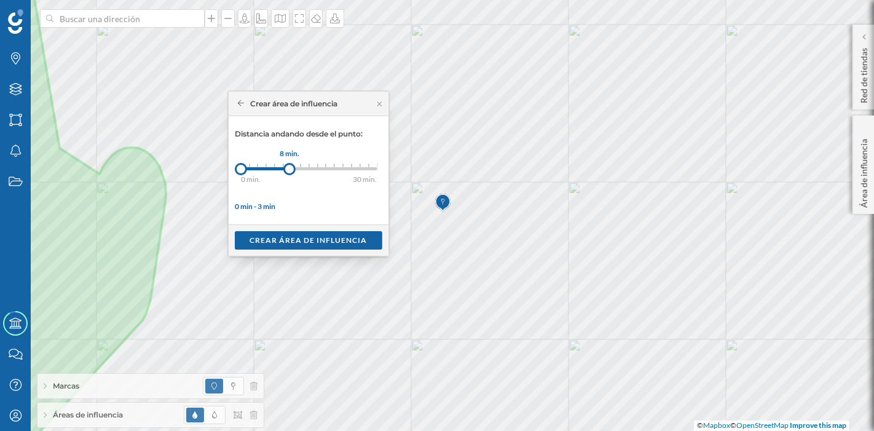
drag, startPoint x: 247, startPoint y: 166, endPoint x: 289, endPoint y: 172, distance: 42.7
click at [289, 172] on div at bounding box center [289, 169] width 12 height 12
click at [295, 244] on div "Crear área de influencia" at bounding box center [308, 239] width 147 height 18
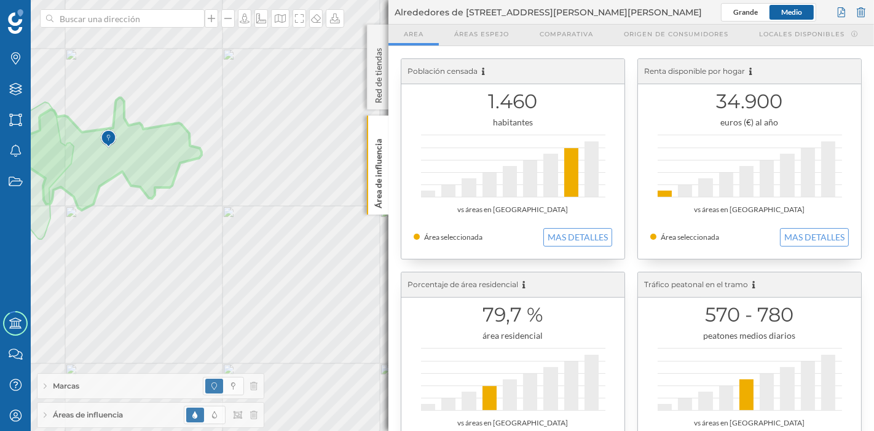
click at [138, 387] on div "Marcas" at bounding box center [150, 385] width 226 height 25
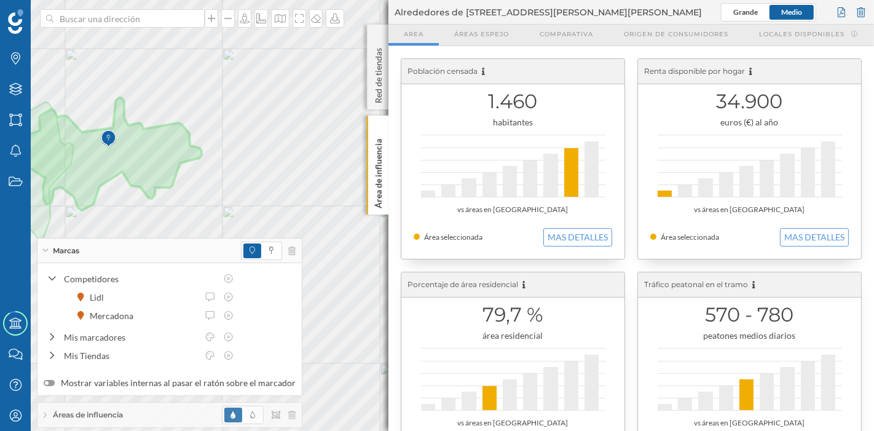
click at [50, 255] on div "Marcas" at bounding box center [169, 250] width 264 height 25
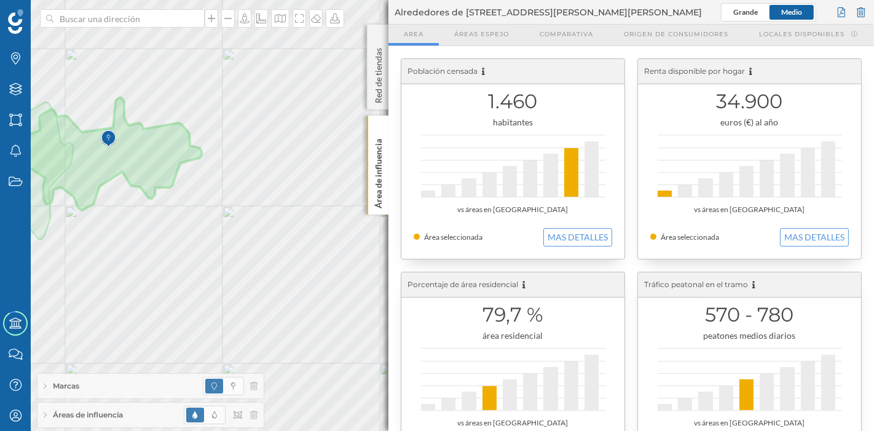
click at [125, 423] on div "Áreas de influencia" at bounding box center [150, 414] width 226 height 25
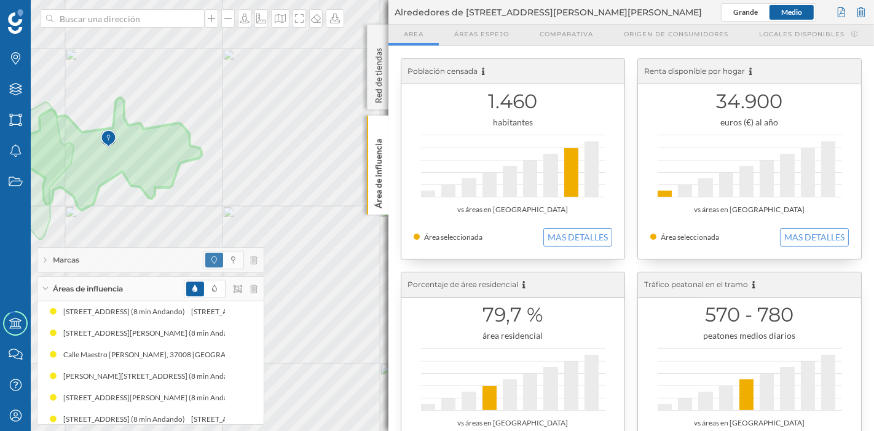
scroll to position [616, 0]
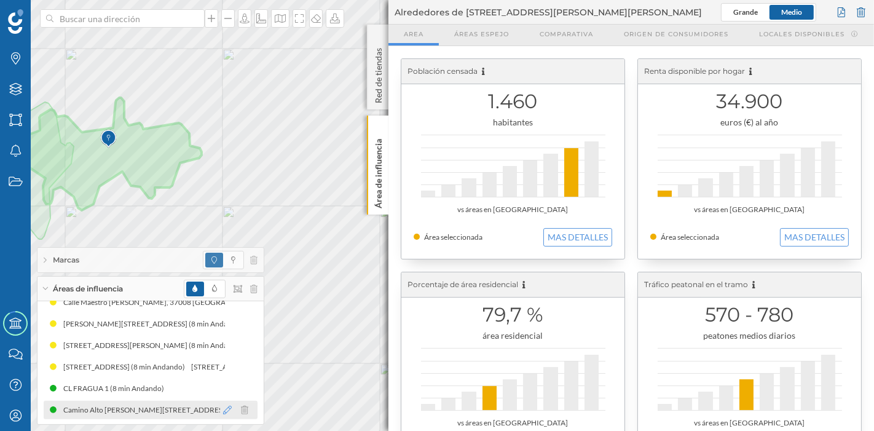
click at [225, 411] on icon at bounding box center [227, 409] width 9 height 9
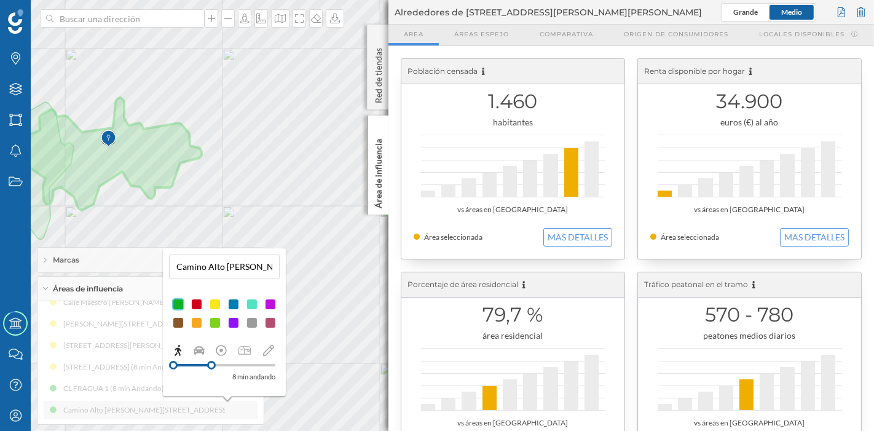
click at [214, 302] on div at bounding box center [215, 304] width 12 height 12
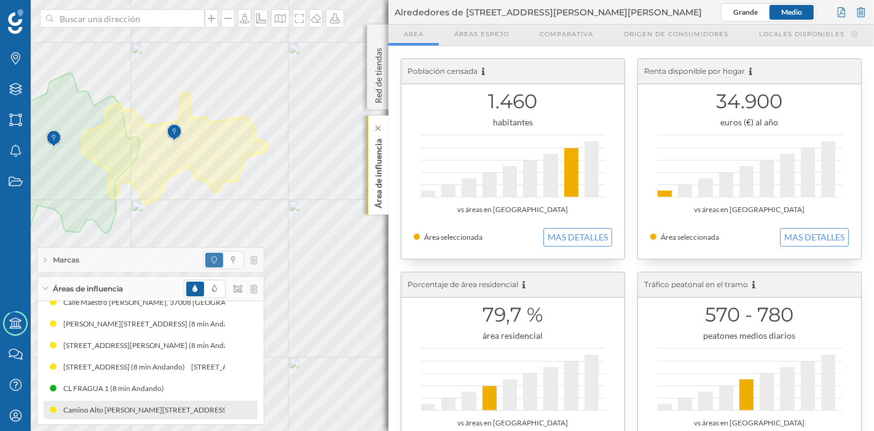
click at [381, 187] on p "Área de influencia" at bounding box center [378, 171] width 12 height 74
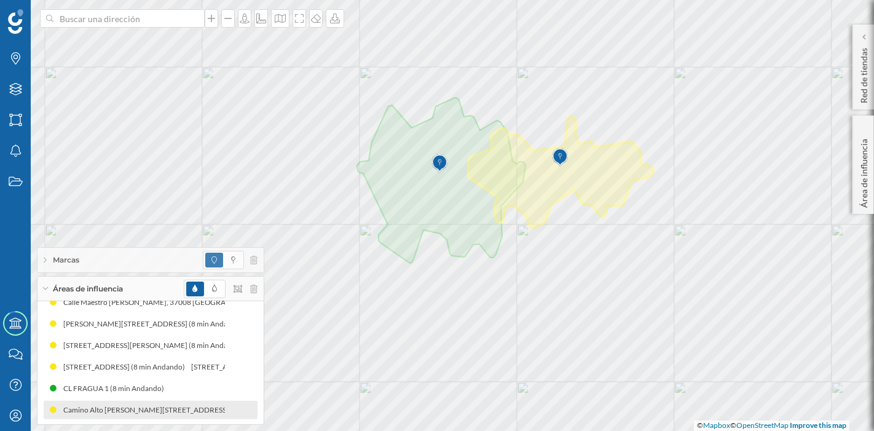
click at [134, 296] on div "Áreas de influencia" at bounding box center [150, 288] width 226 height 25
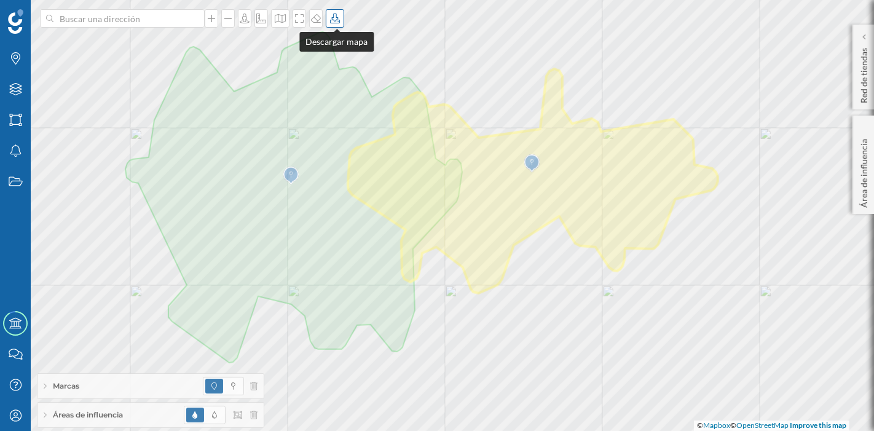
click at [335, 25] on div at bounding box center [335, 18] width 18 height 18
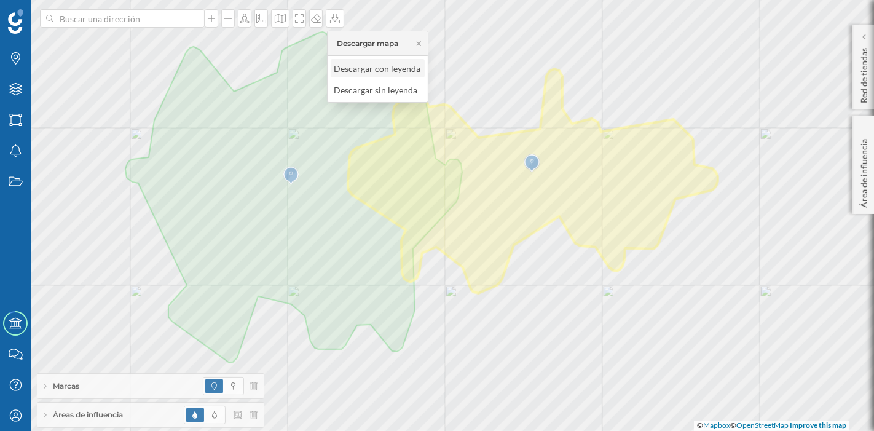
click at [375, 62] on div "Descargar con leyenda" at bounding box center [377, 68] width 87 height 13
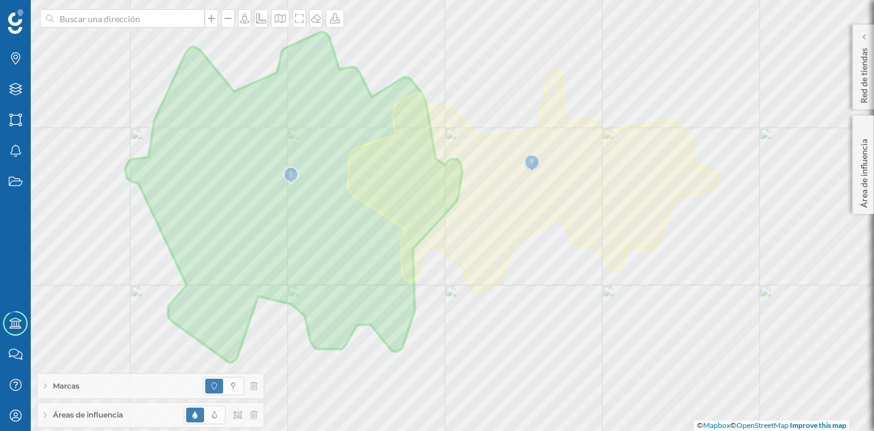
click at [123, 412] on span "Áreas de influencia" at bounding box center [88, 414] width 70 height 11
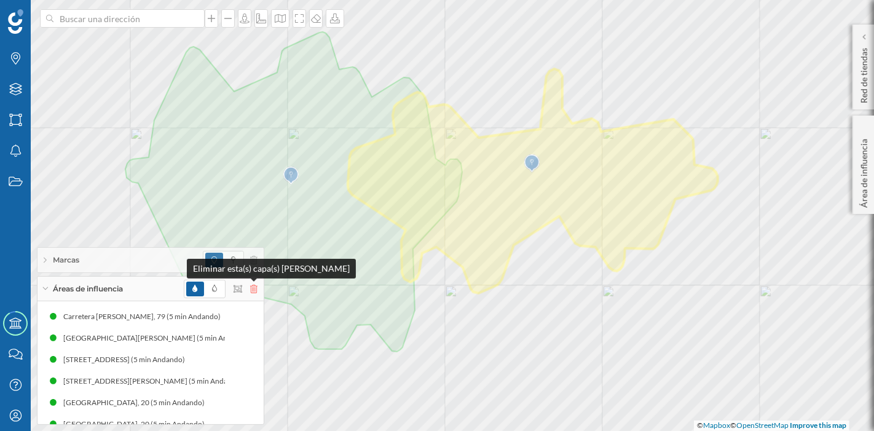
click at [250, 289] on icon at bounding box center [253, 288] width 7 height 9
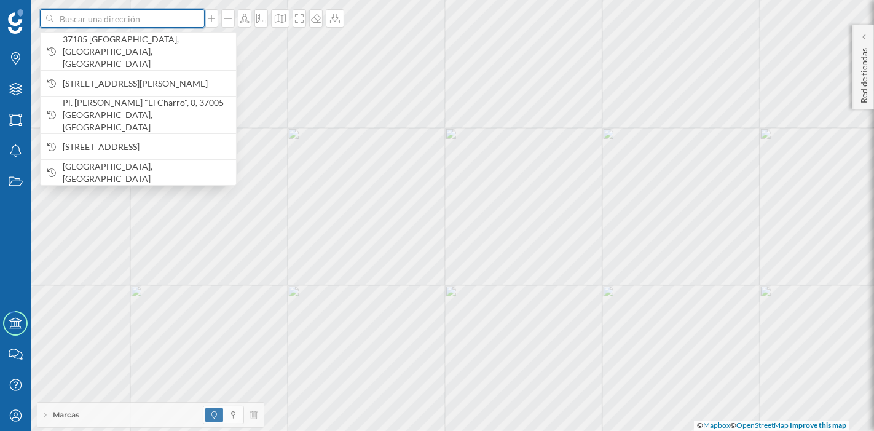
click at [149, 12] on input at bounding box center [122, 18] width 138 height 18
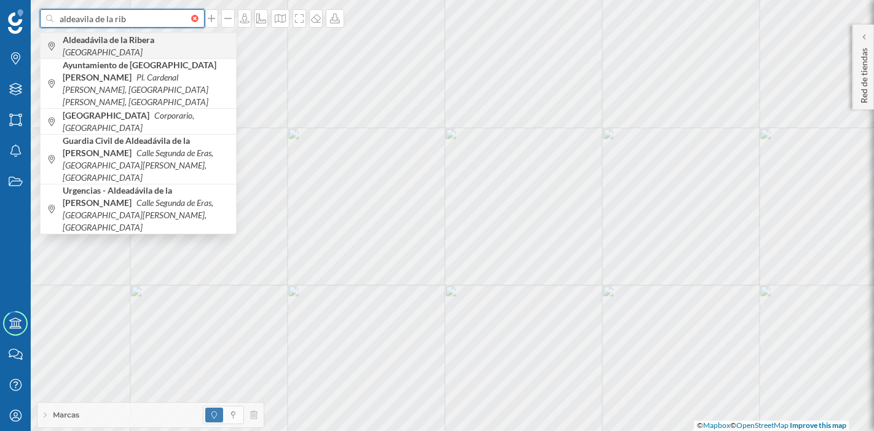
type input "aldeavila de la rib"
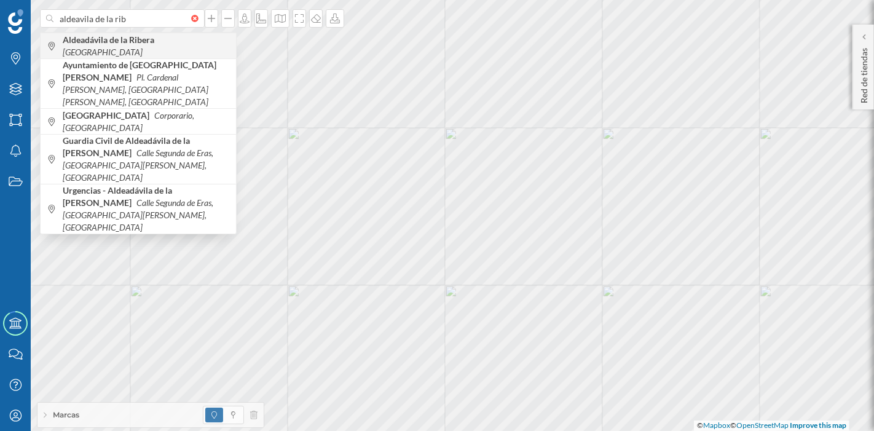
click at [141, 45] on b "Aldeadávila de la Ribera" at bounding box center [110, 39] width 95 height 10
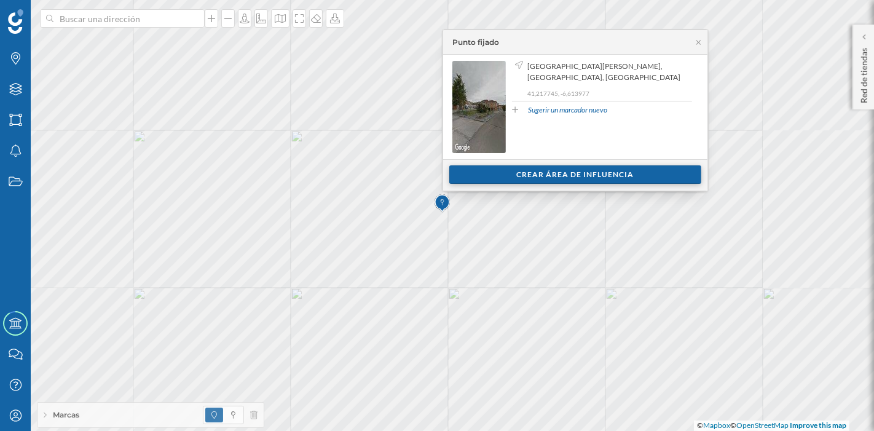
click at [541, 171] on div "Crear área de influencia" at bounding box center [575, 174] width 252 height 18
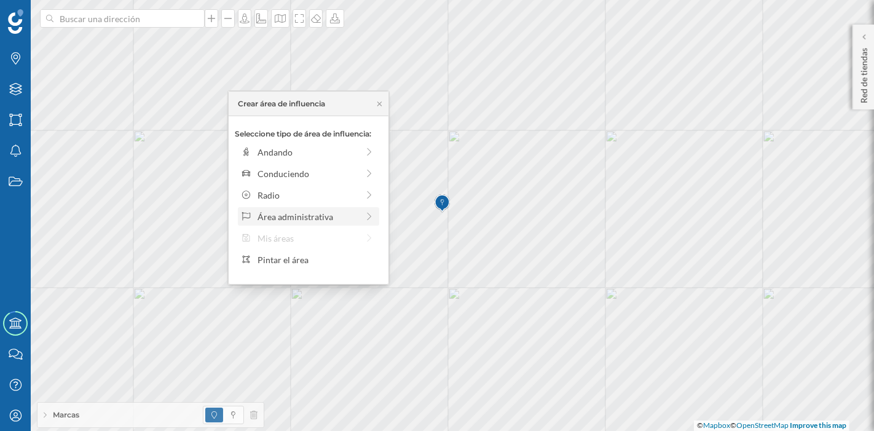
click at [308, 215] on div "Área administrativa" at bounding box center [307, 216] width 100 height 13
click at [310, 186] on div "Municipio" at bounding box center [311, 195] width 146 height 18
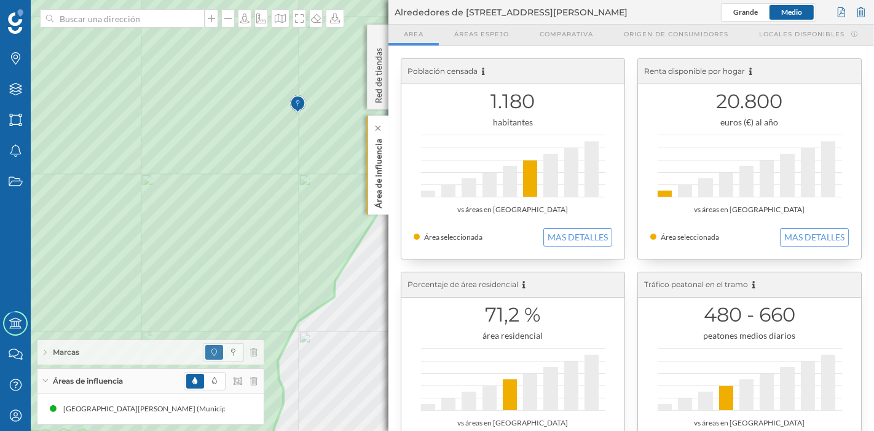
click at [381, 188] on p "Área de influencia" at bounding box center [378, 171] width 12 height 74
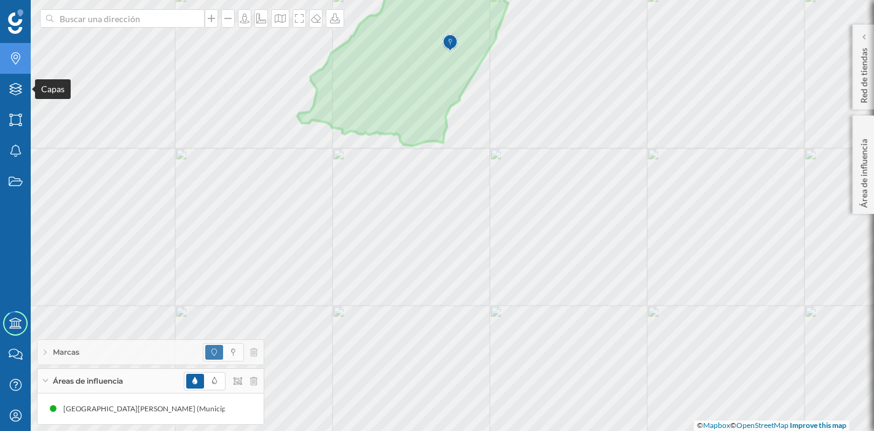
click at [15, 62] on icon "Marcas" at bounding box center [15, 58] width 15 height 12
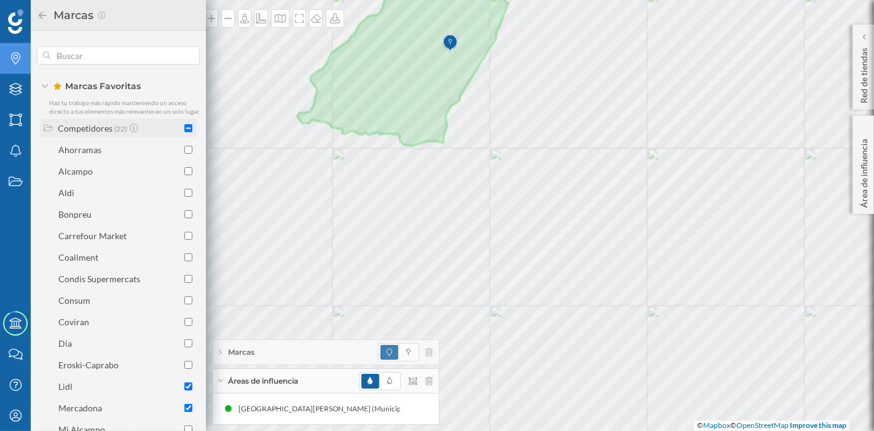
click at [181, 125] on div "Competidores (22)" at bounding box center [117, 128] width 149 height 13
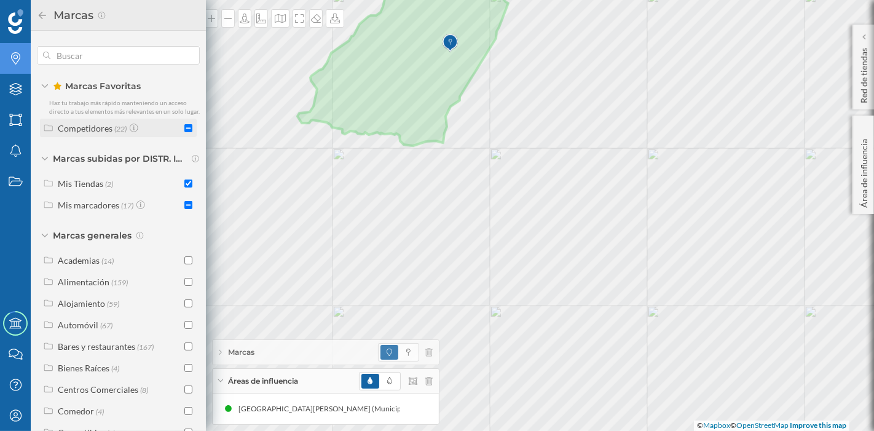
click at [185, 132] on div at bounding box center [188, 128] width 8 height 13
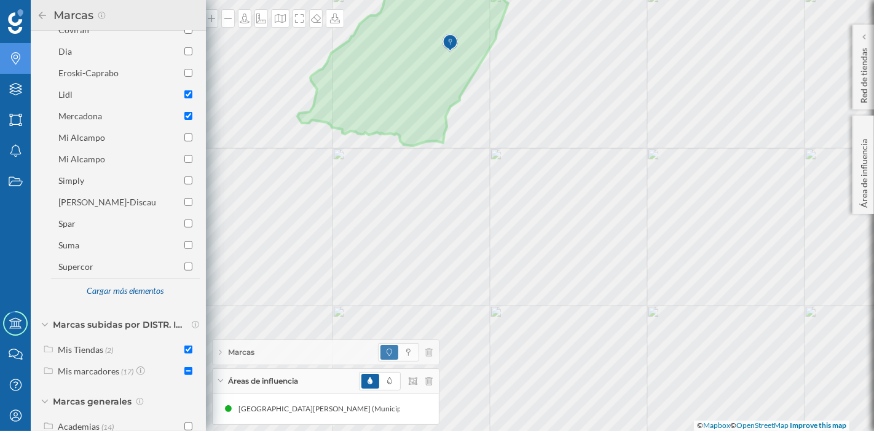
scroll to position [341, 0]
